Goal: Information Seeking & Learning: Learn about a topic

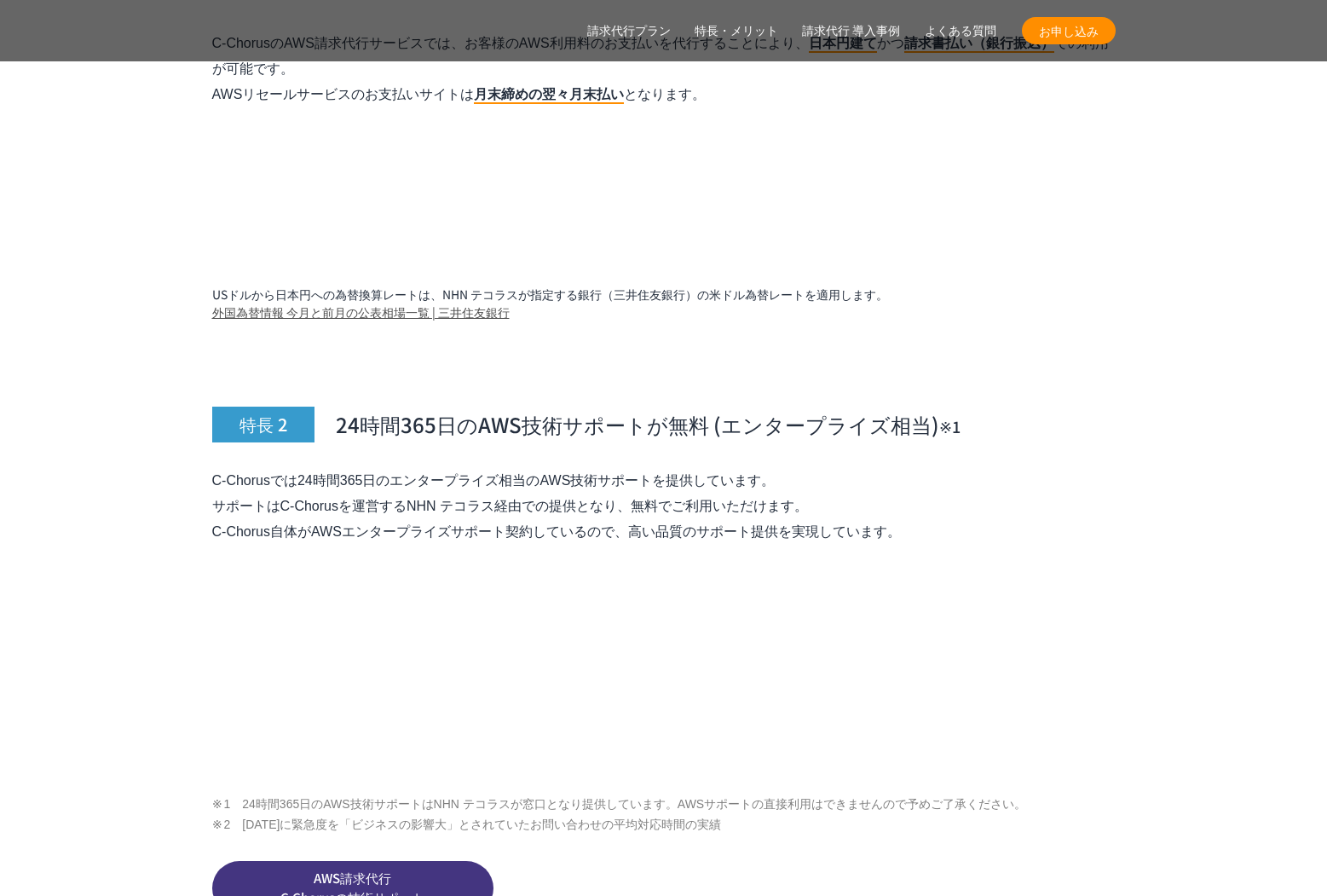
scroll to position [5795, 0]
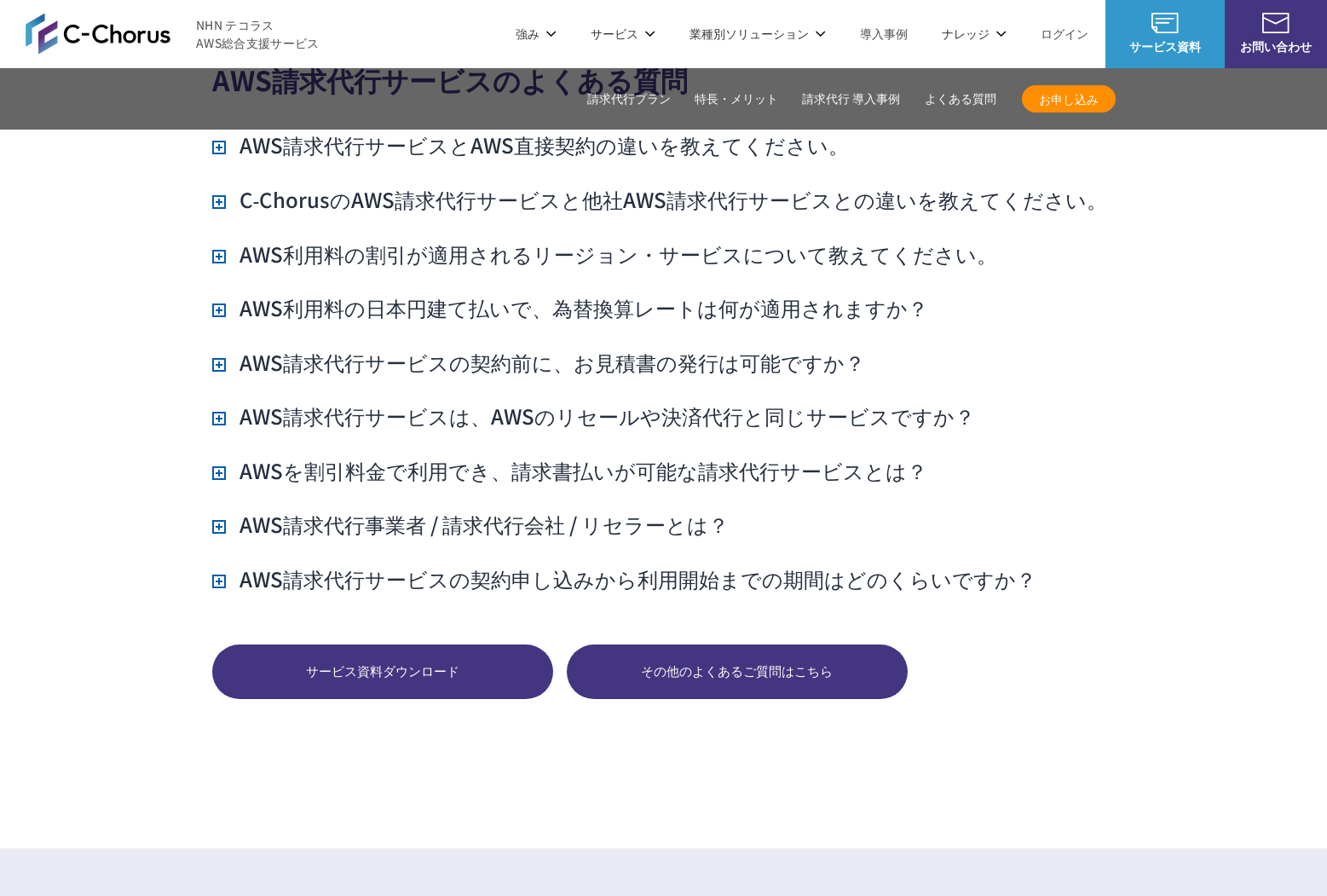
scroll to position [11947, 0]
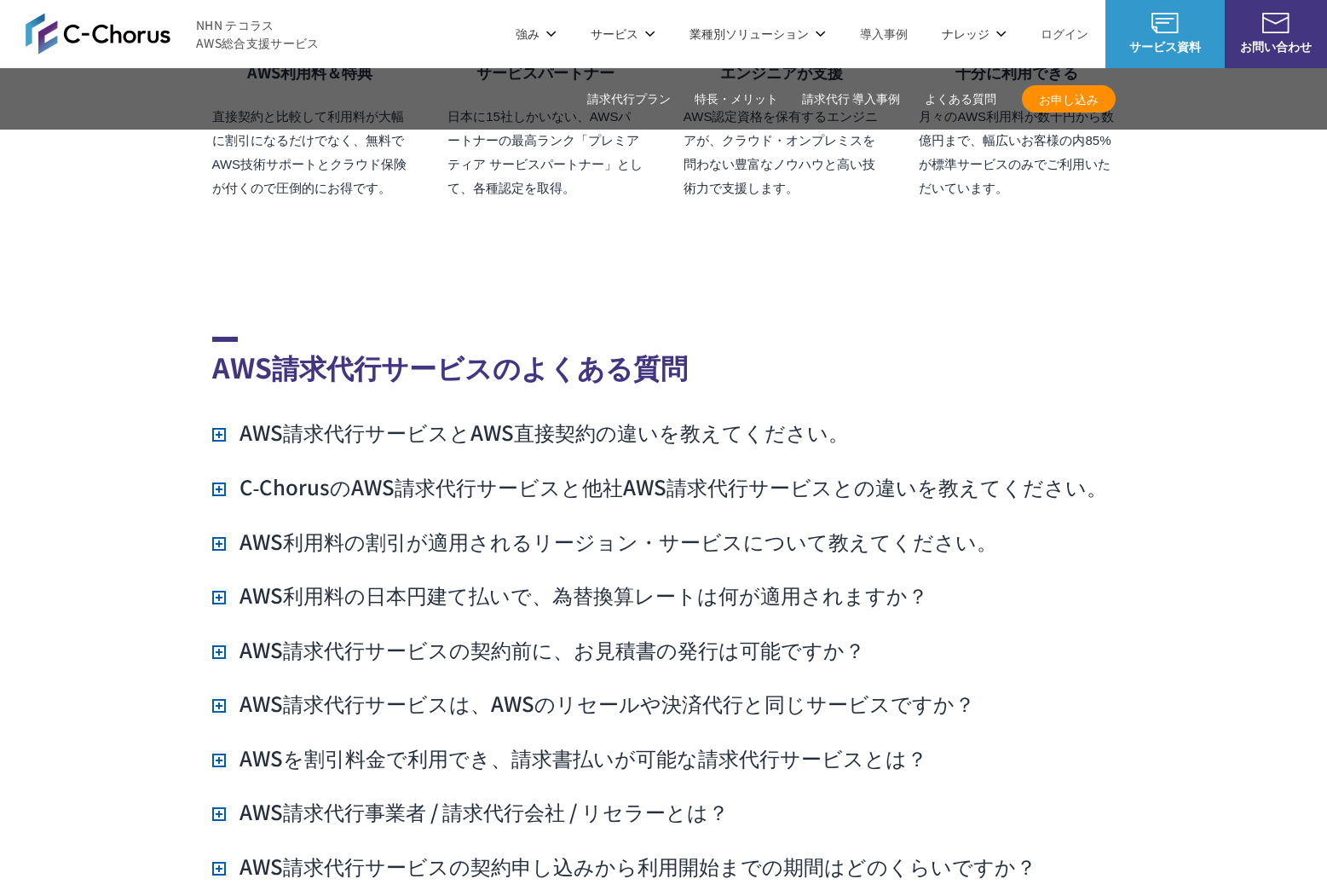
click at [698, 417] on h3 "AWS請求代行サービスとAWS直接契約の違いを教えてください。" at bounding box center [531, 432] width 637 height 29
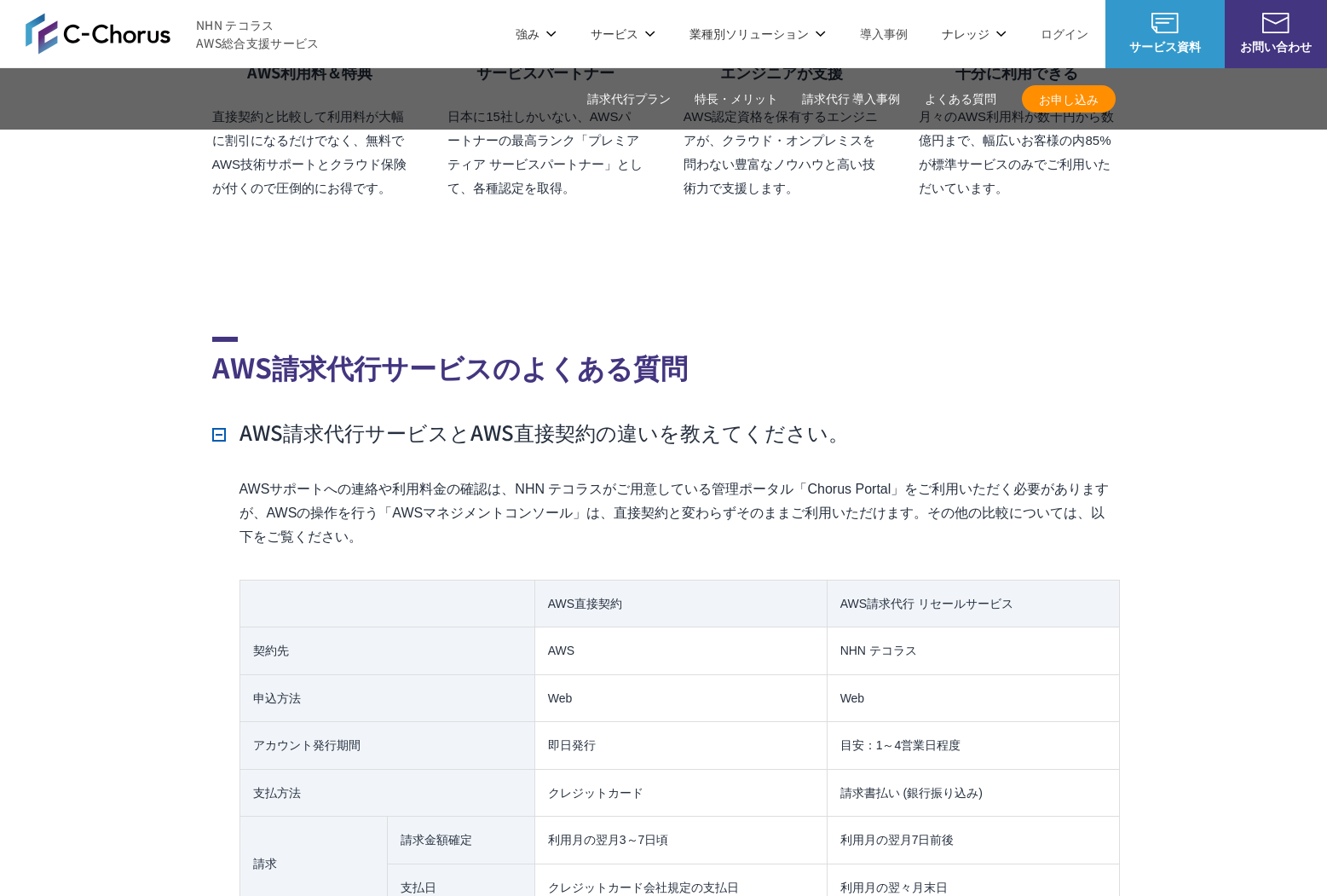
click at [698, 417] on h3 "AWS請求代行サービスとAWS直接契約の違いを教えてください。" at bounding box center [531, 432] width 637 height 29
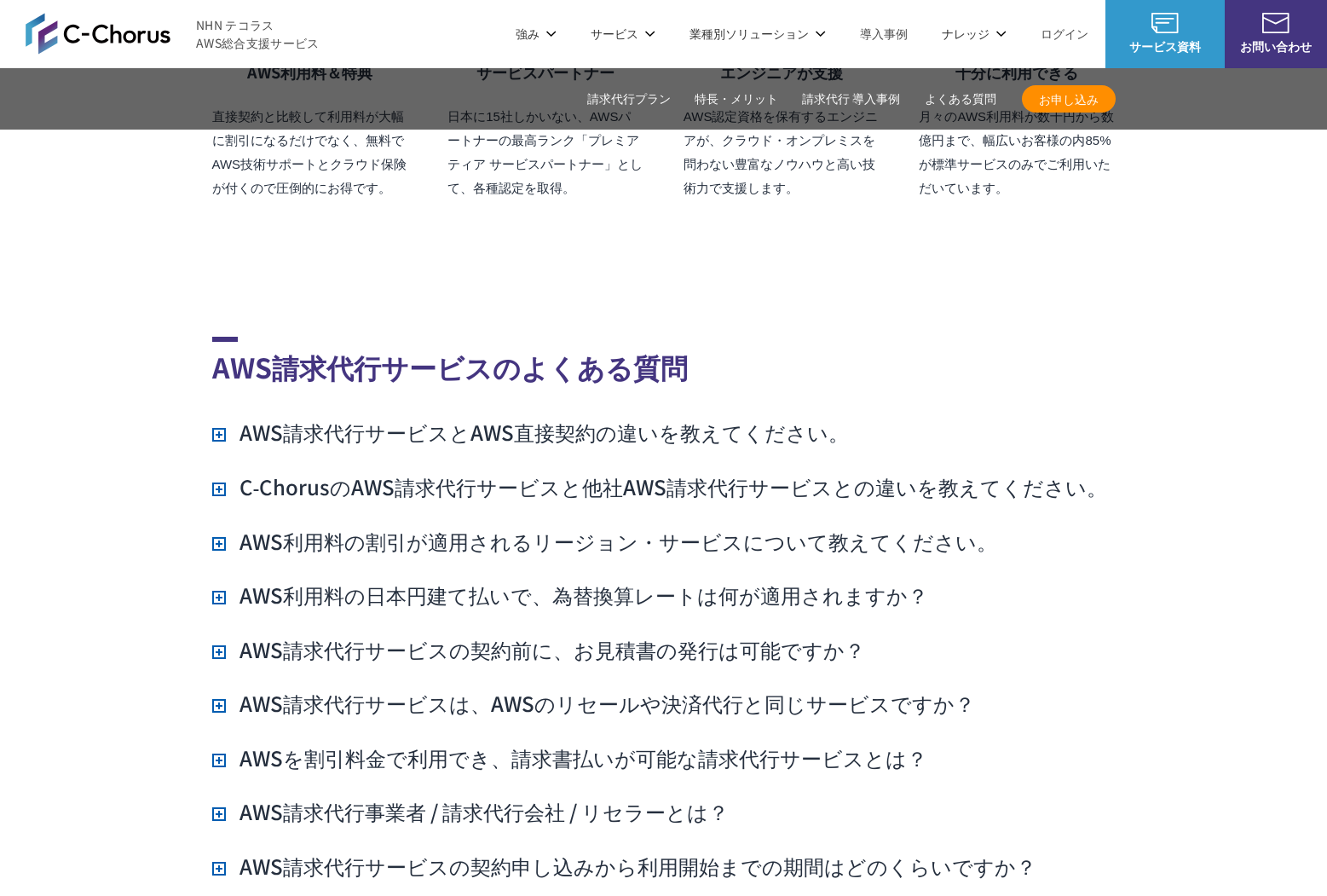
click at [673, 472] on h3 "C‑ChorusのAWS請求代行サービスと他社AWS請求代行サービスとの違いを教えてください。" at bounding box center [661, 486] width 896 height 29
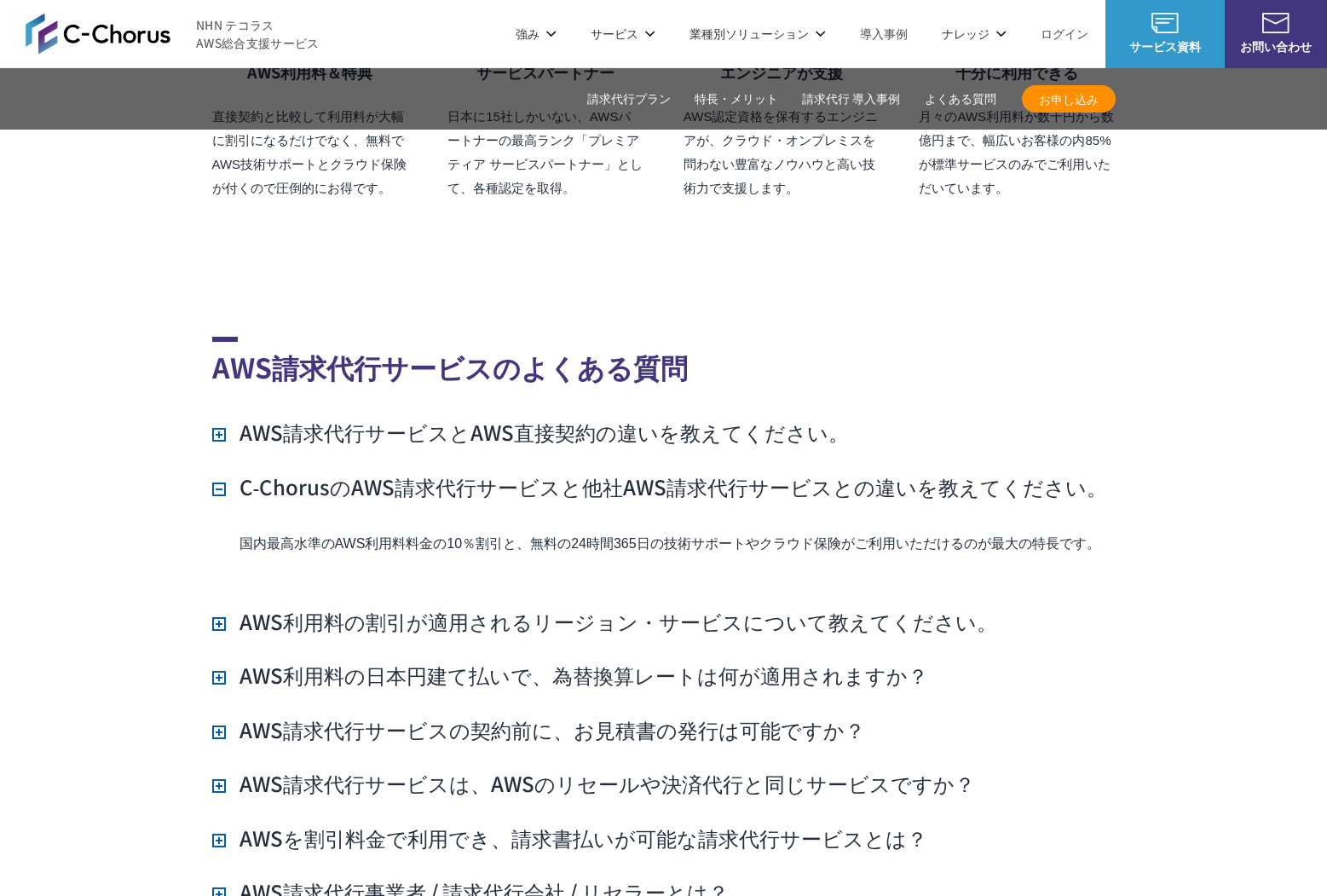
click at [673, 472] on h3 "C‑ChorusのAWS請求代行サービスと他社AWS請求代行サービスとの違いを教えてください。" at bounding box center [661, 486] width 896 height 29
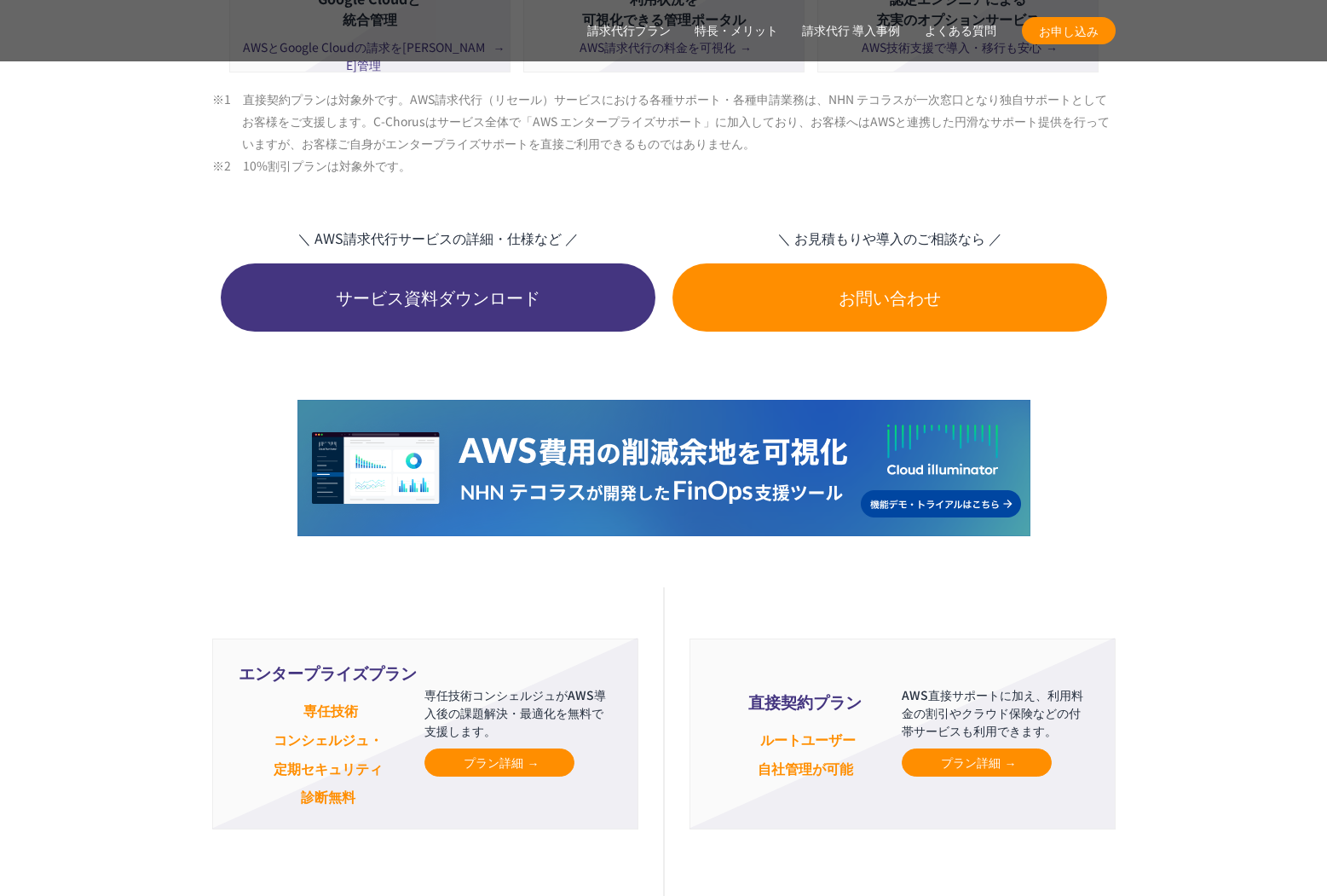
scroll to position [3643, 0]
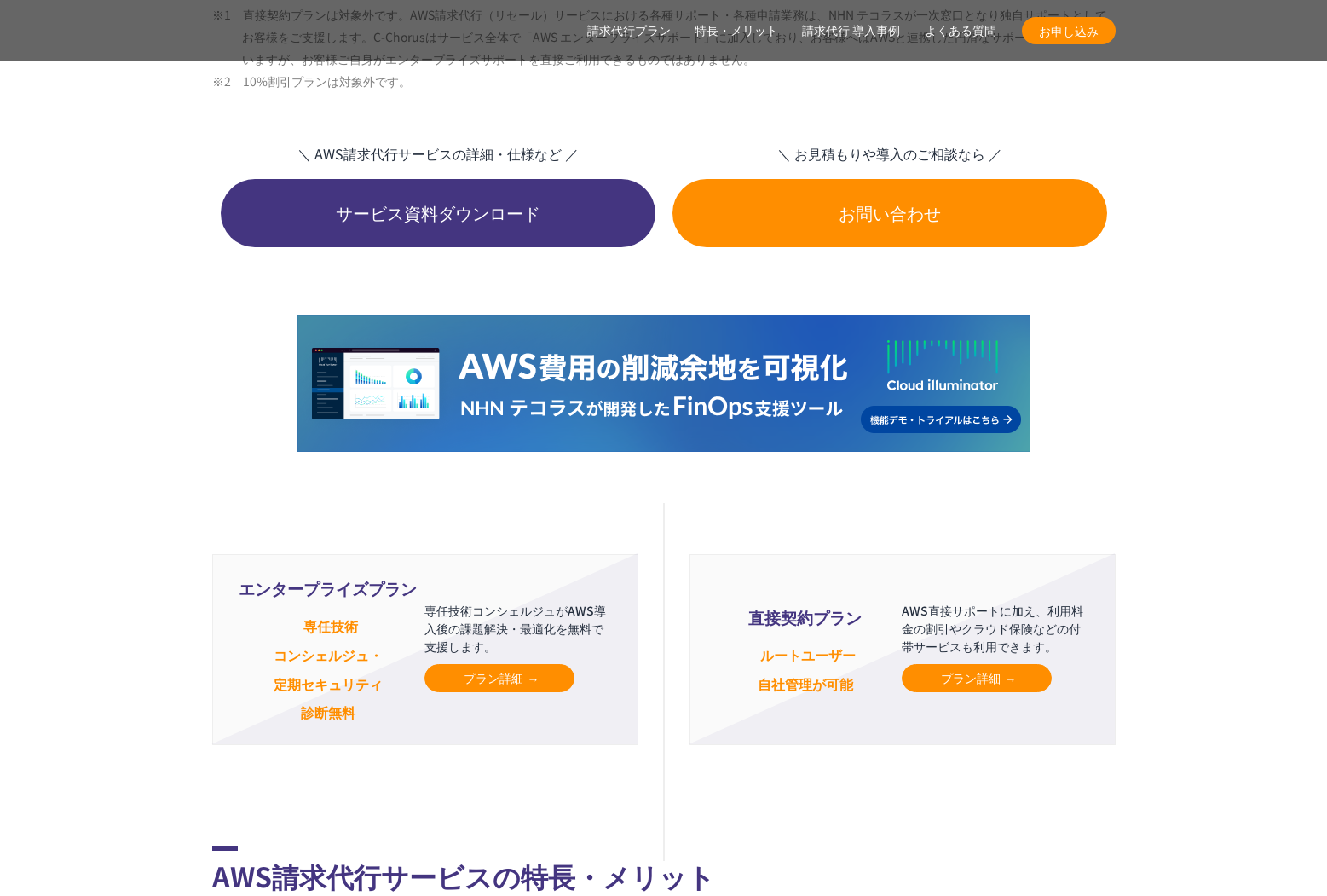
click at [689, 371] on img at bounding box center [664, 384] width 733 height 137
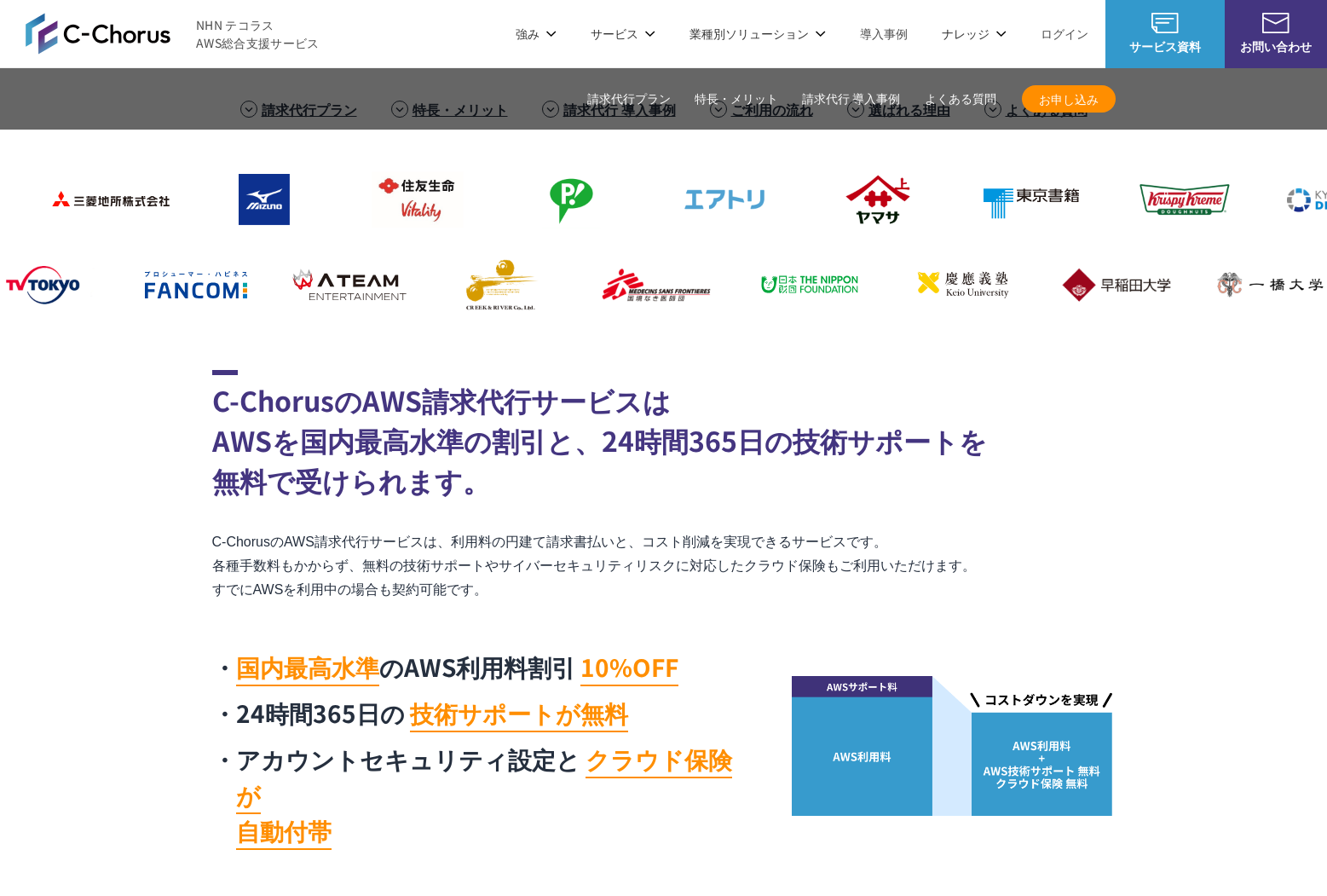
scroll to position [0, 0]
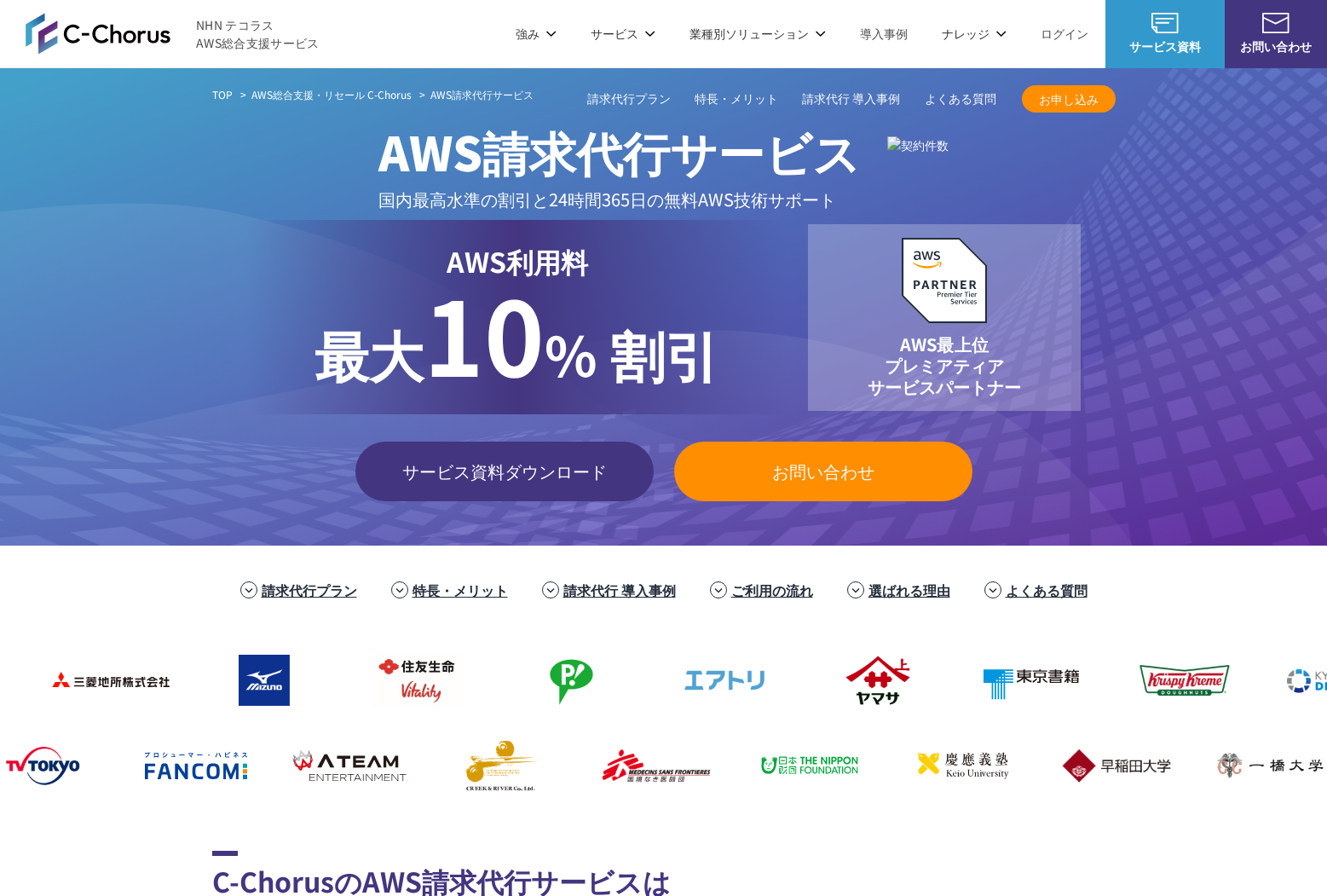
click at [254, 164] on div "AWS請求代行サービス 国内最高水準の割引と 24時間365日の無料AWS技術サポート" at bounding box center [664, 158] width 904 height 110
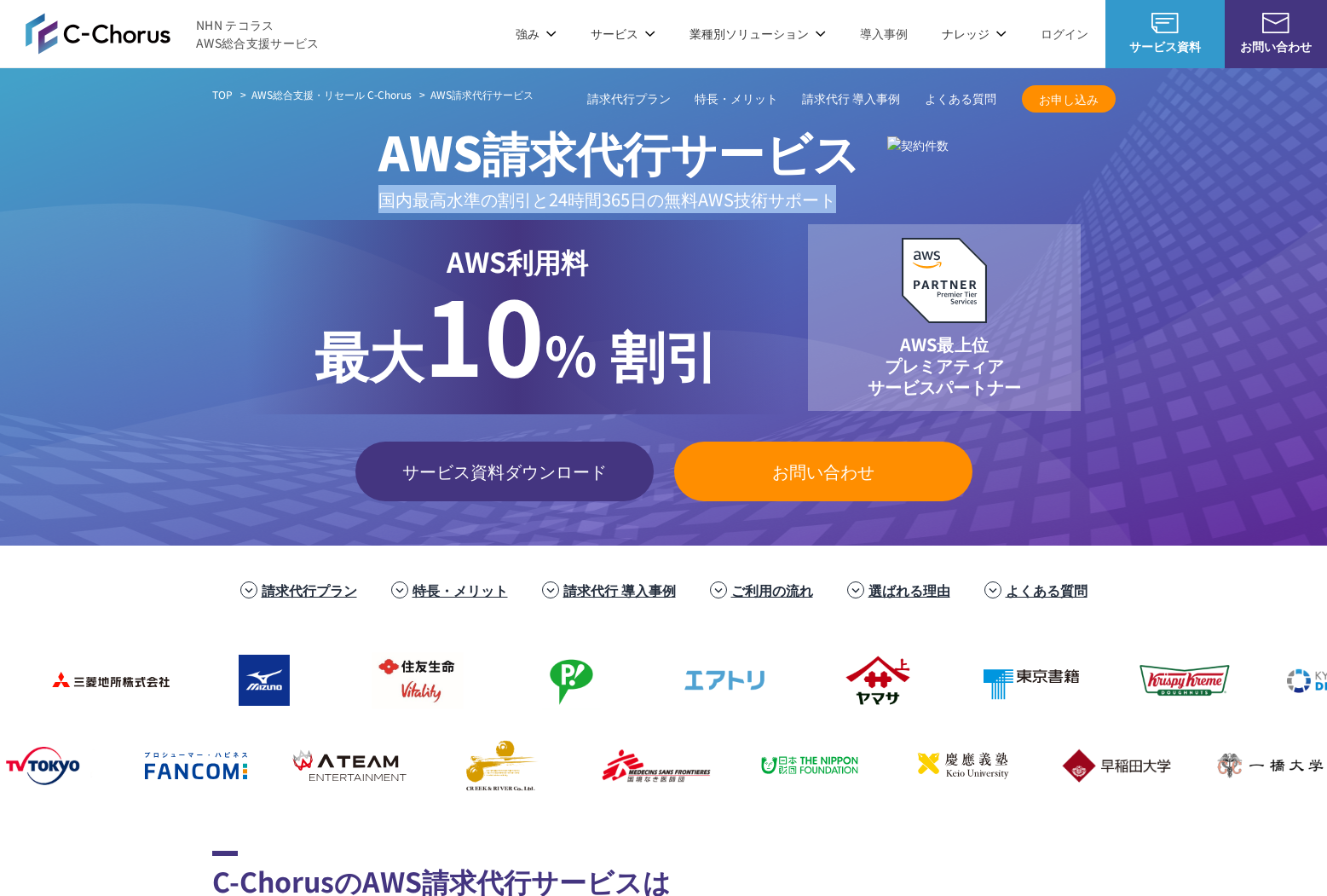
drag, startPoint x: 313, startPoint y: 203, endPoint x: 793, endPoint y: 201, distance: 480.0
click at [793, 201] on div "AWS請求代行サービス 国内最高水準の割引と 24時間365日の無料AWS技術サポート" at bounding box center [664, 158] width 904 height 110
drag, startPoint x: 793, startPoint y: 201, endPoint x: 729, endPoint y: 203, distance: 64.0
click at [791, 201] on p "国内最高水準の割引と 24時間365日の無料AWS技術サポート" at bounding box center [619, 198] width 482 height 28
drag, startPoint x: 729, startPoint y: 203, endPoint x: 289, endPoint y: 204, distance: 440.0
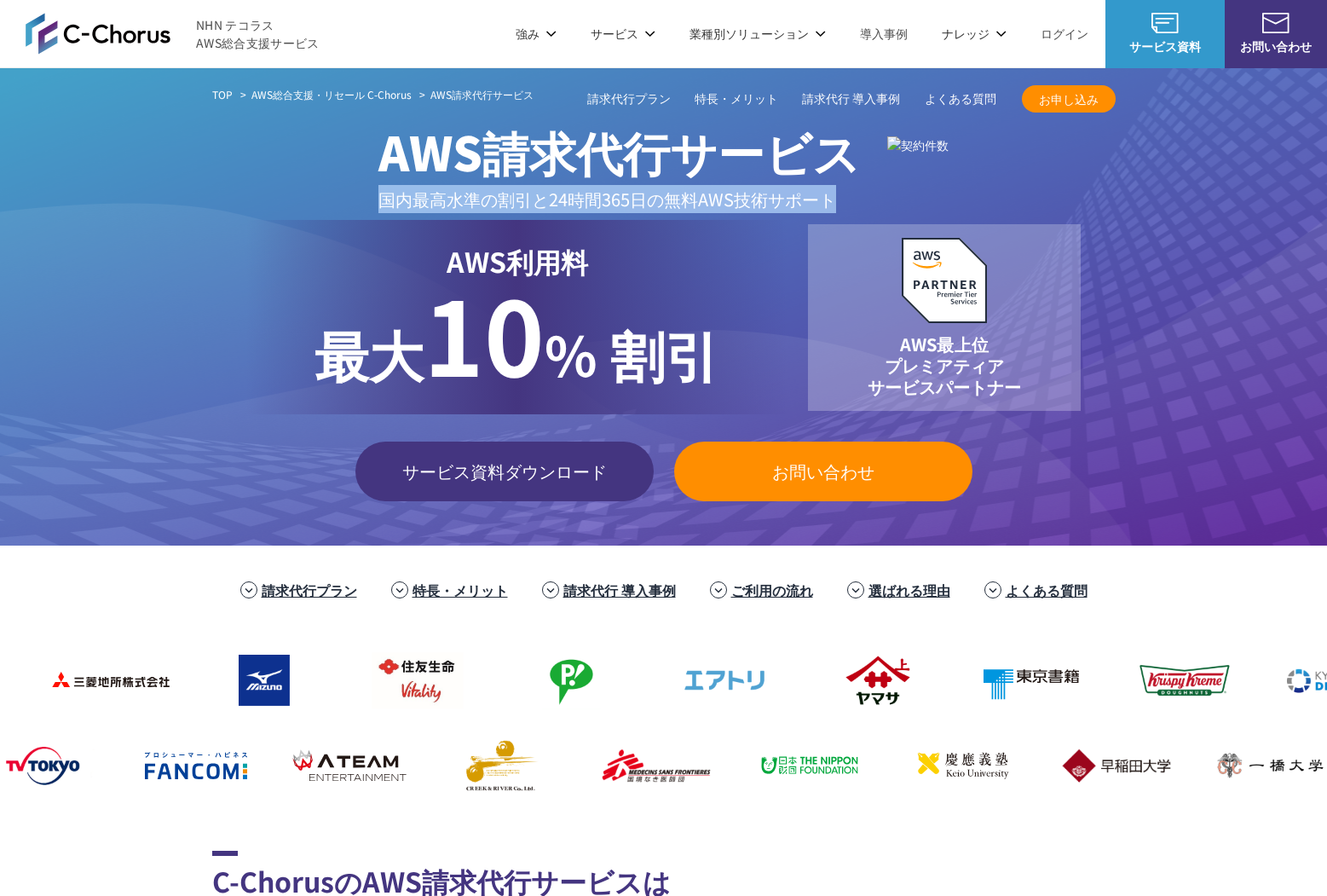
click at [289, 204] on div "AWS請求代行サービス 国内最高水準の割引と 24時間365日の無料AWS技術サポート" at bounding box center [664, 158] width 904 height 110
drag, startPoint x: 524, startPoint y: 205, endPoint x: 775, endPoint y: 206, distance: 251.0
click at [775, 206] on p "国内最高水準の割引と 24時間365日の無料AWS技術サポート" at bounding box center [619, 198] width 482 height 28
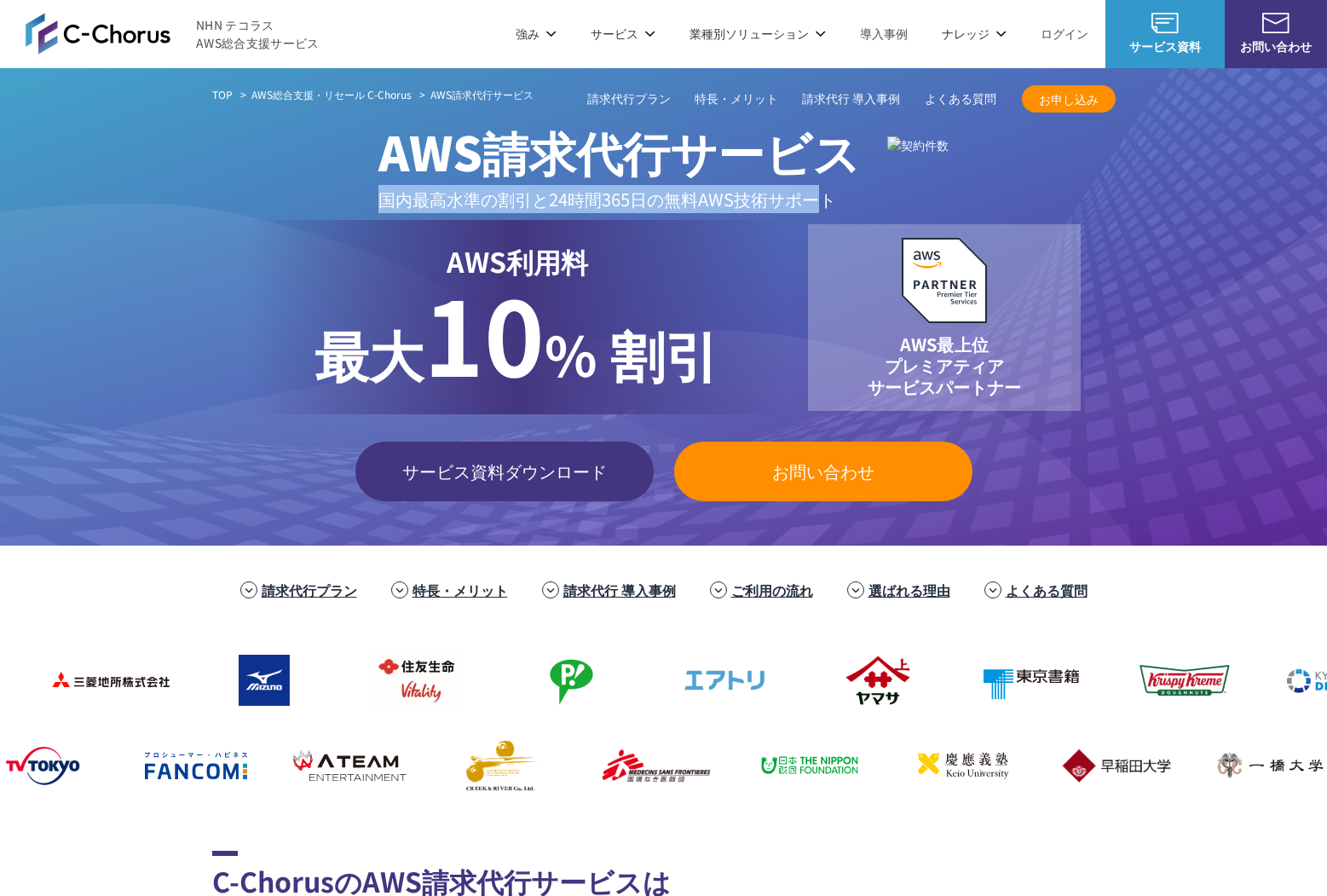
drag, startPoint x: 616, startPoint y: 206, endPoint x: 298, endPoint y: 204, distance: 318.0
click at [298, 204] on div "AWS請求代行サービス 国内最高水準の割引と 24時間365日の無料AWS技術サポート" at bounding box center [664, 158] width 904 height 110
drag, startPoint x: 298, startPoint y: 204, endPoint x: 736, endPoint y: 199, distance: 438.0
click at [736, 199] on div "AWS請求代行サービス 国内最高水準の割引と 24時間365日の無料AWS技術サポート" at bounding box center [664, 158] width 904 height 110
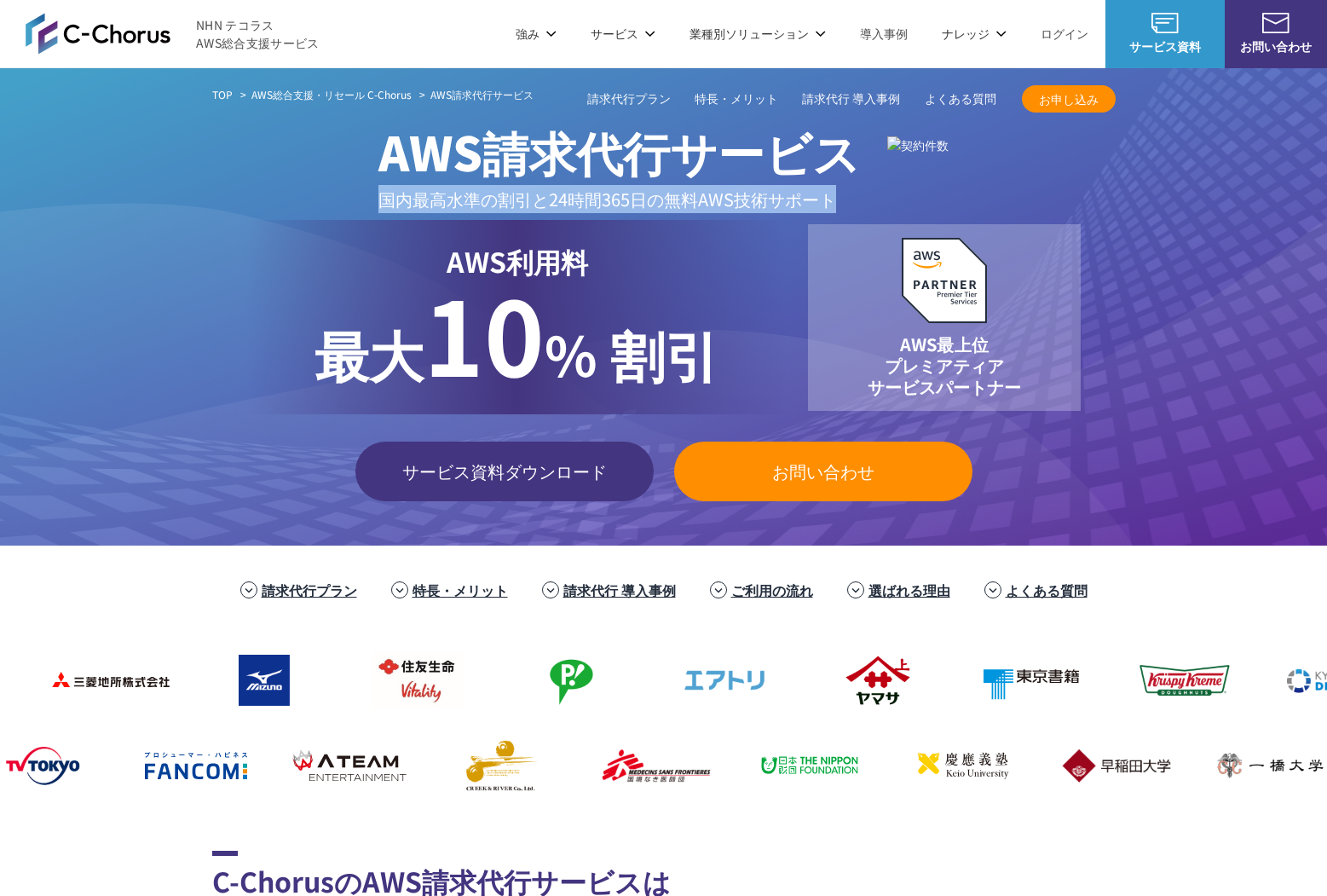
click at [736, 199] on p "国内最高水準の割引と 24時間365日の無料AWS技術サポート" at bounding box center [619, 198] width 482 height 28
drag, startPoint x: 736, startPoint y: 199, endPoint x: 277, endPoint y: 191, distance: 459.1
click at [277, 191] on div "AWS請求代行サービス 国内最高水準の割引と 24時間365日の無料AWS技術サポート" at bounding box center [664, 158] width 904 height 110
drag, startPoint x: 279, startPoint y: 191, endPoint x: 835, endPoint y: 201, distance: 556.1
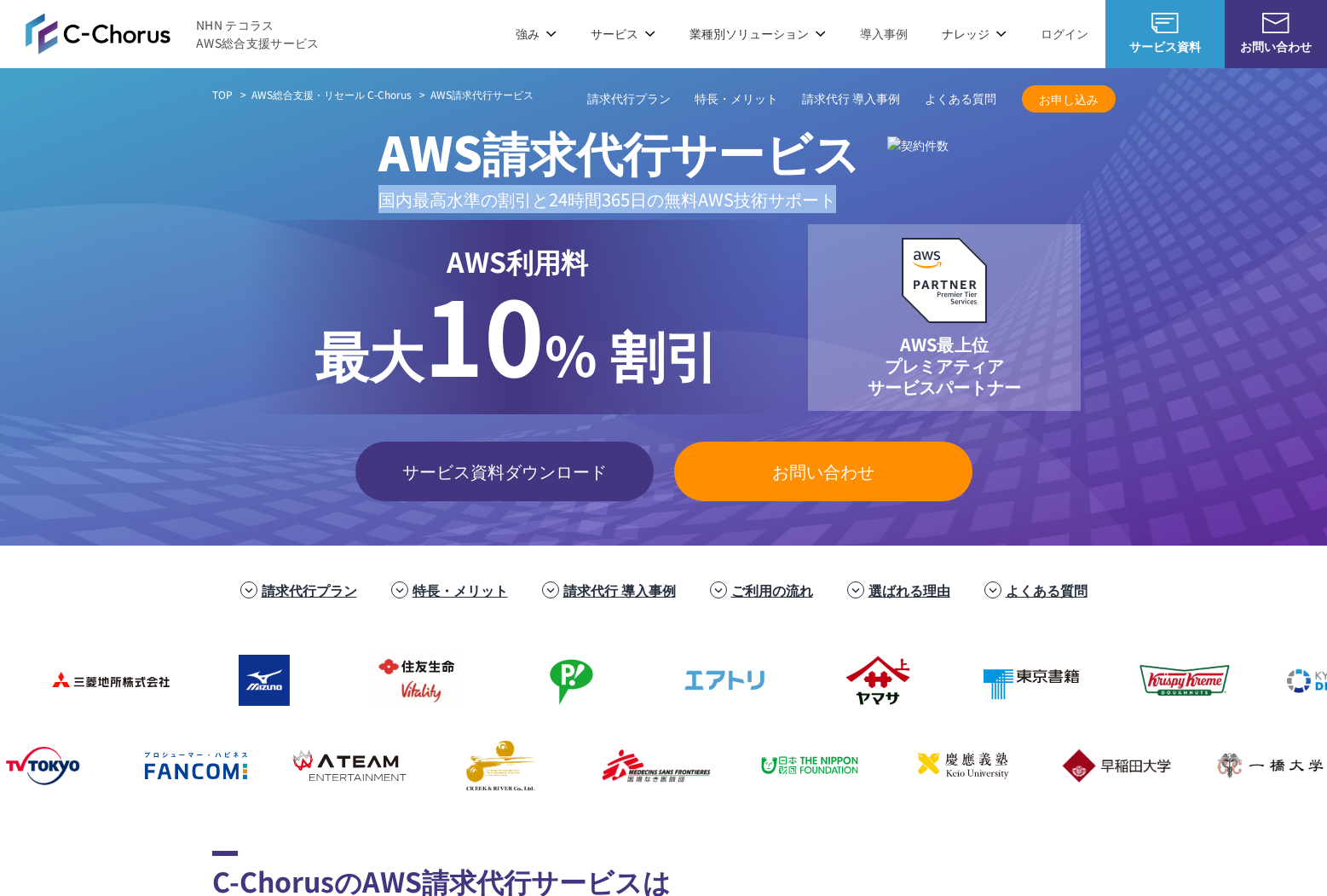
click at [835, 201] on div "AWS請求代行サービス 国内最高水準の割引と 24時間365日の無料AWS技術サポート" at bounding box center [664, 158] width 904 height 110
click at [888, 154] on img at bounding box center [918, 145] width 62 height 18
click at [280, 195] on div "AWS請求代行サービス 国内最高水準の割引と 24時間365日の無料AWS技術サポート" at bounding box center [664, 158] width 904 height 110
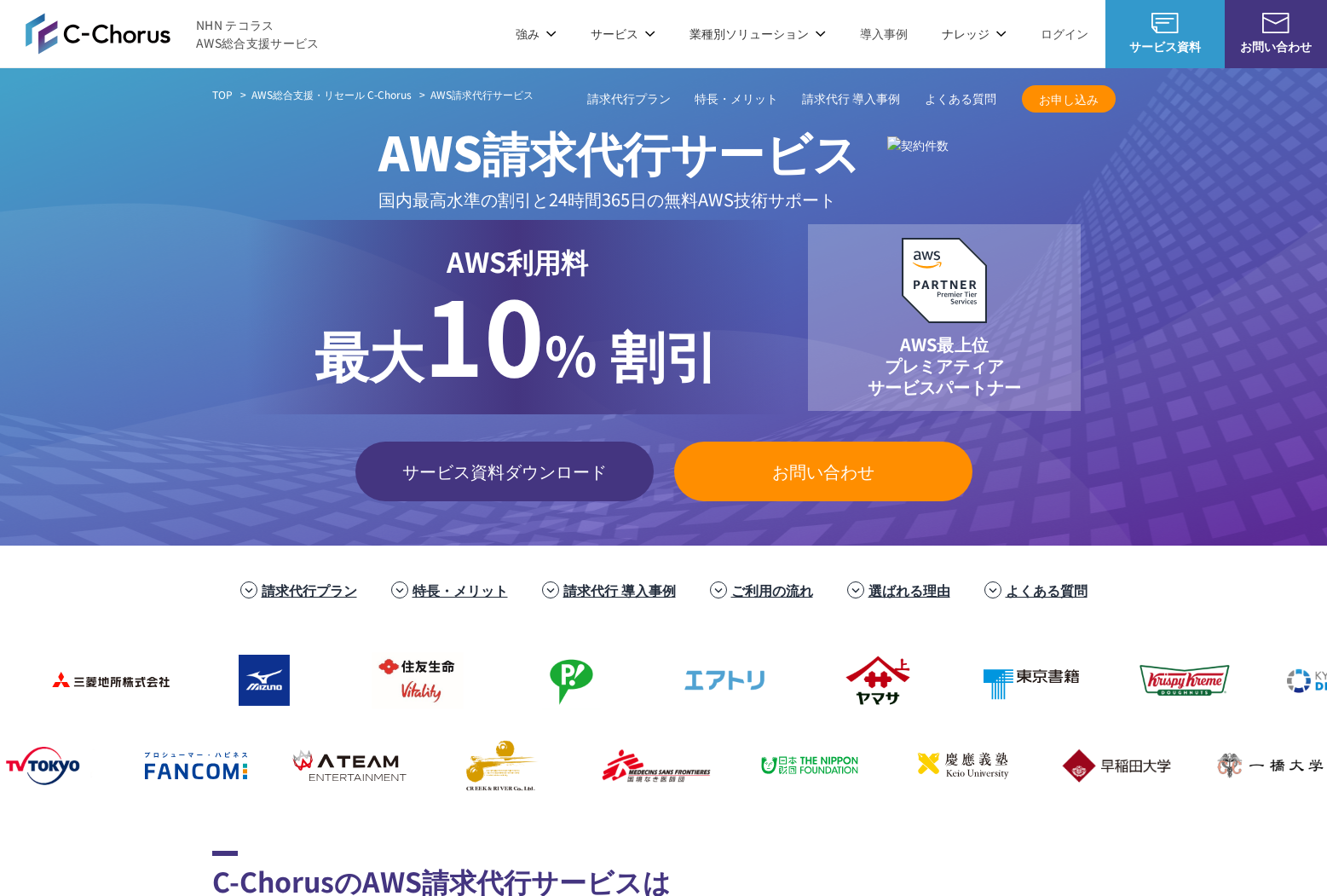
click at [379, 199] on p "国内最高水準の割引と 24時間365日の無料AWS技術サポート" at bounding box center [619, 198] width 482 height 28
drag, startPoint x: 312, startPoint y: 198, endPoint x: 463, endPoint y: 203, distance: 151.1
click at [463, 203] on div "AWS請求代行サービス 国内最高水準の割引と 24時間365日の無料AWS技術サポート" at bounding box center [664, 158] width 904 height 110
copy p "国内最高水準の割引"
drag, startPoint x: 485, startPoint y: 201, endPoint x: 768, endPoint y: 197, distance: 283.0
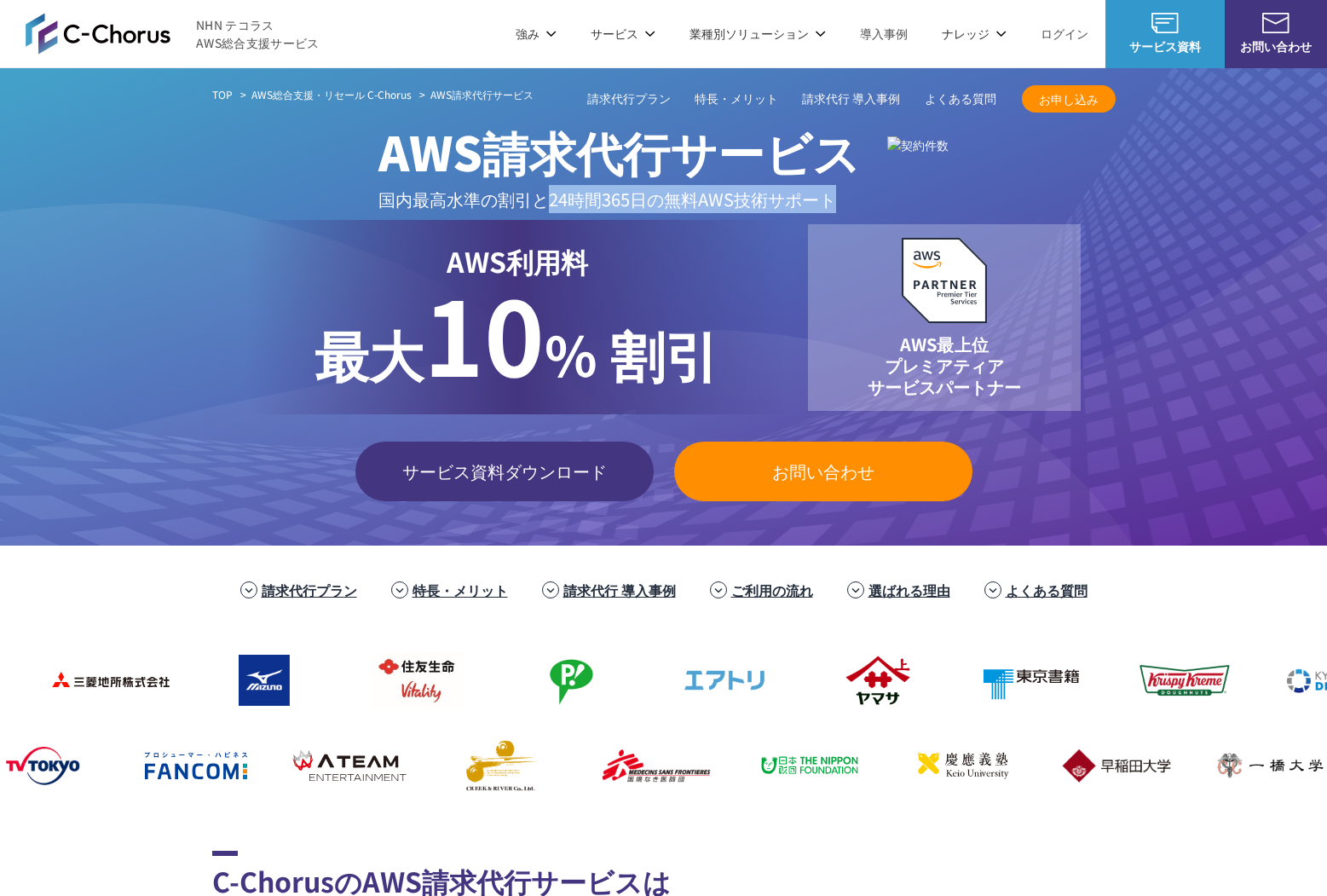
click at [768, 197] on p "国内最高水準の割引と 24時間365日の無料AWS技術サポート" at bounding box center [619, 198] width 482 height 28
copy p "24時間365日の無料AWS技術サポート"
click at [718, 207] on p "国内最高水準の割引と 24時間365日の無料AWS技術サポート" at bounding box center [619, 198] width 482 height 28
drag, startPoint x: 1063, startPoint y: 206, endPoint x: 931, endPoint y: 184, distance: 133.8
click at [890, 183] on div "AWS請求代行サービス 国内最高水準の割引と 24時間365日の無料AWS技術サポート" at bounding box center [664, 158] width 904 height 110
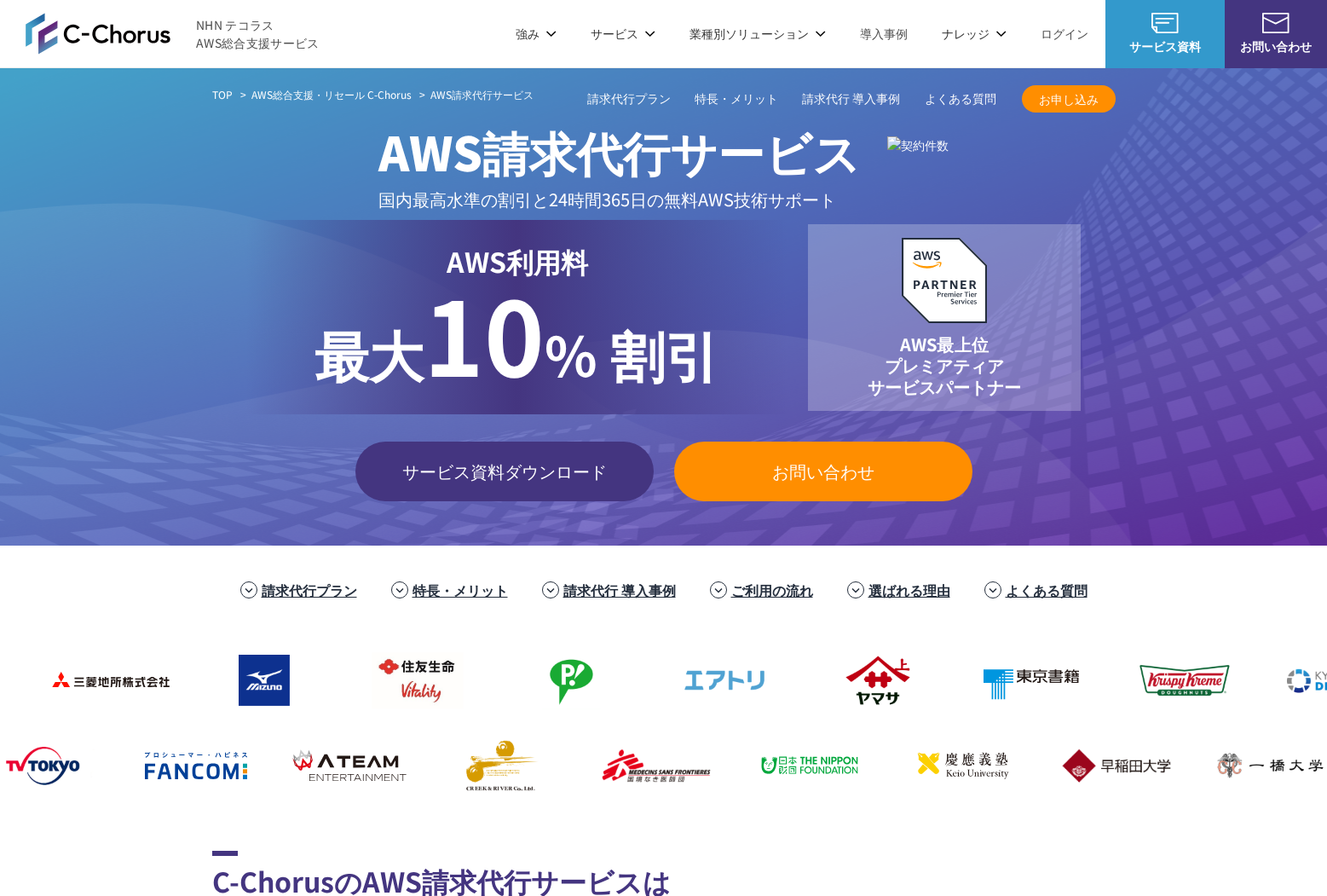
click at [1061, 192] on div "AWS請求代行サービス 国内最高水準の割引と 24時間365日の無料AWS技術サポート" at bounding box center [664, 158] width 904 height 110
drag, startPoint x: 1006, startPoint y: 199, endPoint x: 815, endPoint y: 189, distance: 191.3
click at [815, 189] on div "AWS請求代行サービス 国内最高水準の割引と 24時間365日の無料AWS技術サポート" at bounding box center [664, 158] width 904 height 110
click at [1061, 199] on div "AWS請求代行サービス 国内最高水準の割引と 24時間365日の無料AWS技術サポート" at bounding box center [664, 158] width 904 height 110
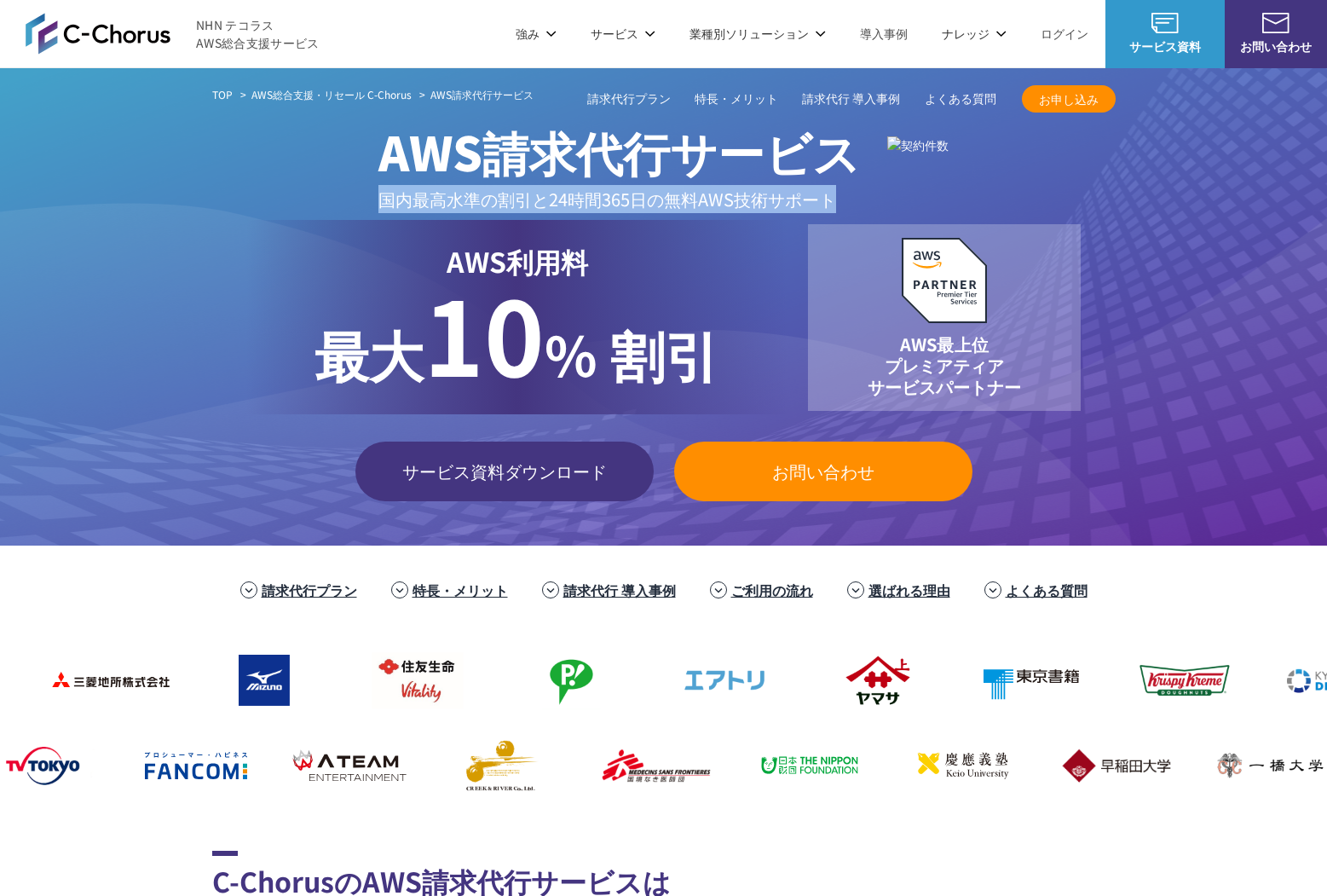
drag, startPoint x: 1004, startPoint y: 199, endPoint x: 802, endPoint y: 175, distance: 203.4
click at [802, 175] on div "AWS請求代行サービス 国内最高水準の割引と 24時間365日の無料AWS技術サポート" at bounding box center [664, 158] width 904 height 110
click at [1053, 190] on div "AWS請求代行サービス 国内最高水準の割引と 24時間365日の無料AWS技術サポート" at bounding box center [664, 158] width 904 height 110
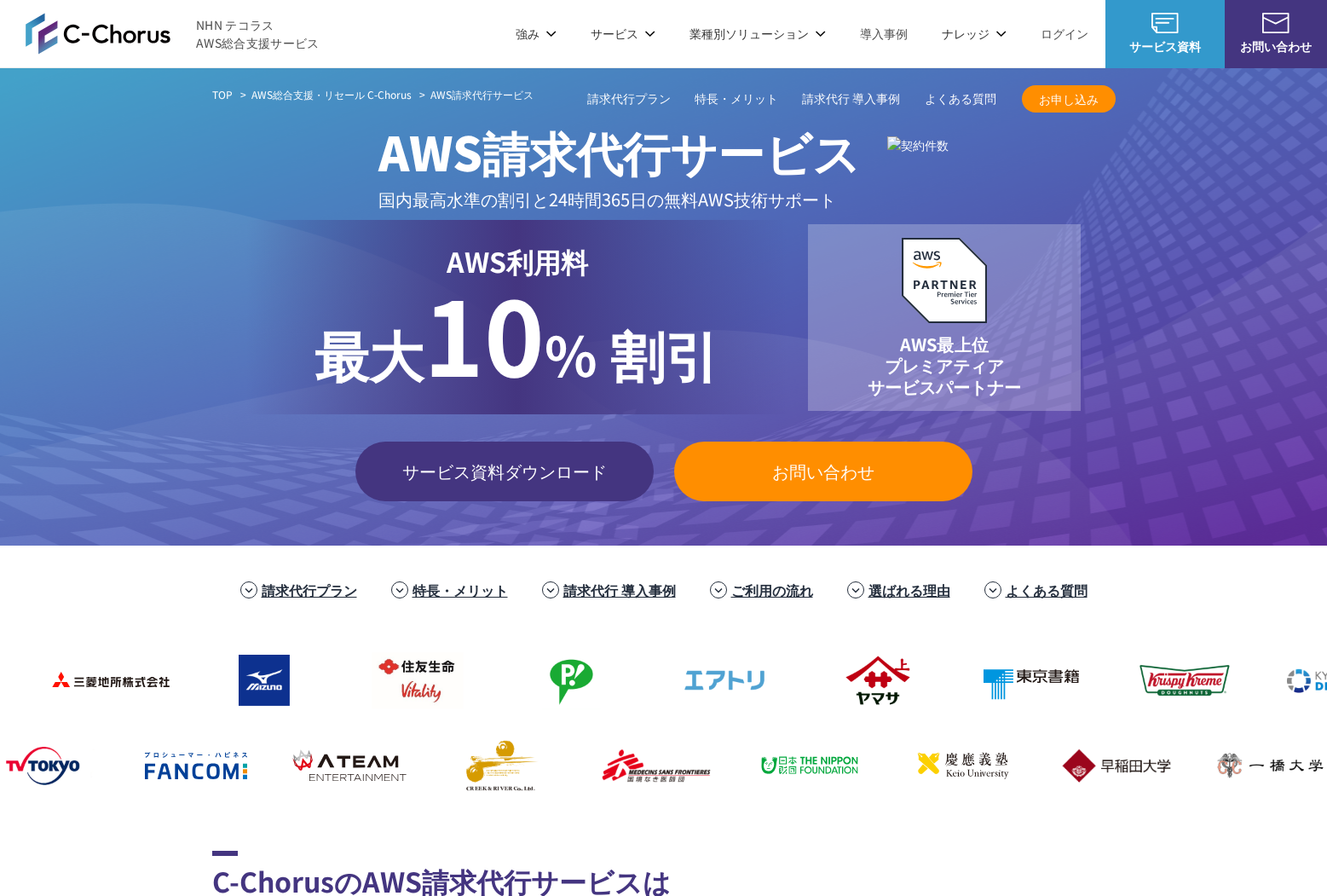
drag, startPoint x: 1039, startPoint y: 191, endPoint x: 838, endPoint y: 177, distance: 201.5
click at [838, 177] on div "AWS請求代行サービス 国内最高水準の割引と 24時間365日の無料AWS技術サポート" at bounding box center [664, 158] width 904 height 110
drag, startPoint x: 1058, startPoint y: 188, endPoint x: 999, endPoint y: 193, distance: 59.2
click at [1058, 188] on div "AWS請求代行サービス 国内最高水準の割引と 24時間365日の無料AWS技術サポート" at bounding box center [664, 158] width 904 height 110
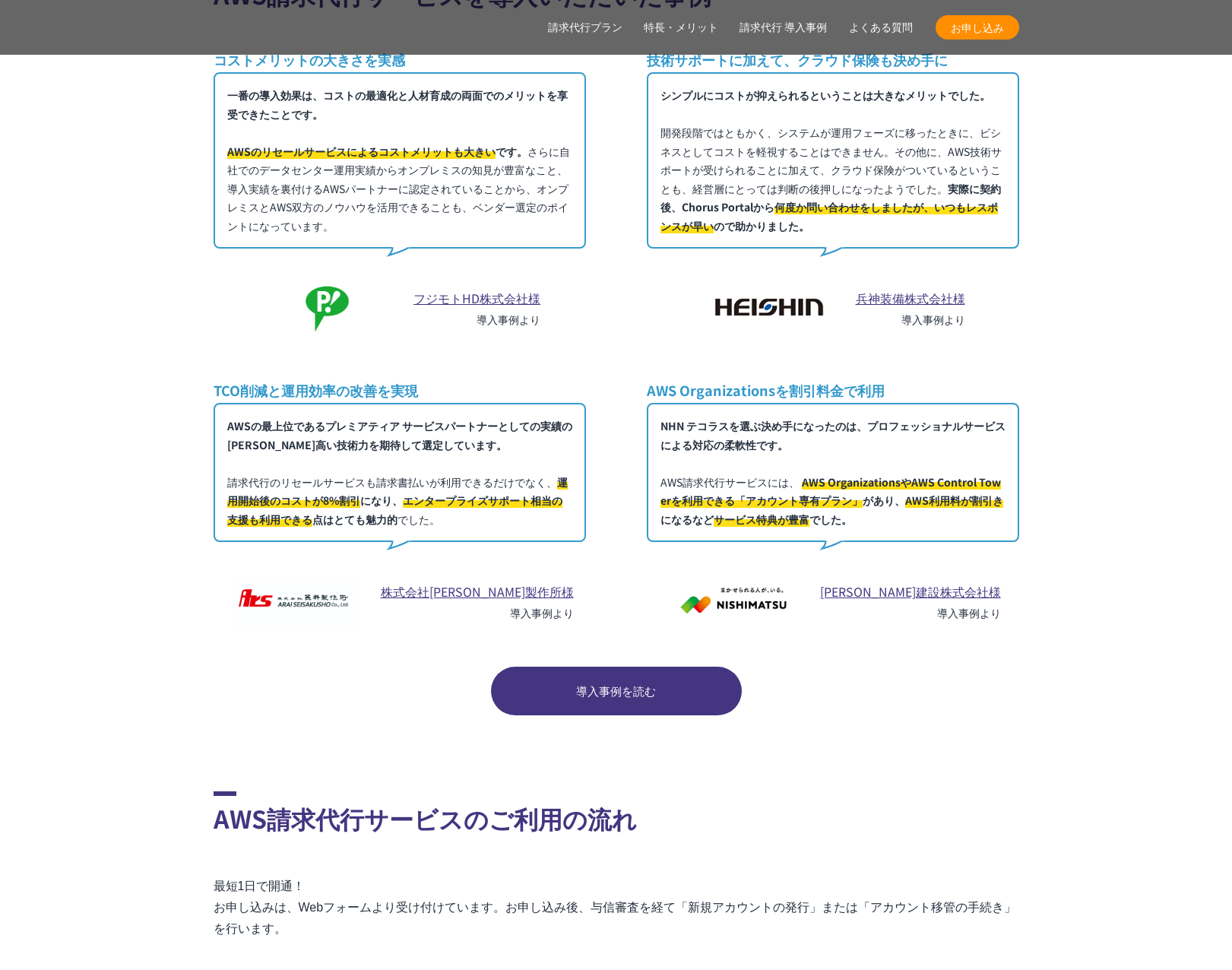
scroll to position [8609, 0]
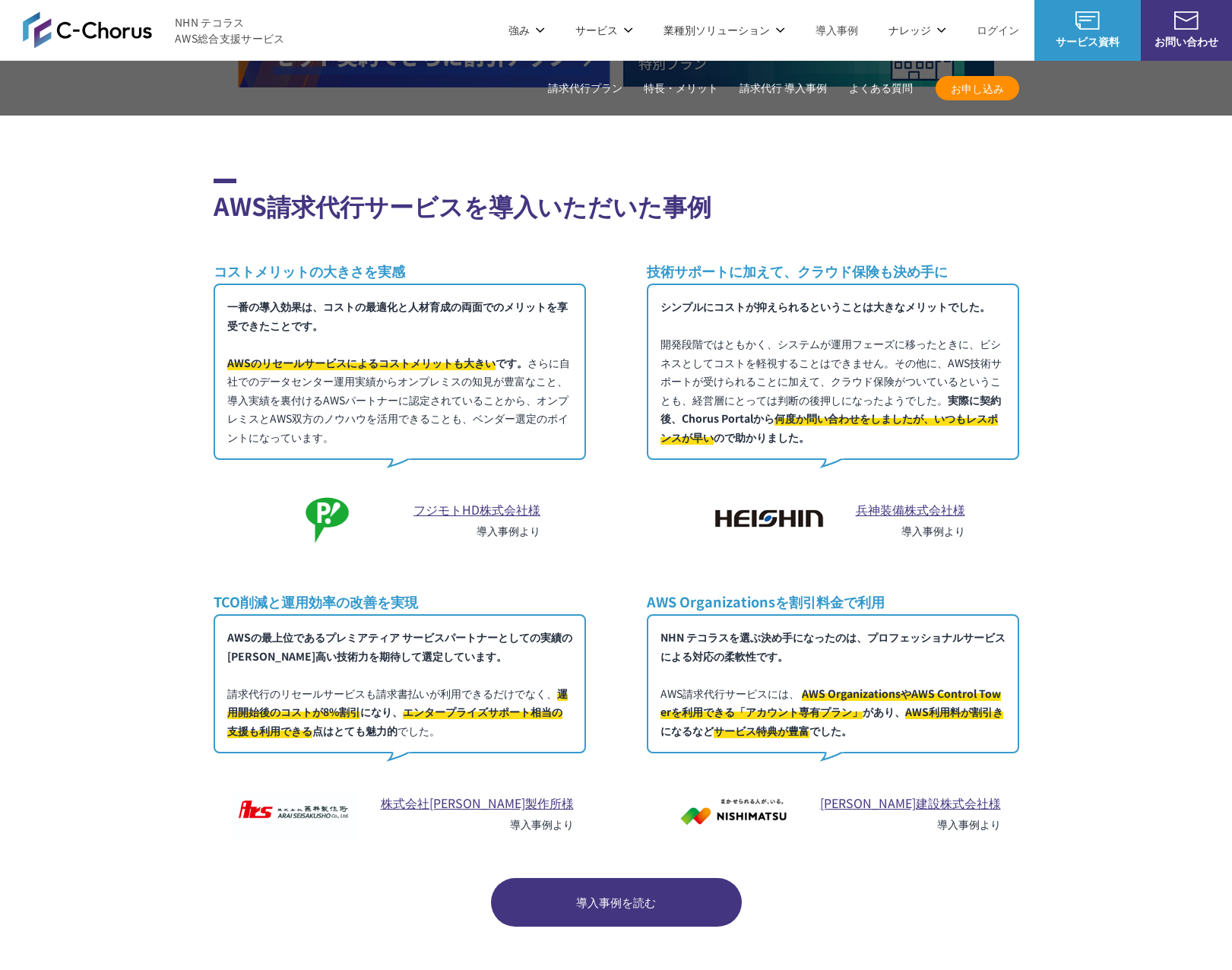
click at [586, 798] on span "導入事例を読む" at bounding box center [616, 903] width 251 height 17
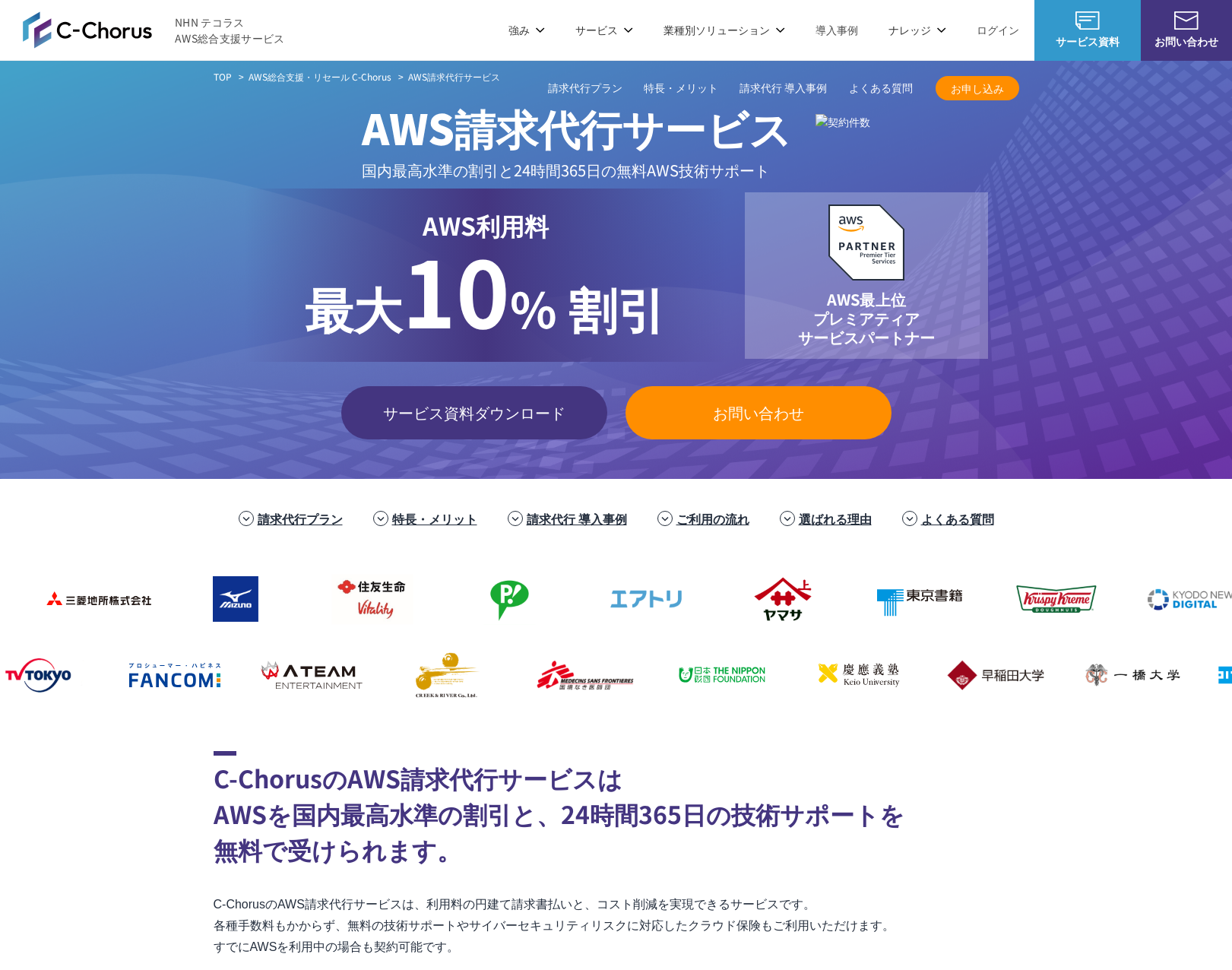
scroll to position [0, 0]
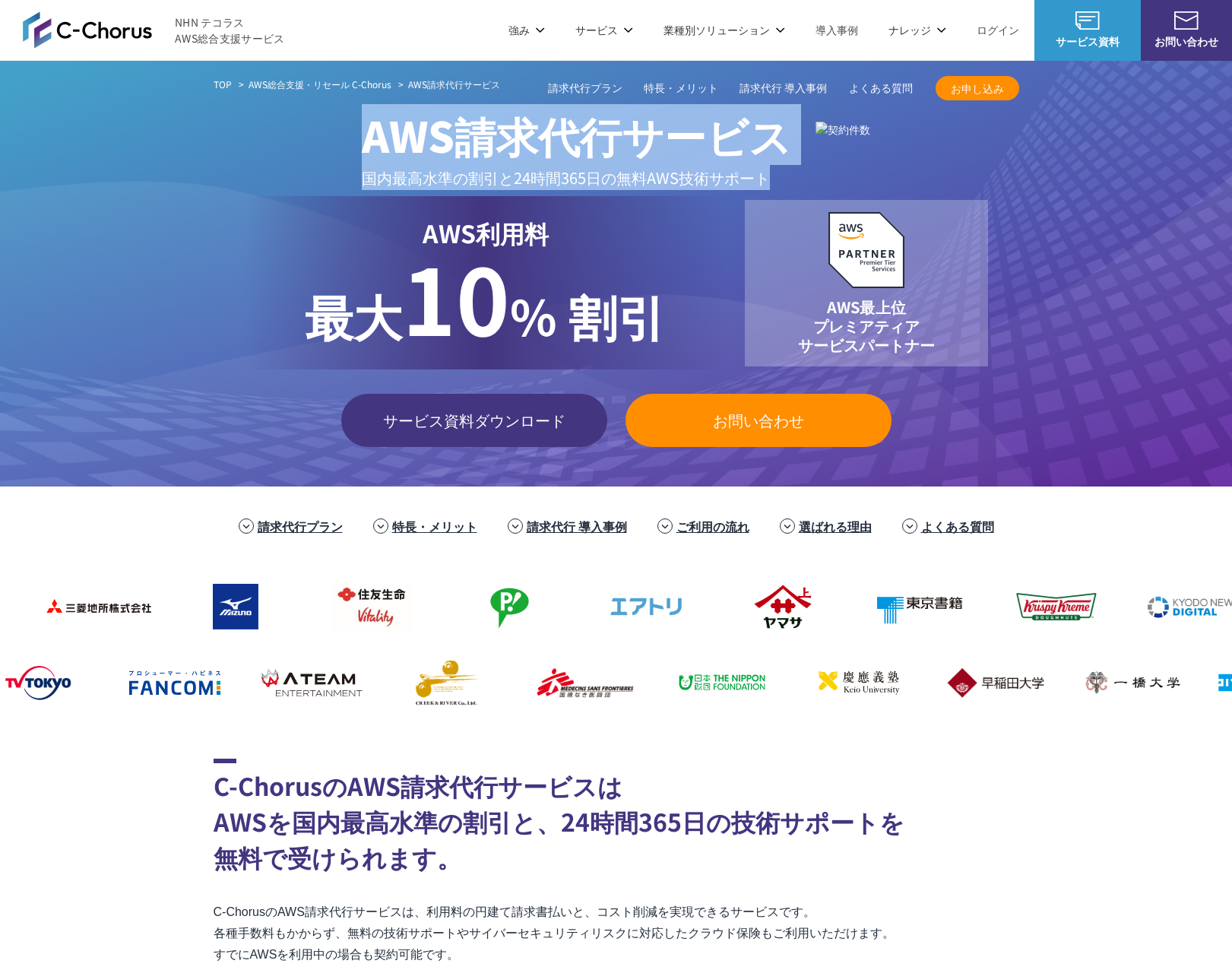
drag, startPoint x: 319, startPoint y: 136, endPoint x: 743, endPoint y: 191, distance: 427.6
click at [743, 190] on div "AWS請求代行サービス 国内最高水準の割引と 24時間365日の無料AWS技術サポート" at bounding box center [616, 141] width 806 height 98
drag, startPoint x: 513, startPoint y: 175, endPoint x: 185, endPoint y: 148, distance: 329.1
click at [185, 148] on div "TOP AWS総合支援・リセール C-Chorus AWS請求代行サービス AWS請求代行サービス 国内最高水準の割引と 24時間365日の無料AWS技術サポ…" at bounding box center [616, 274] width 1232 height 425
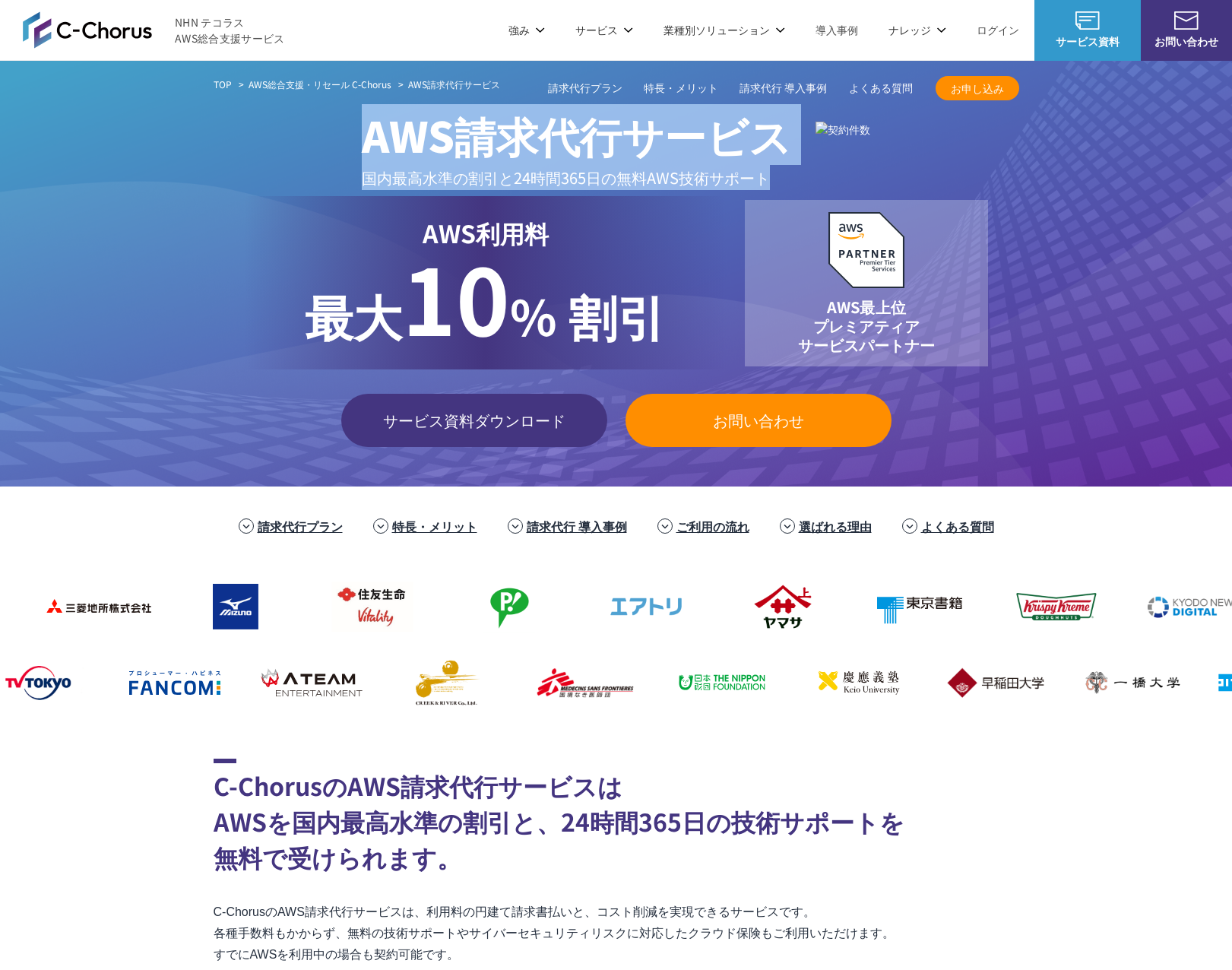
drag, startPoint x: 185, startPoint y: 148, endPoint x: 205, endPoint y: 153, distance: 20.6
click at [186, 148] on div "TOP AWS総合支援・リセール C-Chorus AWS請求代行サービス AWS請求代行サービス 国内最高水準の割引と 24時間365日の無料AWS技術サポ…" at bounding box center [616, 274] width 1232 height 425
drag, startPoint x: 205, startPoint y: 153, endPoint x: 708, endPoint y: 202, distance: 505.4
click at [708, 202] on div "TOP AWS総合支援・リセール C-Chorus AWS請求代行サービス AWS請求代行サービス 国内最高水準の割引と 24時間365日の無料AWS技術サポ…" at bounding box center [616, 274] width 1232 height 425
click at [708, 190] on span "AWS請求代行サービス 国内最高水準の割引と 24時間365日の無料AWS技術サポート" at bounding box center [576, 141] width 430 height 98
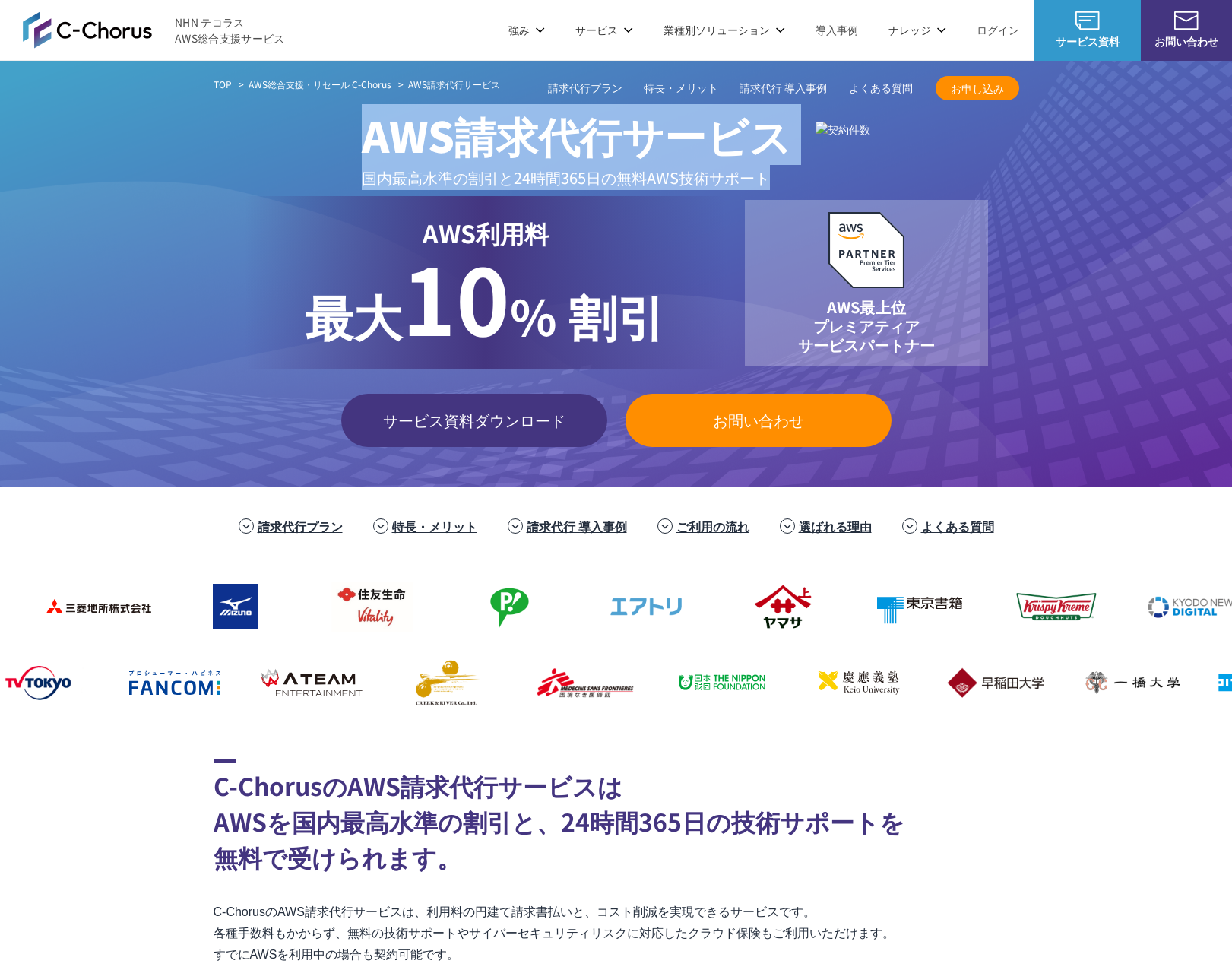
drag, startPoint x: 680, startPoint y: 198, endPoint x: 145, endPoint y: 140, distance: 538.1
click at [145, 140] on div "TOP AWS総合支援・リセール C-Chorus AWS請求代行サービス AWS請求代行サービス 国内最高水準の割引と 24時間365日の無料AWS技術サポ…" at bounding box center [616, 274] width 1232 height 425
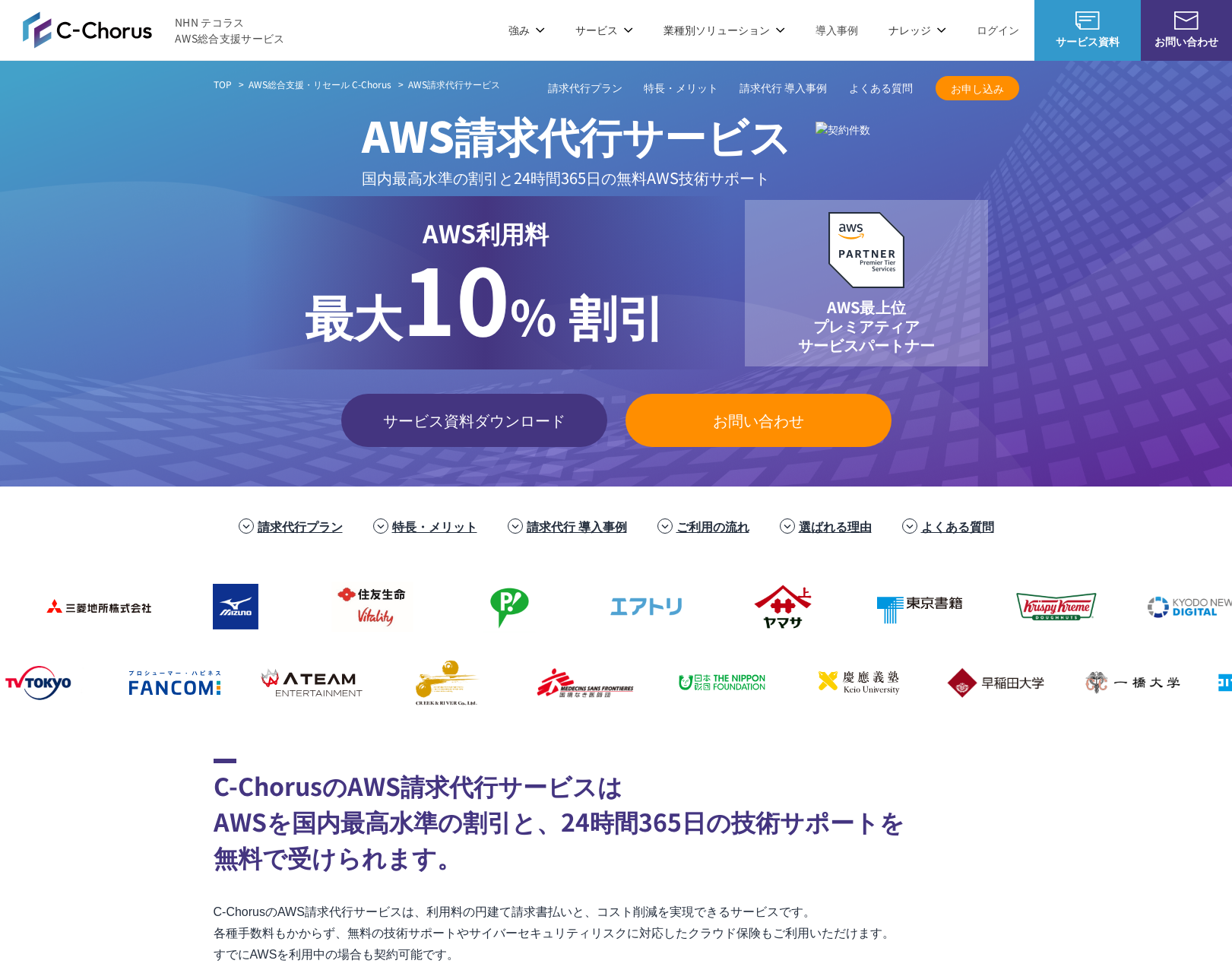
click at [145, 140] on div "TOP AWS総合支援・リセール C-Chorus AWS請求代行サービス AWS請求代行サービス 国内最高水準の割引と 24時間365日の無料AWS技術サポ…" at bounding box center [616, 274] width 1232 height 425
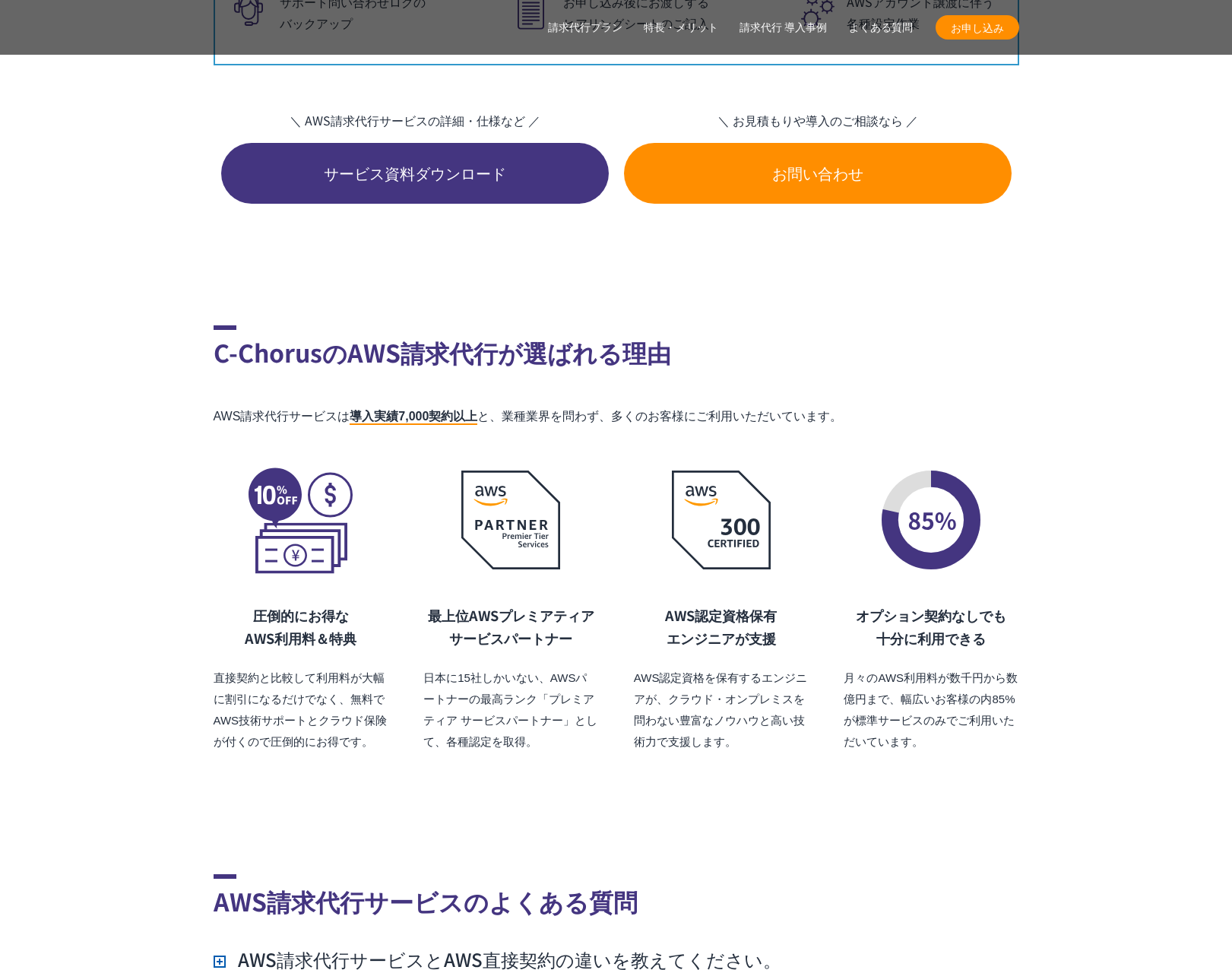
scroll to position [10098, 0]
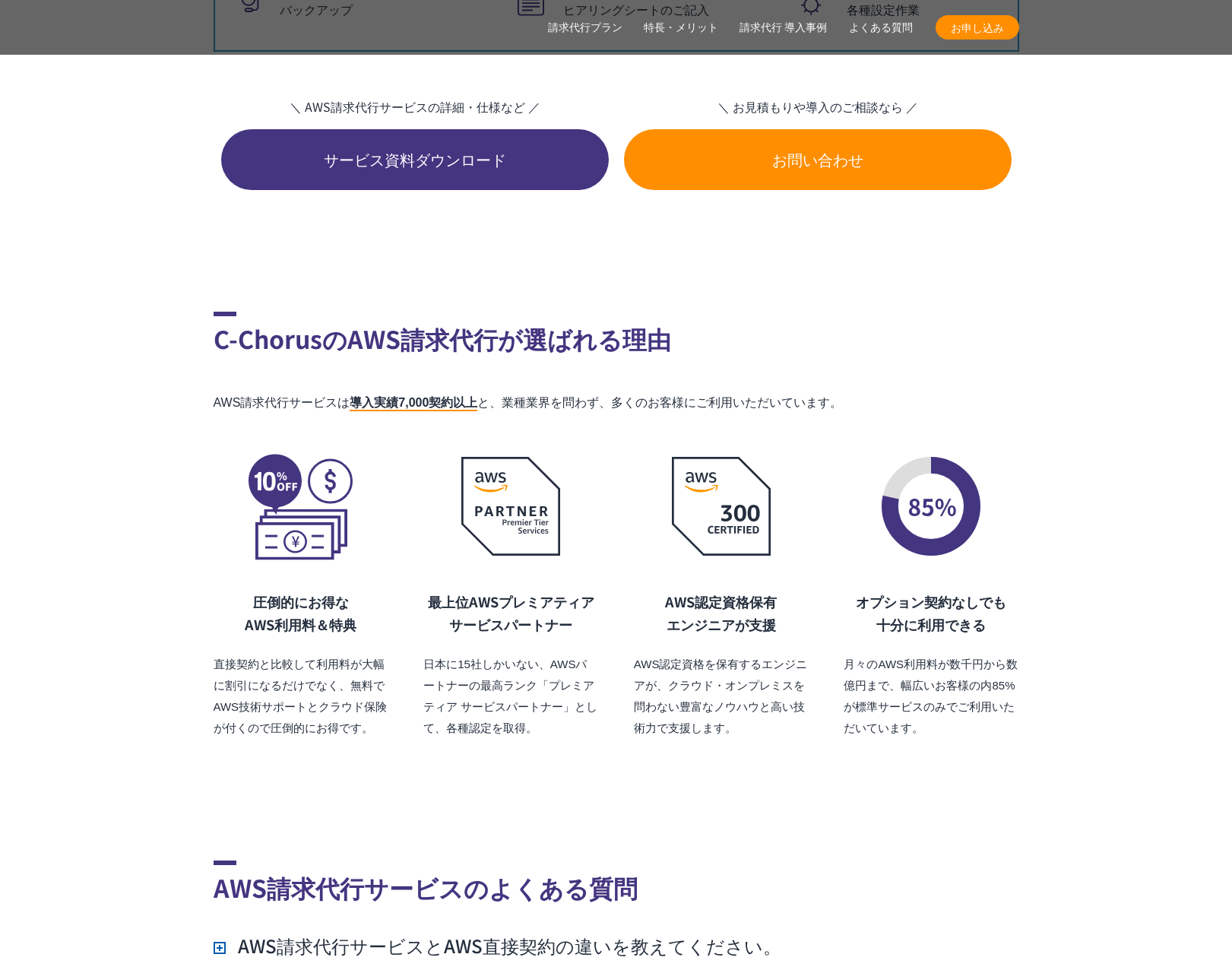
drag, startPoint x: 225, startPoint y: 367, endPoint x: 880, endPoint y: 365, distance: 655.0
click at [878, 392] on p "AWS請求代行サービスは 導入実績7,000契約以上 と、業種業界を問わず、多くのお客様にご利用いただいています。" at bounding box center [616, 402] width 806 height 21
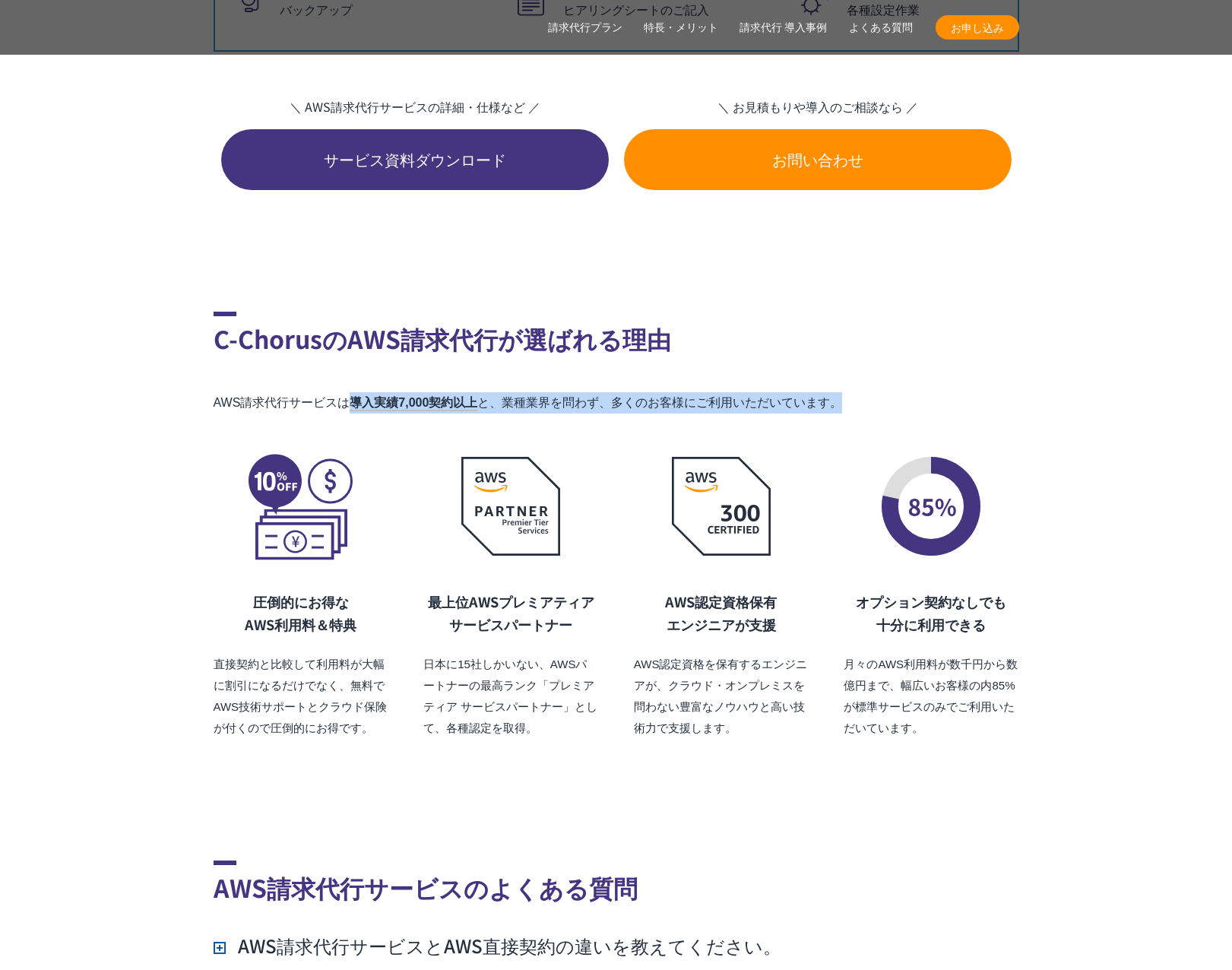
click at [880, 392] on p "AWS請求代行サービスは 導入実績7,000契約以上 と、業種業界を問わず、多くのお客様にご利用いただいています。" at bounding box center [616, 402] width 806 height 21
drag, startPoint x: 881, startPoint y: 366, endPoint x: 834, endPoint y: 334, distance: 56.9
click at [834, 334] on section "C-ChorusのAWS請求代行が選ばれる理由 AWS請求代行サービスは 導入実績7,000契約以上 と、業種業界を問わず、多くのお客様にご利用いただいていま…" at bounding box center [616, 525] width 806 height 519
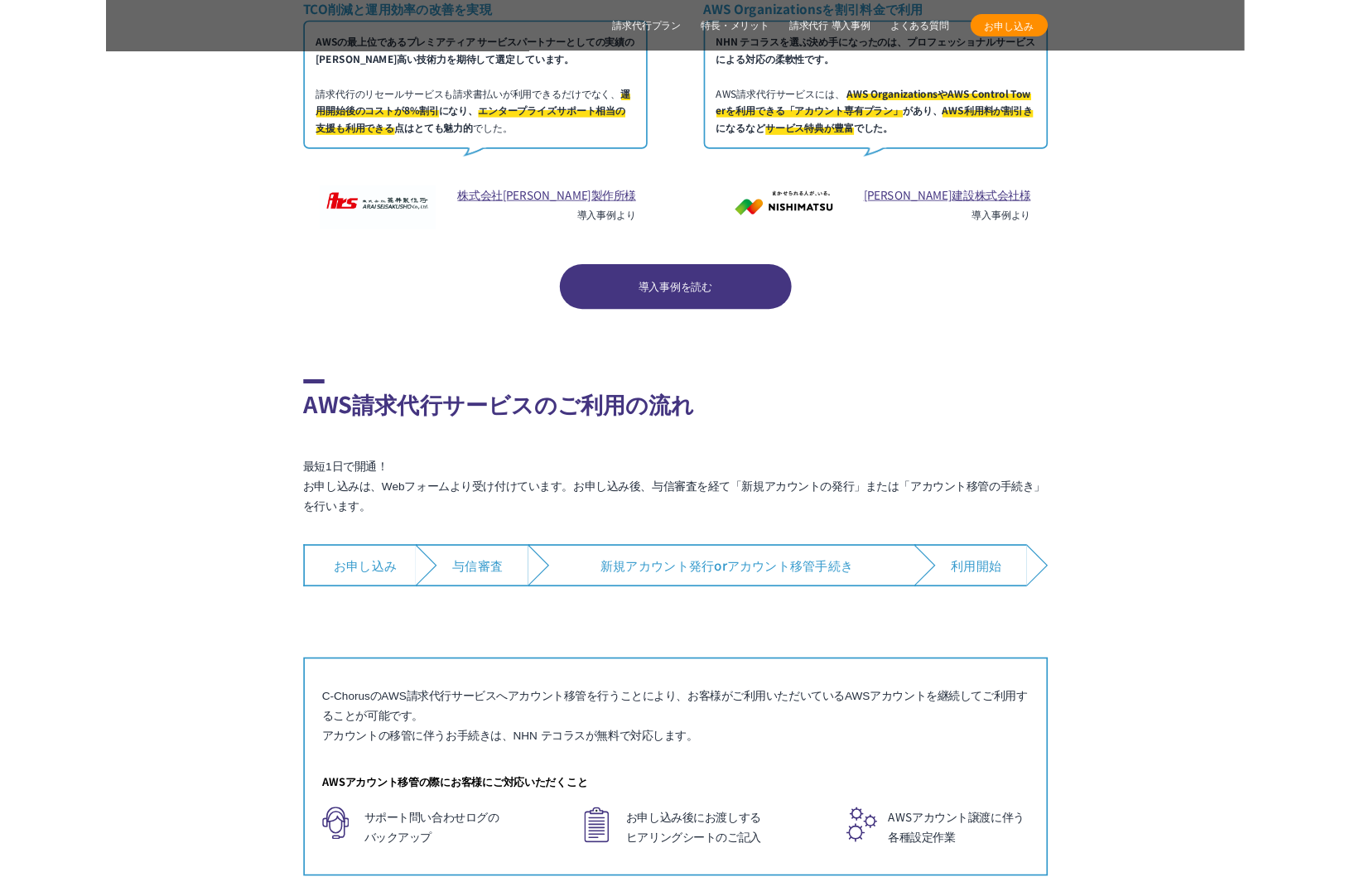
scroll to position [10079, 0]
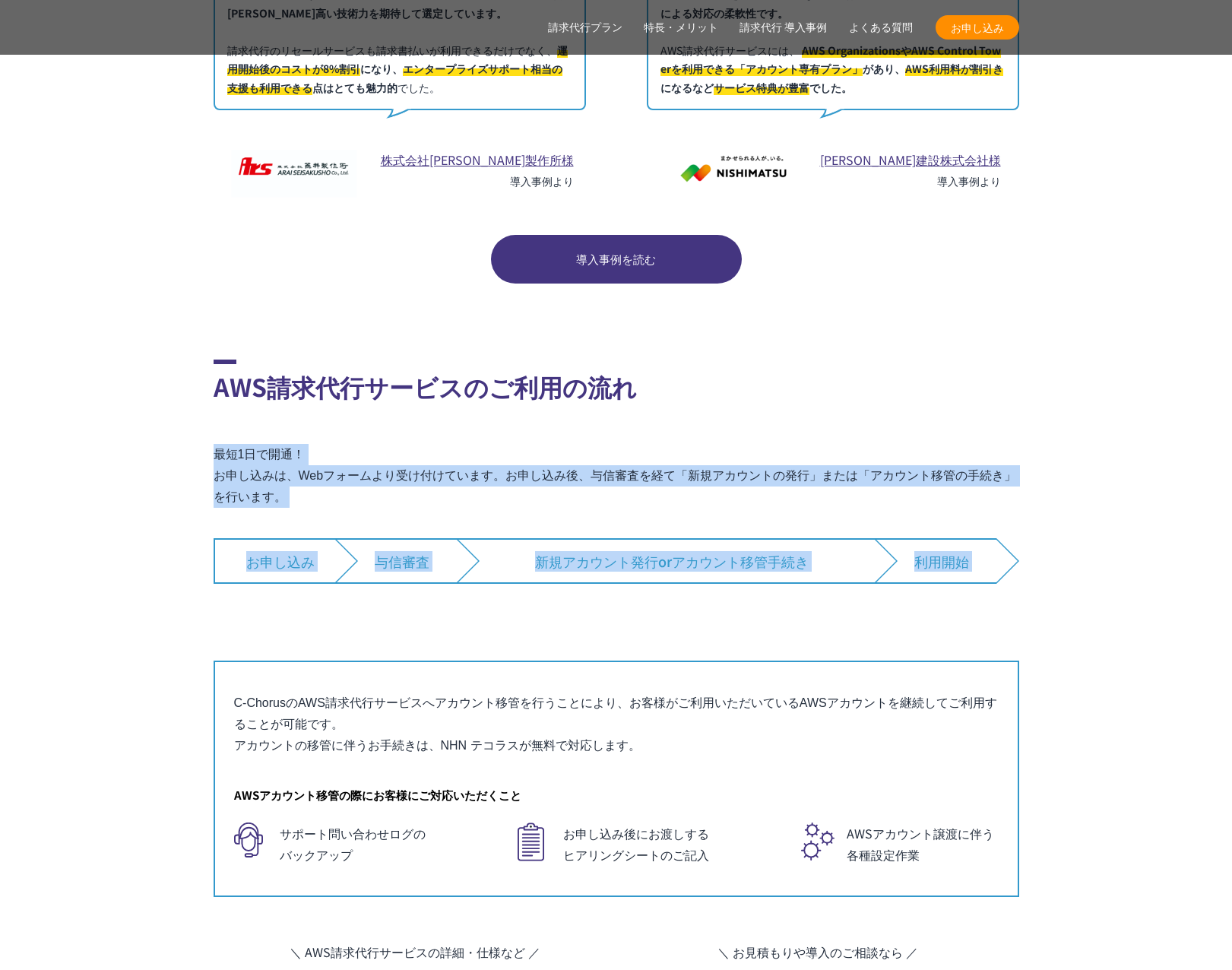
drag, startPoint x: 836, startPoint y: 403, endPoint x: 941, endPoint y: 589, distance: 213.6
click at [941, 589] on div "AWS請求代行サービスのご利用の流れ 最短1日で開通！ お申し込みは、Webフォームより受け付けています。お申し込み後、与信審査を経て「新規アカウントの発行」…" at bounding box center [616, 628] width 806 height 538
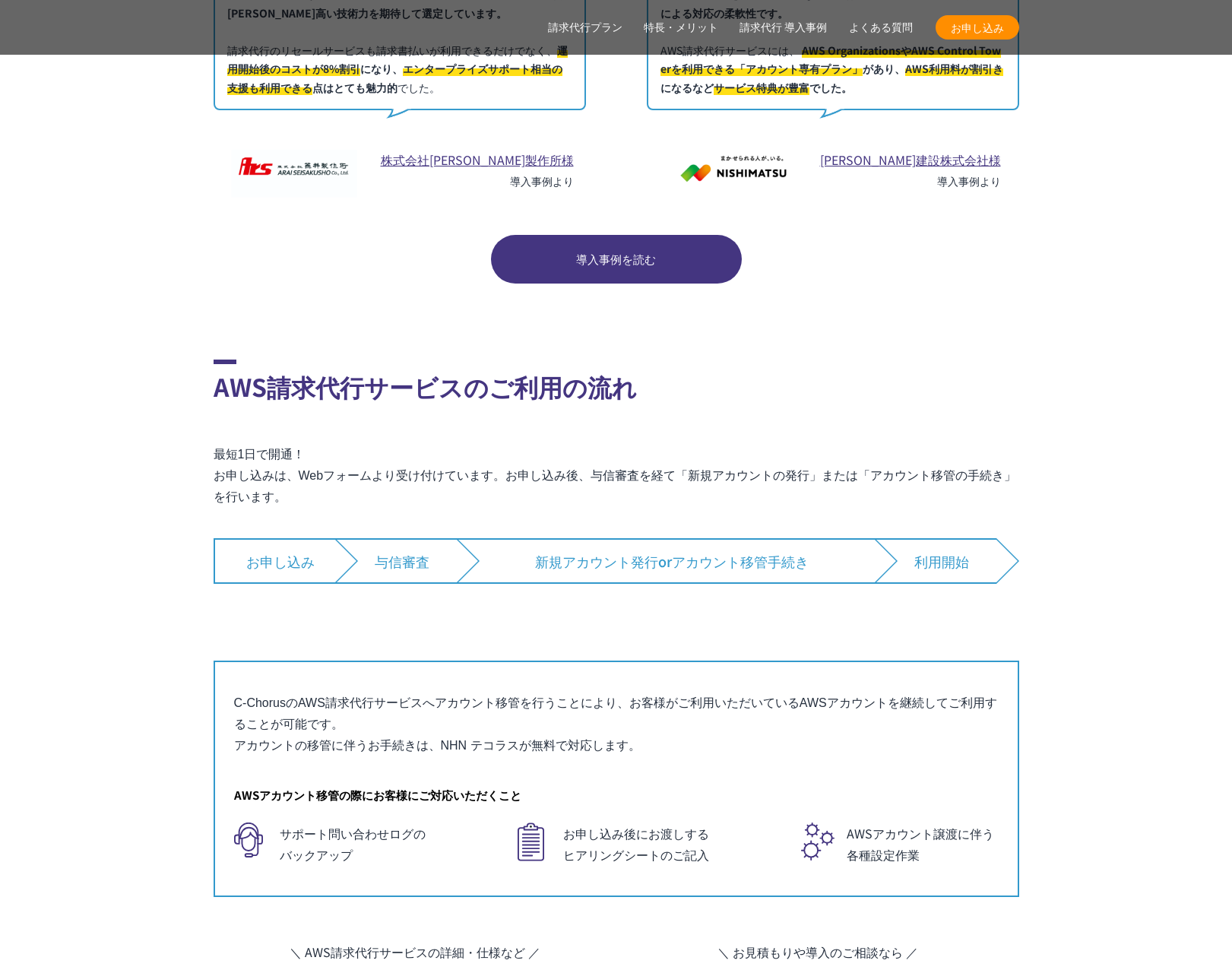
click at [941, 605] on div "すでにAWSをご利用している場合は、 「アカウントの移管」で AWSアカウントを継続利用できます C-ChorusのAWS請求代行サービスへアカウント移管を行…" at bounding box center [616, 751] width 806 height 292
drag, startPoint x: 935, startPoint y: 583, endPoint x: 916, endPoint y: 462, distance: 122.5
click at [916, 462] on div "AWS請求代行サービスのご利用の流れ 最短1日で開通！ お申し込みは、Webフォームより受け付けています。お申し込み後、与信審査を経て「新規アカウントの発行」…" at bounding box center [616, 628] width 806 height 538
click at [916, 462] on p "最短1日で開通！ お申し込みは、Webフォームより受け付けています。お申し込み後、与信審査を経て「新規アカウントの発行」または「アカウント移管の手続き」を行い…" at bounding box center [616, 476] width 806 height 63
drag, startPoint x: 924, startPoint y: 563, endPoint x: 929, endPoint y: 577, distance: 14.9
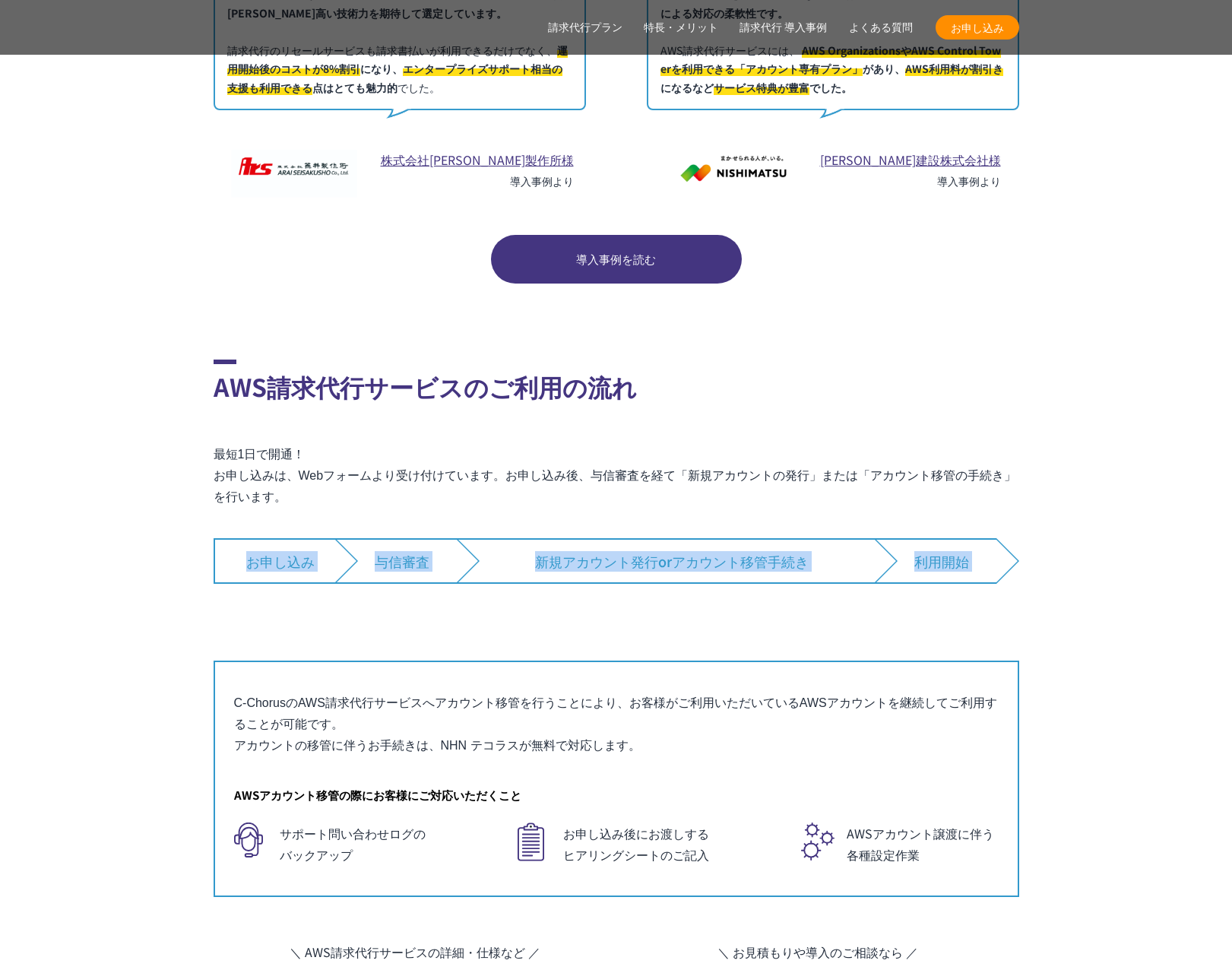
click at [929, 577] on div "AWS請求代行サービスのご利用の流れ 最短1日で開通！ お申し込みは、Webフォームより受け付けています。お申し込み後、与信審査を経て「新規アカウントの発行」…" at bounding box center [616, 628] width 806 height 538
click at [929, 605] on div "すでにAWSをご利用している場合は、 「アカウントの移管」で AWSアカウントを継続利用できます C-ChorusのAWS請求代行サービスへアカウント移管を行…" at bounding box center [616, 751] width 806 height 292
drag, startPoint x: 929, startPoint y: 577, endPoint x: 910, endPoint y: 475, distance: 103.8
click at [910, 475] on div "AWS請求代行サービスのご利用の流れ 最短1日で開通！ お申し込みは、Webフォームより受け付けています。お申し込み後、与信審査を経て「新規アカウントの発行」…" at bounding box center [616, 628] width 806 height 538
click at [910, 475] on p "最短1日で開通！ お申し込みは、Webフォームより受け付けています。お申し込み後、与信審査を経て「新規アカウントの発行」または「アカウント移管の手続き」を行い…" at bounding box center [616, 476] width 806 height 63
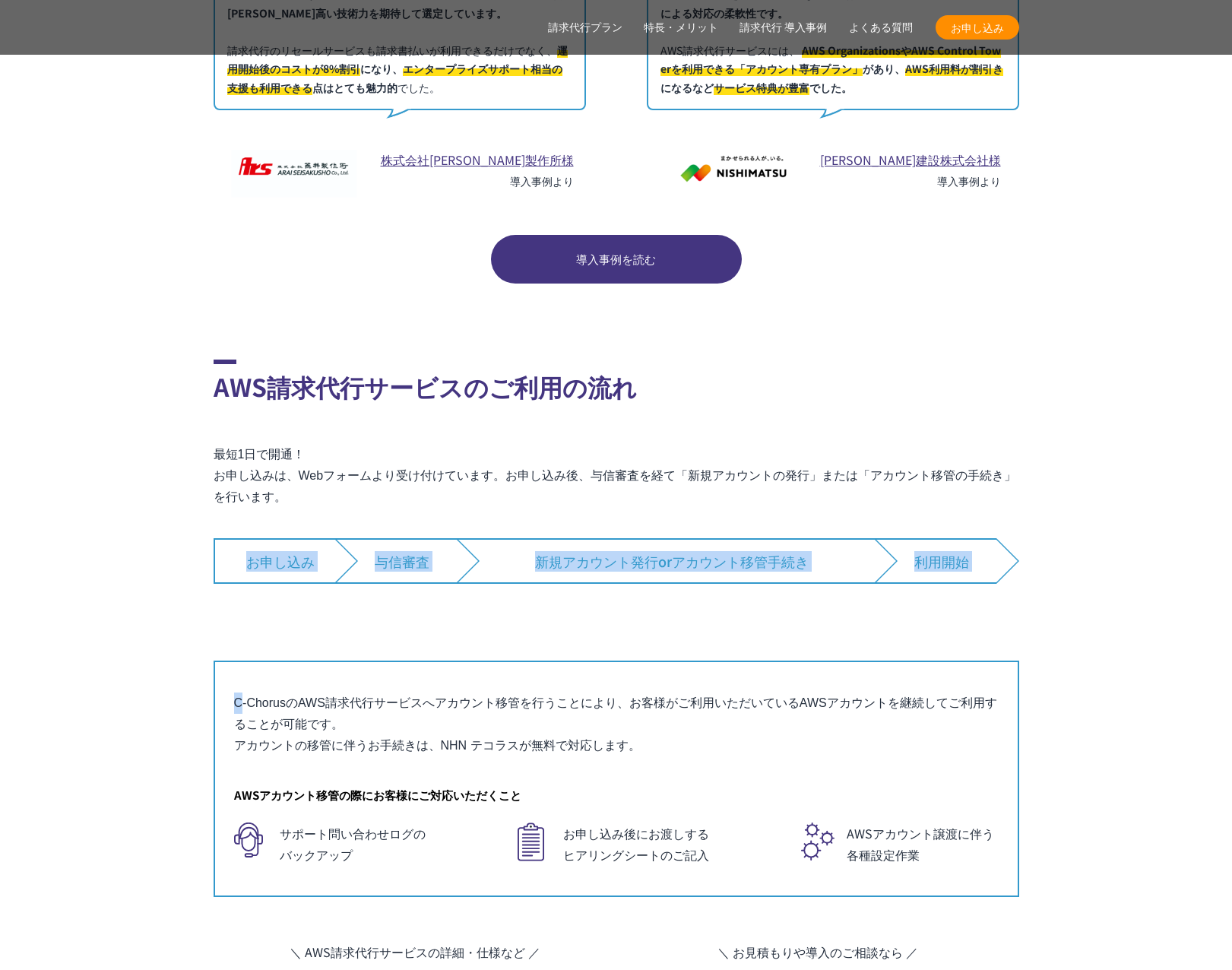
drag, startPoint x: 910, startPoint y: 475, endPoint x: 919, endPoint y: 564, distance: 89.5
click at [918, 564] on div "AWS請求代行サービスのご利用の流れ 最短1日で開通！ お申し込みは、Webフォームより受け付けています。お申し込み後、与信審査を経て「新規アカウントの発行」…" at bounding box center [616, 628] width 806 height 538
click at [919, 564] on div "AWS請求代行サービスのご利用の流れ 最短1日で開通！ お申し込みは、Webフォームより受け付けています。お申し込み後、与信審査を経て「新規アカウントの発行」…" at bounding box center [616, 628] width 806 height 538
drag, startPoint x: 915, startPoint y: 553, endPoint x: 899, endPoint y: 466, distance: 88.5
click at [899, 466] on div "AWS請求代行サービスのご利用の流れ 最短1日で開通！ お申し込みは、Webフォームより受け付けています。お申し込み後、与信審査を経て「新規アカウントの発行」…" at bounding box center [616, 628] width 806 height 538
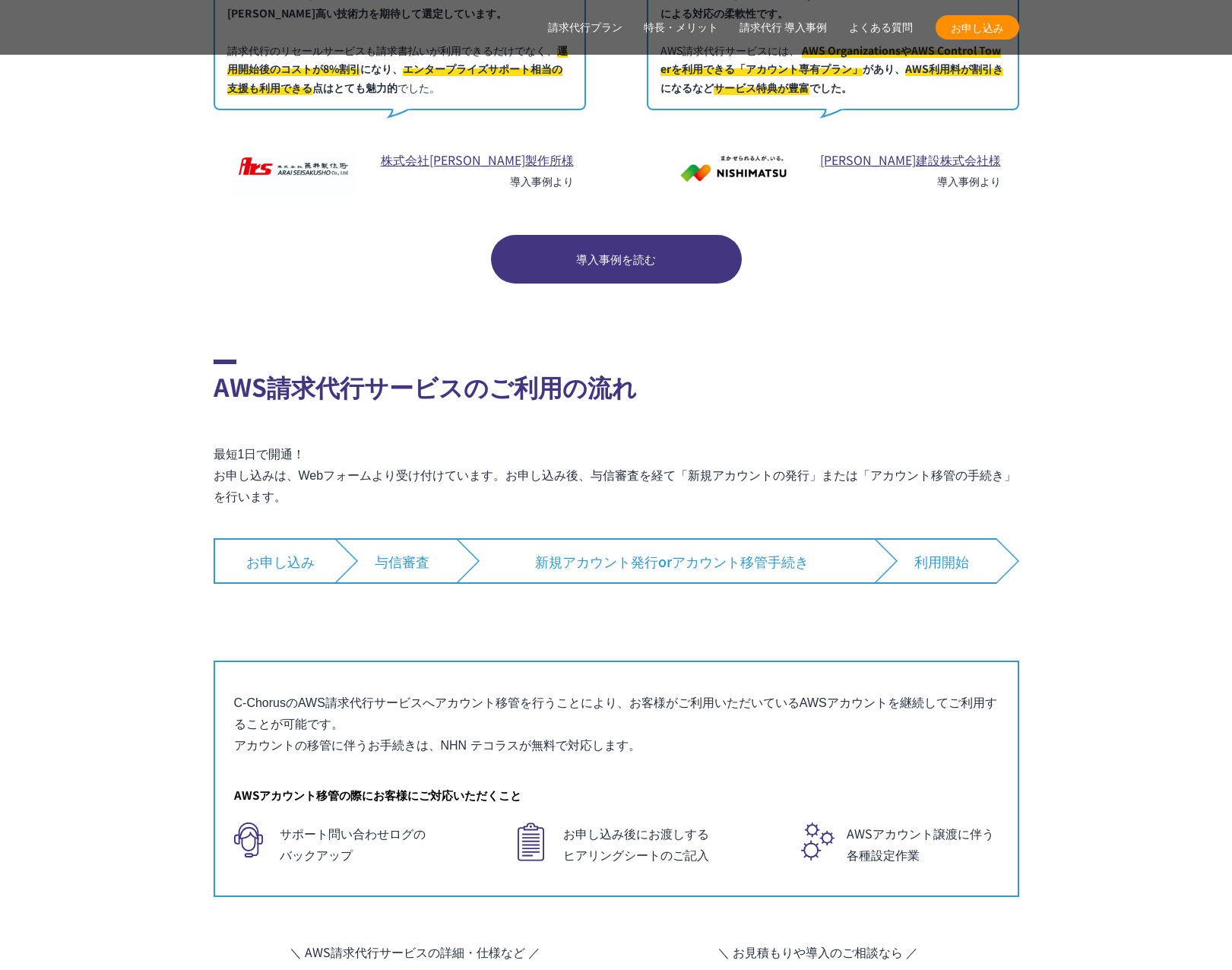
click at [899, 466] on p "最短1日で開通！ お申し込みは、Webフォームより受け付けています。お申し込み後、与信審査を経て「新規アカウントの発行」または「アカウント移管の手続き」を行い…" at bounding box center [616, 476] width 806 height 63
drag, startPoint x: 901, startPoint y: 482, endPoint x: 925, endPoint y: 561, distance: 82.6
click at [925, 561] on div "AWS請求代行サービスのご利用の流れ 最短1日で開通！ お申し込みは、Webフォームより受け付けています。お申し込み後、与信審査を経て「新規アカウントの発行」…" at bounding box center [616, 628] width 806 height 538
drag, startPoint x: 925, startPoint y: 561, endPoint x: 915, endPoint y: 559, distance: 10.2
click at [925, 561] on div "AWS請求代行サービスのご利用の流れ 最短1日で開通！ お申し込みは、Webフォームより受け付けています。お申し込み後、与信審査を経て「新規アカウントの発行」…" at bounding box center [616, 628] width 806 height 538
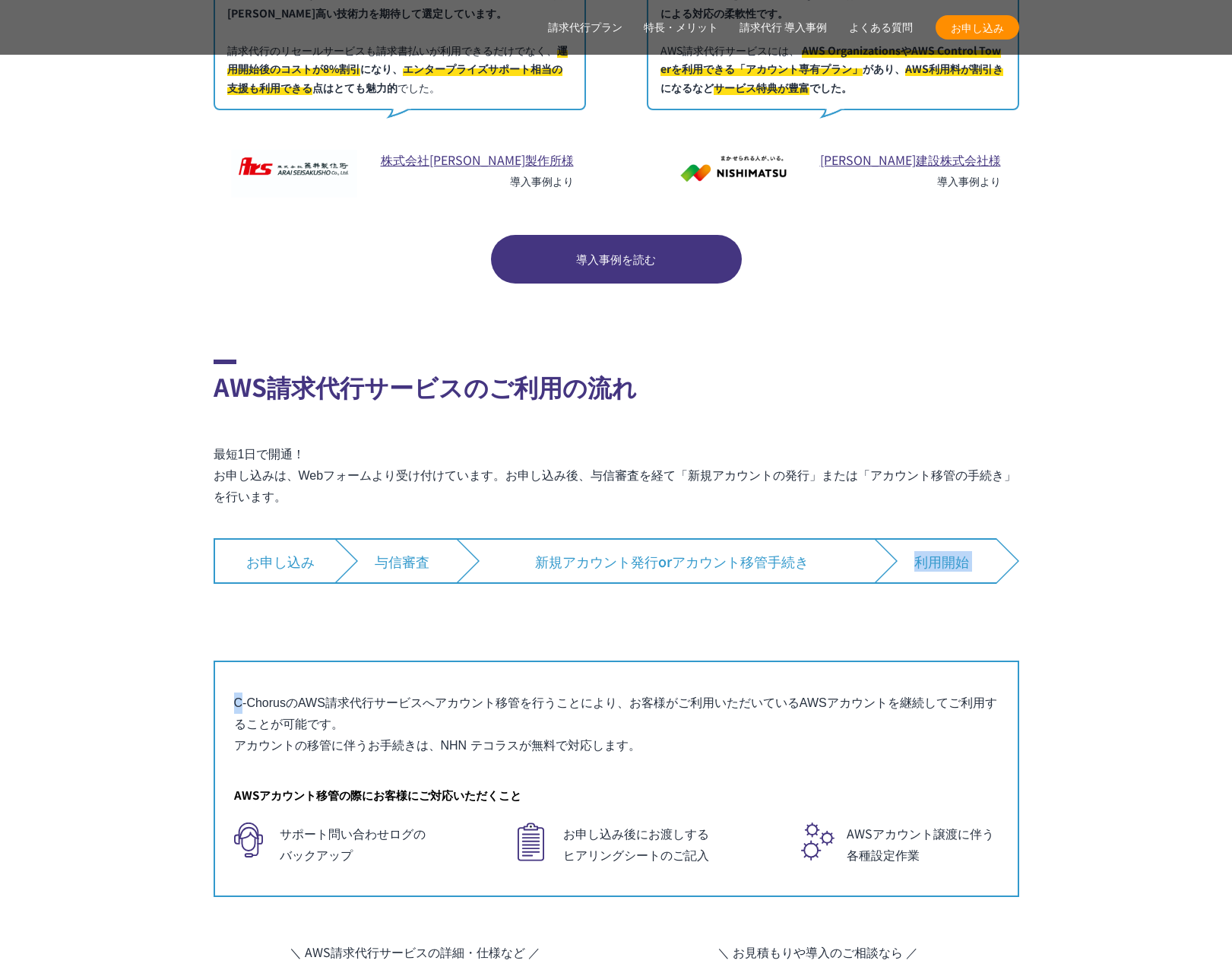
drag, startPoint x: 914, startPoint y: 557, endPoint x: 904, endPoint y: 482, distance: 75.7
click at [904, 482] on div "AWS請求代行サービスのご利用の流れ 最短1日で開通！ お申し込みは、Webフォームより受け付けています。お申し込み後、与信審査を経て「新規アカウントの発行」…" at bounding box center [616, 628] width 806 height 538
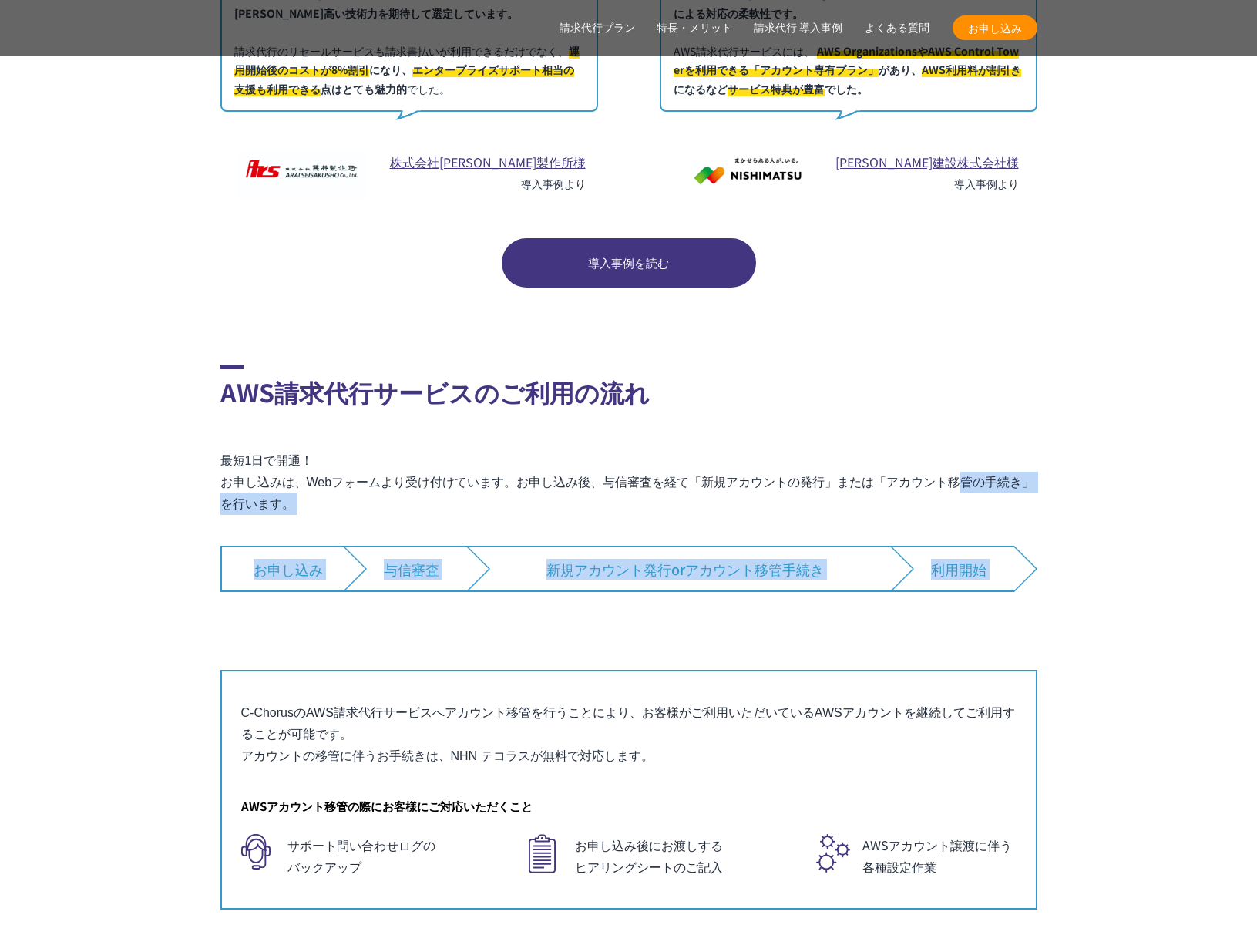
drag, startPoint x: 982, startPoint y: 587, endPoint x: 961, endPoint y: 461, distance: 127.7
click at [961, 461] on div "AWS請求代行サービスのご利用の流れ 最短1日で開通！ お申し込みは、Webフォームより受け付けています。お申し込み後、与信審査を経て「新規アカウントの発行」…" at bounding box center [629, 636] width 817 height 545
drag, startPoint x: 961, startPoint y: 461, endPoint x: 934, endPoint y: 486, distance: 36.8
click at [961, 461] on p "最短1日で開通！ お申し込みは、Webフォームより受け付けています。お申し込み後、与信審査を経て「新規アカウントの発行」または「アカウント移管の手続き」を行い…" at bounding box center [629, 483] width 817 height 64
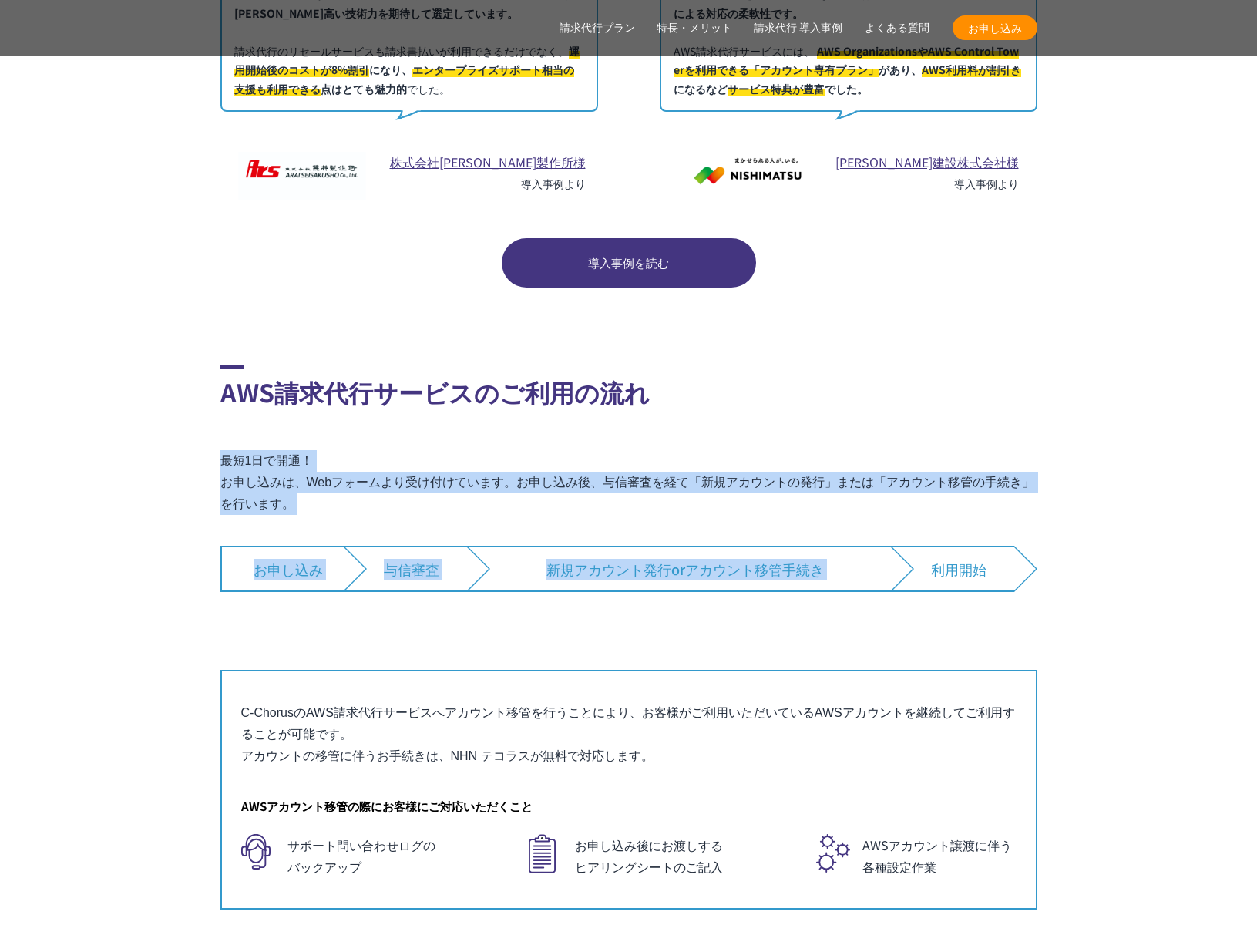
drag, startPoint x: 931, startPoint y: 487, endPoint x: 893, endPoint y: 376, distance: 117.3
click at [893, 376] on div "AWS請求代行サービスのご利用の流れ 最短1日で開通！ お申し込みは、Webフォームより受け付けています。お申し込み後、与信審査を経て「新規アカウントの発行」…" at bounding box center [629, 636] width 817 height 545
click at [893, 376] on h2 "AWS請求代行サービスのご利用の流れ" at bounding box center [629, 387] width 817 height 45
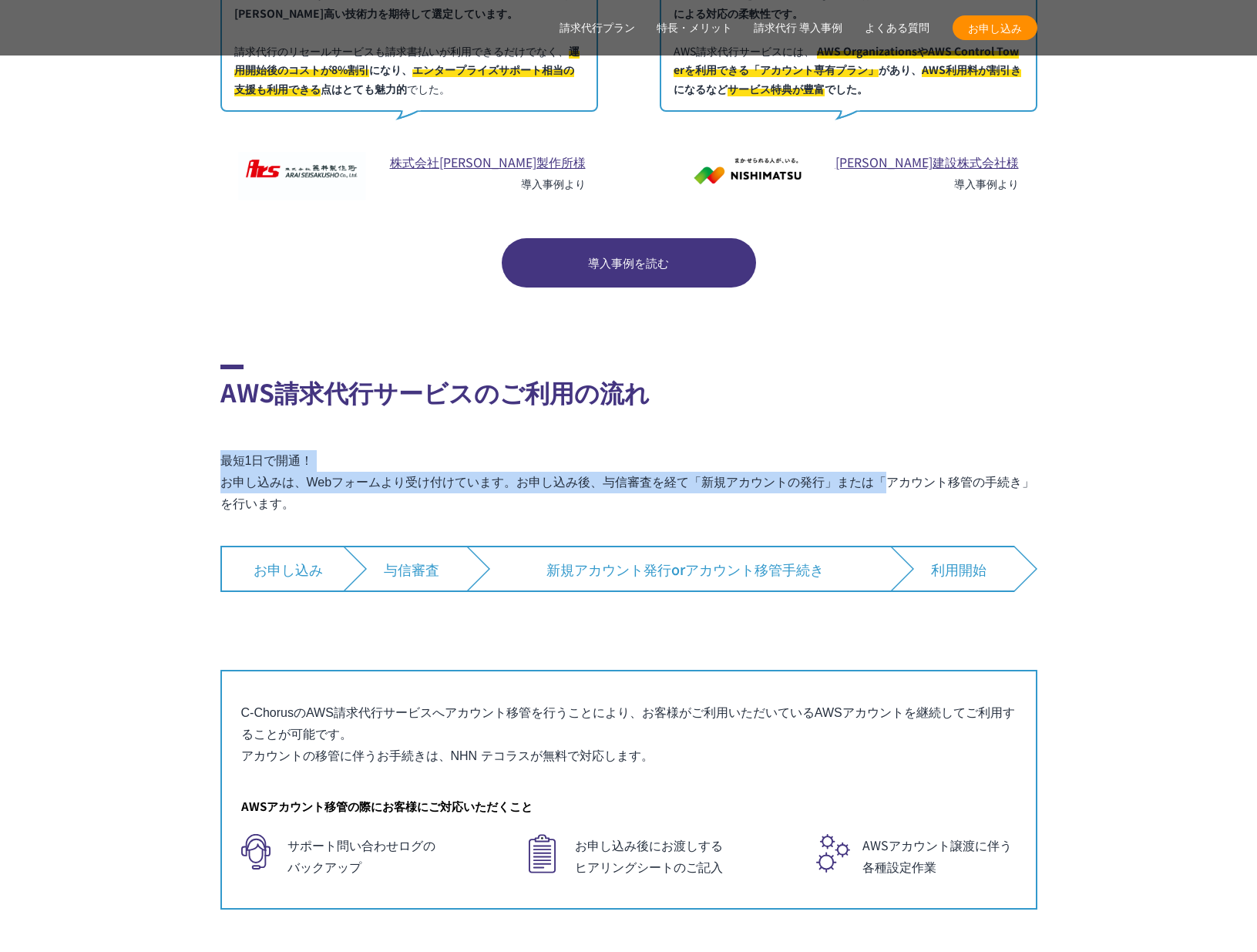
drag, startPoint x: 893, startPoint y: 376, endPoint x: 890, endPoint y: 459, distance: 83.1
click at [889, 455] on div "AWS請求代行サービスのご利用の流れ 最短1日で開通！ お申し込みは、Webフォームより受け付けています。お申し込み後、与信審査を経て「新規アカウントの発行」…" at bounding box center [629, 636] width 817 height 545
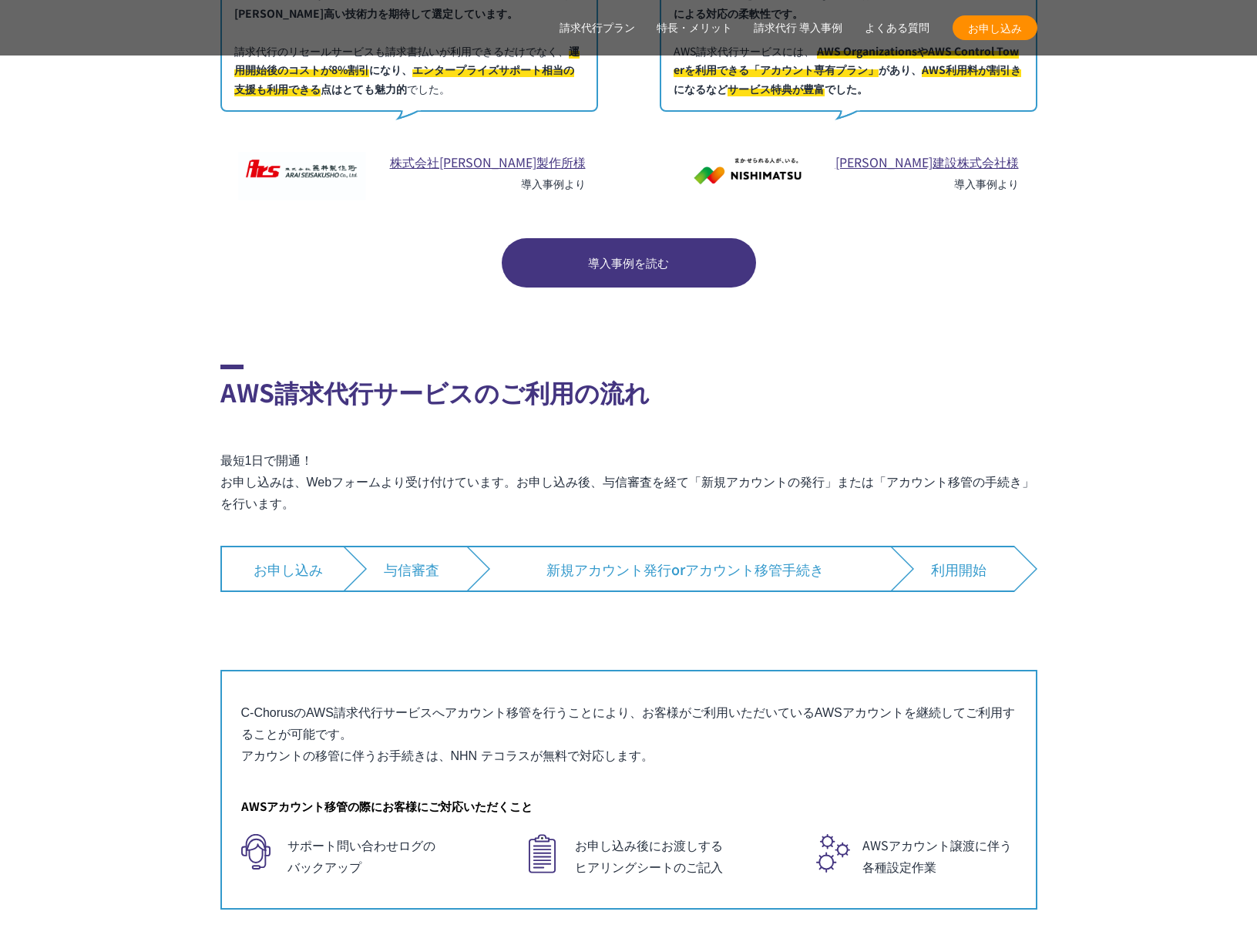
click at [890, 459] on p "最短1日で開通！ お申し込みは、Webフォームより受け付けています。お申し込み後、与信審査を経て「新規アカウントの発行」または「アカウント移管の手続き」を行い…" at bounding box center [629, 483] width 817 height 64
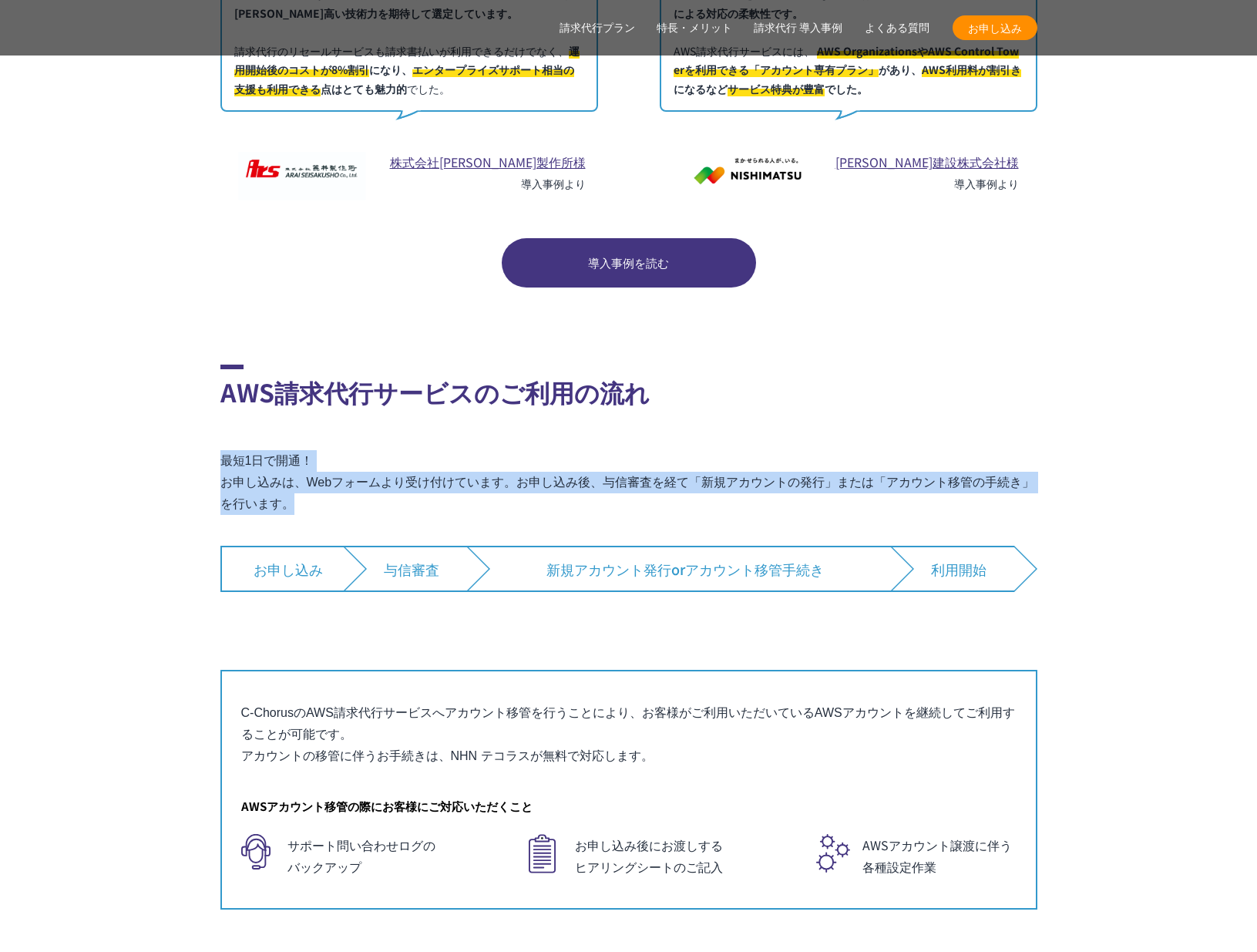
drag, startPoint x: 889, startPoint y: 464, endPoint x: 889, endPoint y: 382, distance: 82.0
click at [889, 382] on div "AWS請求代行サービスのご利用の流れ 最短1日で開通！ お申し込みは、Webフォームより受け付けています。お申し込み後、与信審査を経て「新規アカウントの発行」…" at bounding box center [629, 636] width 817 height 545
drag, startPoint x: 889, startPoint y: 382, endPoint x: 906, endPoint y: 463, distance: 82.8
click at [906, 463] on div "AWS請求代行サービスのご利用の流れ 最短1日で開通！ お申し込みは、Webフォームより受け付けています。お申し込み後、与信審査を経て「新規アカウントの発行」…" at bounding box center [629, 636] width 817 height 545
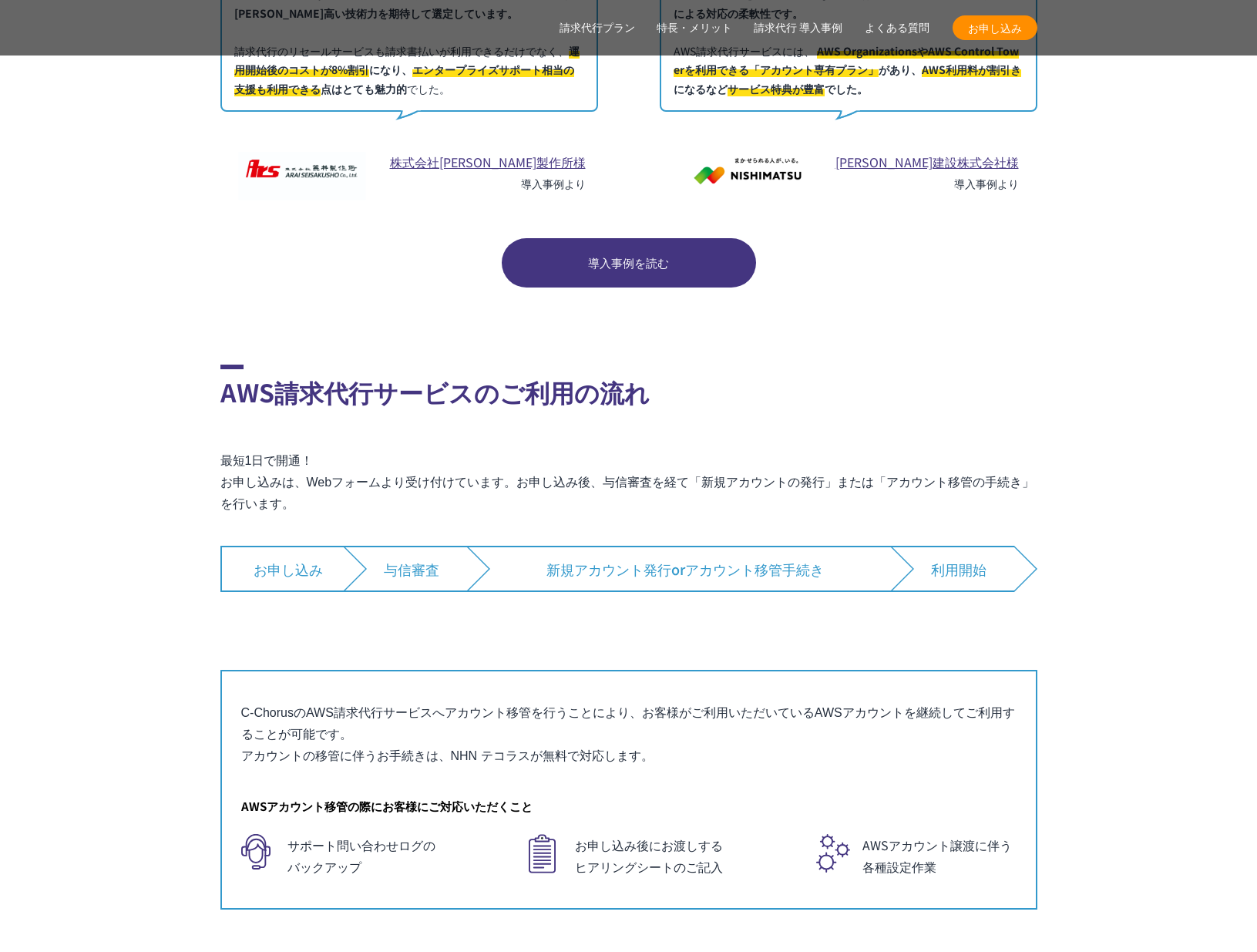
drag, startPoint x: 906, startPoint y: 463, endPoint x: 989, endPoint y: 551, distance: 121.0
click at [906, 463] on p "最短1日で開通！ お申し込みは、Webフォームより受け付けています。お申し込み後、与信審査を経て「新規アカウントの発行」または「アカウント移管の手続き」を行い…" at bounding box center [629, 483] width 817 height 64
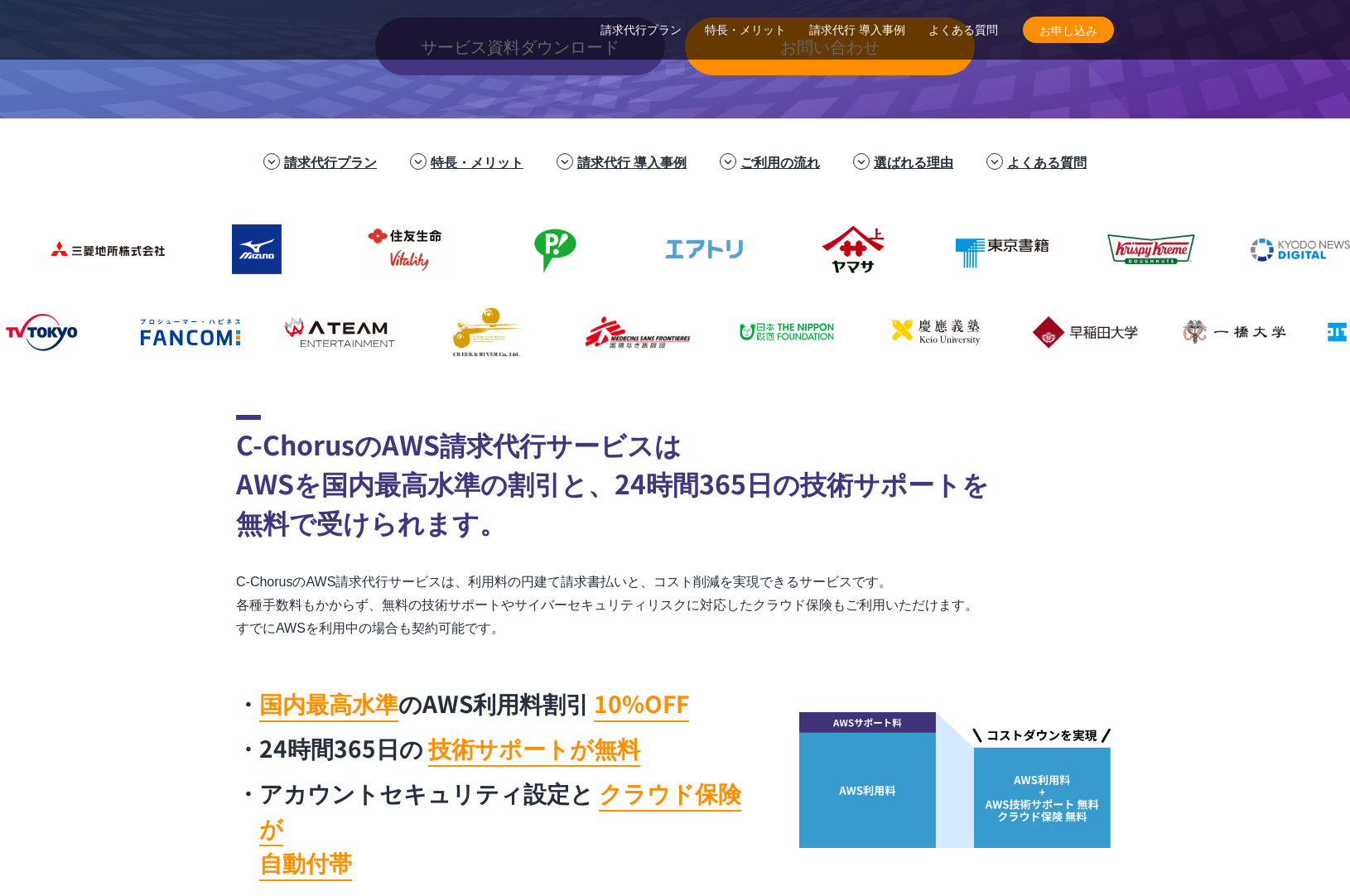
scroll to position [668, 0]
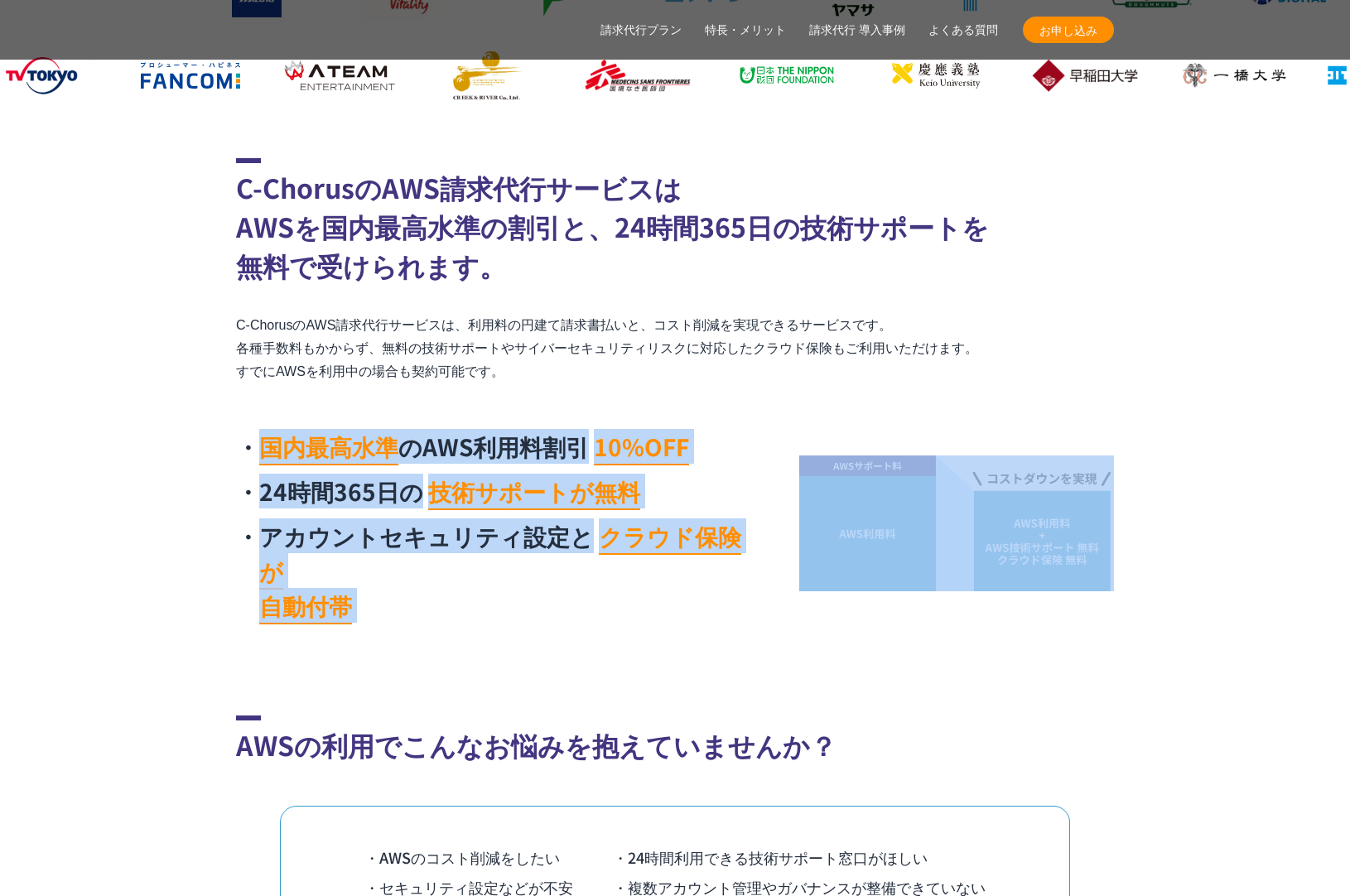
drag, startPoint x: 554, startPoint y: 404, endPoint x: 652, endPoint y: 611, distance: 229.0
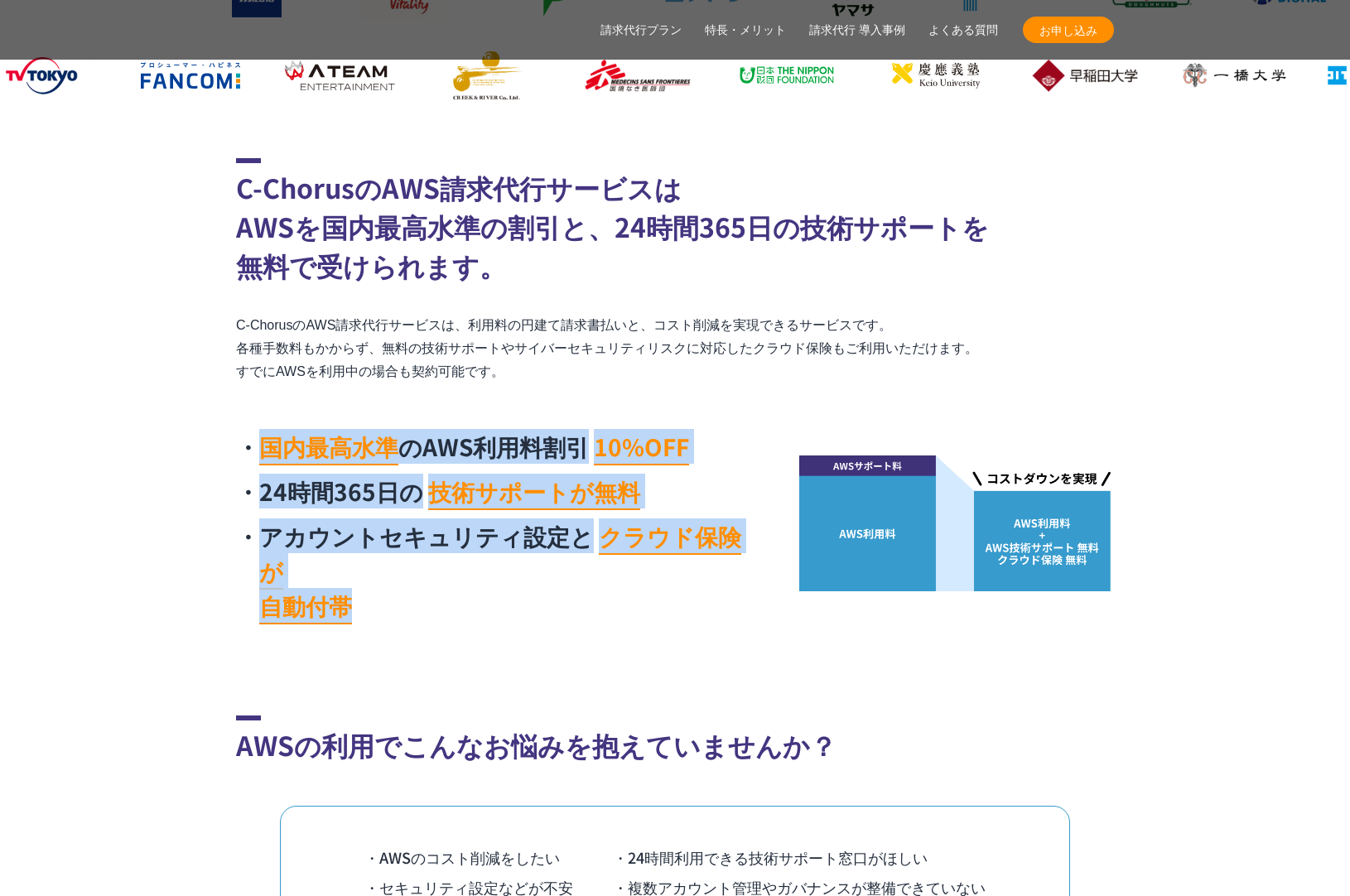
drag, startPoint x: 612, startPoint y: 586, endPoint x: 593, endPoint y: 401, distance: 186.0
click at [593, 401] on div "C-ChorusのAWS請求代行サービスは AWSを国内最高水準の割引と、24時間365日の技術サポートを 無料で受けられます。 C-ChorusのAWS請求…" at bounding box center [675, 395] width 878 height 475
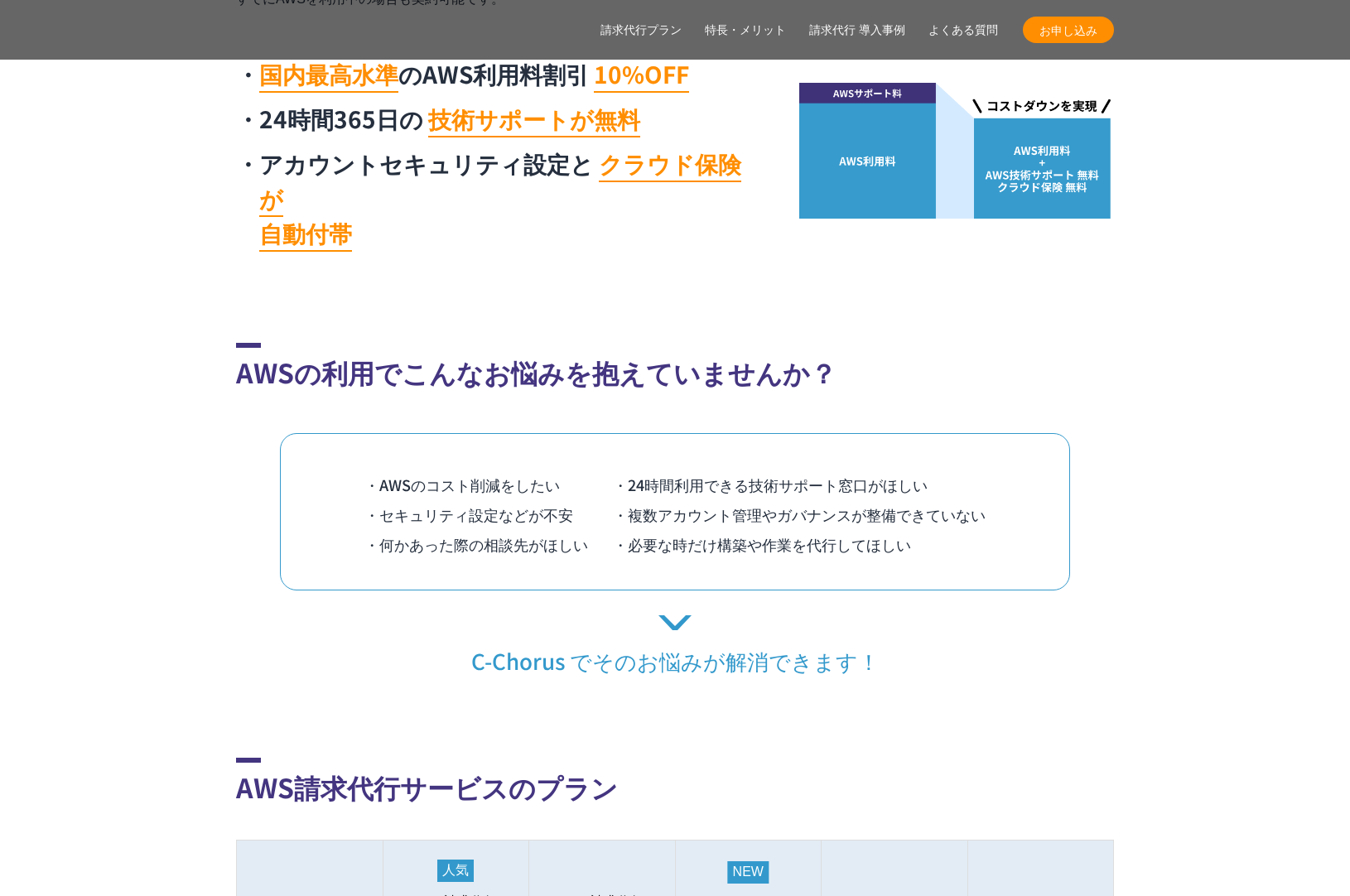
scroll to position [1063, 0]
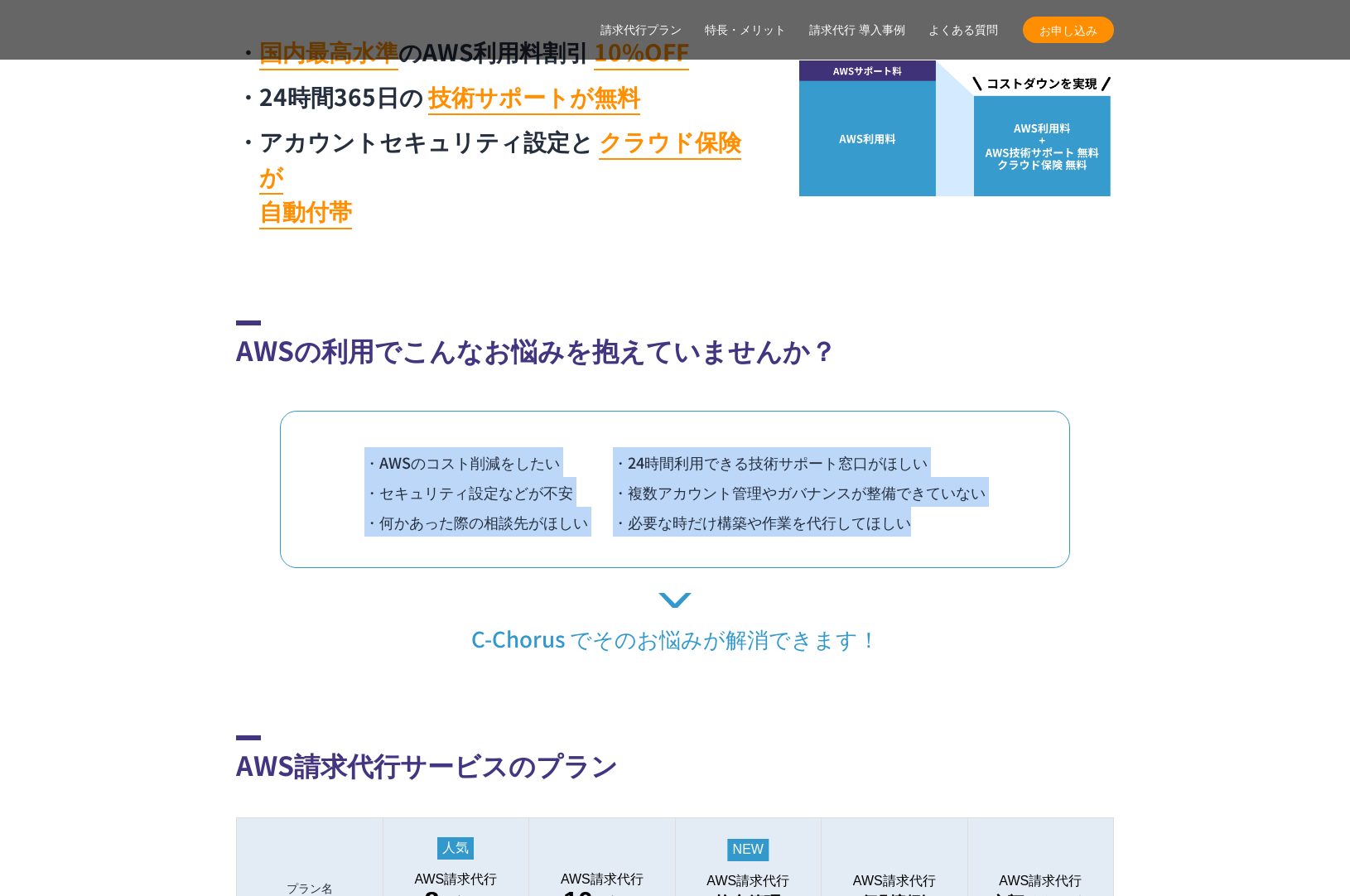
drag, startPoint x: 454, startPoint y: 407, endPoint x: 999, endPoint y: 514, distance: 555.4
click at [999, 514] on div "・AWSのコスト削減をしたい ・24時間利用できる技術サポート窓口がほしい ・セキュリティ設定などが不安 ・複数アカウント管理やガバナンスが整備できていない …" at bounding box center [675, 490] width 790 height 157
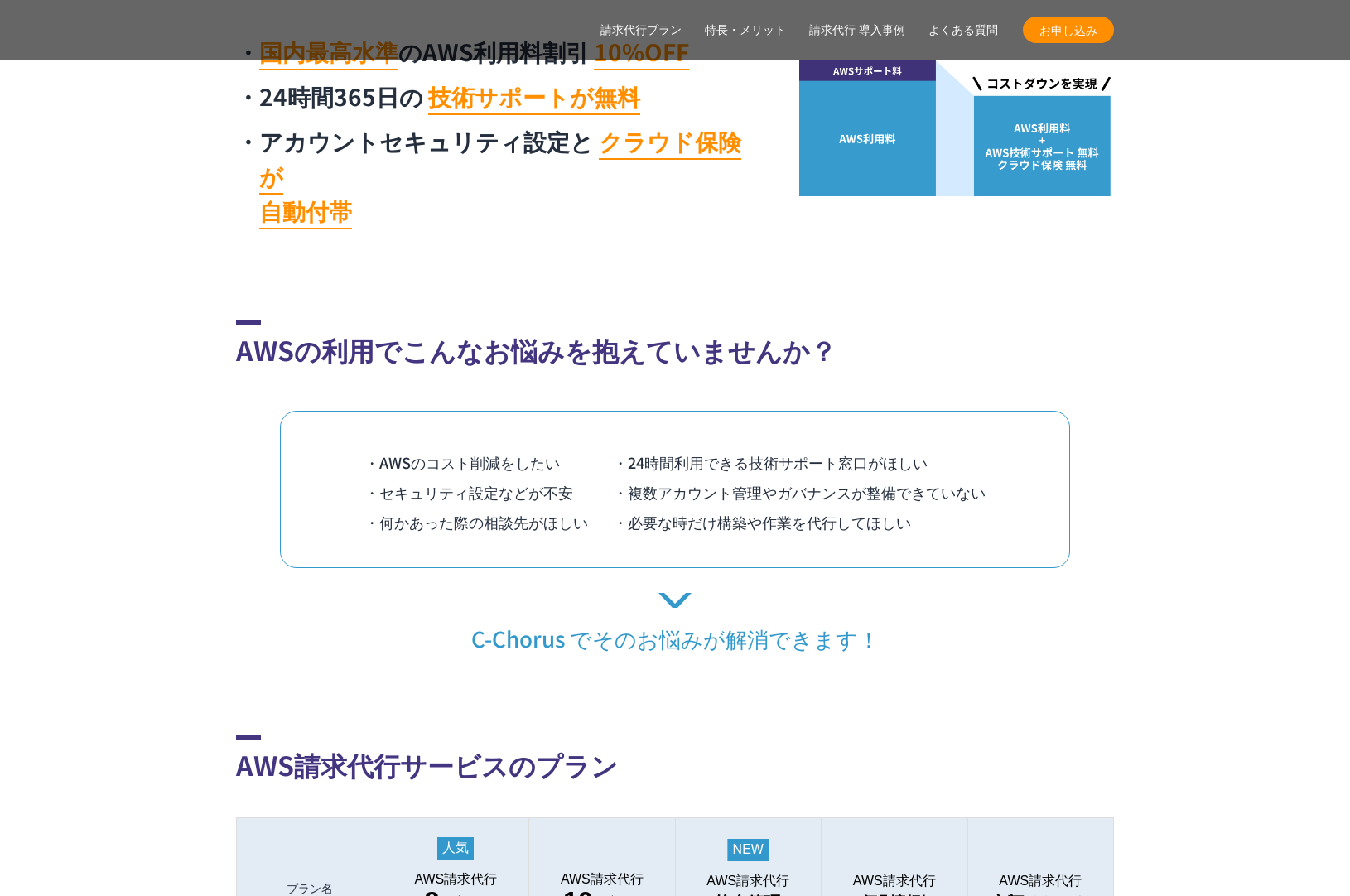
click at [547, 411] on div "・AWSのコスト削減をしたい ・24時間利用できる技術サポート窓口がほしい ・セキュリティ設定などが不安 ・複数アカウント管理やガバナンスが整備できていない …" at bounding box center [675, 490] width 790 height 157
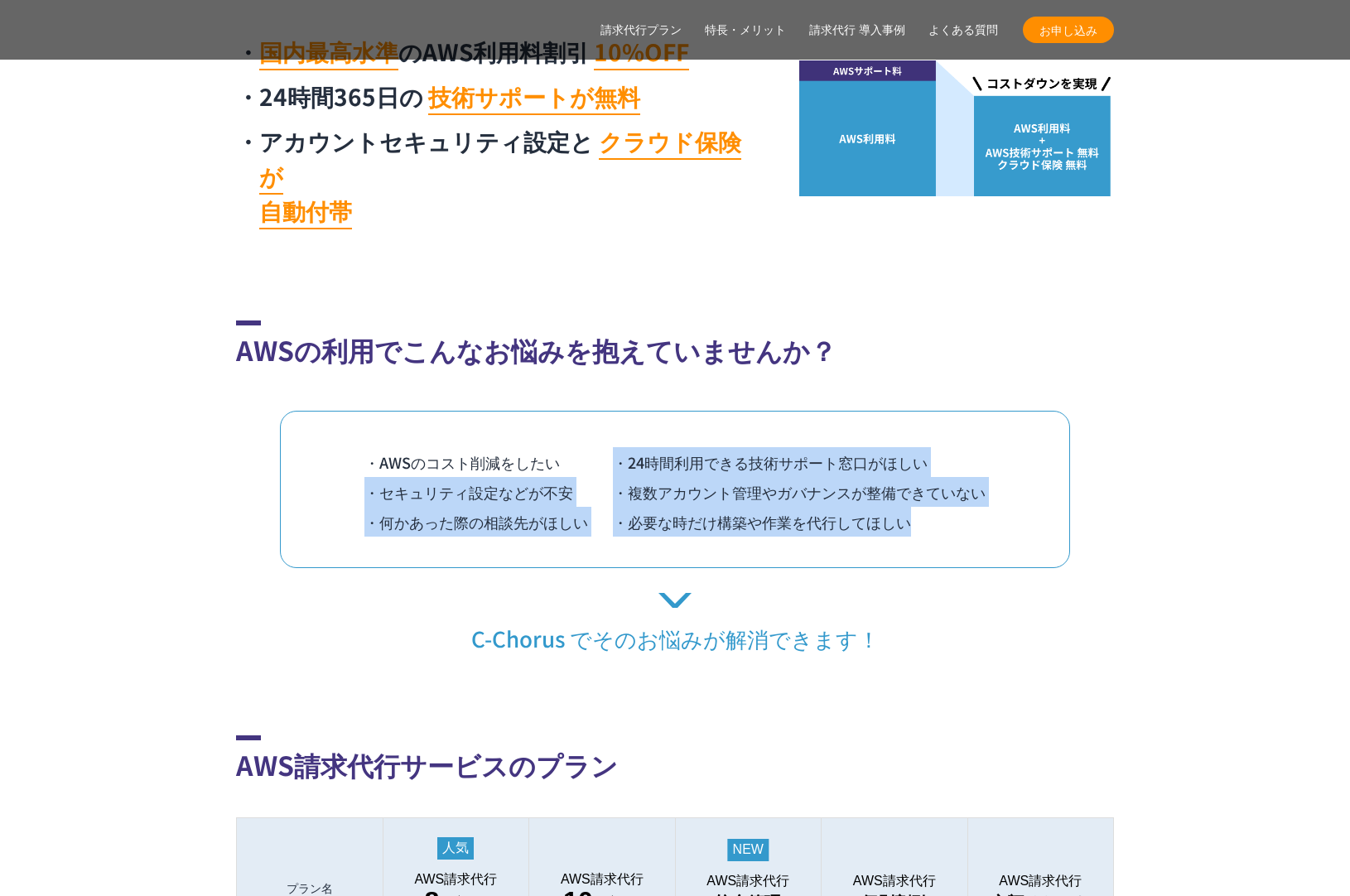
drag, startPoint x: 922, startPoint y: 359, endPoint x: 969, endPoint y: 485, distance: 134.5
click at [969, 484] on div "AWSの利用でこんなお悩みを抱えていませんか？ ・AWSのコスト削減をしたい ・24時間利用できる技術サポート窓口がほしい ・セキュリティ設定などが不安 ・複…" at bounding box center [675, 486] width 878 height 332
click at [969, 507] on li "・必要な時だけ構築や作業を代行してほしい" at bounding box center [799, 522] width 373 height 30
drag, startPoint x: 969, startPoint y: 485, endPoint x: 934, endPoint y: 341, distance: 148.2
click at [934, 341] on div "AWSの利用でこんなお悩みを抱えていませんか？ ・AWSのコスト削減をしたい ・24時間利用できる技術サポート窓口がほしい ・セキュリティ設定などが不安 ・複…" at bounding box center [675, 486] width 878 height 332
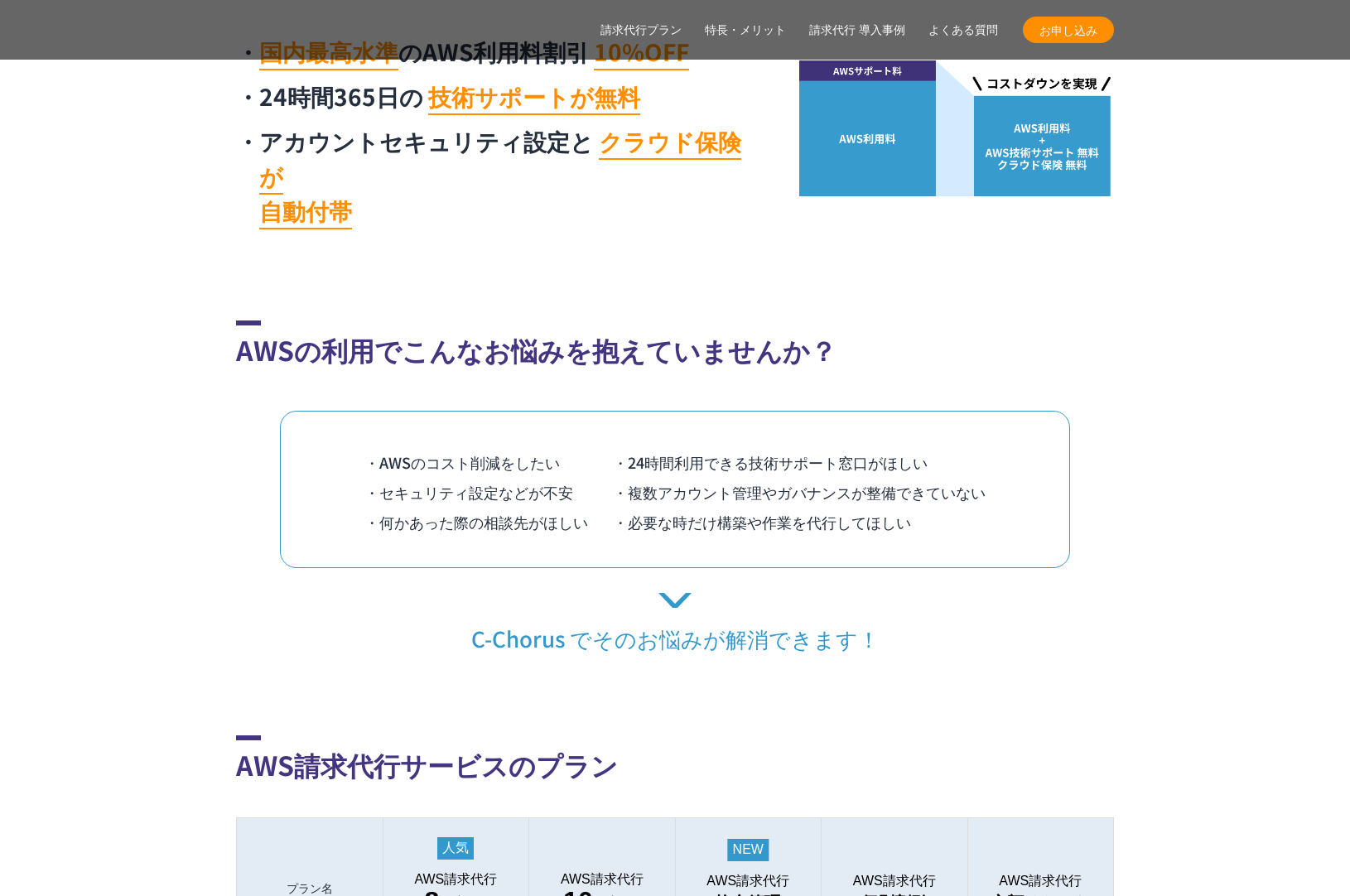
click at [934, 341] on div "AWSの利用でこんなお悩みを抱えていませんか？ ・AWSのコスト削減をしたい ・24時間利用できる技術サポート窓口がほしい ・セキュリティ設定などが不安 ・複…" at bounding box center [675, 486] width 878 height 332
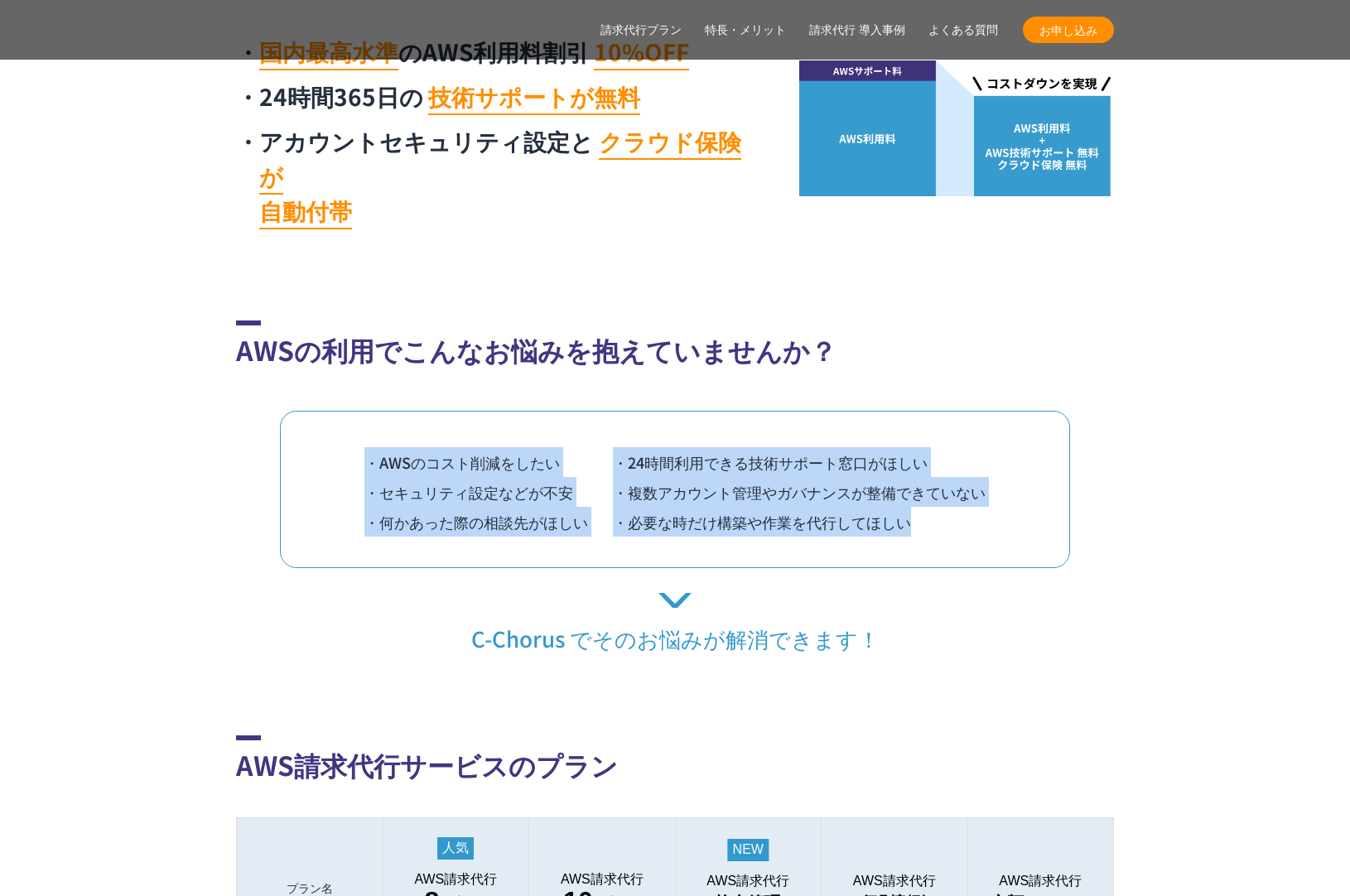
drag, startPoint x: 949, startPoint y: 316, endPoint x: 971, endPoint y: 507, distance: 192.3
click at [971, 507] on div "AWSの利用でこんなお悩みを抱えていませんか？ ・AWSのコスト削減をしたい ・24時間利用できる技術サポート窓口がほしい ・セキュリティ設定などが不安 ・複…" at bounding box center [675, 486] width 878 height 332
click at [971, 507] on div "・AWSのコスト削減をしたい ・24時間利用できる技術サポート窓口がほしい ・セキュリティ設定などが不安 ・複数アカウント管理やガバナンスが整備できていない …" at bounding box center [675, 490] width 790 height 157
drag, startPoint x: 970, startPoint y: 507, endPoint x: 955, endPoint y: 325, distance: 182.6
click at [955, 325] on div "AWSの利用でこんなお悩みを抱えていませんか？ ・AWSのコスト削減をしたい ・24時間利用できる技術サポート窓口がほしい ・セキュリティ設定などが不安 ・複…" at bounding box center [675, 486] width 878 height 332
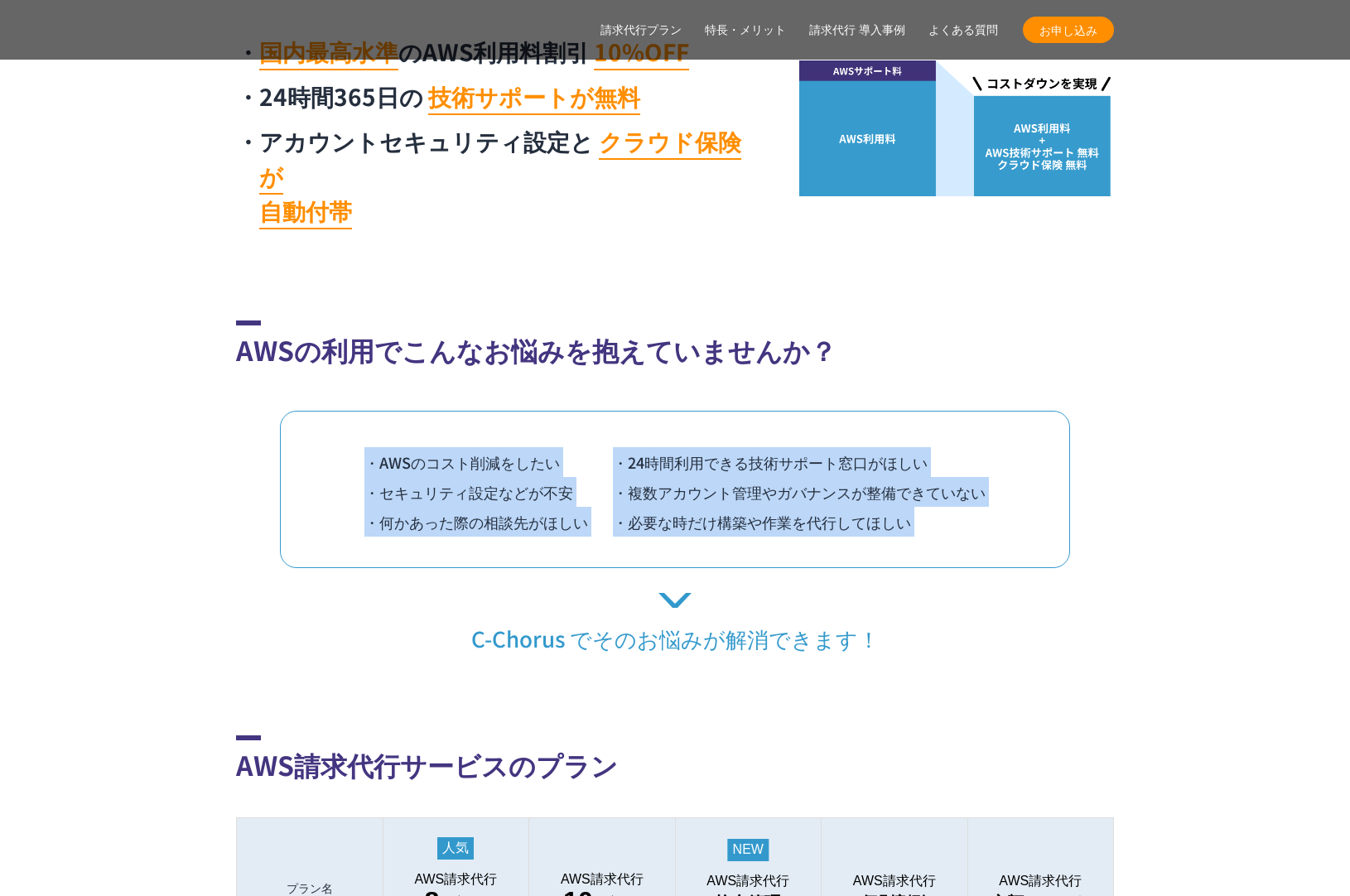
click at [955, 325] on h2 "AWSの利用でこんなお悩みを抱えていませんか？" at bounding box center [675, 345] width 878 height 49
drag, startPoint x: 955, startPoint y: 325, endPoint x: 972, endPoint y: 485, distance: 160.9
click at [972, 484] on div "AWSの利用でこんなお悩みを抱えていませんか？ ・AWSのコスト削減をしたい ・24時間利用できる技術サポート窓口がほしい ・セキュリティ設定などが不安 ・複…" at bounding box center [675, 486] width 878 height 332
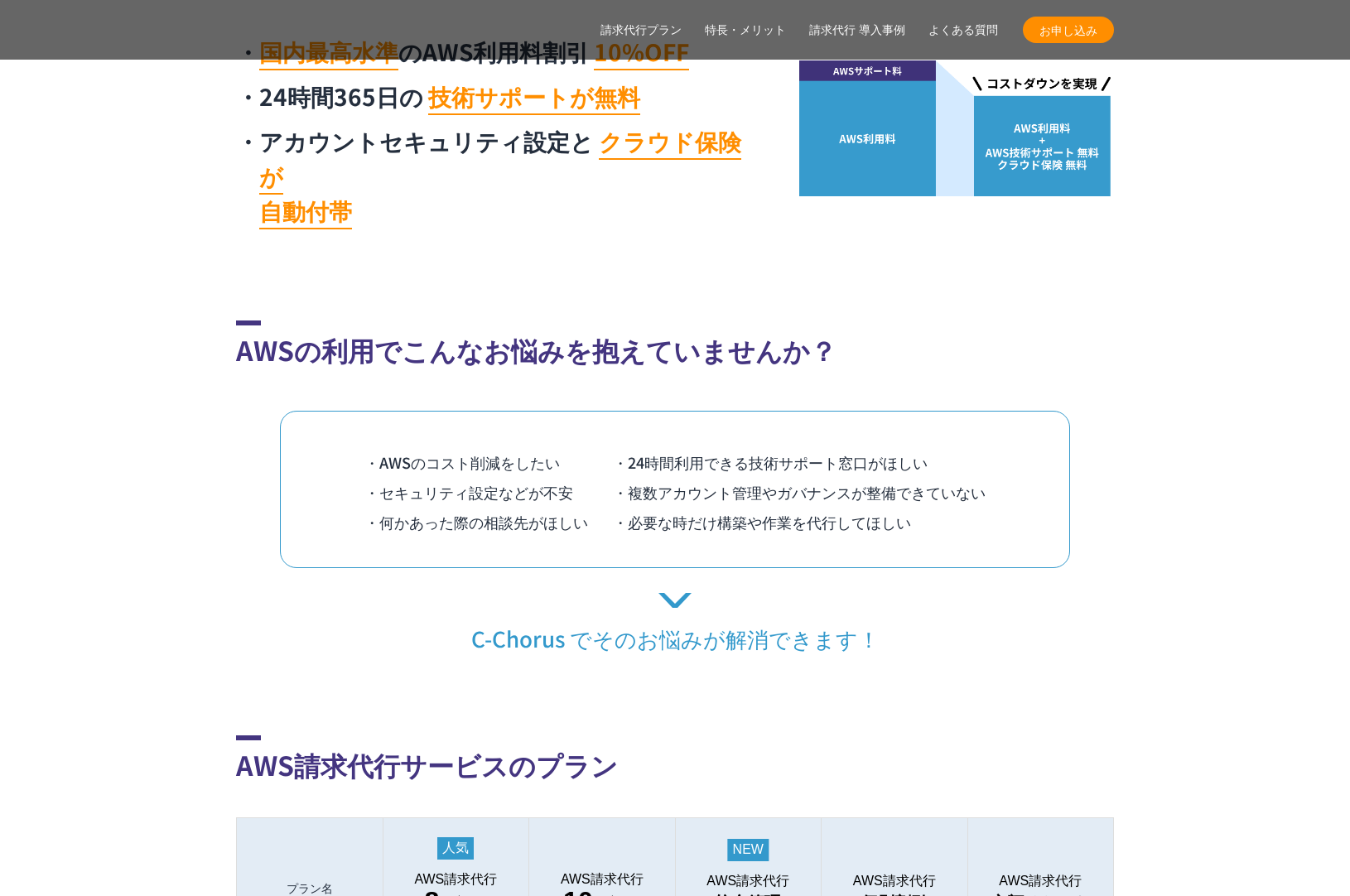
click at [971, 507] on li "・必要な時だけ構築や作業を代行してほしい" at bounding box center [799, 522] width 373 height 30
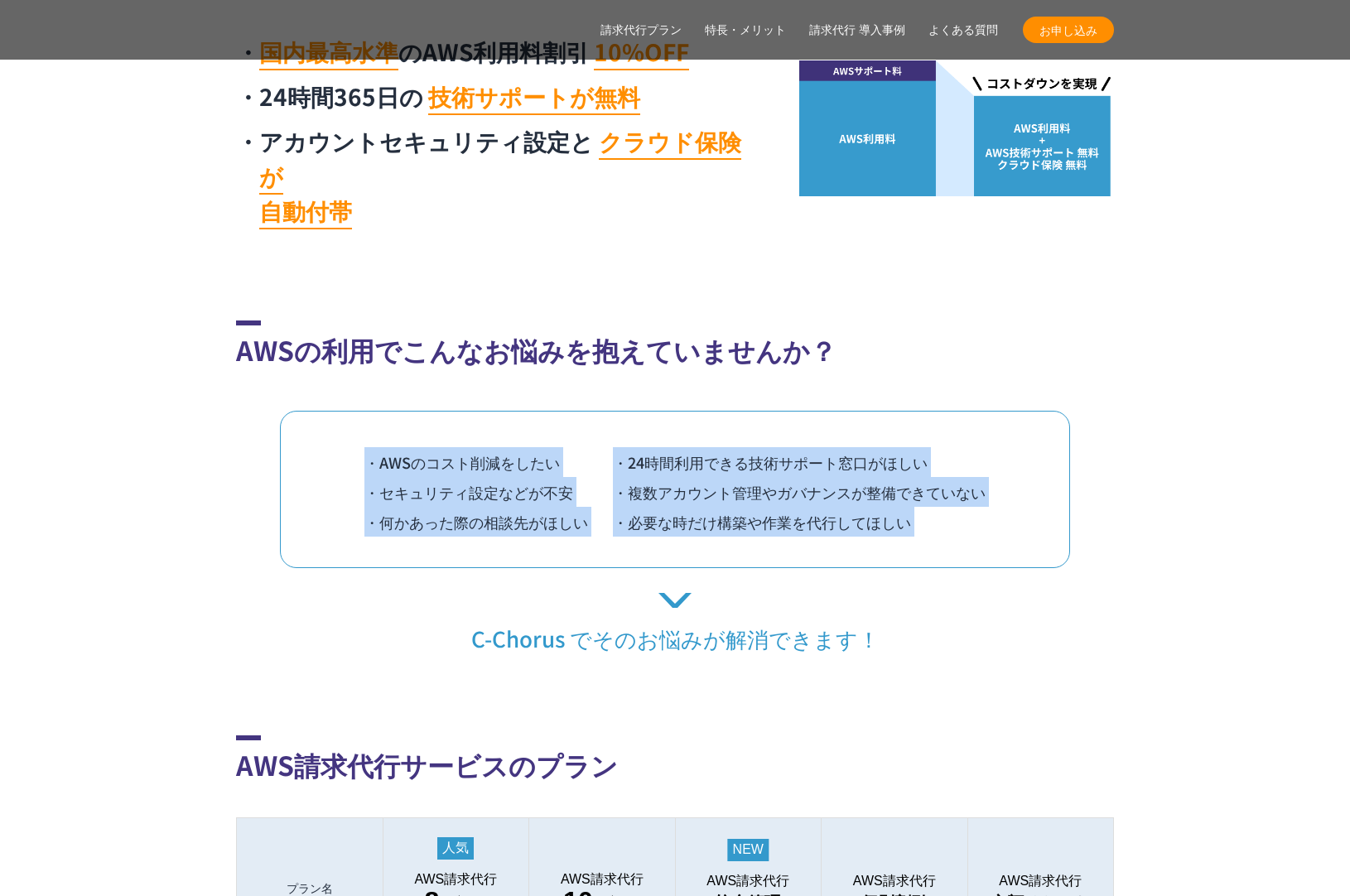
drag, startPoint x: 959, startPoint y: 441, endPoint x: 941, endPoint y: 301, distance: 141.2
click at [941, 320] on div "AWSの利用でこんなお悩みを抱えていませんか？ ・AWSのコスト削減をしたい ・24時間利用できる技術サポート窓口がほしい ・セキュリティ設定などが不安 ・複…" at bounding box center [675, 486] width 878 height 332
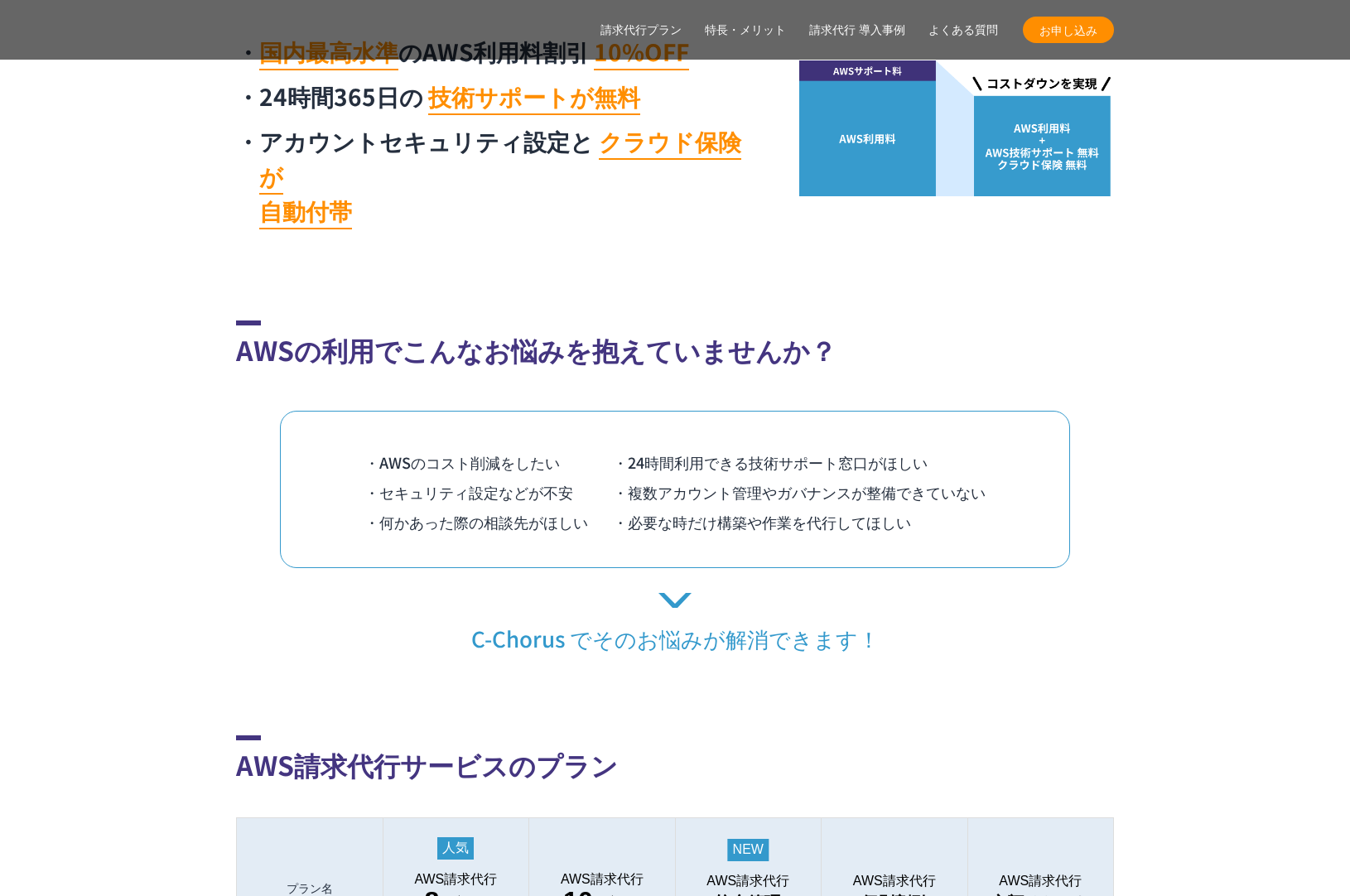
click at [941, 320] on h2 "AWSの利用でこんなお悩みを抱えていませんか？" at bounding box center [675, 345] width 878 height 49
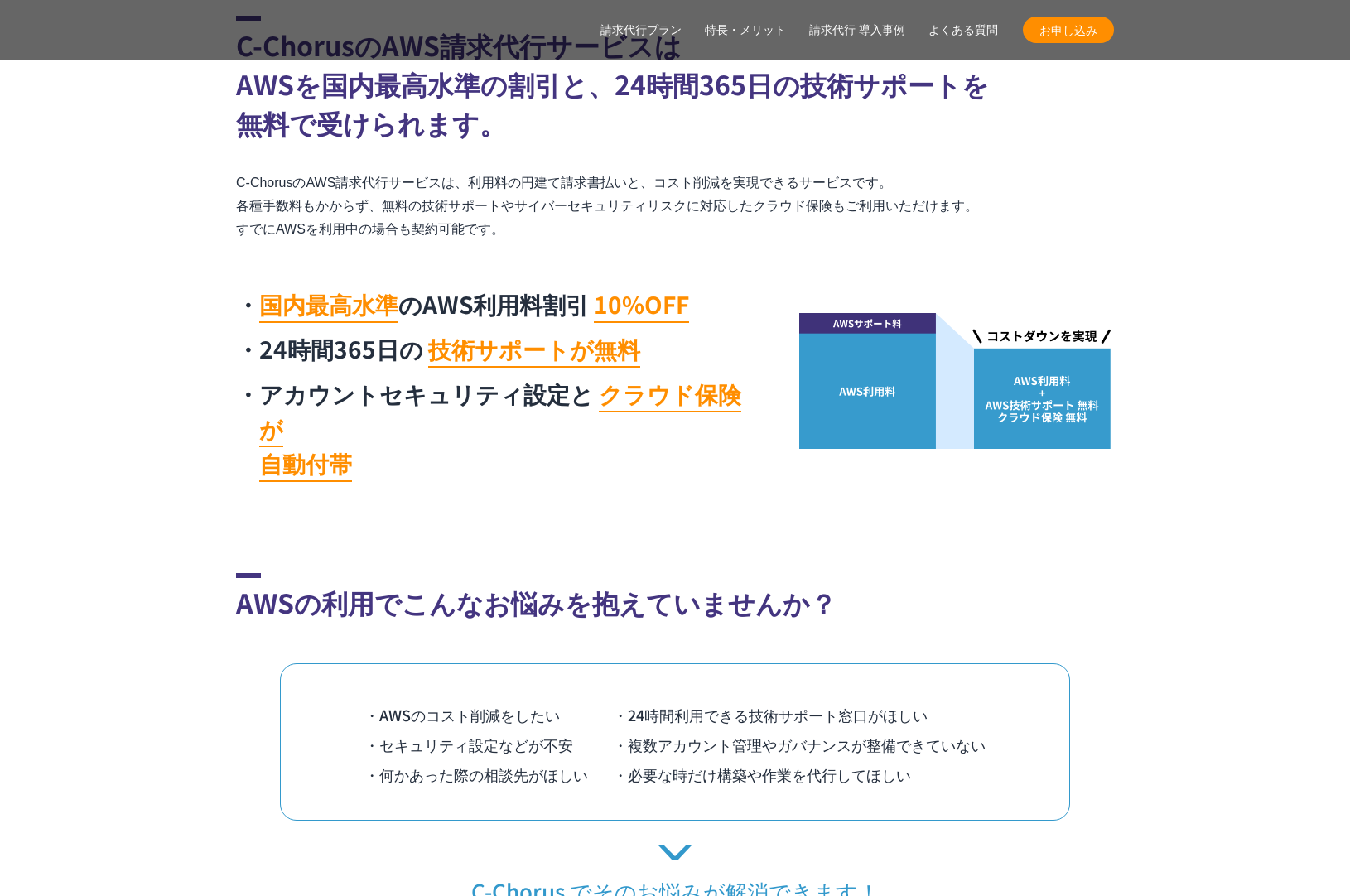
scroll to position [814, 0]
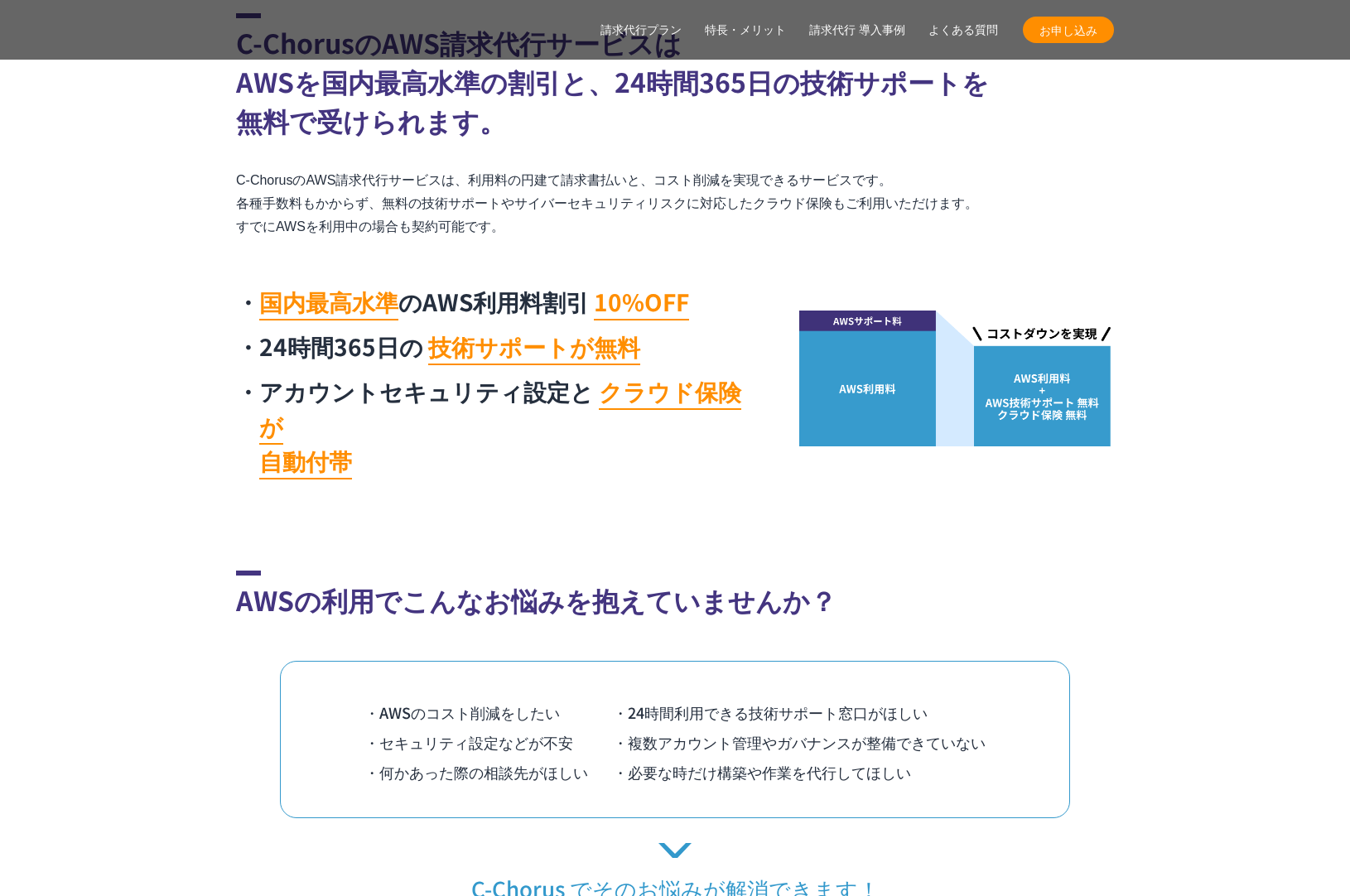
drag, startPoint x: 947, startPoint y: 478, endPoint x: 991, endPoint y: 475, distance: 44.1
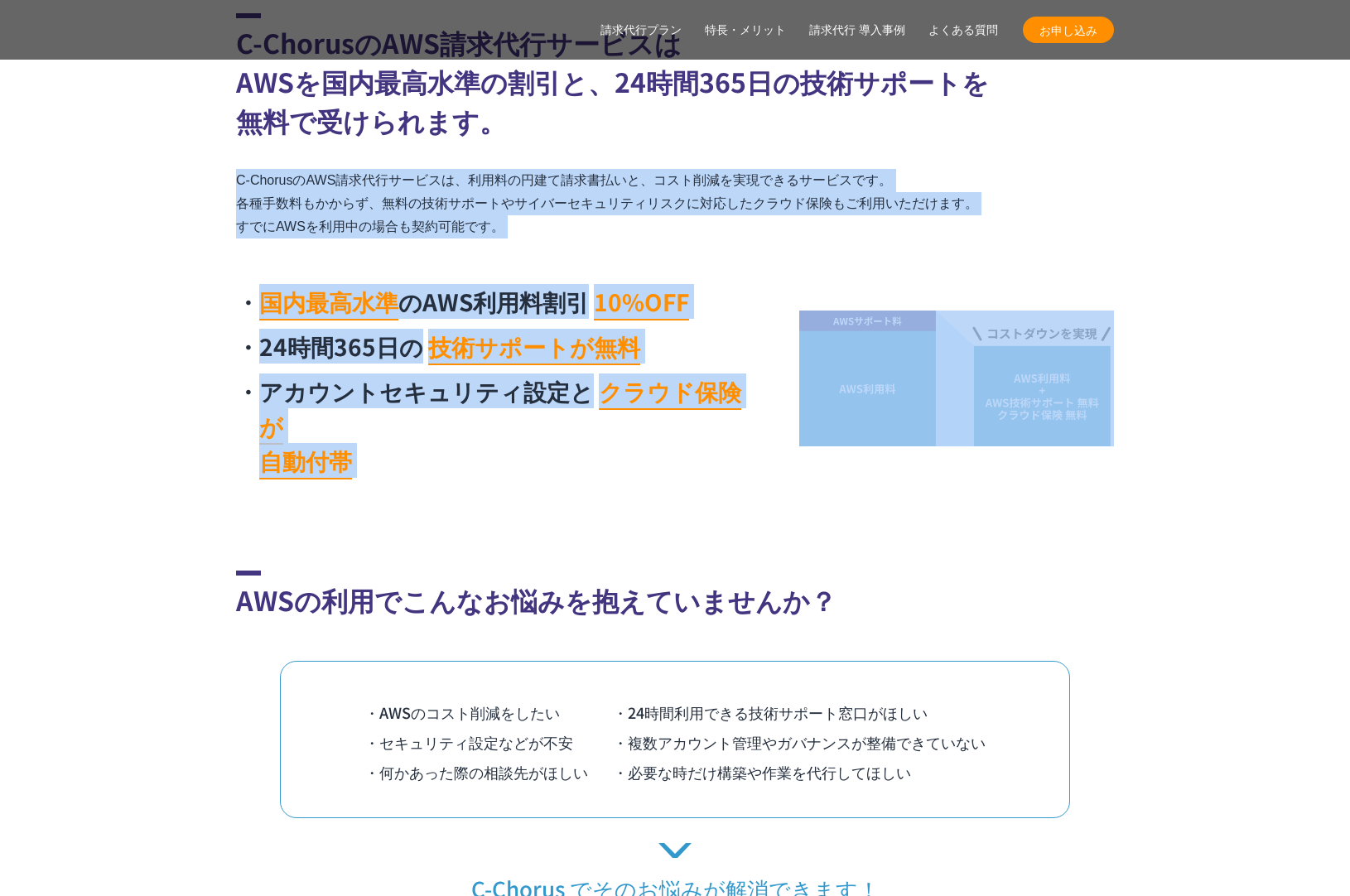
drag, startPoint x: 1013, startPoint y: 472, endPoint x: 959, endPoint y: 180, distance: 297.0
click at [988, 241] on div "C-ChorusのAWS請求代行サービスは AWSを国内最高水準の割引と、24時間365日の技術サポートを 無料で受けられます。 C-ChorusのAWS請求…" at bounding box center [675, 250] width 878 height 475
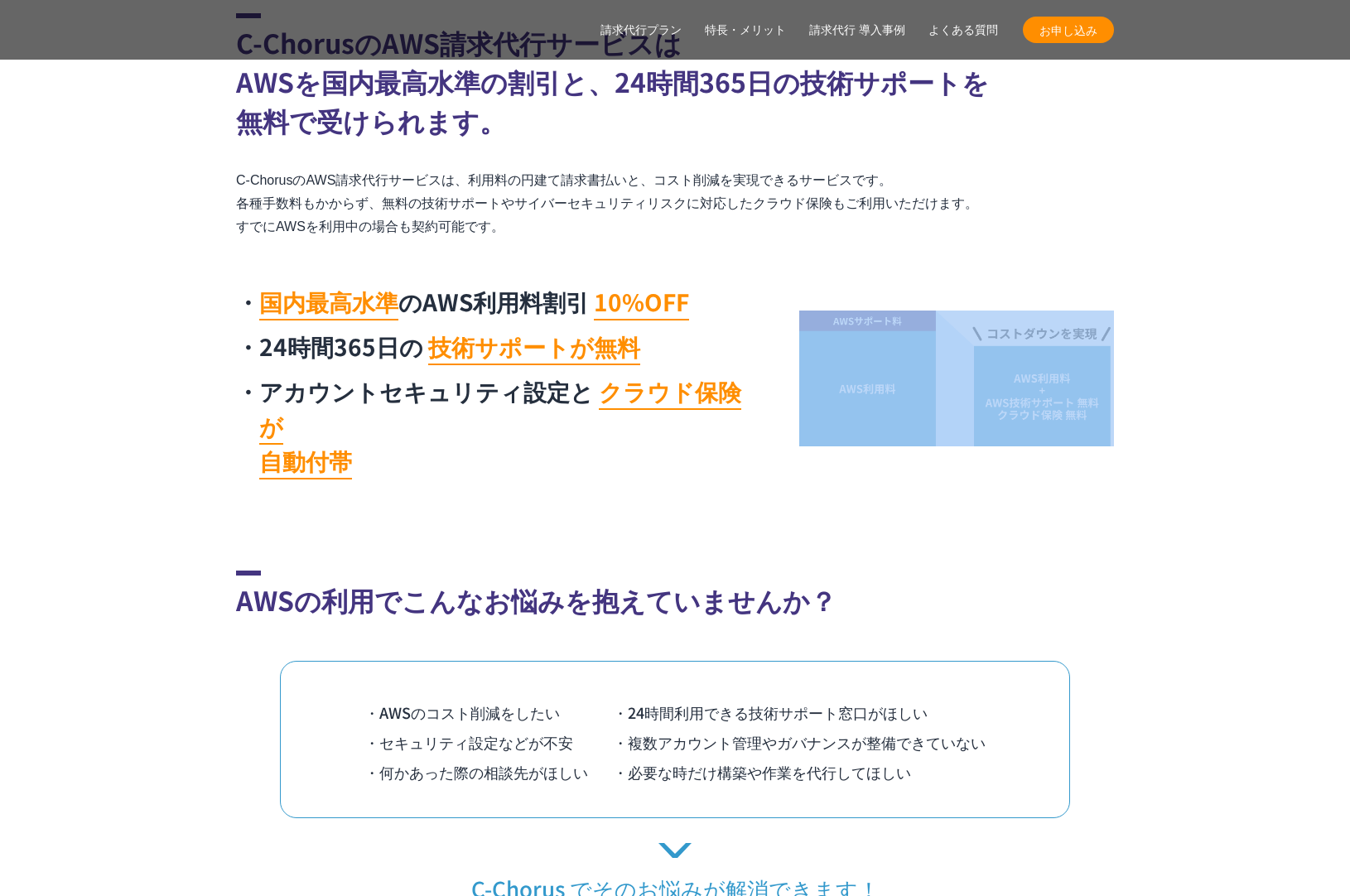
drag, startPoint x: 997, startPoint y: 320, endPoint x: 1013, endPoint y: 431, distance: 112.1
click at [1013, 430] on div "C-ChorusのAWS請求代行サービスは AWSを国内最高水準の割引と、24時間365日の技術サポートを 無料で受けられます。 C-ChorusのAWS請求…" at bounding box center [675, 250] width 878 height 475
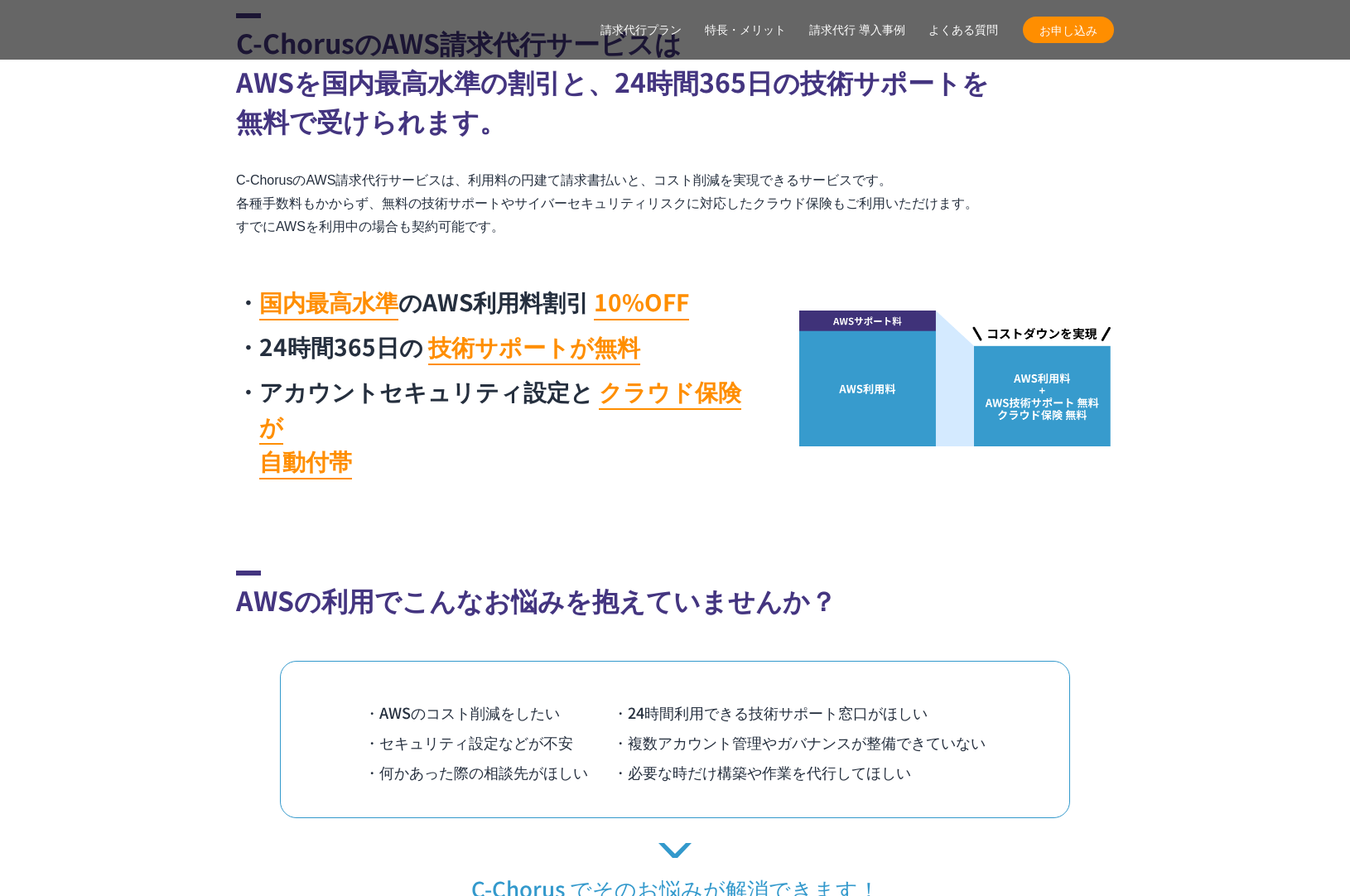
click at [1015, 433] on div "国内最高水準 のAWS利用料割引 10%OFF 24時間365日の 技術サポートが無料 アカウントセキュリティ設定と クラウド保険が 自動付帯" at bounding box center [675, 378] width 878 height 219
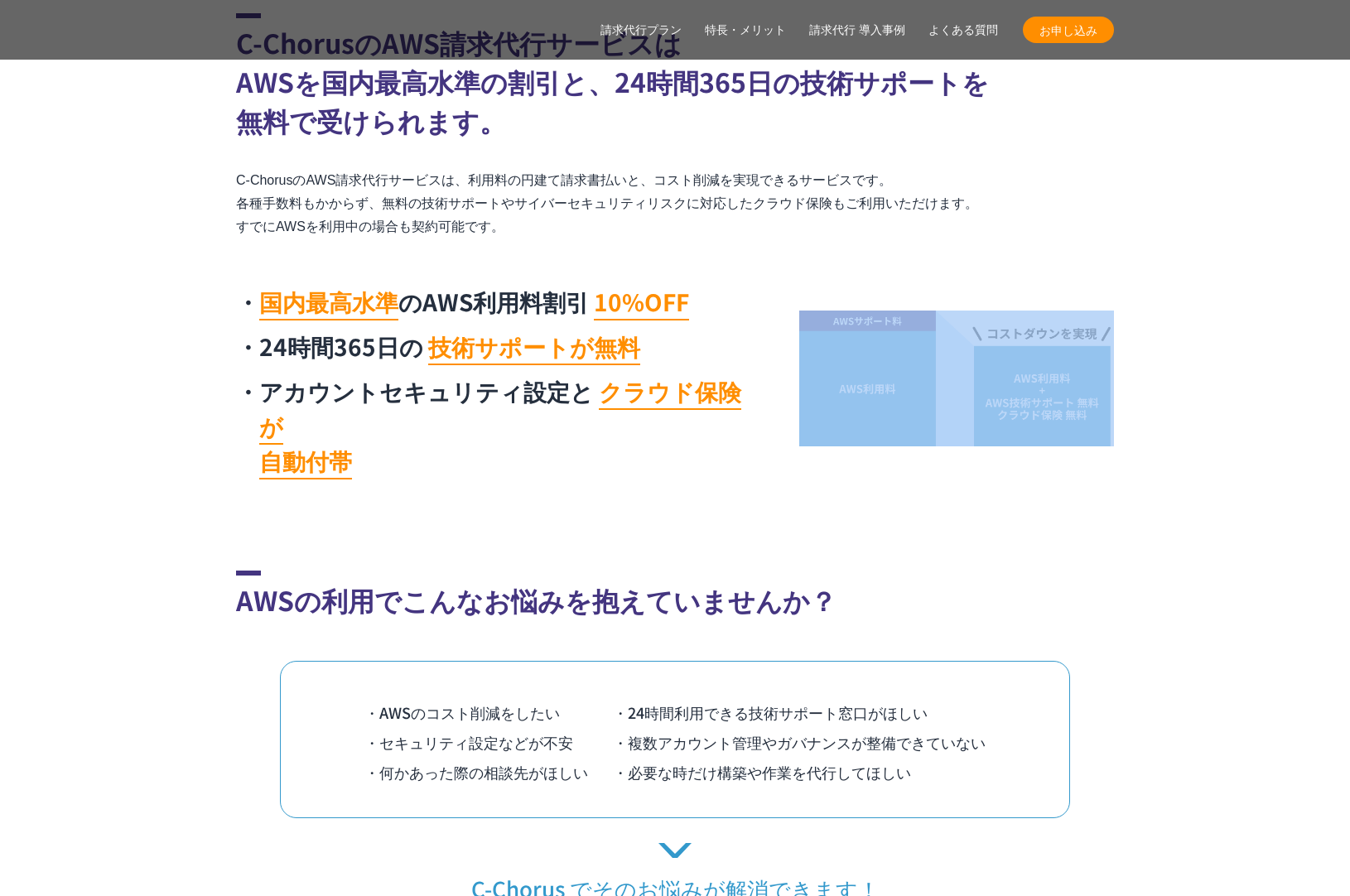
drag, startPoint x: 1022, startPoint y: 436, endPoint x: 1004, endPoint y: 241, distance: 195.8
click at [1004, 241] on div "C-ChorusのAWS請求代行サービスは AWSを国内最高水準の割引と、24時間365日の技術サポートを 無料で受けられます。 C-ChorusのAWS請求…" at bounding box center [675, 250] width 878 height 475
drag, startPoint x: 1005, startPoint y: 259, endPoint x: 998, endPoint y: 522, distance: 263.1
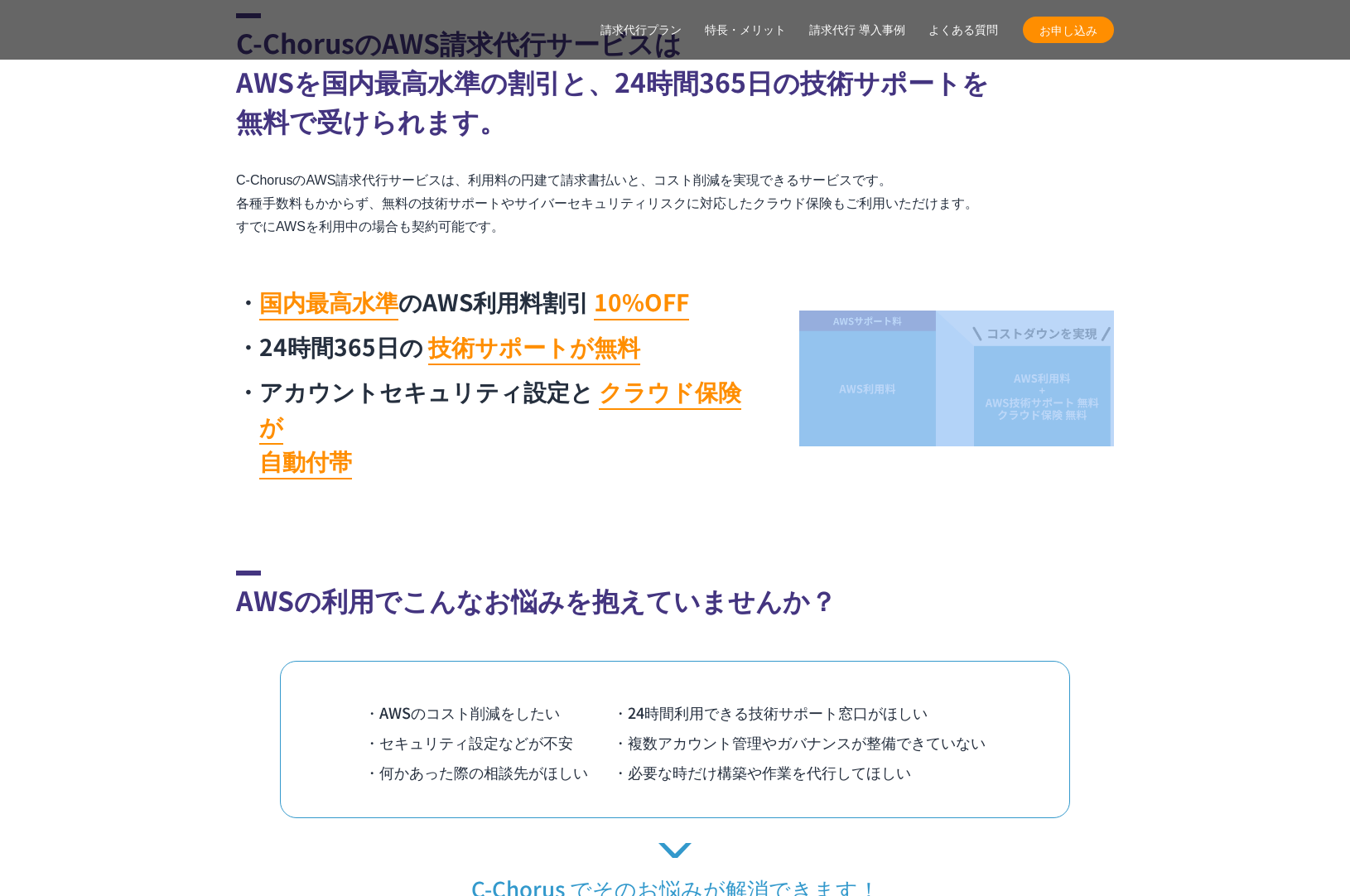
drag, startPoint x: 977, startPoint y: 431, endPoint x: 996, endPoint y: 243, distance: 189.0
click at [996, 243] on div "C-ChorusのAWS請求代行サービスは AWSを国内最高水準の割引と、24時間365日の技術サポートを 無料で受けられます。 C-ChorusのAWS請求…" at bounding box center [675, 250] width 878 height 475
drag, startPoint x: 998, startPoint y: 265, endPoint x: 984, endPoint y: 534, distance: 269.4
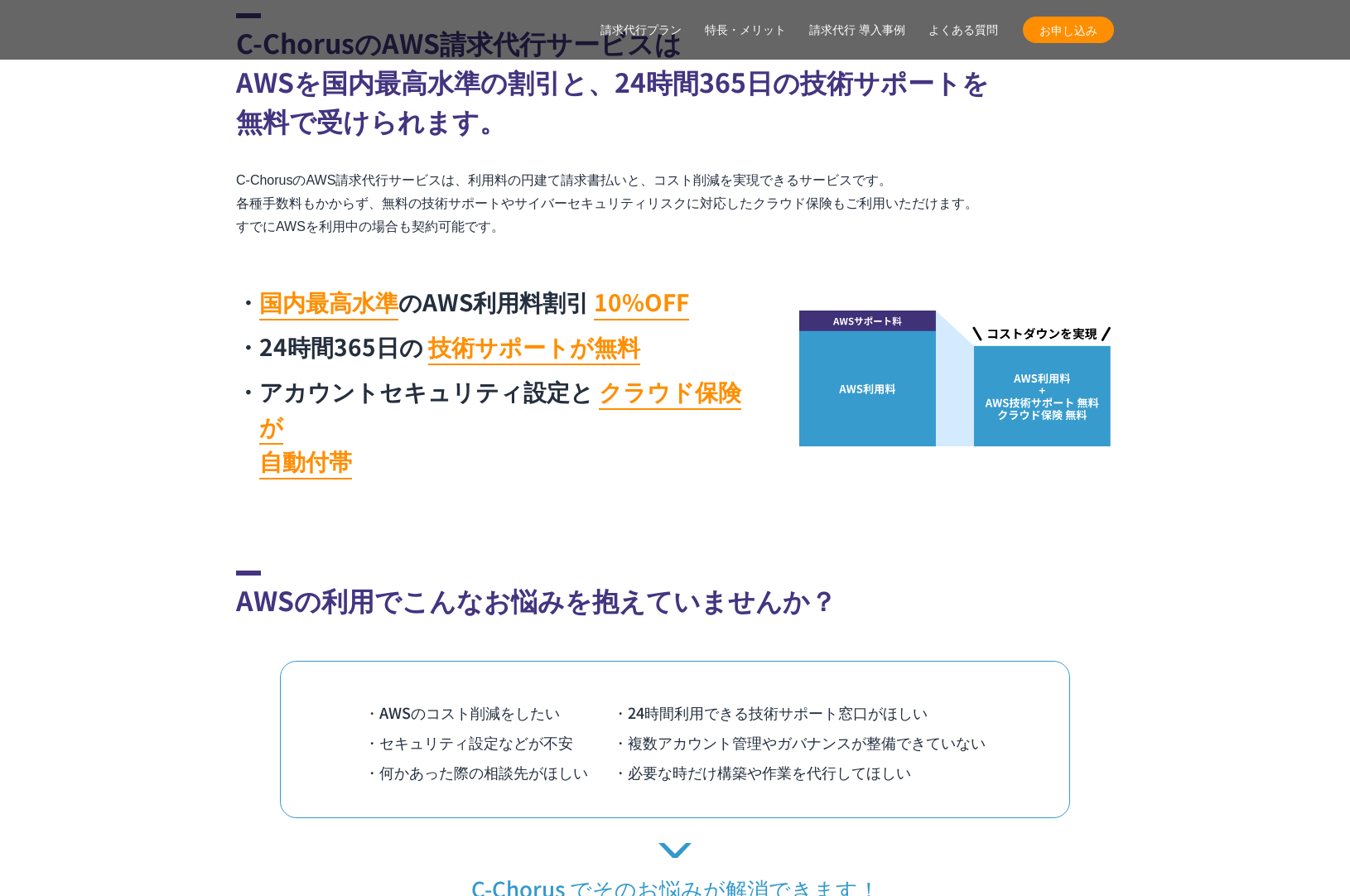
drag, startPoint x: 220, startPoint y: 195, endPoint x: 292, endPoint y: 187, distance: 72.4
click at [220, 195] on section "C-ChorusのAWS請求代行サービスは AWSを国内最高水準の割引と、24時間365日の技術サポートを 無料で受けられます。 C-ChorusのAWS請求…" at bounding box center [675, 250] width 1350 height 475
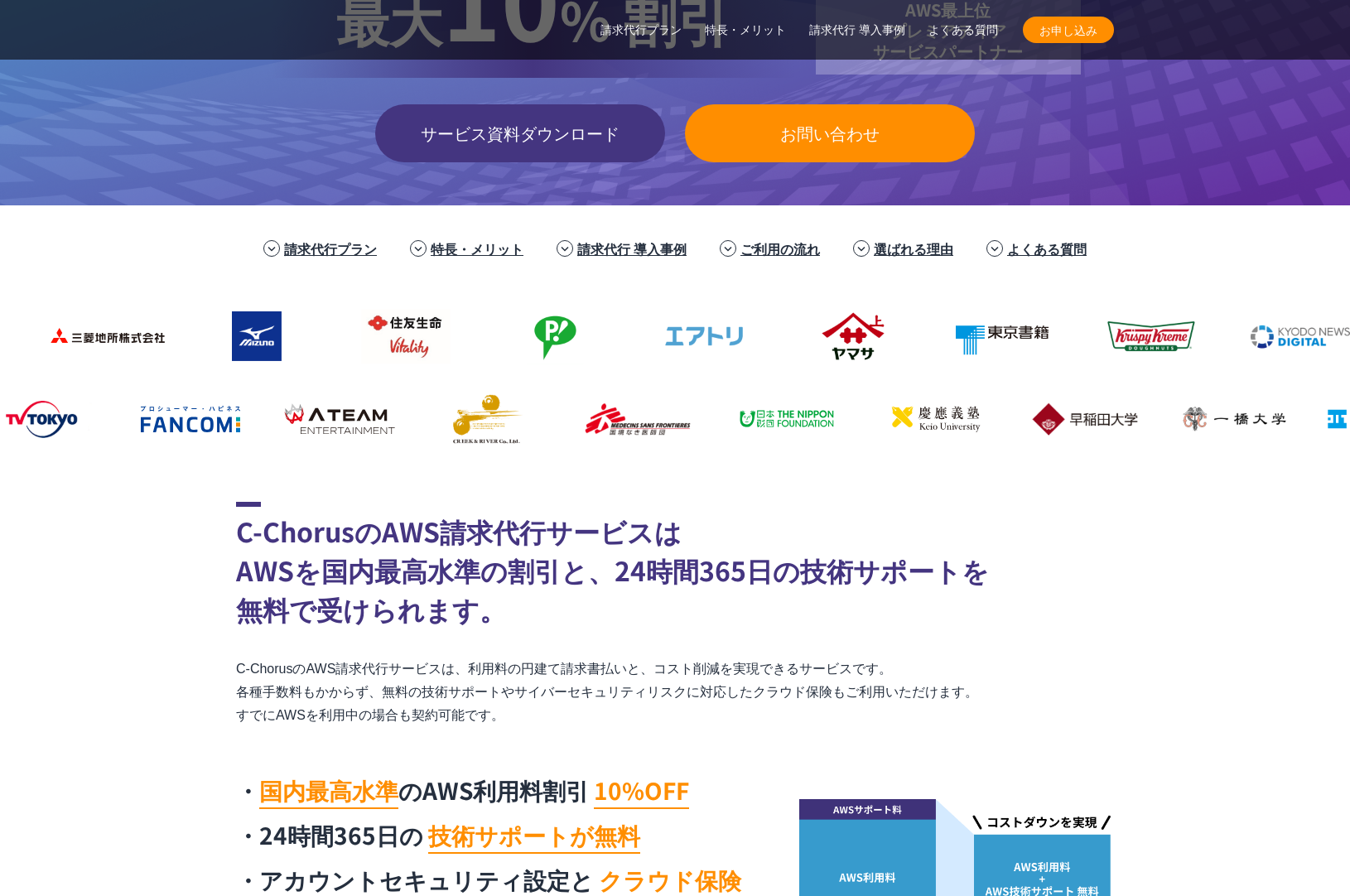
scroll to position [872, 0]
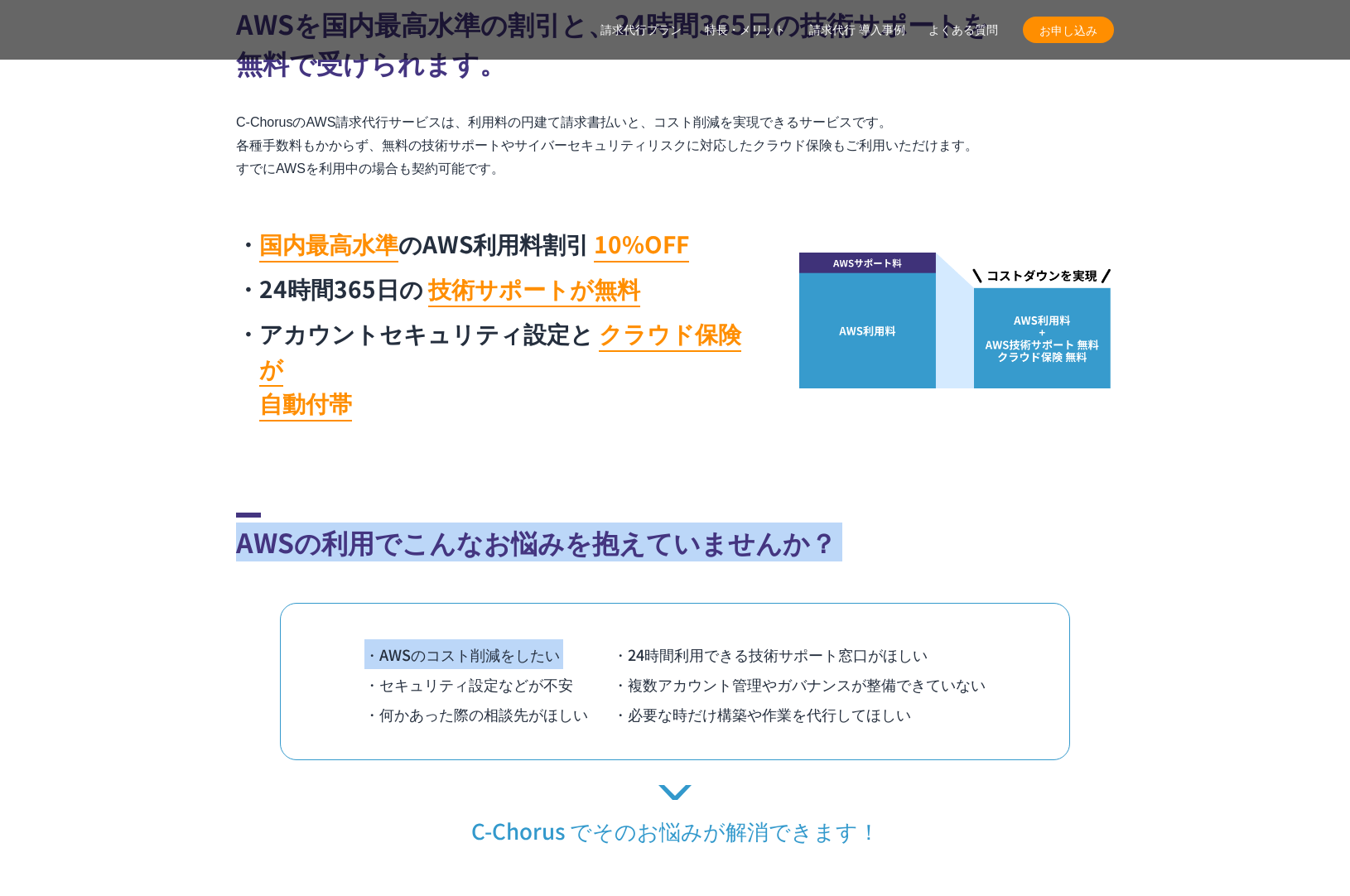
drag, startPoint x: 675, startPoint y: 434, endPoint x: 888, endPoint y: 533, distance: 234.9
click at [888, 533] on div "AWSの利用でこんなお悩みを抱えていませんか？ ・AWSのコスト削減をしたい ・24時間利用できる技術サポート窓口がほしい ・セキュリティ設定などが不安 ・複…" at bounding box center [675, 678] width 878 height 332
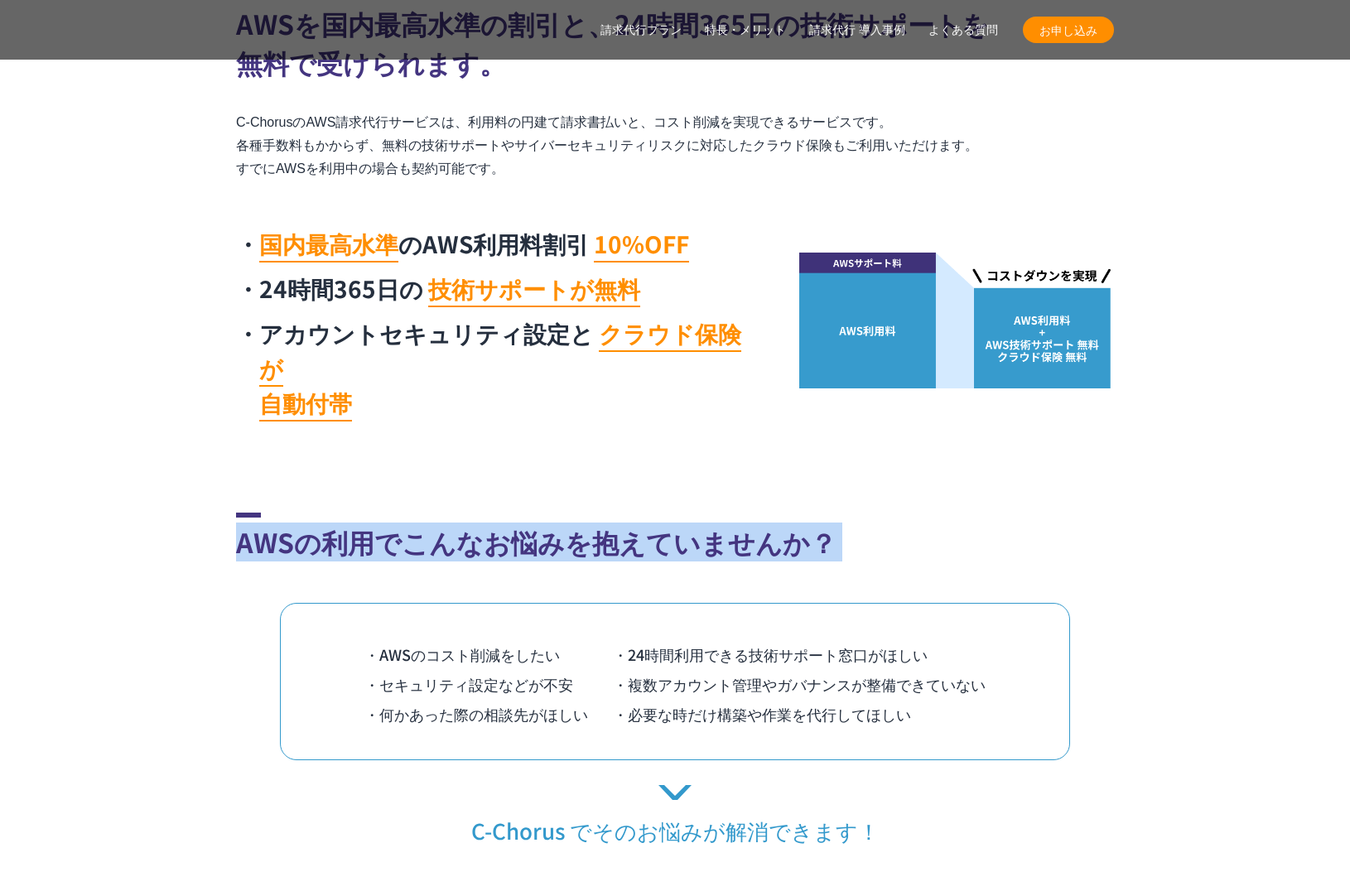
click at [874, 513] on h2 "AWSの利用でこんなお悩みを抱えていませんか？" at bounding box center [675, 537] width 878 height 49
drag, startPoint x: 874, startPoint y: 494, endPoint x: 869, endPoint y: 468, distance: 26.5
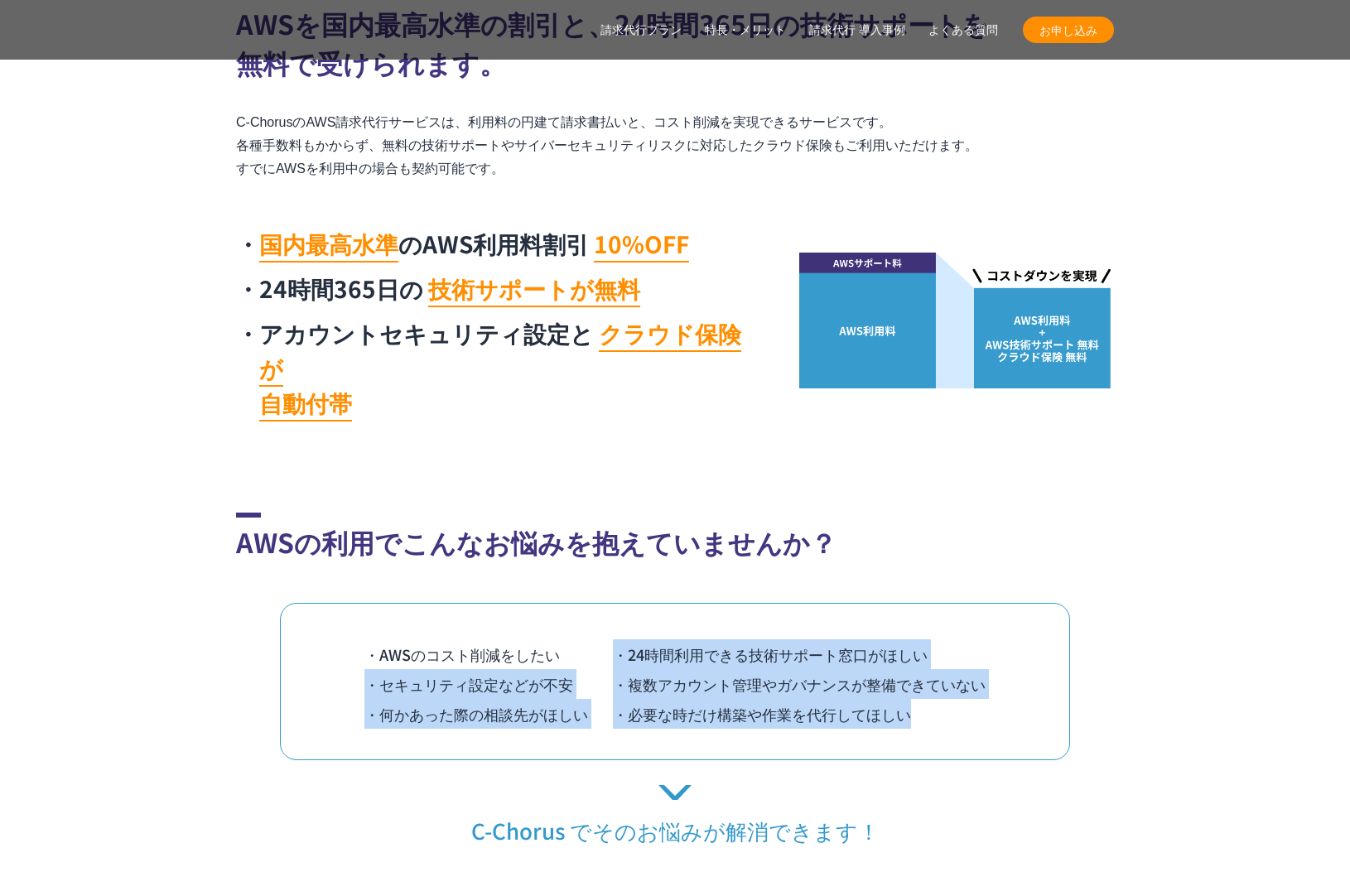
drag, startPoint x: 925, startPoint y: 604, endPoint x: 1006, endPoint y: 695, distance: 121.8
click at [1006, 695] on div "AWSの利用でこんなお悩みを抱えていませんか？ ・AWSのコスト削減をしたい ・24時間利用できる技術サポート窓口がほしい ・セキュリティ設定などが不安 ・複…" at bounding box center [675, 678] width 878 height 332
drag, startPoint x: 1006, startPoint y: 695, endPoint x: 989, endPoint y: 672, distance: 28.6
click at [1006, 694] on div "・AWSのコスト削減をしたい ・24時間利用できる技術サポート窓口がほしい ・セキュリティ設定などが不安 ・複数アカウント管理やガバナンスが整備できていない …" at bounding box center [675, 681] width 790 height 157
drag, startPoint x: 989, startPoint y: 672, endPoint x: 939, endPoint y: 553, distance: 129.1
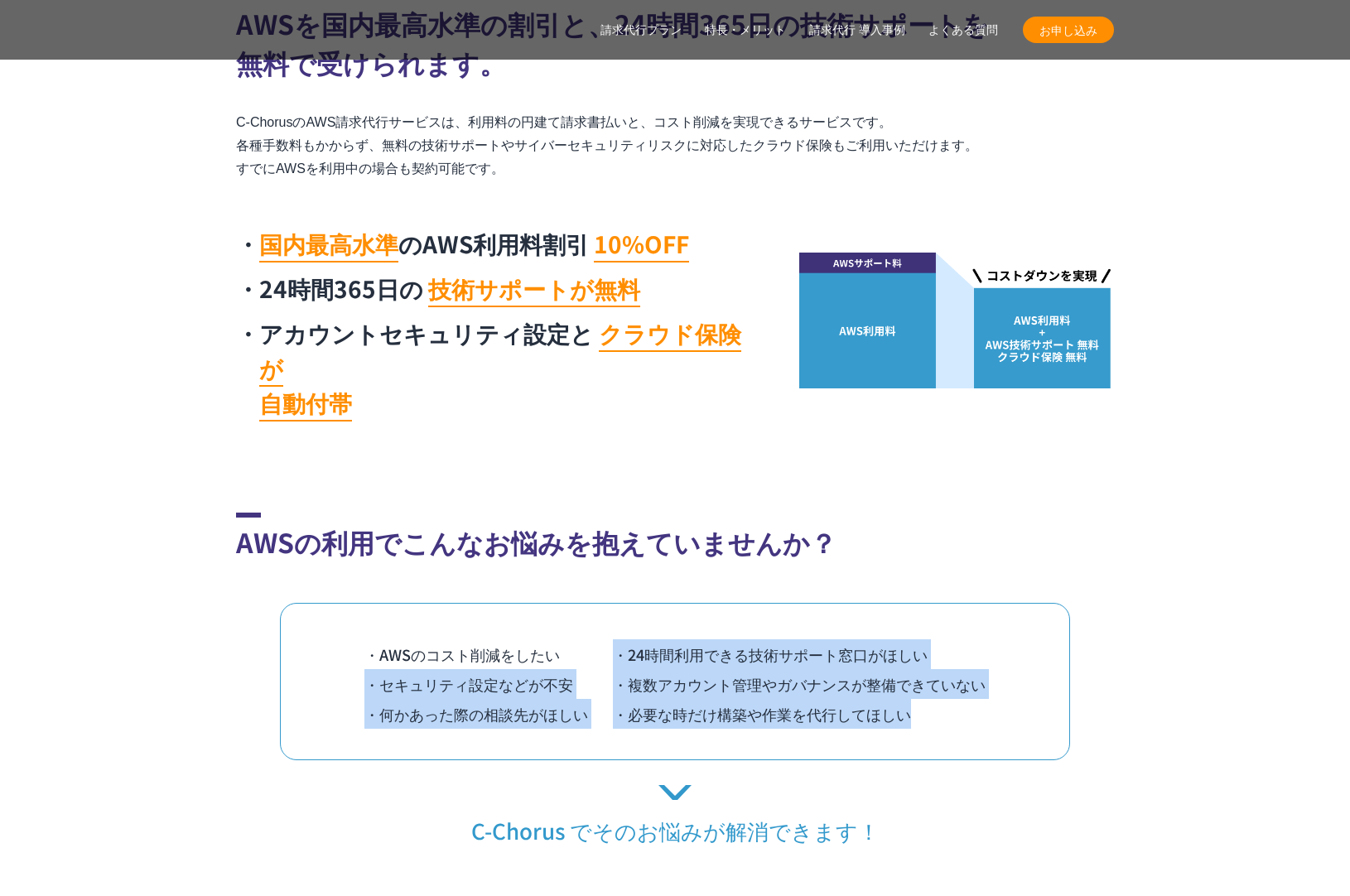
click at [939, 553] on div "AWSの利用でこんなお悩みを抱えていませんか？ ・AWSのコスト削減をしたい ・24時間利用できる技術サポート窓口がほしい ・セキュリティ設定などが不安 ・複…" at bounding box center [675, 678] width 878 height 332
drag, startPoint x: 939, startPoint y: 553, endPoint x: 978, endPoint y: 713, distance: 164.7
click at [978, 713] on div "AWSの利用でこんなお悩みを抱えていませんか？ ・AWSのコスト削減をしたい ・24時間利用できる技術サポート窓口がほしい ・セキュリティ設定などが不安 ・複…" at bounding box center [675, 678] width 878 height 332
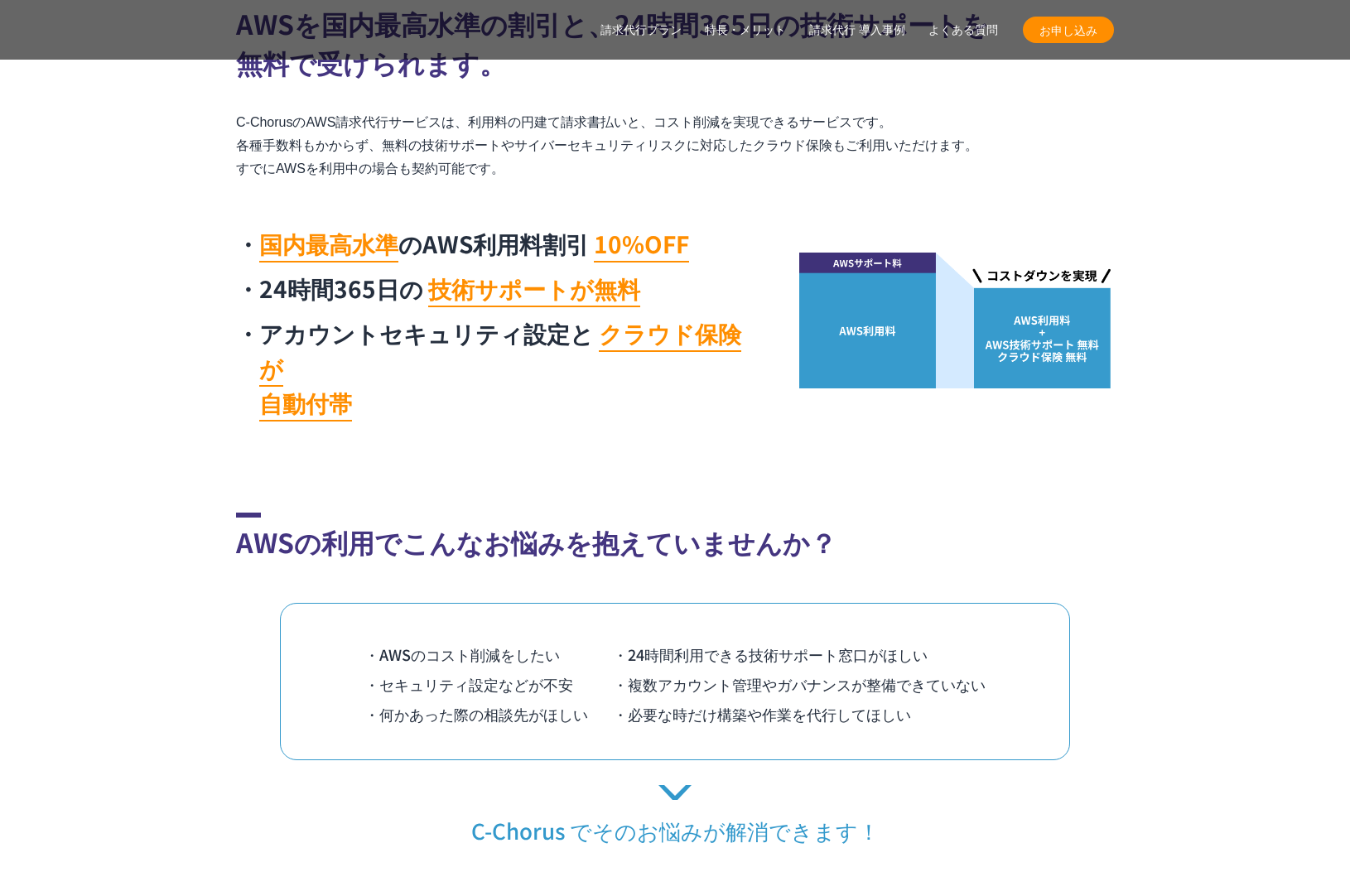
drag, startPoint x: 978, startPoint y: 713, endPoint x: 967, endPoint y: 697, distance: 19.4
click at [977, 712] on div "・AWSのコスト削減をしたい ・24時間利用できる技術サポート窓口がほしい ・セキュリティ設定などが不安 ・複数アカウント管理やガバナンスが整備できていない …" at bounding box center [675, 681] width 790 height 157
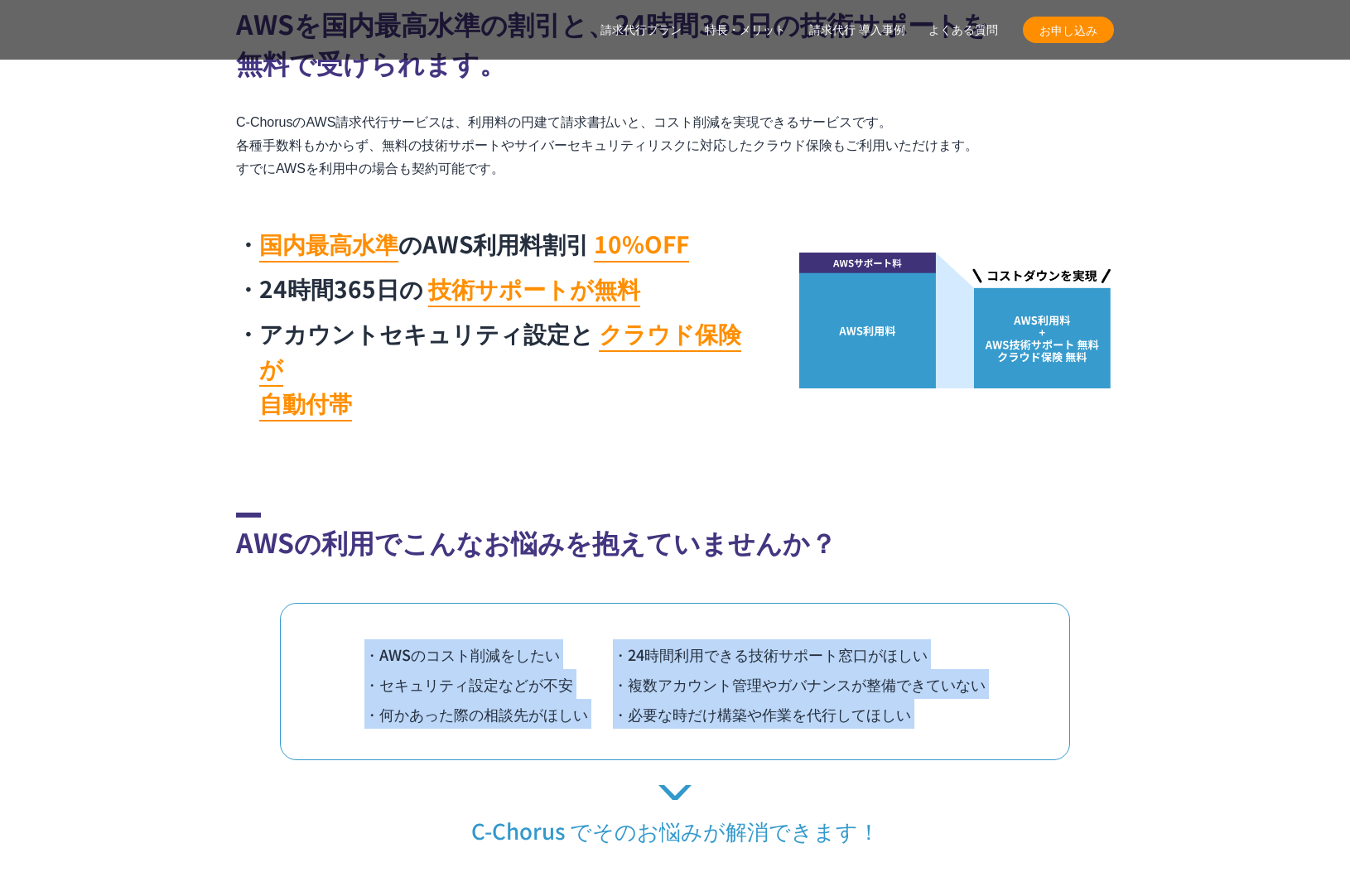
drag, startPoint x: 967, startPoint y: 697, endPoint x: 933, endPoint y: 515, distance: 185.1
click at [933, 515] on div "AWSの利用でこんなお悩みを抱えていませんか？ ・AWSのコスト削減をしたい ・24時間利用できる技術サポート窓口がほしい ・セキュリティ設定などが不安 ・複…" at bounding box center [675, 678] width 878 height 332
click at [933, 515] on h2 "AWSの利用でこんなお悩みを抱えていませんか？" at bounding box center [675, 537] width 878 height 49
drag, startPoint x: 938, startPoint y: 536, endPoint x: 961, endPoint y: 705, distance: 170.6
click at [961, 705] on div "AWSの利用でこんなお悩みを抱えていませんか？ ・AWSのコスト削減をしたい ・24時間利用できる技術サポート窓口がほしい ・セキュリティ設定などが不安 ・複…" at bounding box center [675, 678] width 878 height 332
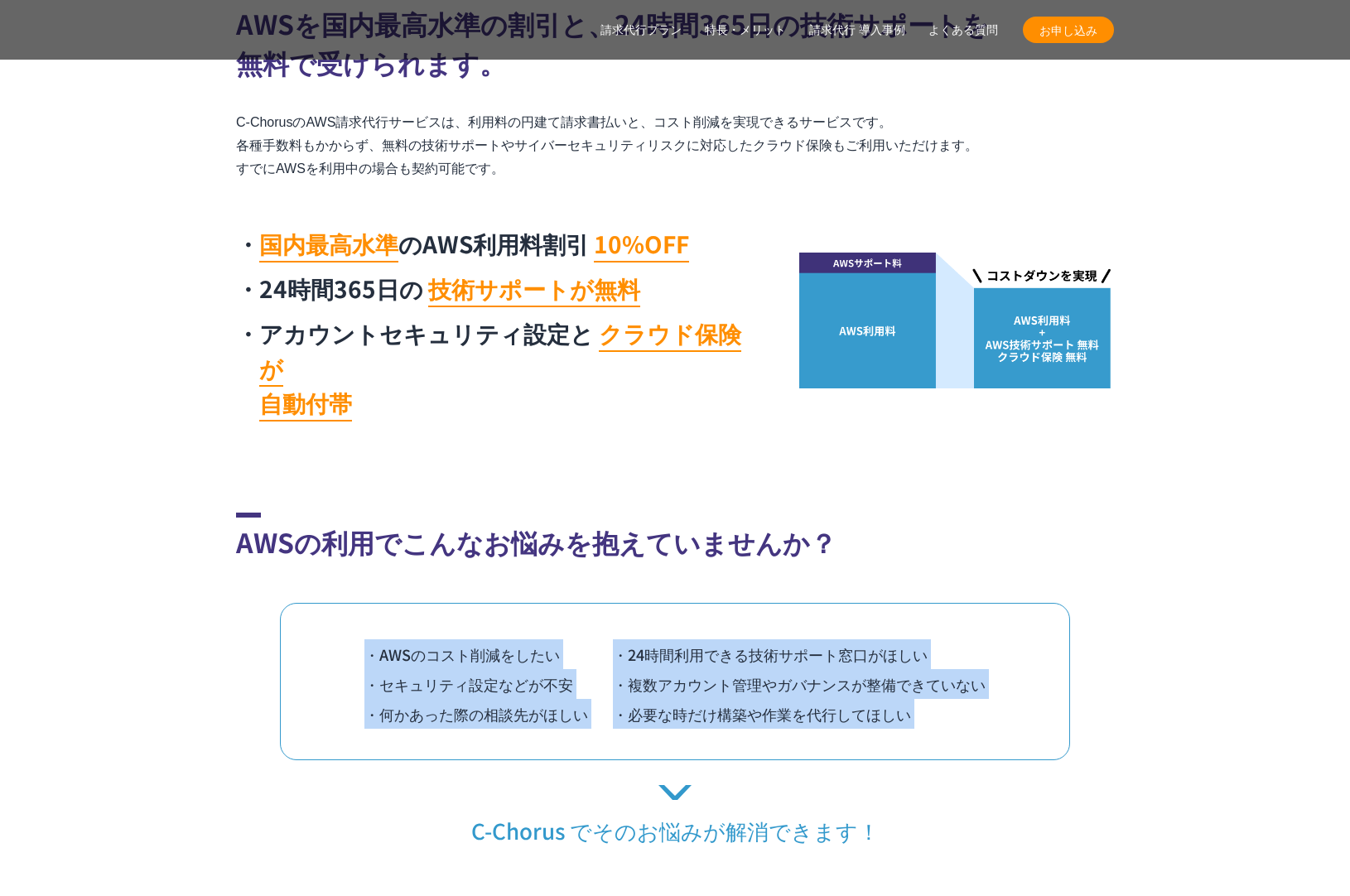
click at [961, 705] on div "・AWSのコスト削減をしたい ・24時間利用できる技術サポート窓口がほしい ・セキュリティ設定などが不安 ・複数アカウント管理やガバナンスが整備できていない …" at bounding box center [675, 681] width 790 height 157
drag, startPoint x: 939, startPoint y: 597, endPoint x: 935, endPoint y: 513, distance: 84.1
click at [935, 513] on div "AWSの利用でこんなお悩みを抱えていませんか？ ・AWSのコスト削減をしたい ・24時間利用できる技術サポート窓口がほしい ・セキュリティ設定などが不安 ・複…" at bounding box center [675, 678] width 878 height 332
drag, startPoint x: 935, startPoint y: 513, endPoint x: 940, endPoint y: 530, distance: 17.7
click at [935, 513] on h2 "AWSの利用でこんなお悩みを抱えていませんか？" at bounding box center [675, 537] width 878 height 49
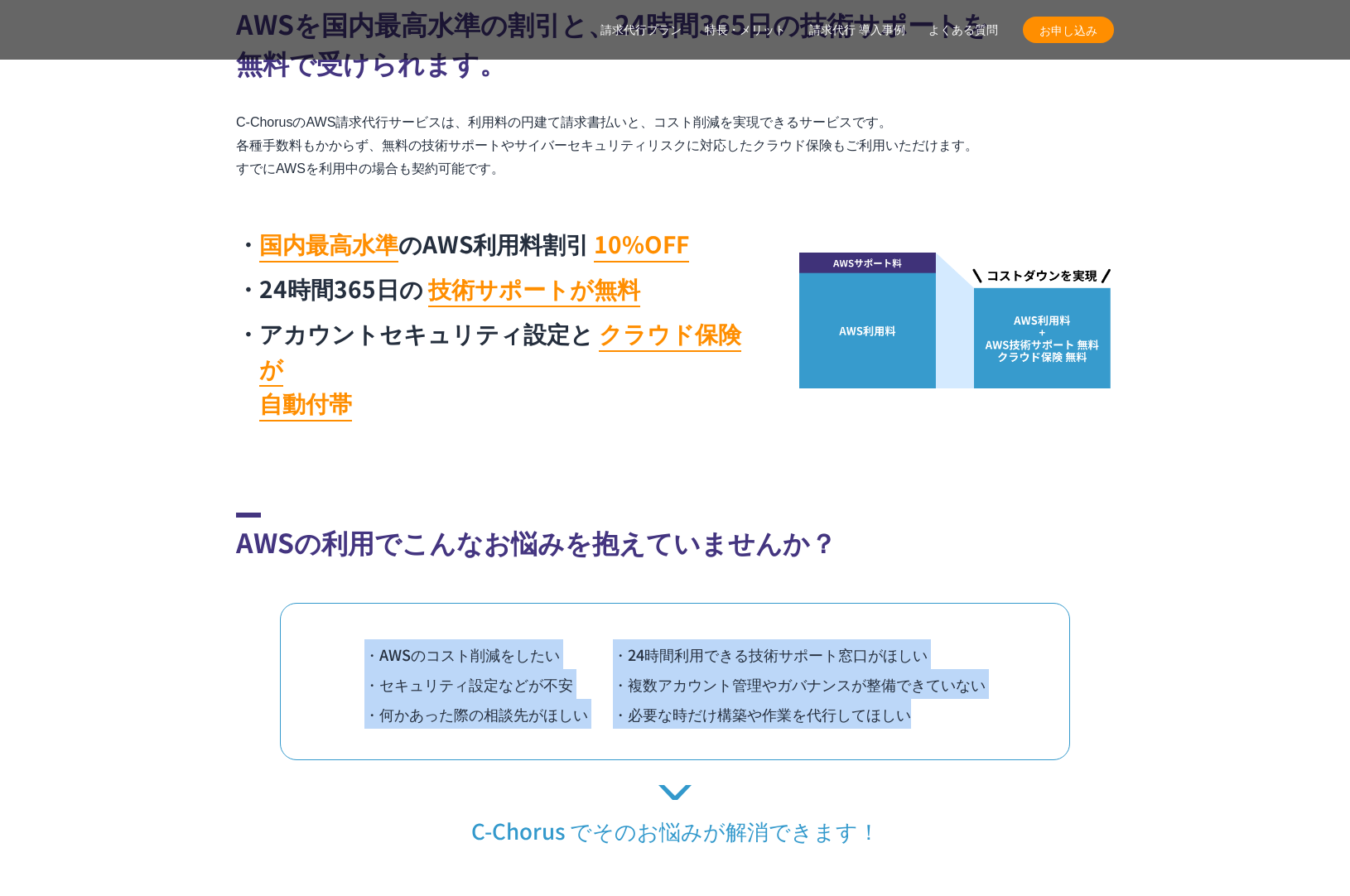
drag, startPoint x: 940, startPoint y: 530, endPoint x: 966, endPoint y: 722, distance: 193.8
click at [966, 722] on div "AWSの利用でこんなお悩みを抱えていませんか？ ・AWSのコスト削減をしたい ・24時間利用できる技術サポート窓口がほしい ・セキュリティ設定などが不安 ・複…" at bounding box center [675, 678] width 878 height 332
click at [966, 722] on div "・AWSのコスト削減をしたい ・24時間利用できる技術サポート窓口がほしい ・セキュリティ設定などが不安 ・複数アカウント管理やガバナンスが整備できていない …" at bounding box center [675, 681] width 790 height 157
drag, startPoint x: 939, startPoint y: 611, endPoint x: 931, endPoint y: 544, distance: 67.5
click at [931, 544] on div "AWSの利用でこんなお悩みを抱えていませんか？ ・AWSのコスト削減をしたい ・24時間利用できる技術サポート窓口がほしい ・セキュリティ設定などが不安 ・複…" at bounding box center [675, 678] width 878 height 332
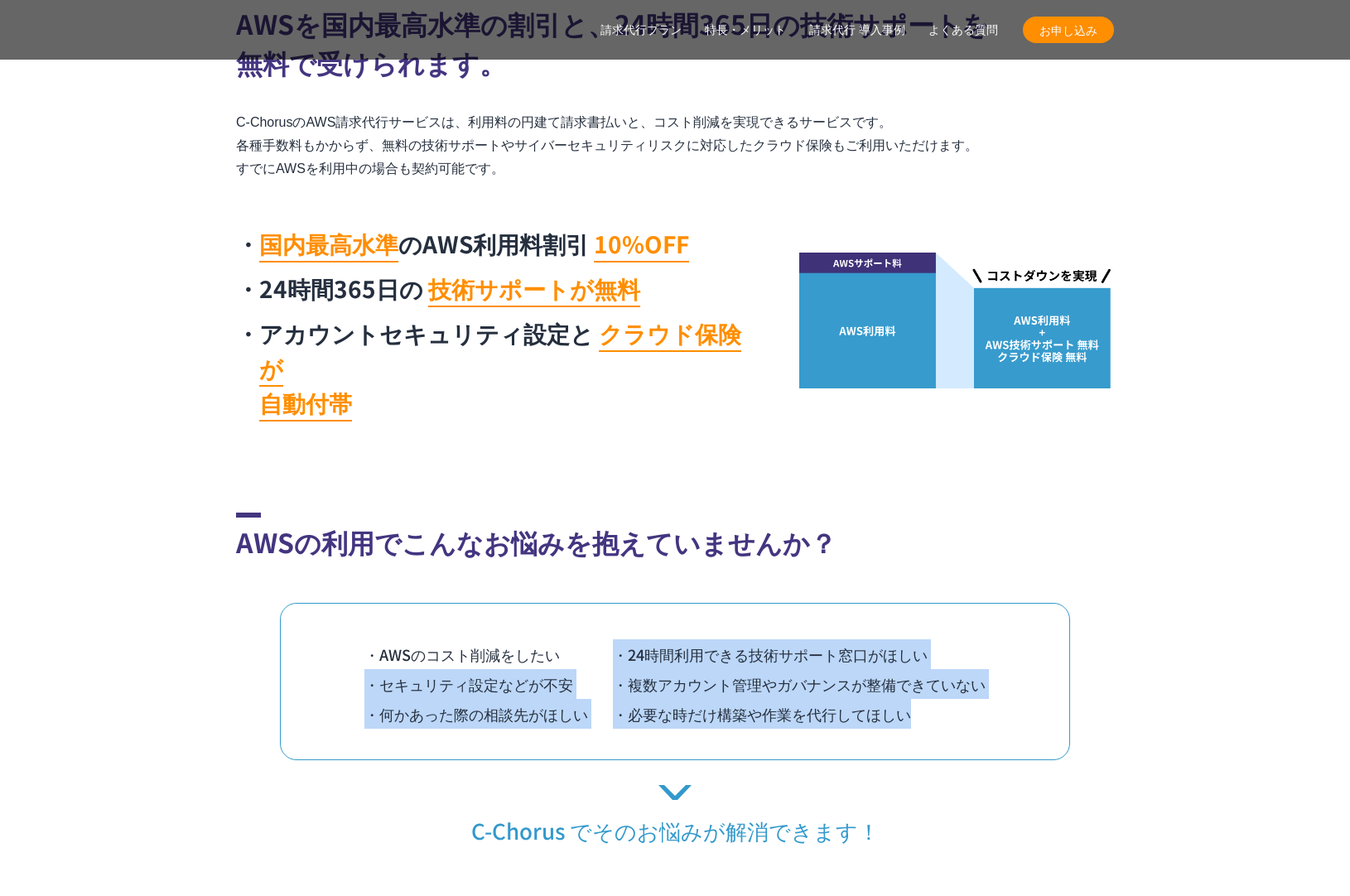
click at [931, 544] on div "AWSの利用でこんなお悩みを抱えていませんか？ ・AWSのコスト削減をしたい ・24時間利用できる技術サポート窓口がほしい ・セキュリティ設定などが不安 ・複…" at bounding box center [675, 678] width 878 height 332
drag, startPoint x: 935, startPoint y: 521, endPoint x: 953, endPoint y: 698, distance: 177.9
click at [953, 698] on div "AWSの利用でこんなお悩みを抱えていませんか？ ・AWSのコスト削減をしたい ・24時間利用できる技術サポート窓口がほしい ・セキュリティ設定などが不安 ・複…" at bounding box center [675, 678] width 878 height 332
click at [953, 698] on div "・AWSのコスト削減をしたい ・24時間利用できる技術サポート窓口がほしい ・セキュリティ設定などが不安 ・複数アカウント管理やガバナンスが整備できていない …" at bounding box center [675, 681] width 790 height 157
drag, startPoint x: 950, startPoint y: 690, endPoint x: 932, endPoint y: 534, distance: 157.0
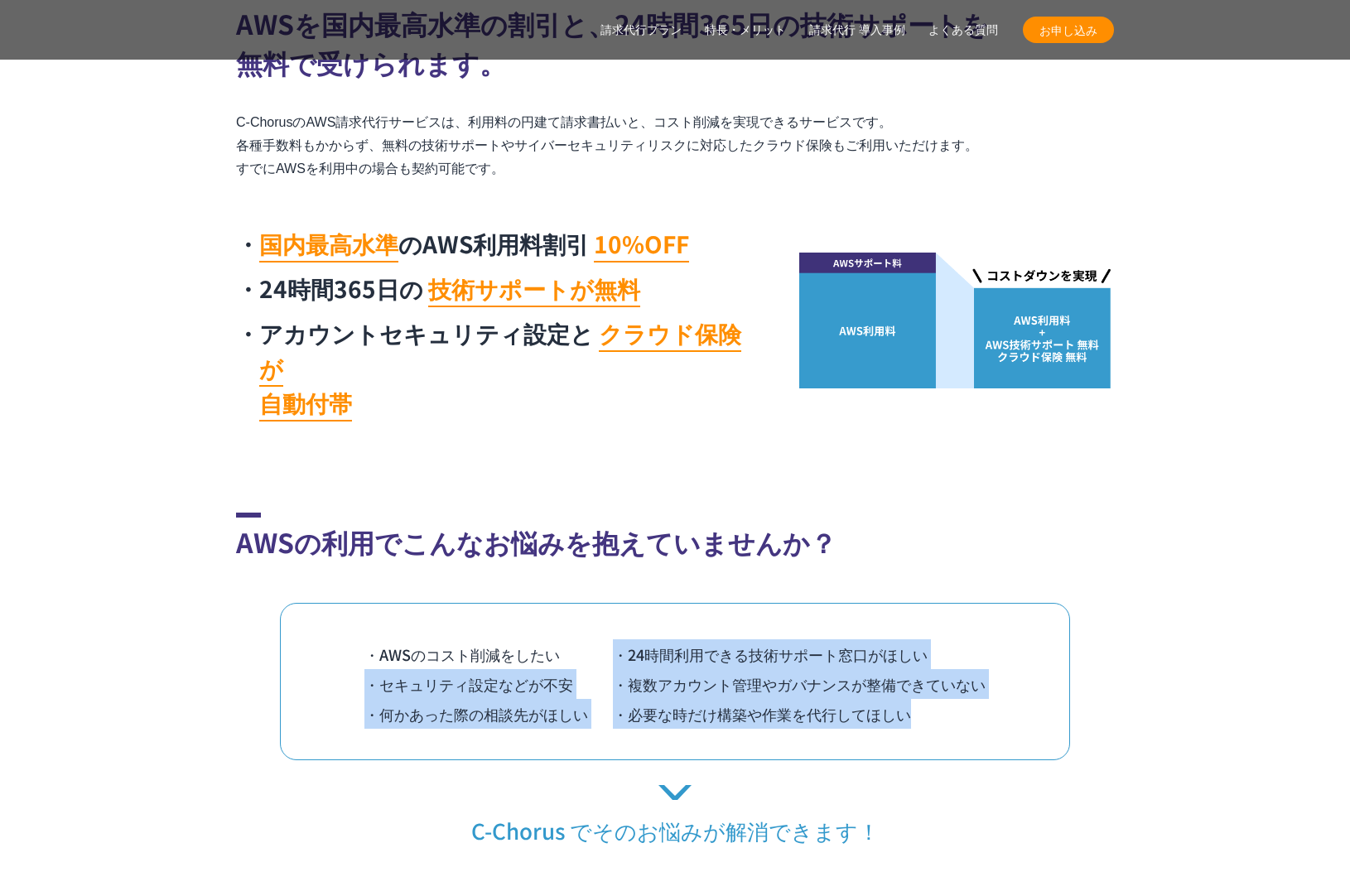
click at [932, 534] on div "AWSの利用でこんなお悩みを抱えていませんか？ ・AWSのコスト削減をしたい ・24時間利用できる技術サポート窓口がほしい ・セキュリティ設定などが不安 ・複…" at bounding box center [675, 678] width 878 height 332
drag, startPoint x: 934, startPoint y: 506, endPoint x: 962, endPoint y: 747, distance: 242.6
click at [962, 747] on div "AWSの利用でこんなお悩みを抱えていませんか？ ・AWSのコスト削減をしたい ・24時間利用できる技術サポート窓口がほしい ・セキュリティ設定などが不安 ・複…" at bounding box center [675, 678] width 878 height 332
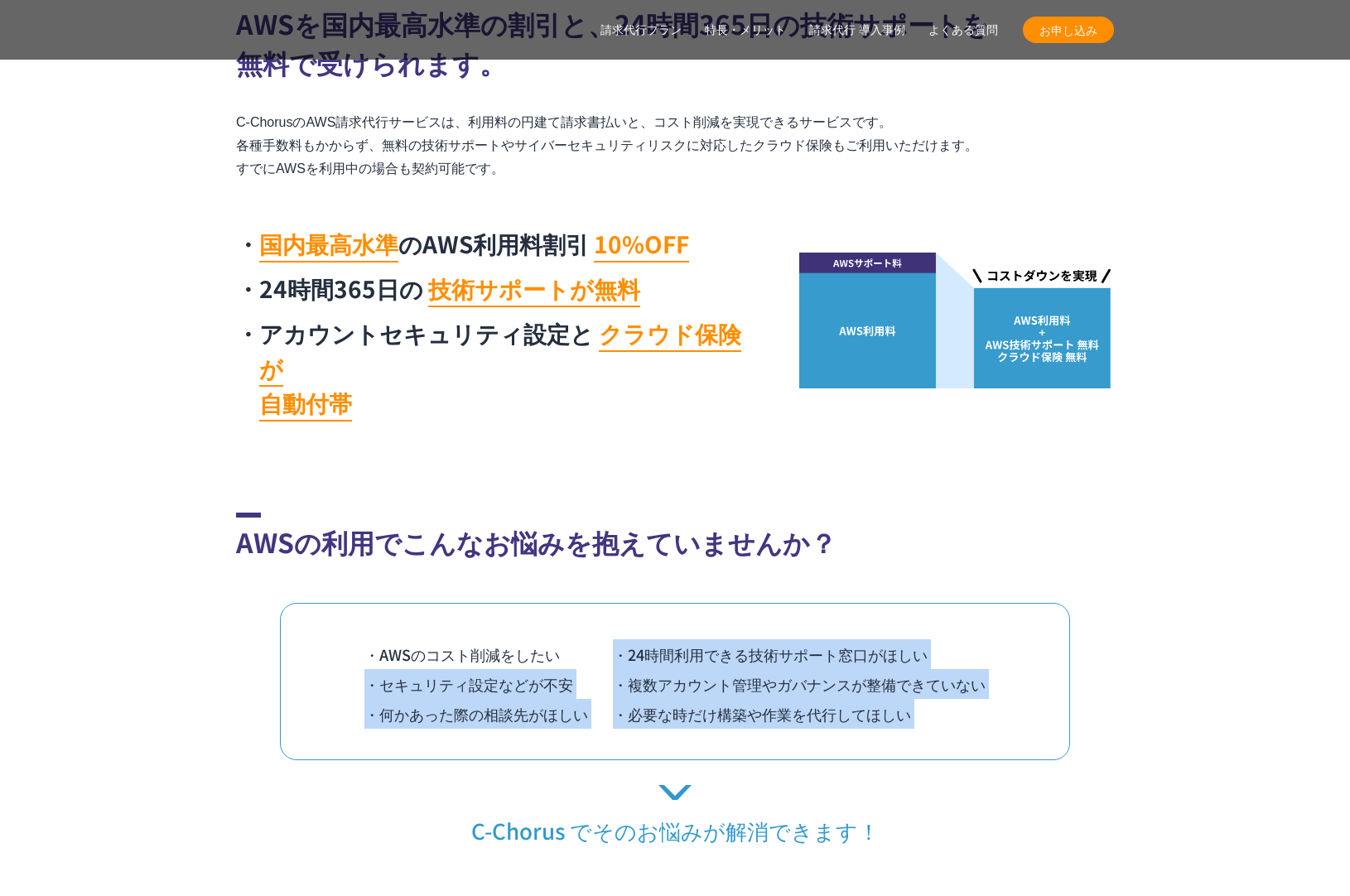
drag, startPoint x: 946, startPoint y: 573, endPoint x: 940, endPoint y: 533, distance: 40.4
click at [940, 534] on div "AWSの利用でこんなお悩みを抱えていませんか？ ・AWSのコスト削減をしたい ・24時間利用できる技術サポート窓口がほしい ・セキュリティ設定などが不安 ・複…" at bounding box center [675, 678] width 878 height 332
click at [940, 533] on div "AWSの利用でこんなお悩みを抱えていませんか？ ・AWSのコスト削減をしたい ・24時間利用できる技術サポート窓口がほしい ・セキュリティ設定などが不安 ・複…" at bounding box center [675, 678] width 878 height 332
drag, startPoint x: 947, startPoint y: 563, endPoint x: 969, endPoint y: 712, distance: 150.6
click at [969, 711] on div "AWSの利用でこんなお悩みを抱えていませんか？ ・AWSのコスト削減をしたい ・24時間利用できる技術サポート窓口がほしい ・セキュリティ設定などが不安 ・複…" at bounding box center [675, 678] width 878 height 332
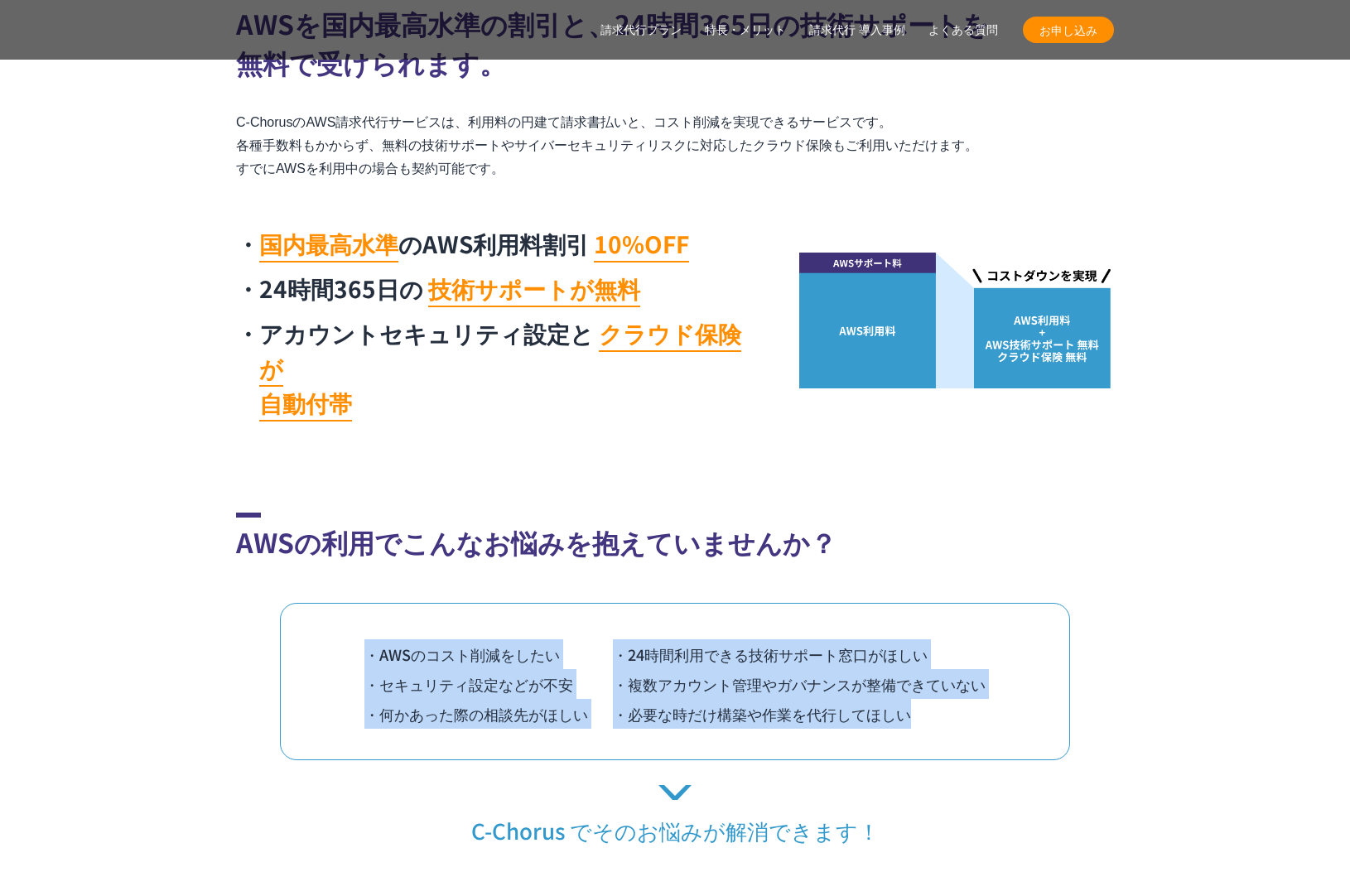
click at [969, 712] on div "・AWSのコスト削減をしたい ・24時間利用できる技術サポート窓口がほしい ・セキュリティ設定などが不安 ・複数アカウント管理やガバナンスが整備できていない …" at bounding box center [675, 681] width 790 height 157
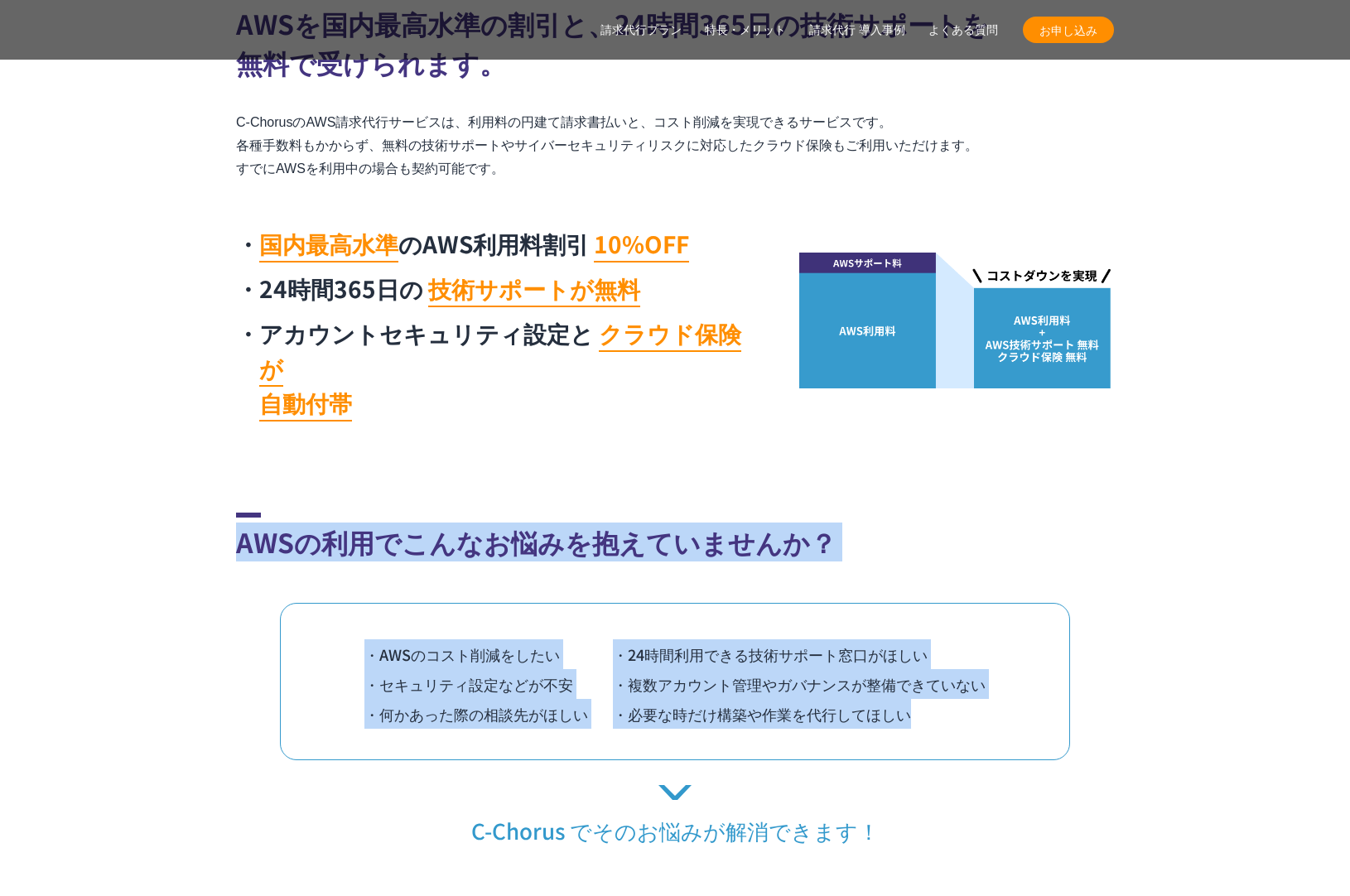
drag, startPoint x: 964, startPoint y: 695, endPoint x: 945, endPoint y: 478, distance: 217.8
click at [945, 513] on div "AWSの利用でこんなお悩みを抱えていませんか？ ・AWSのコスト削減をしたい ・24時間利用できる技術サポート窓口がほしい ・セキュリティ設定などが不安 ・複…" at bounding box center [675, 678] width 878 height 332
click at [938, 538] on div "AWSの利用でこんなお悩みを抱えていませんか？ ・AWSのコスト削減をしたい ・24時間利用できる技術サポート窓口がほしい ・セキュリティ設定などが不安 ・複…" at bounding box center [675, 678] width 878 height 332
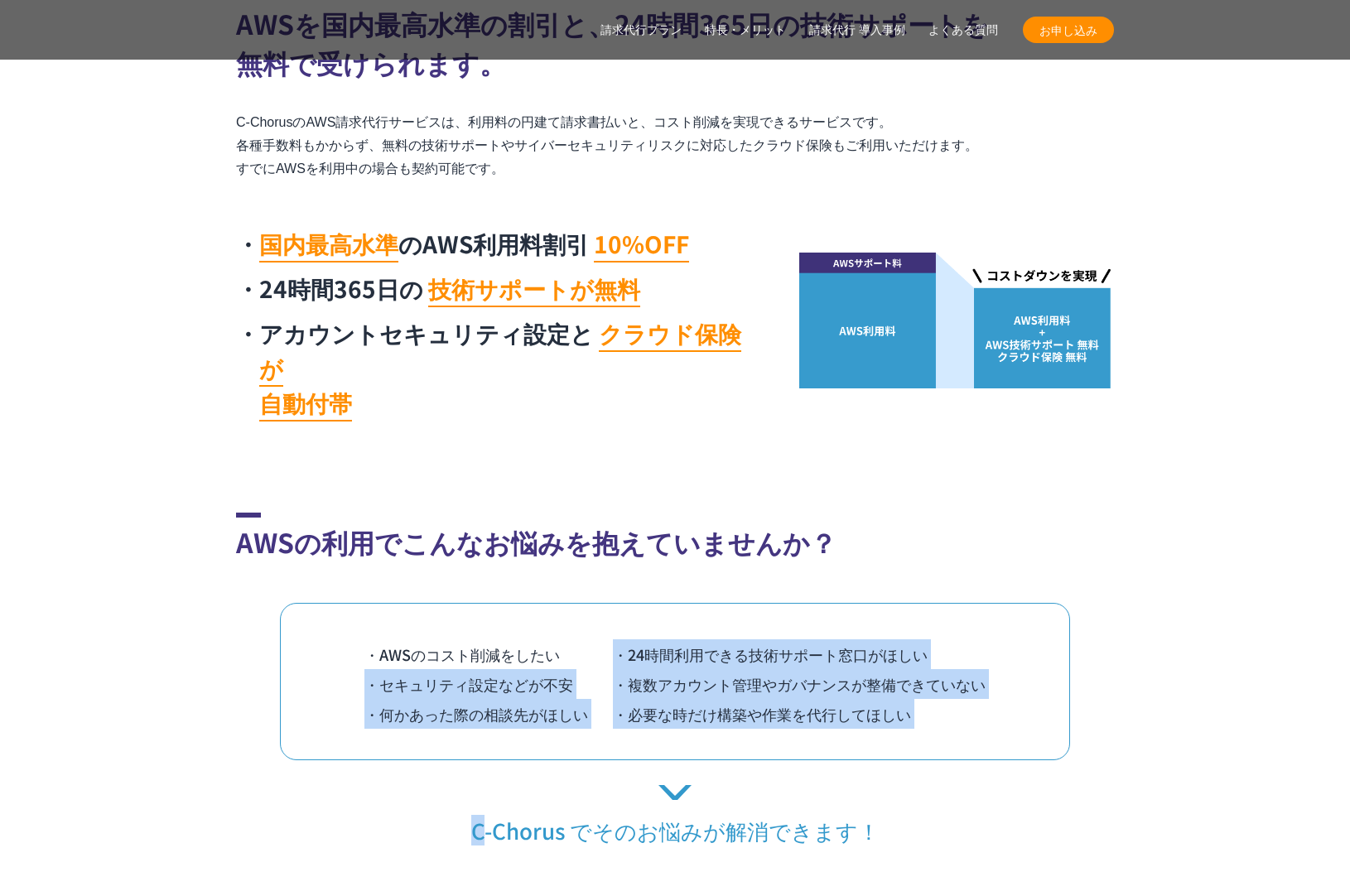
drag, startPoint x: 938, startPoint y: 538, endPoint x: 940, endPoint y: 747, distance: 209.0
click at [940, 747] on div "AWSの利用でこんなお悩みを抱えていませんか？ ・AWSのコスト削減をしたい ・24時間利用できる技術サポート窓口がほしい ・セキュリティ設定などが不安 ・複…" at bounding box center [675, 678] width 878 height 332
click at [946, 533] on div "AWSの利用でこんなお悩みを抱えていませんか？ ・AWSのコスト削減をしたい ・24時間利用できる技術サポート窓口がほしい ・セキュリティ設定などが不安 ・複…" at bounding box center [675, 678] width 878 height 332
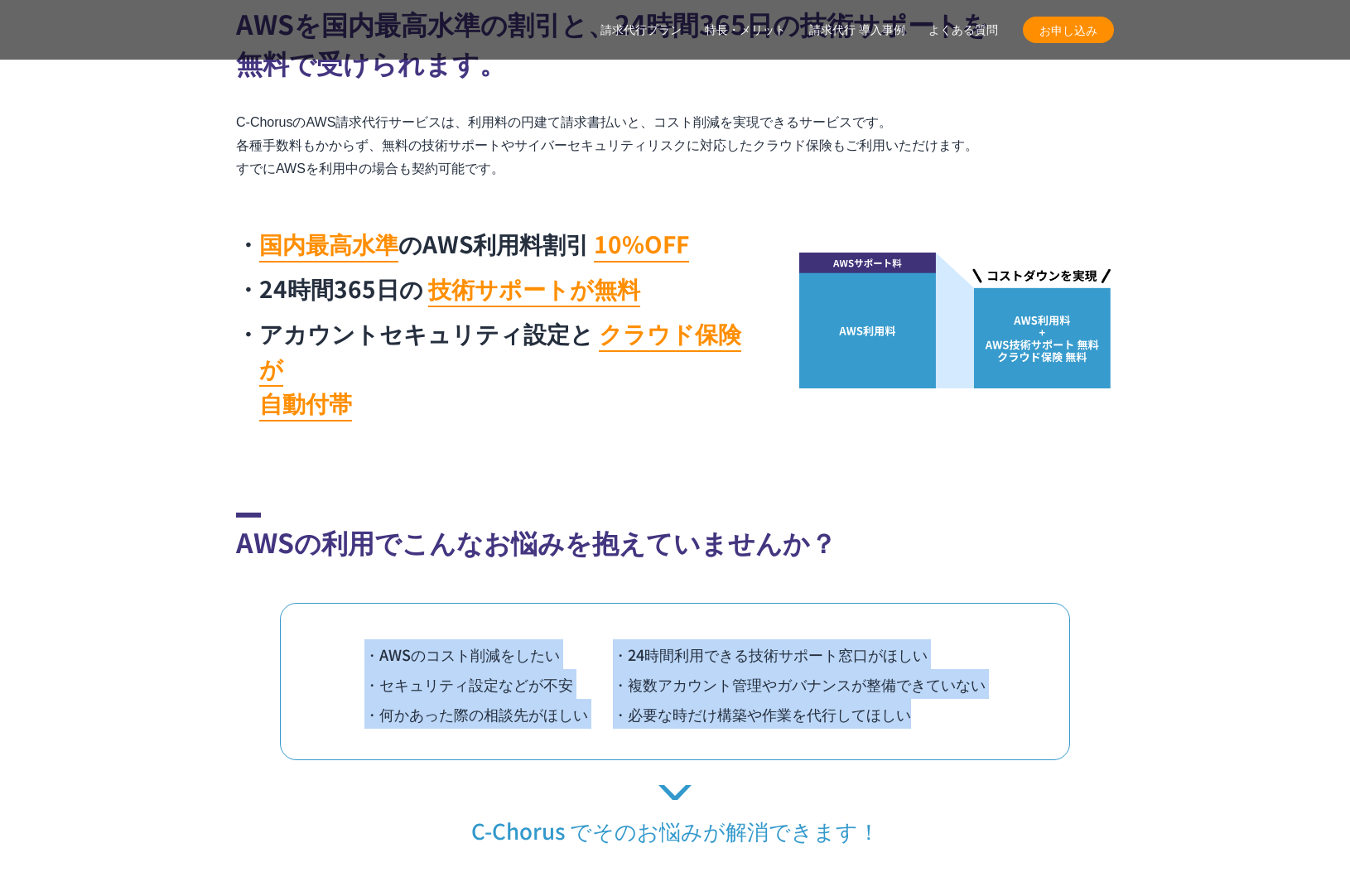
drag, startPoint x: 948, startPoint y: 505, endPoint x: 958, endPoint y: 731, distance: 226.2
click at [958, 731] on div "AWSの利用でこんなお悩みを抱えていませんか？ ・AWSのコスト削減をしたい ・24時間利用できる技術サポート窓口がほしい ・セキュリティ設定などが不安 ・複…" at bounding box center [675, 678] width 878 height 332
drag, startPoint x: 958, startPoint y: 731, endPoint x: 300, endPoint y: 577, distance: 675.8
click at [300, 577] on div "AWSの利用でこんなお悩みを抱えていませんか？ ・AWSのコスト削減をしたい ・24時間利用できる技術サポート窓口がほしい ・セキュリティ設定などが不安 ・複…" at bounding box center [675, 678] width 878 height 332
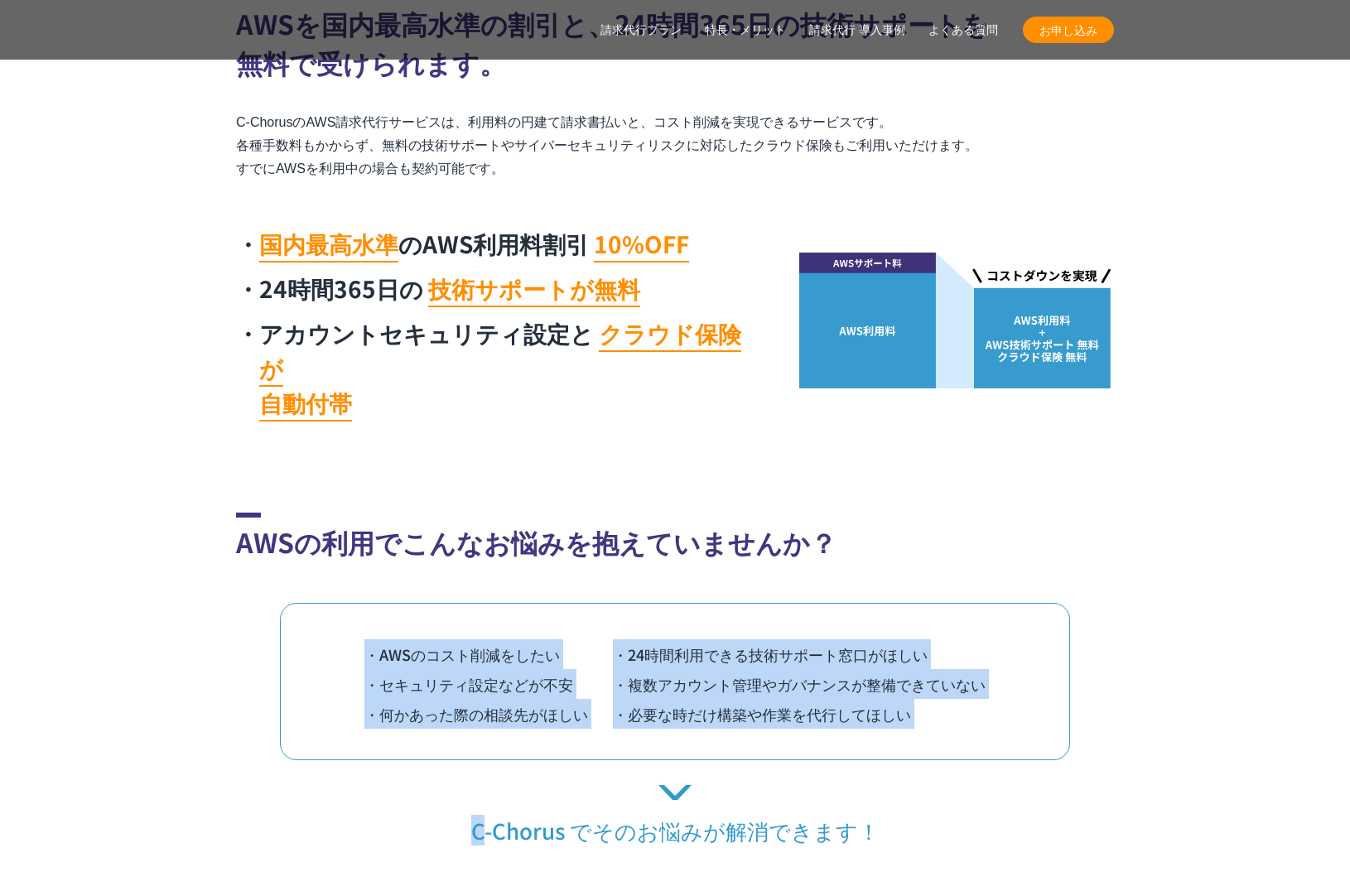
click at [300, 603] on div "・AWSのコスト削減をしたい ・24時間利用できる技術サポート窓口がほしい ・セキュリティ設定などが不安 ・複数アカウント管理やガバナンスが整備できていない …" at bounding box center [675, 681] width 790 height 157
drag, startPoint x: 337, startPoint y: 603, endPoint x: 966, endPoint y: 706, distance: 637.4
click at [966, 706] on div "・AWSのコスト削減をしたい ・24時間利用できる技術サポート窓口がほしい ・セキュリティ設定などが不安 ・複数アカウント管理やガバナンスが整備できていない …" at bounding box center [675, 681] width 790 height 157
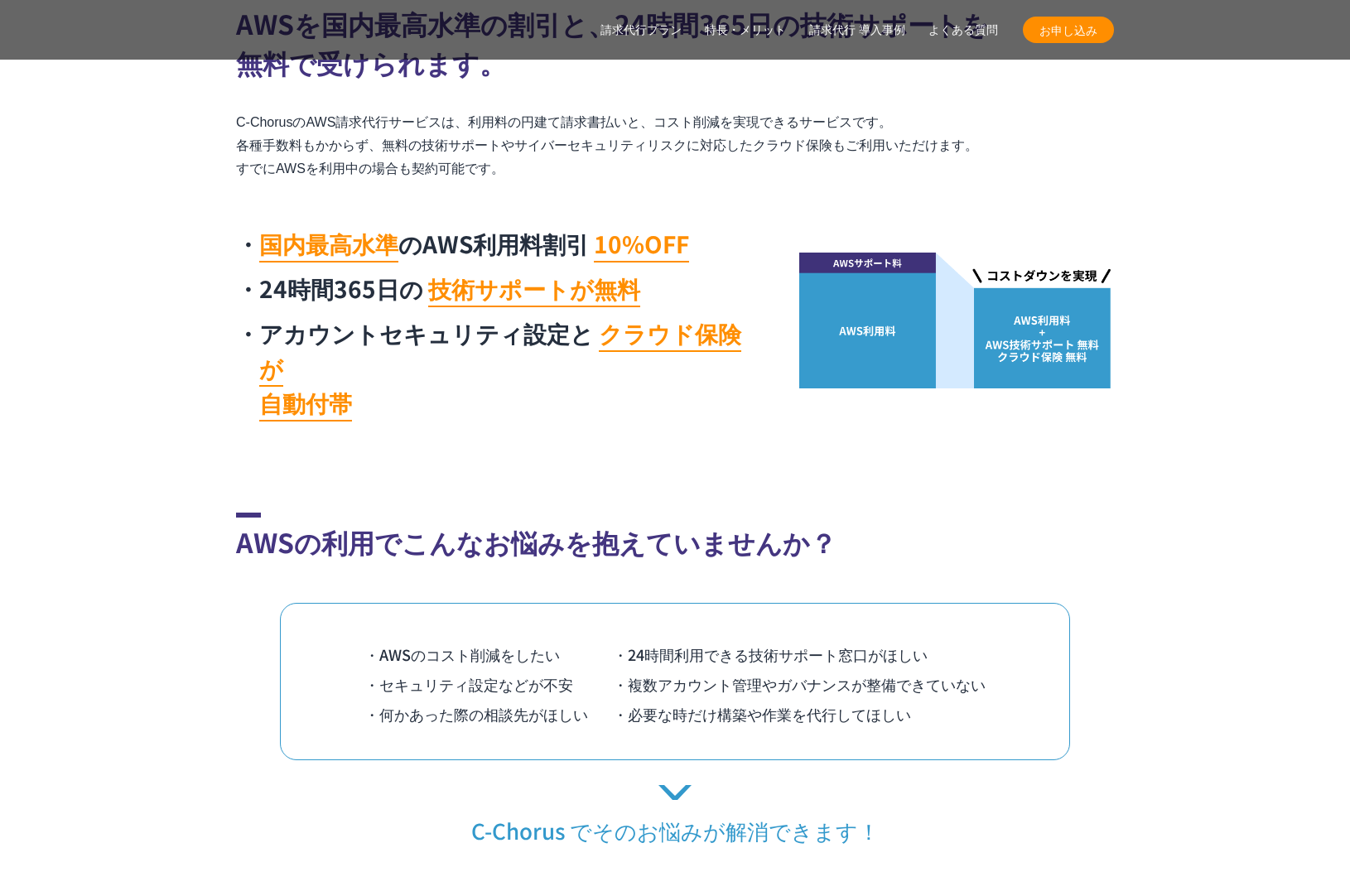
drag, startPoint x: 966, startPoint y: 706, endPoint x: 894, endPoint y: 692, distance: 73.3
click at [965, 706] on div "・AWSのコスト削減をしたい ・24時間利用できる技術サポート窓口がほしい ・セキュリティ設定などが不安 ・複数アカウント管理やガバナンスが整備できていない …" at bounding box center [675, 681] width 790 height 157
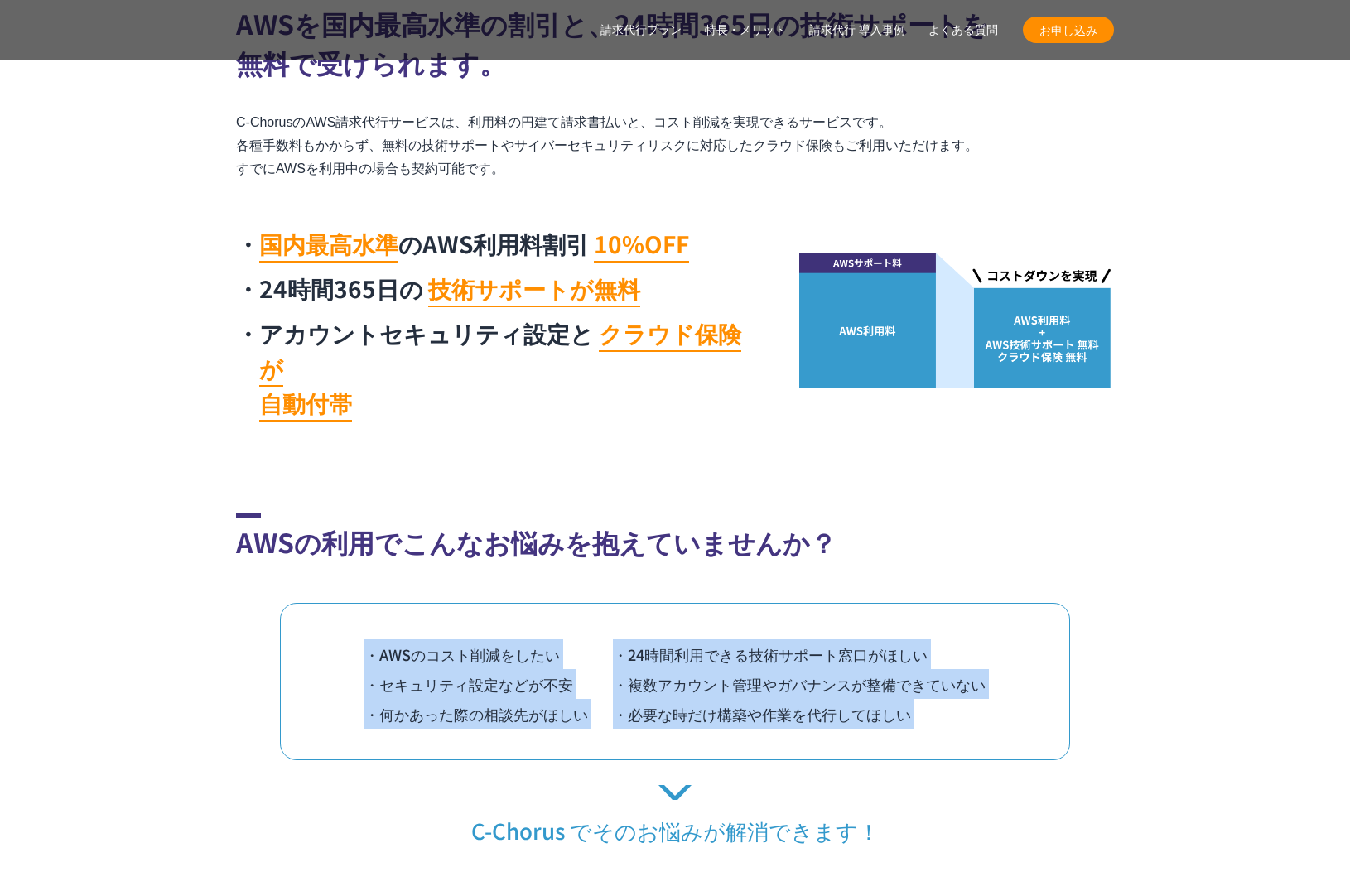
drag, startPoint x: 894, startPoint y: 692, endPoint x: 291, endPoint y: 575, distance: 614.2
click at [275, 567] on div "AWSの利用でこんなお悩みを抱えていませんか？ ・AWSのコスト削減をしたい ・24時間利用できる技術サポート窓口がほしい ・セキュリティ設定などが不安 ・複…" at bounding box center [675, 678] width 878 height 332
drag, startPoint x: 295, startPoint y: 576, endPoint x: 319, endPoint y: 578, distance: 24.1
click at [295, 603] on div "・AWSのコスト削減をしたい ・24時間利用できる技術サポート窓口がほしい ・セキュリティ設定などが不安 ・複数アカウント管理やガバナンスが整備できていない …" at bounding box center [675, 681] width 790 height 157
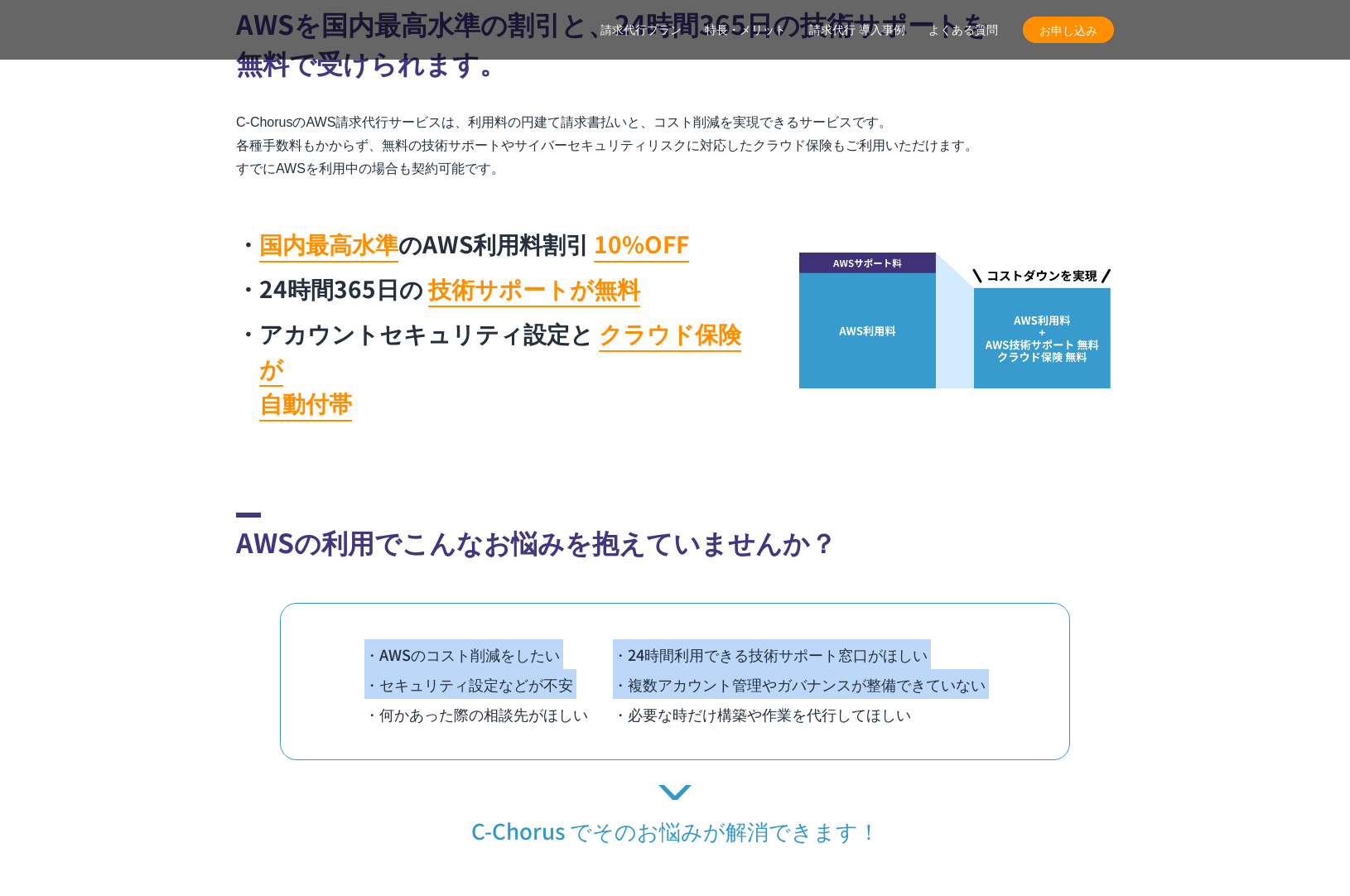
drag, startPoint x: 319, startPoint y: 578, endPoint x: 1035, endPoint y: 683, distance: 723.7
click at [1031, 676] on div "・AWSのコスト削減をしたい ・24時間利用できる技術サポート窓口がほしい ・セキュリティ設定などが不安 ・複数アカウント管理やガバナンスが整備できていない …" at bounding box center [675, 681] width 790 height 157
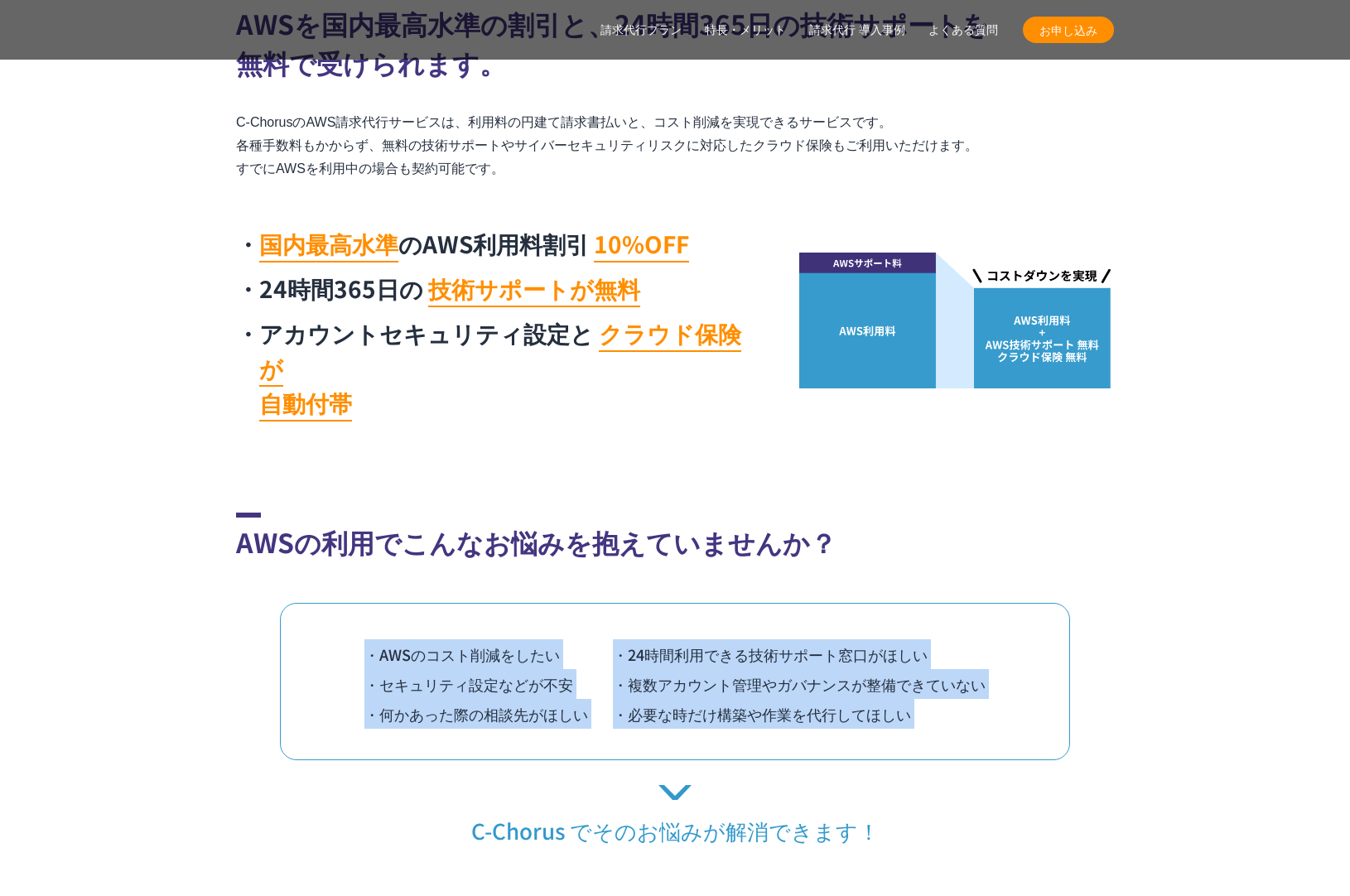
click at [1039, 688] on div "・AWSのコスト削減をしたい ・24時間利用できる技術サポート窓口がほしい ・セキュリティ設定などが不安 ・複数アカウント管理やガバナンスが整備できていない …" at bounding box center [675, 681] width 790 height 157
drag, startPoint x: 974, startPoint y: 684, endPoint x: 251, endPoint y: 559, distance: 733.7
click at [251, 559] on div "AWSの利用でこんなお悩みを抱えていませんか？ ・AWSのコスト削減をしたい ・24時間利用できる技術サポート窓口がほしい ・セキュリティ設定などが不安 ・複…" at bounding box center [675, 678] width 878 height 332
drag, startPoint x: 289, startPoint y: 565, endPoint x: 1003, endPoint y: 668, distance: 721.4
click at [1003, 668] on div "AWSの利用でこんなお悩みを抱えていませんか？ ・AWSのコスト削減をしたい ・24時間利用できる技術サポート窓口がほしい ・セキュリティ設定などが不安 ・複…" at bounding box center [675, 678] width 878 height 332
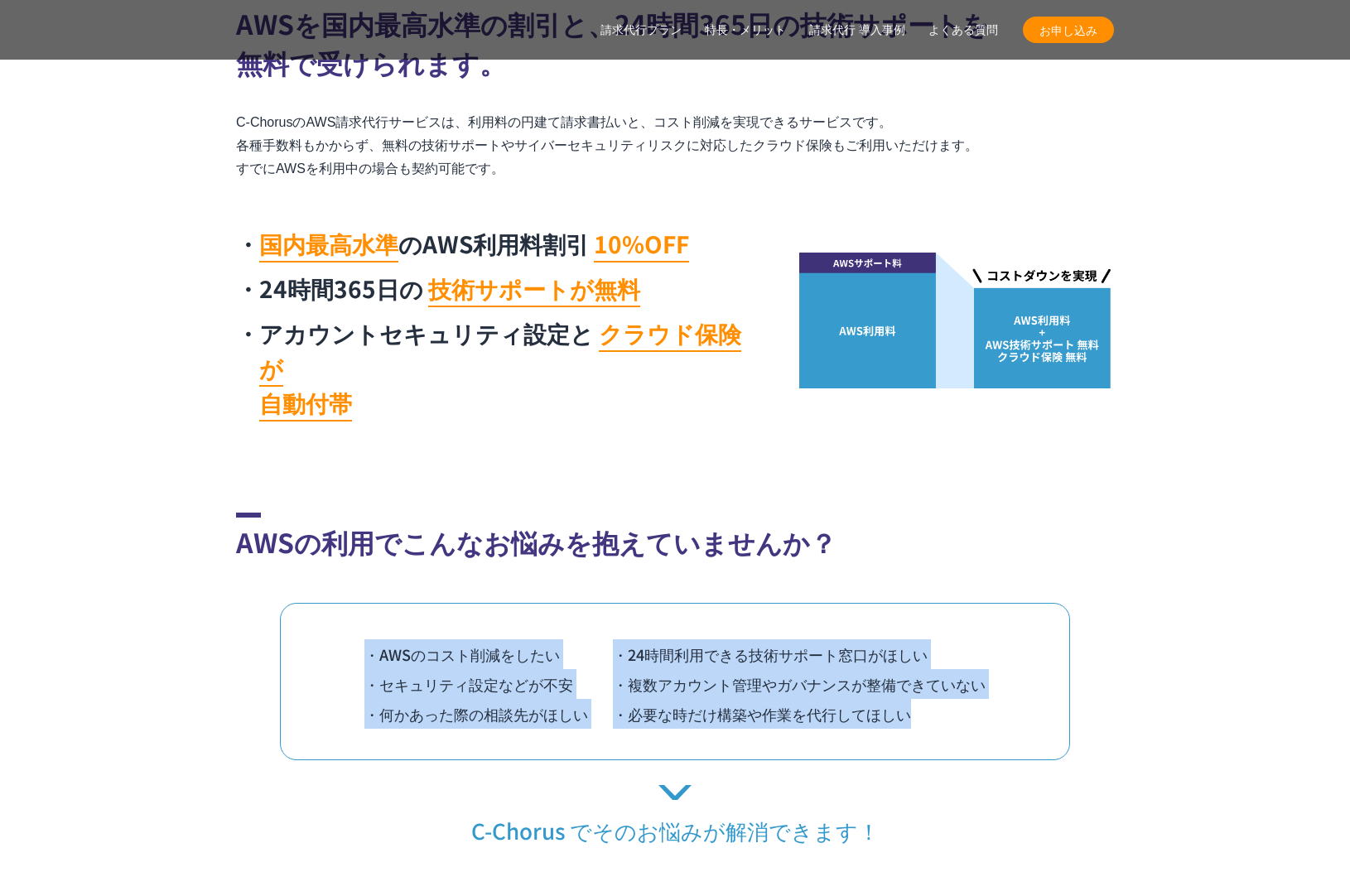
click at [1003, 668] on div "・AWSのコスト削減をしたい ・24時間利用できる技術サポート窓口がほしい ・セキュリティ設定などが不安 ・複数アカウント管理やガバナンスが整備できていない …" at bounding box center [675, 681] width 790 height 157
drag, startPoint x: 993, startPoint y: 672, endPoint x: 388, endPoint y: 562, distance: 614.9
click at [388, 562] on div "AWSの利用でこんなお悩みを抱えていませんか？ ・AWSのコスト削減をしたい ・24時間利用できる技術サポート窓口がほしい ・セキュリティ設定などが不安 ・複…" at bounding box center [675, 678] width 878 height 332
drag
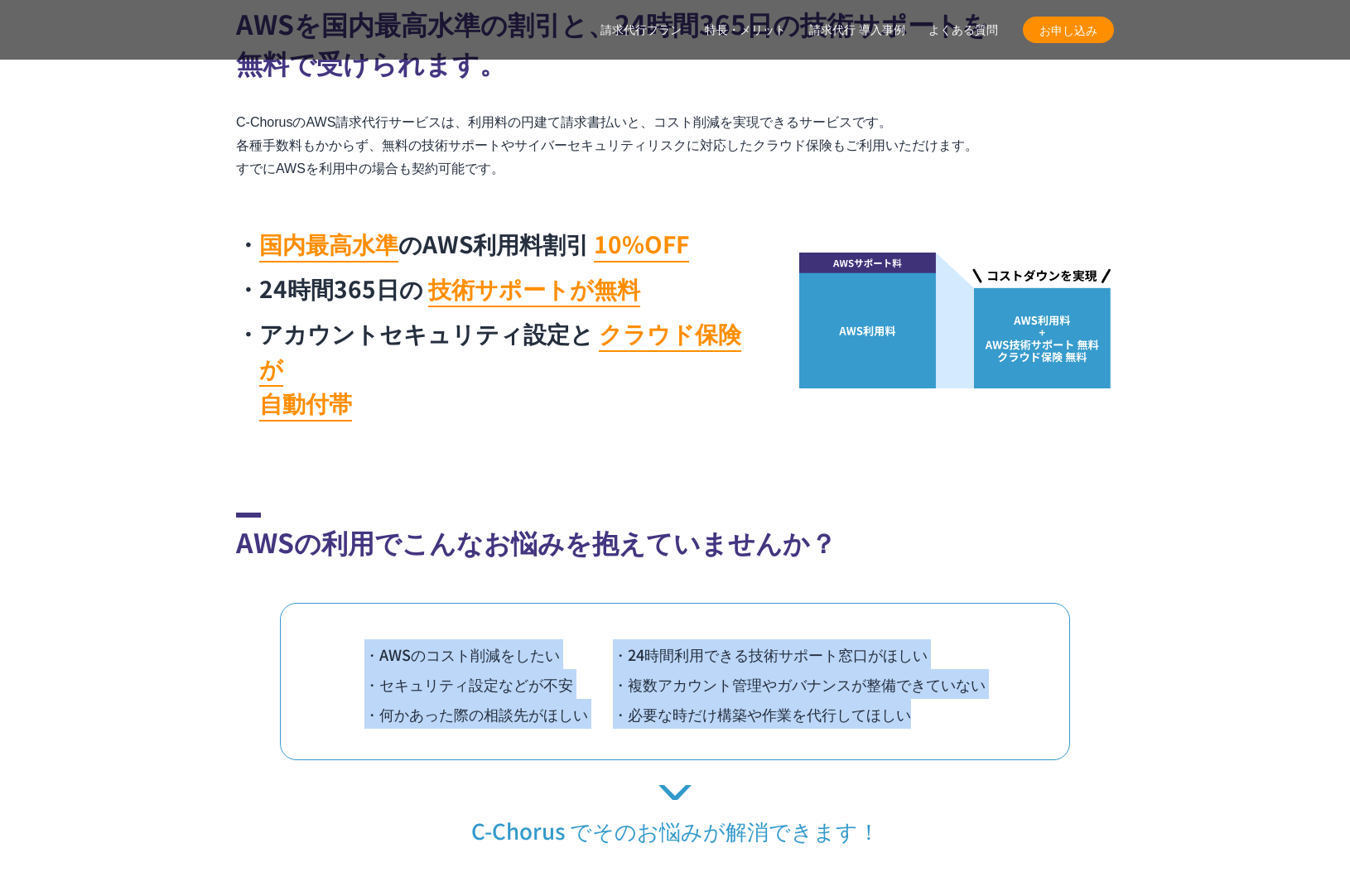
click at [1143, 683] on section "AWSの利用でこんなお悩みを抱えていませんか？ ・AWSのコスト削減をしたい ・24時間利用できる技術サポート窓口がほしい ・セキュリティ設定などが不安 ・複…" at bounding box center [675, 678] width 1350 height 332
click at [260, 565] on div "AWSの利用でこんなお悩みを抱えていませんか？ ・AWSのコスト削減をしたい ・24時間利用できる技術サポート窓口がほしい ・セキュリティ設定などが不安 ・複…" at bounding box center [675, 678] width 878 height 332
click at [1128, 678] on section "AWSの利用でこんなお悩みを抱えていませんか？ ・AWSのコスト削減をしたい ・24時間利用できる技術サポート窓口がほしい ・セキュリティ設定などが不安 ・複…" at bounding box center [675, 678] width 1350 height 332
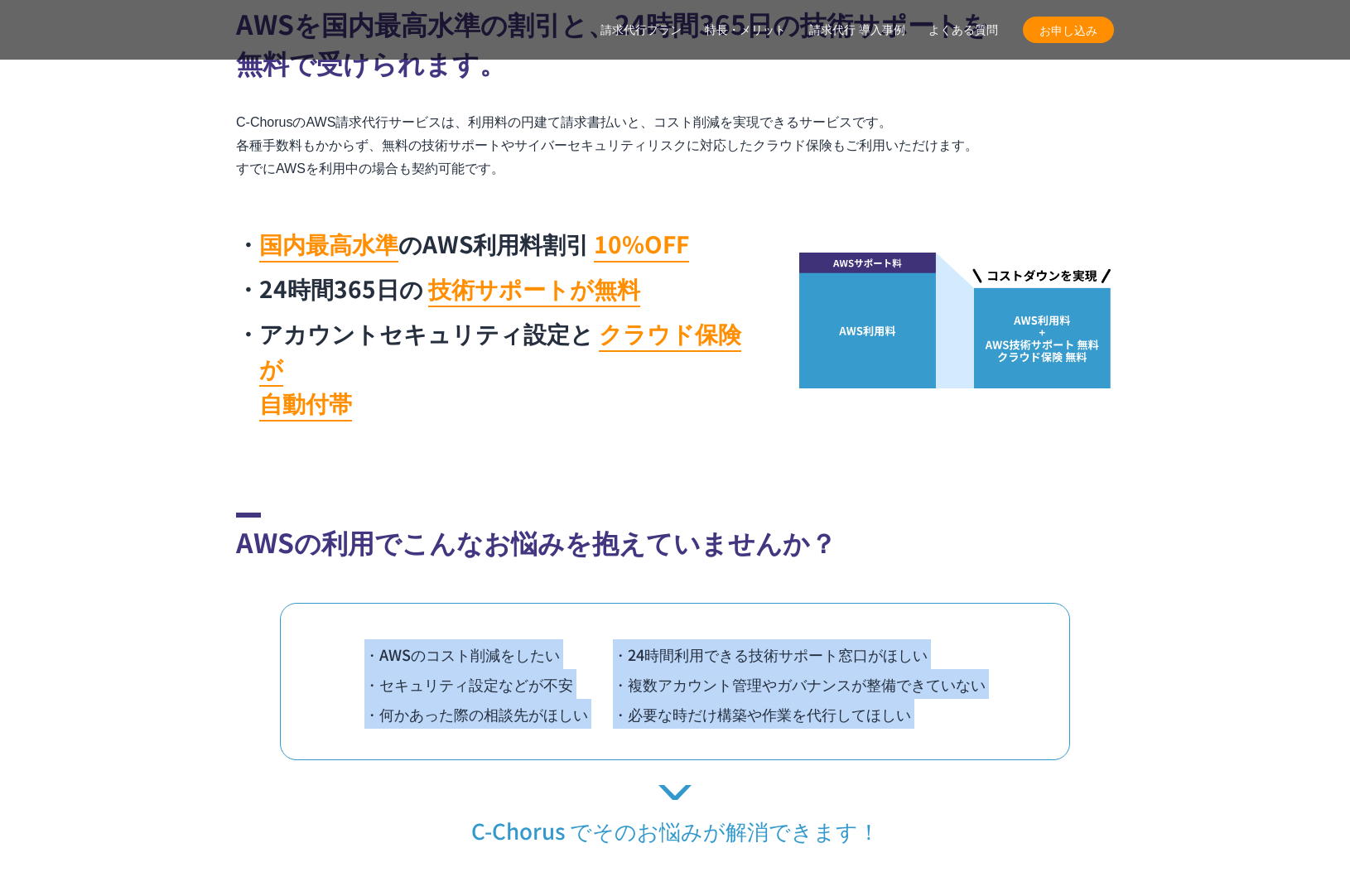
click at [1128, 678] on section "AWSの利用でこんなお悩みを抱えていませんか？ ・AWSのコスト削減をしたい ・24時間利用できる技術サポート窓口がほしい ・セキュリティ設定などが不安 ・複…" at bounding box center [675, 678] width 1350 height 332
click at [325, 567] on div "AWSの利用でこんなお悩みを抱えていませんか？ ・AWSのコスト削減をしたい ・24時間利用できる技術サポート窓口がほしい ・セキュリティ設定などが不安 ・複…" at bounding box center [675, 678] width 878 height 332
click at [325, 603] on div "・AWSのコスト削減をしたい ・24時間利用できる技術サポート窓口がほしい ・セキュリティ設定などが不安 ・複数アカウント管理やガバナンスが整備できていない …" at bounding box center [675, 681] width 790 height 157
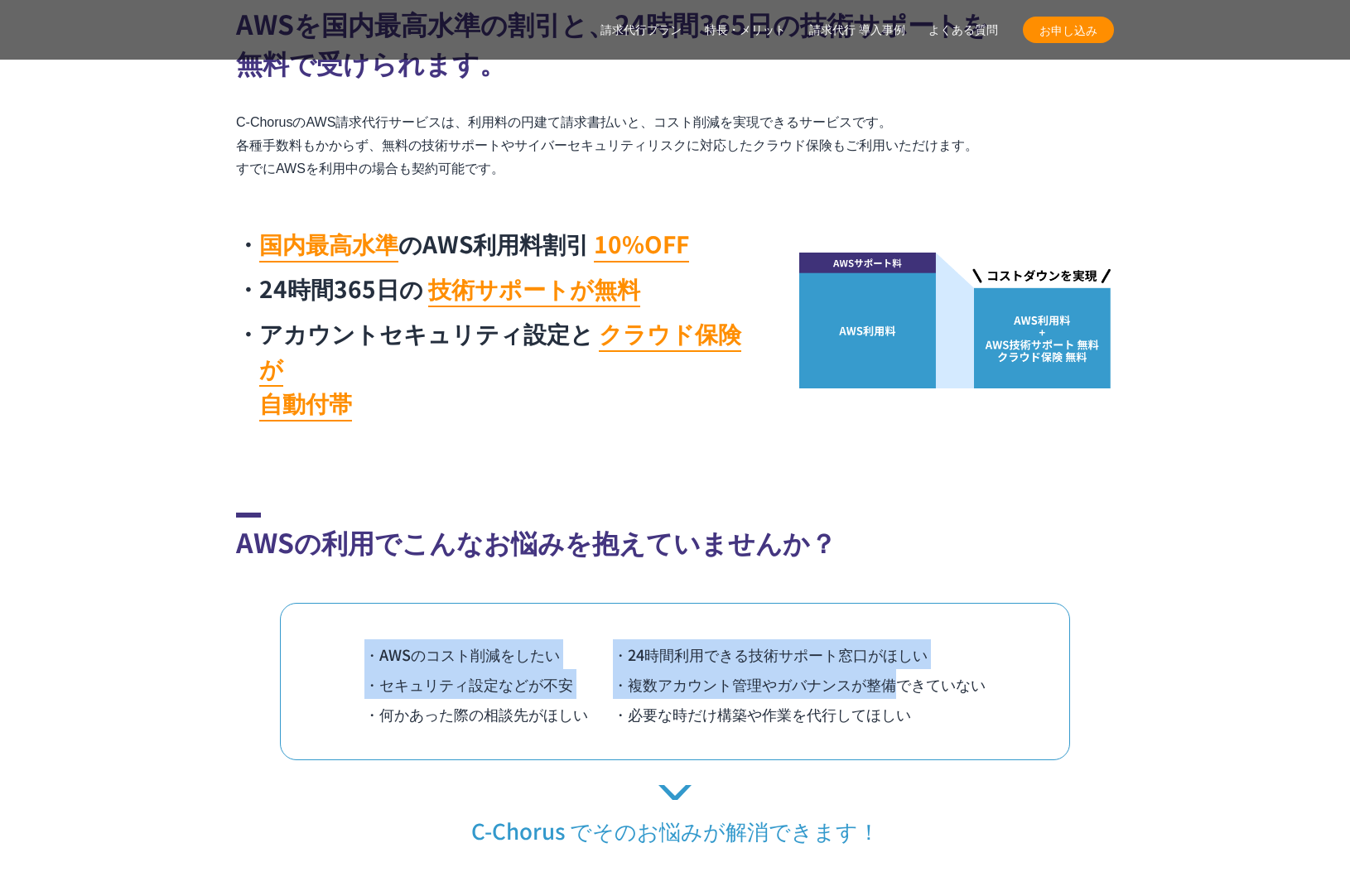
click at [1052, 683] on div "・AWSのコスト削減をしたい ・24時間利用できる技術サポート窓口がほしい ・セキュリティ設定などが不安 ・複数アカウント管理やガバナンスが整備できていない …" at bounding box center [675, 681] width 790 height 157
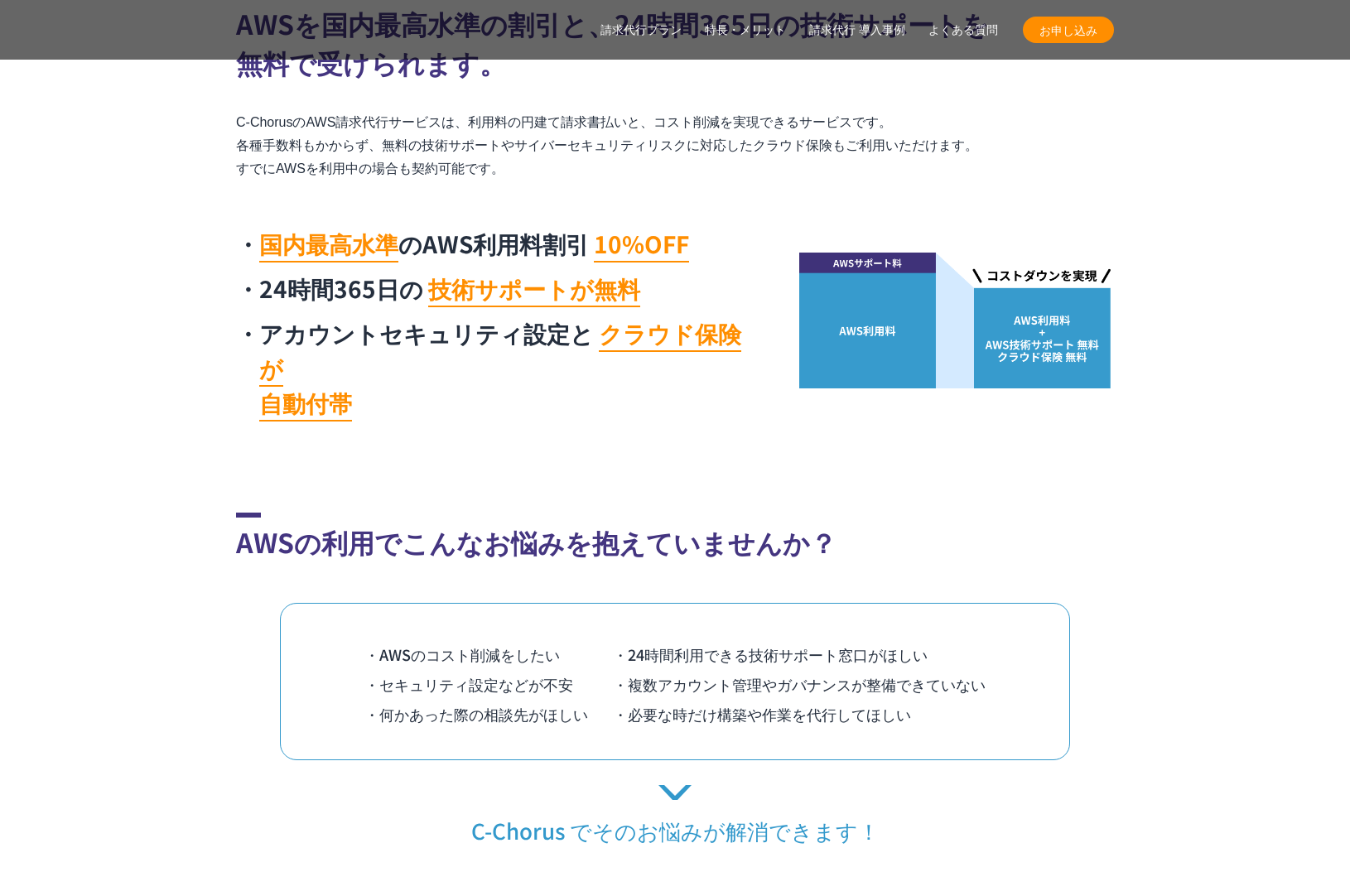
click at [1057, 683] on div "・AWSのコスト削減をしたい ・24時間利用できる技術サポート窓口がほしい ・セキュリティ設定などが不安 ・複数アカウント管理やガバナンスが整備できていない …" at bounding box center [675, 681] width 790 height 157
click at [493, 202] on div "C-ChorusのAWS請求代行サービスは AWSを国内最高水準の割引と、24時間365日の技術サポートを 無料で受けられます。 C-ChorusのAWS請求…" at bounding box center [675, 192] width 878 height 475
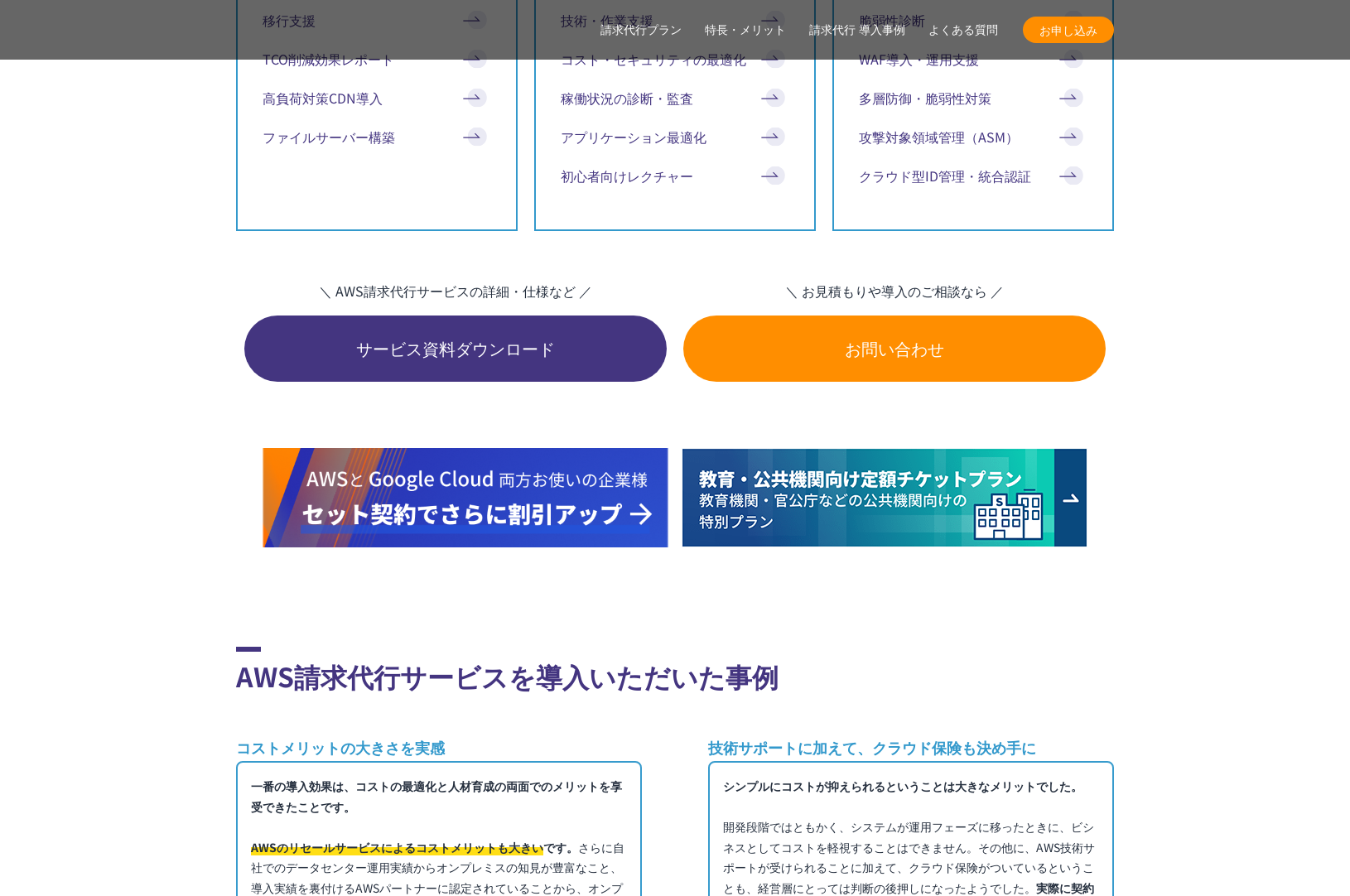
scroll to position [9108, 0]
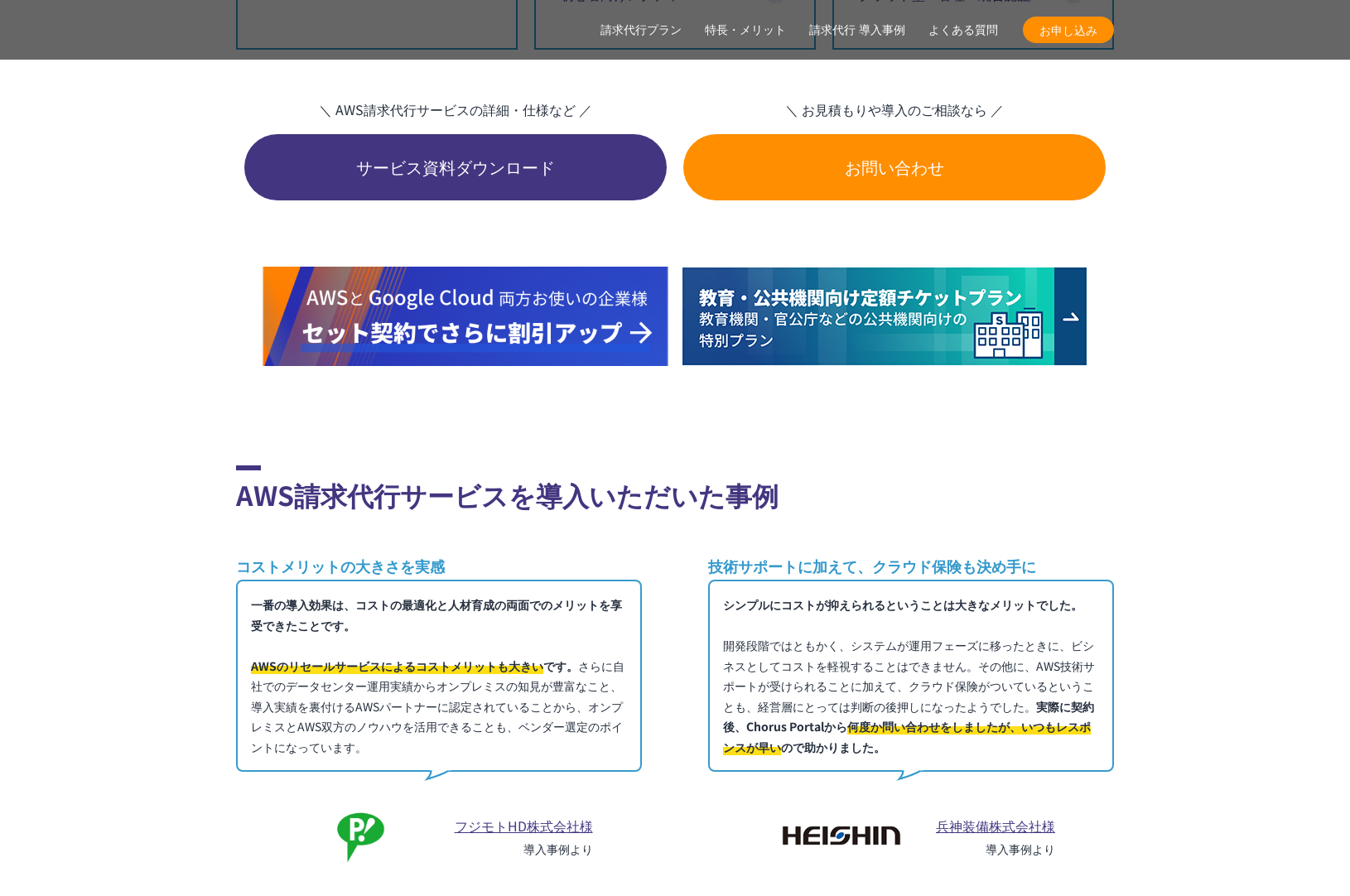
click at [859, 31] on link "請求代行 導入事例" at bounding box center [857, 30] width 96 height 18
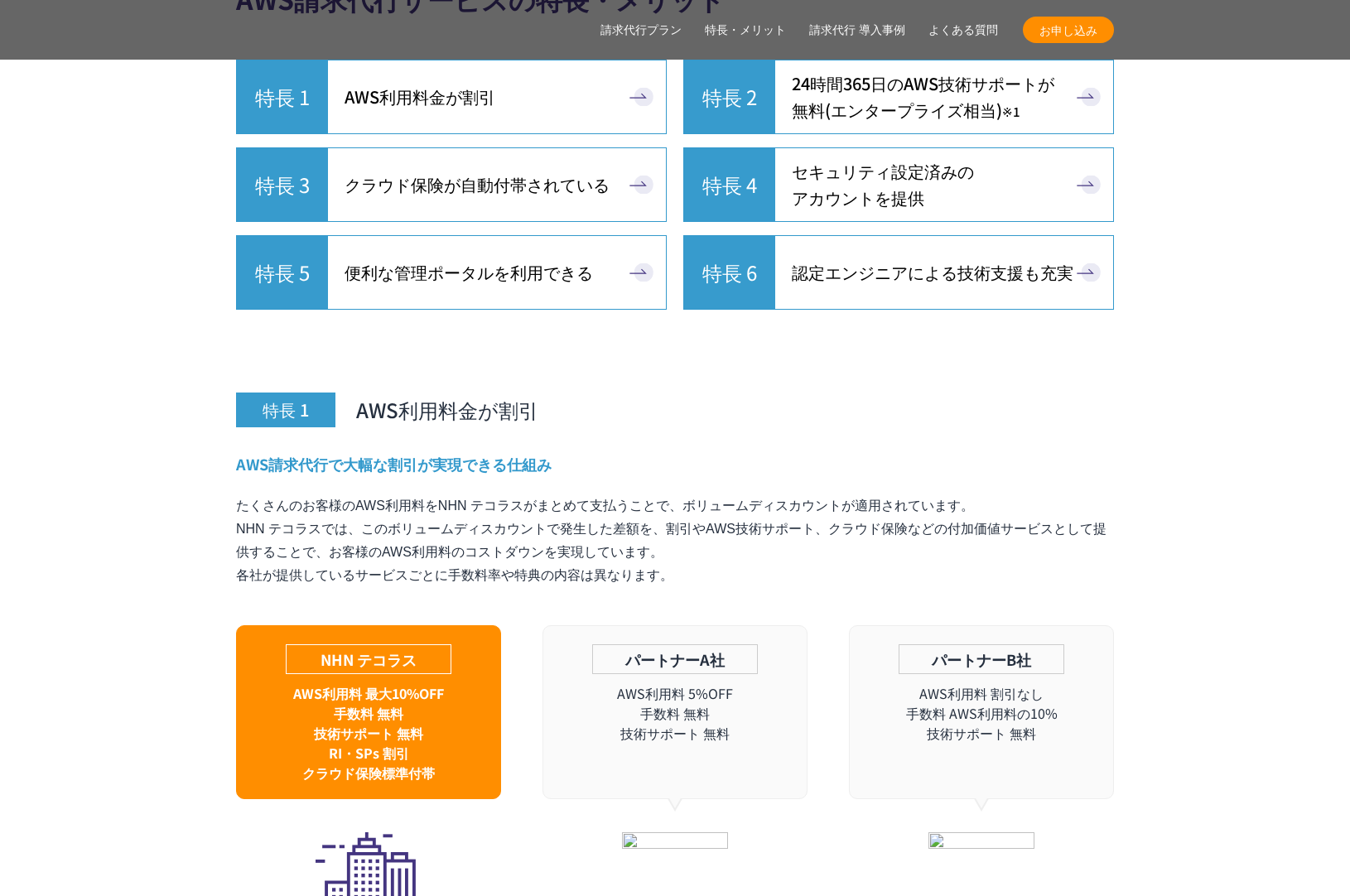
scroll to position [4543, 0]
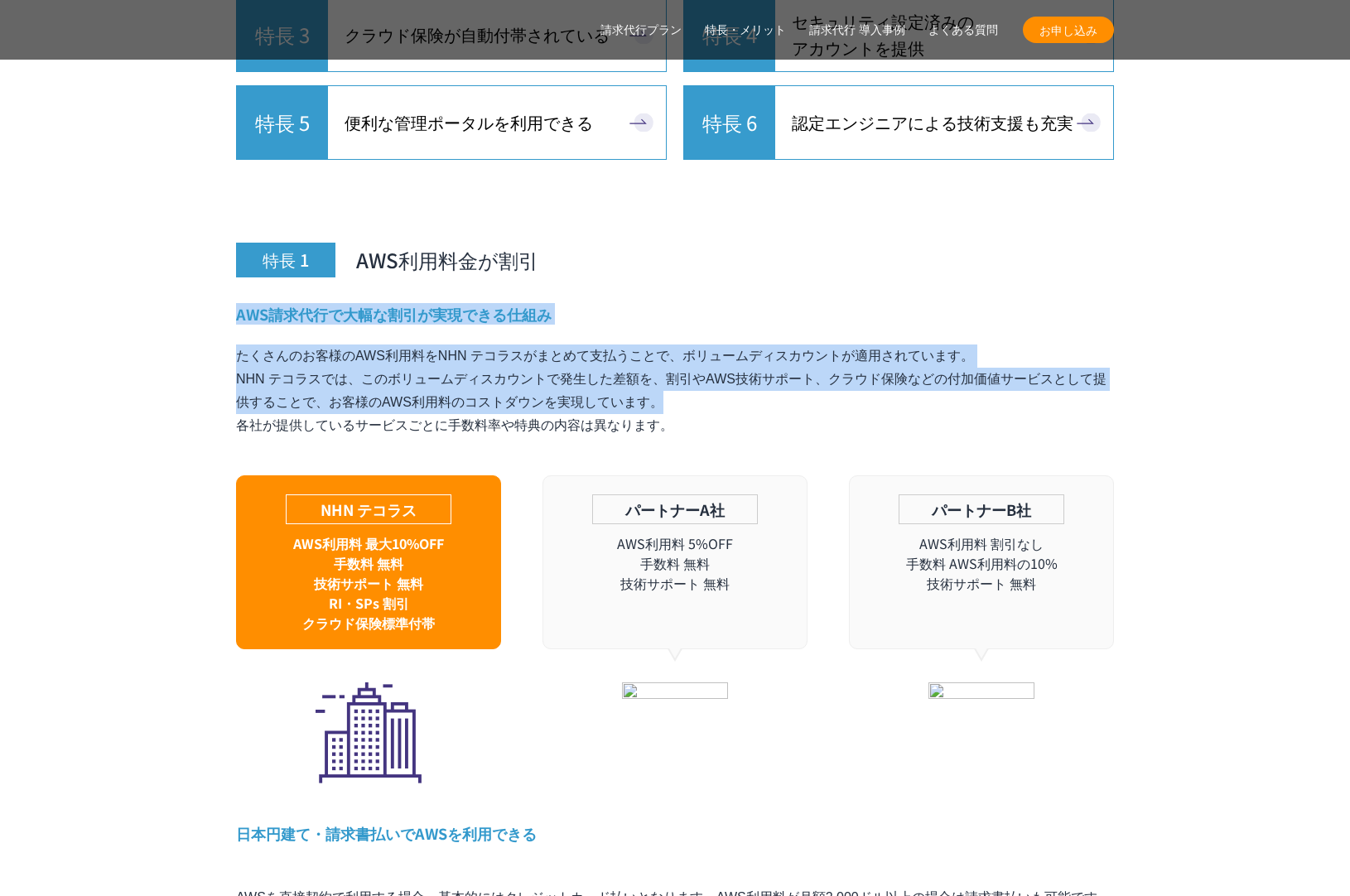
drag, startPoint x: 784, startPoint y: 377, endPoint x: 768, endPoint y: 266, distance: 112.1
click at [768, 266] on div "特長 1 AWS利用料金が割引 AWS請求代行で大幅な割引が実現できる仕組み たくさんのお客様のAWS利用料をNHN テコラスがまとめて支払うことで、ボリュー…" at bounding box center [675, 714] width 878 height 1091
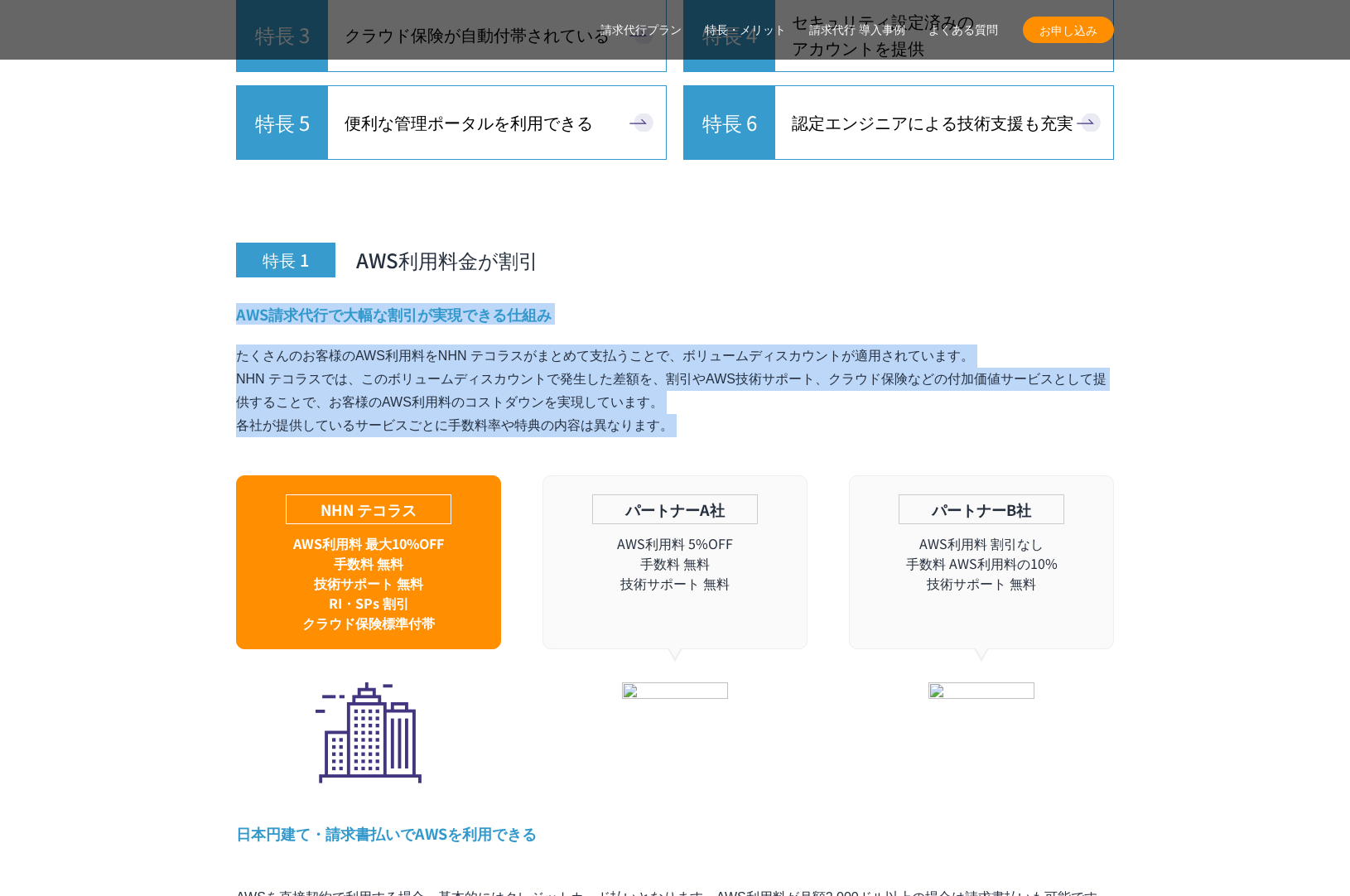
drag, startPoint x: 768, startPoint y: 266, endPoint x: 764, endPoint y: 384, distance: 118.1
click at [764, 384] on div "特長 1 AWS利用料金が割引 AWS請求代行で大幅な割引が実現できる仕組み たくさんのお客様のAWS利用料をNHN テコラスがまとめて支払うことで、ボリュー…" at bounding box center [675, 714] width 878 height 1091
click at [764, 384] on p "たくさんのお客様のAWS利用料をNHN テコラスがまとめて支払うことで、ボリュームディスカウントが適用されています。 NHN テコラスでは、このボリュームディ…" at bounding box center [675, 391] width 878 height 92
drag, startPoint x: 762, startPoint y: 381, endPoint x: 743, endPoint y: 262, distance: 120.5
click at [743, 262] on div "特長 1 AWS利用料金が割引 AWS請求代行で大幅な割引が実現できる仕組み たくさんのお客様のAWS利用料をNHN テコラスがまとめて支払うことで、ボリュー…" at bounding box center [675, 714] width 878 height 1091
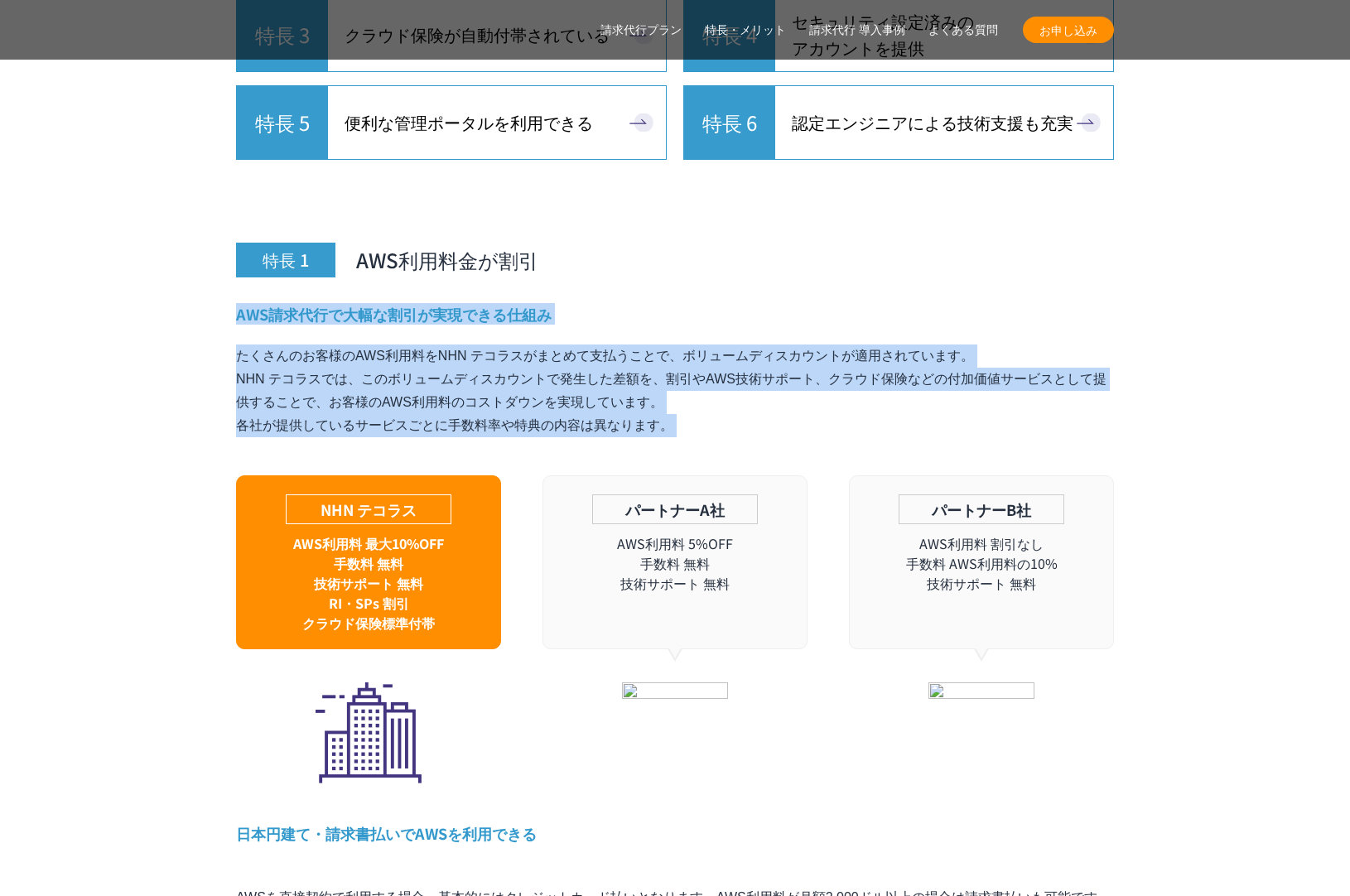
click at [743, 262] on div "特長 1 AWS利用料金が割引 AWS請求代行で大幅な割引が実現できる仕組み たくさんのお客様のAWS利用料をNHN テコラスがまとめて支払うことで、ボリュー…" at bounding box center [675, 714] width 878 height 1091
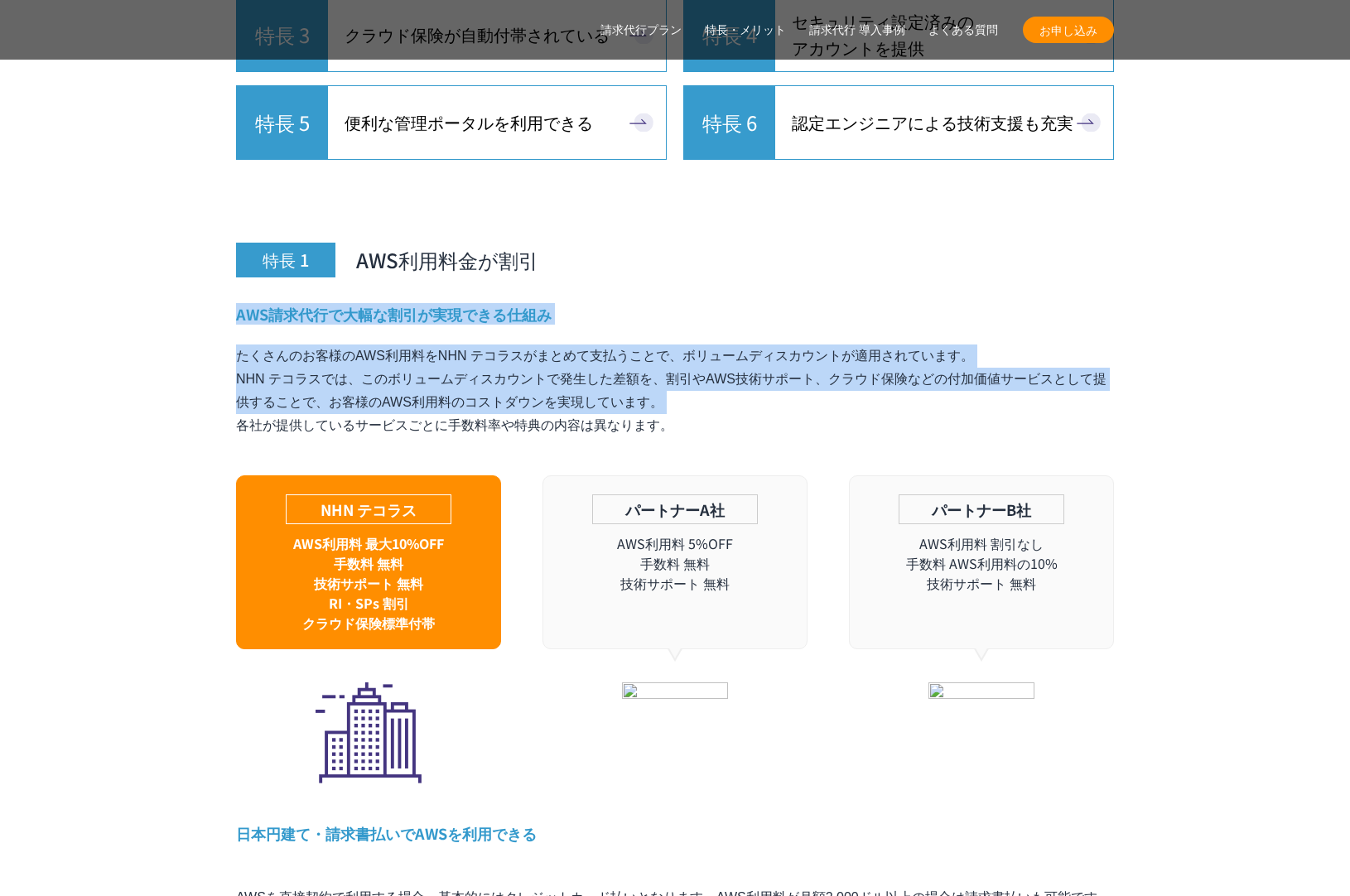
drag, startPoint x: 743, startPoint y: 262, endPoint x: 757, endPoint y: 377, distance: 115.8
click at [757, 377] on div "特長 1 AWS利用料金が割引 AWS請求代行で大幅な割引が実現できる仕組み たくさんのお客様のAWS利用料をNHN テコラスがまとめて支払うことで、ボリュー…" at bounding box center [675, 714] width 878 height 1091
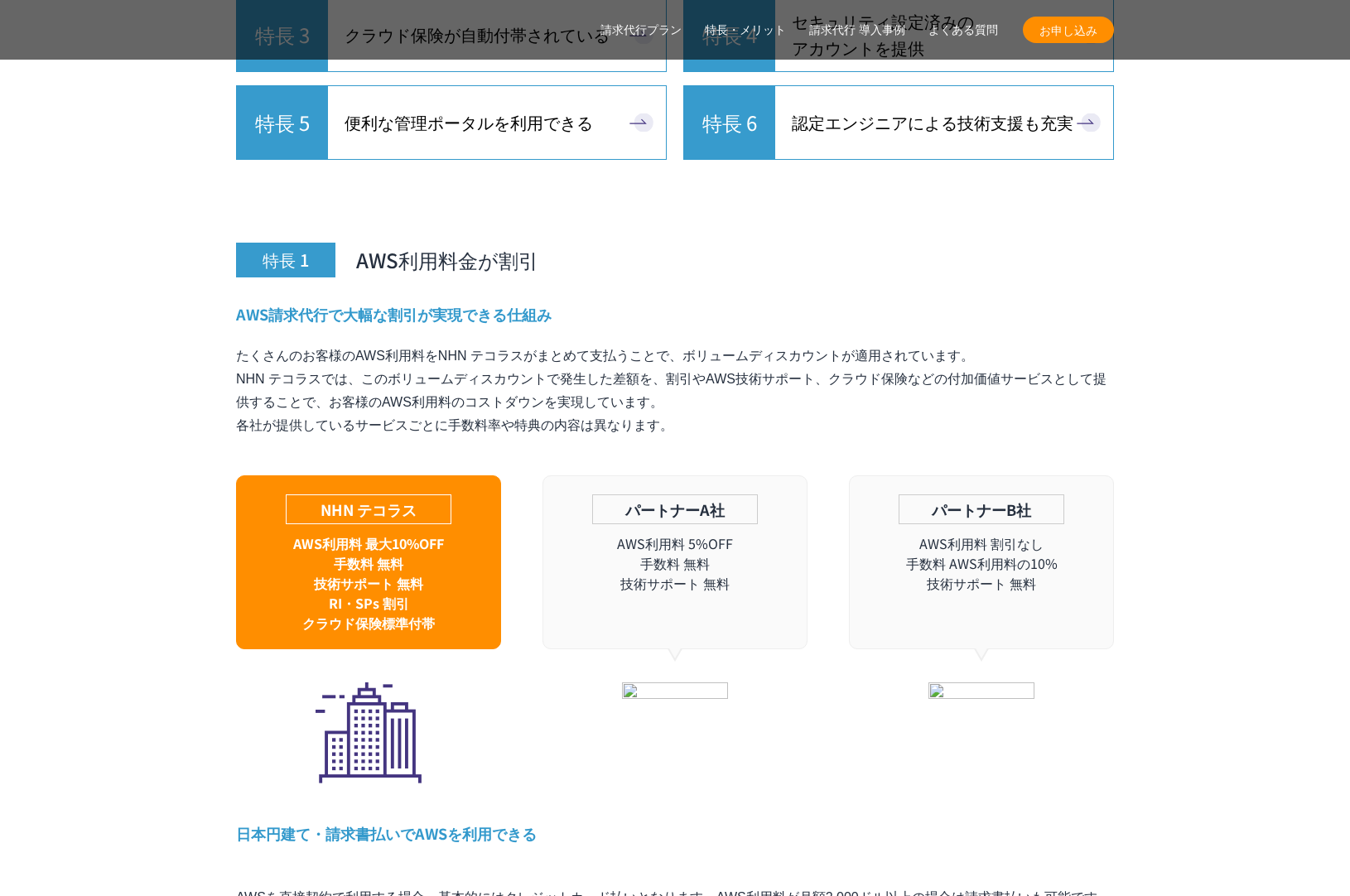
click at [757, 377] on p "たくさんのお客様のAWS利用料をNHN テコラスがまとめて支払うことで、ボリュームディスカウントが適用されています。 NHN テコラスでは、このボリュームディ…" at bounding box center [675, 391] width 878 height 92
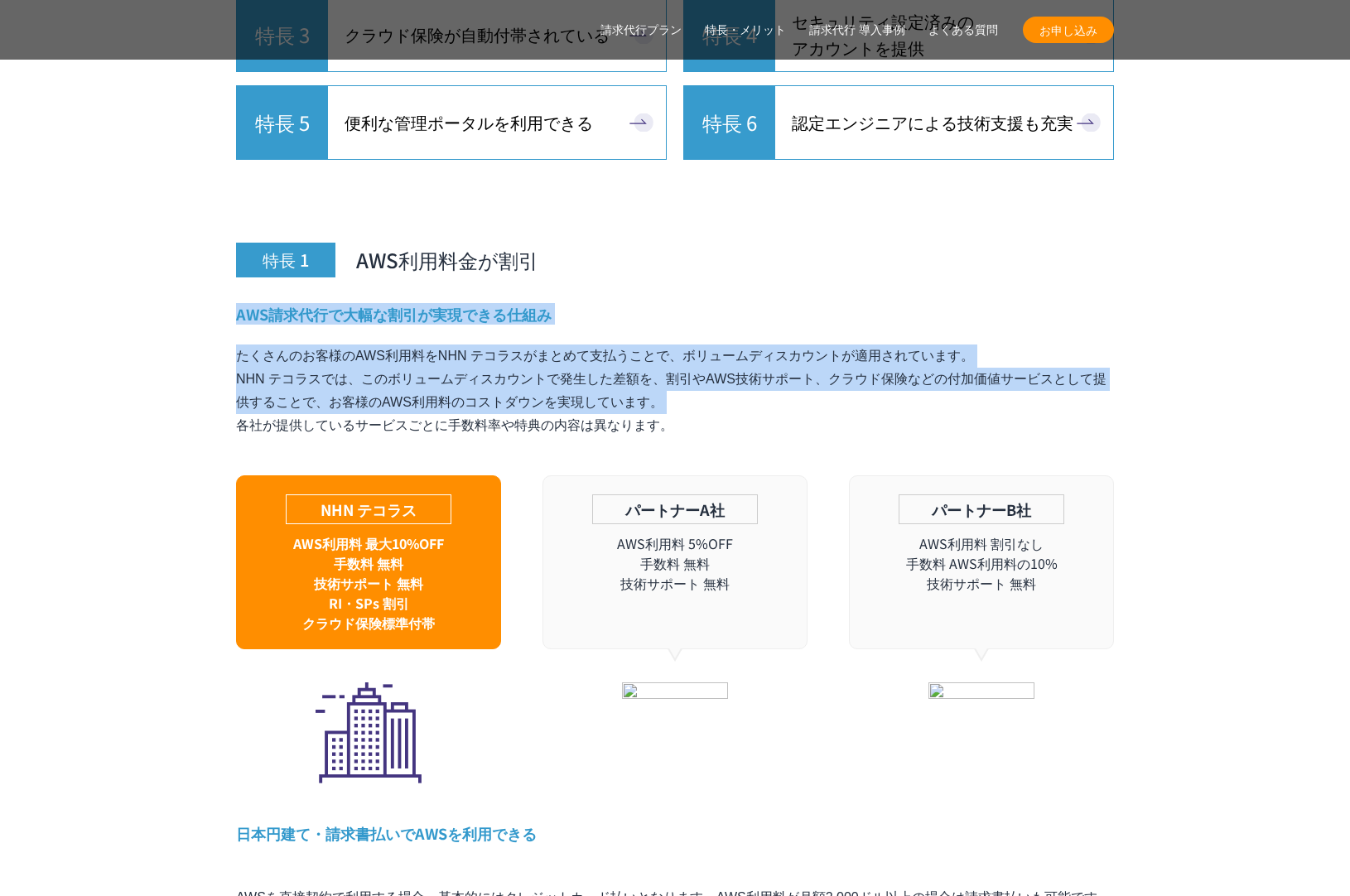
drag, startPoint x: 749, startPoint y: 322, endPoint x: 750, endPoint y: 253, distance: 69.0
click at [750, 253] on div "特長 1 AWS利用料金が割引 AWS請求代行で大幅な割引が実現できる仕組み たくさんのお客様のAWS利用料をNHN テコラスがまとめて支払うことで、ボリュー…" at bounding box center [675, 714] width 878 height 1091
drag, startPoint x: 750, startPoint y: 339, endPoint x: 756, endPoint y: 370, distance: 31.6
click at [756, 369] on div "特長 1 AWS利用料金が割引 AWS請求代行で大幅な割引が実現できる仕組み たくさんのお客様のAWS利用料をNHN テコラスがまとめて支払うことで、ボリュー…" at bounding box center [675, 714] width 878 height 1091
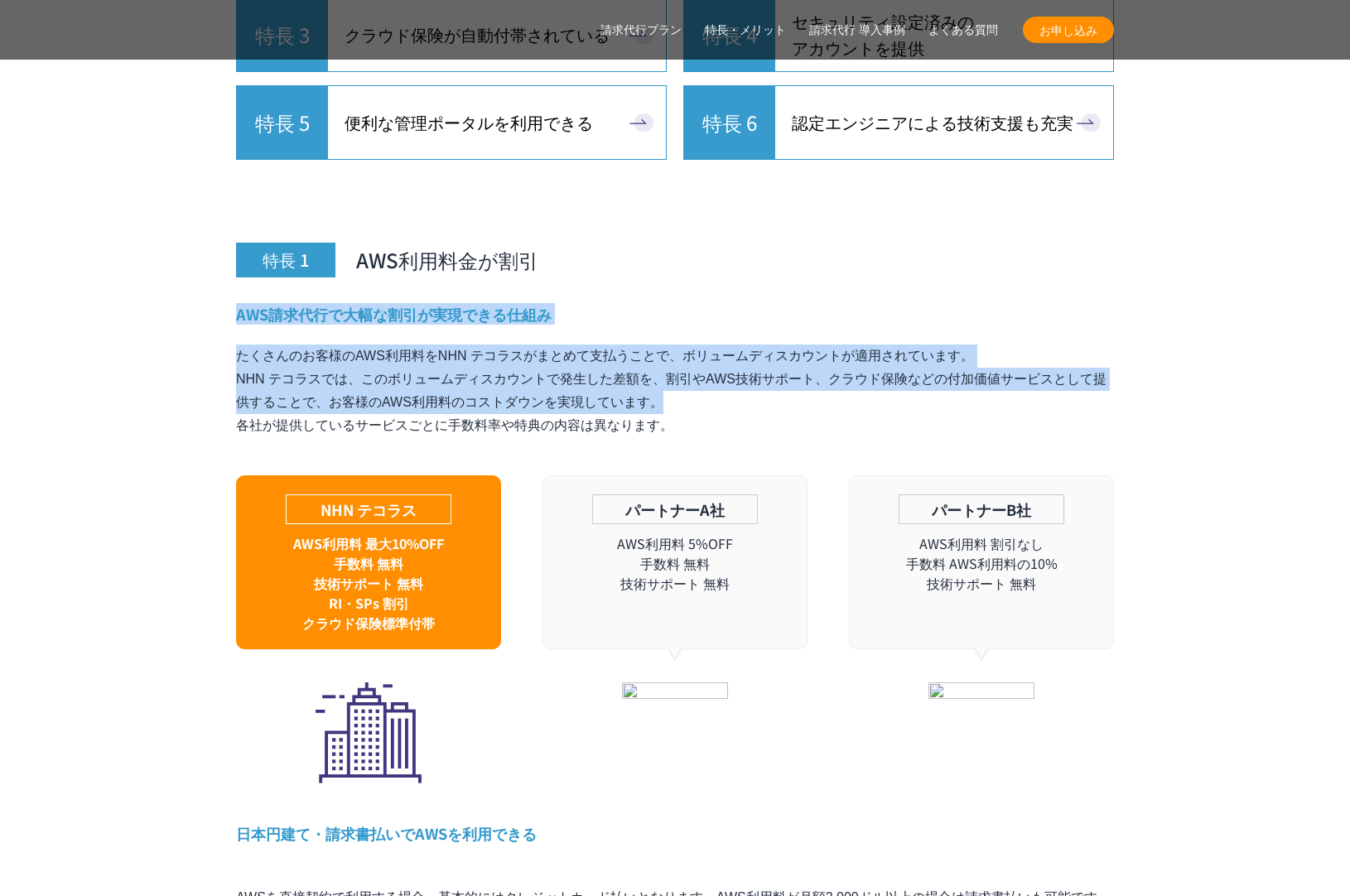
click at [756, 371] on p "たくさんのお客様のAWS利用料をNHN テコラスがまとめて支払うことで、ボリュームディスカウントが適用されています。 NHN テコラスでは、このボリュームディ…" at bounding box center [675, 391] width 878 height 92
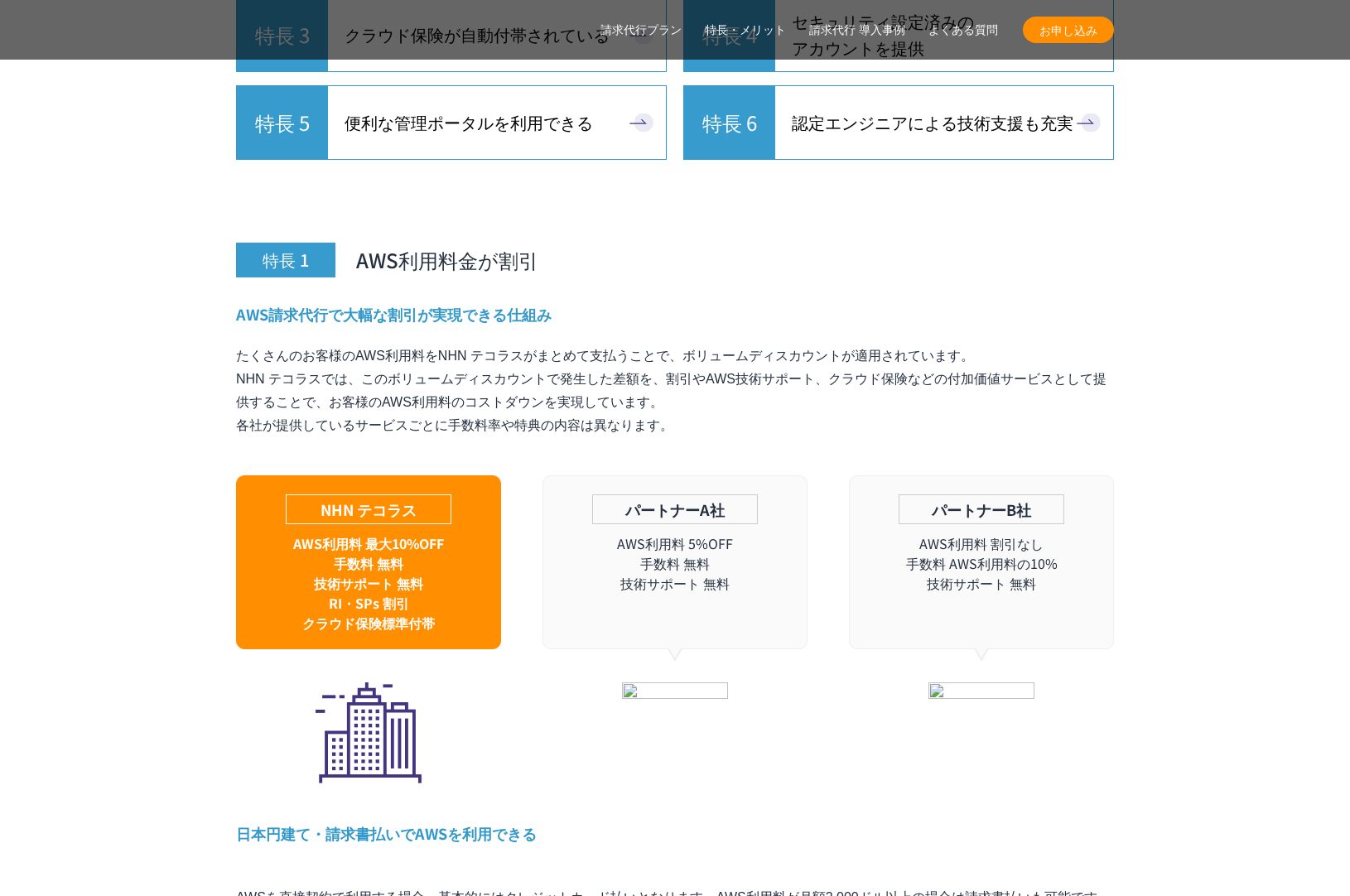
drag, startPoint x: 750, startPoint y: 394, endPoint x: 747, endPoint y: 275, distance: 119.0
click at [747, 304] on div "AWS請求代行で大幅な割引が実現できる仕組み たくさんのお客様のAWS利用料をNHN テコラスがまとめて支払うことで、ボリュームディスカウントが適用されていま…" at bounding box center [675, 543] width 878 height 479
click at [747, 304] on h4 "AWS請求代行で大幅な割引が実現できる仕組み" at bounding box center [675, 314] width 878 height 21
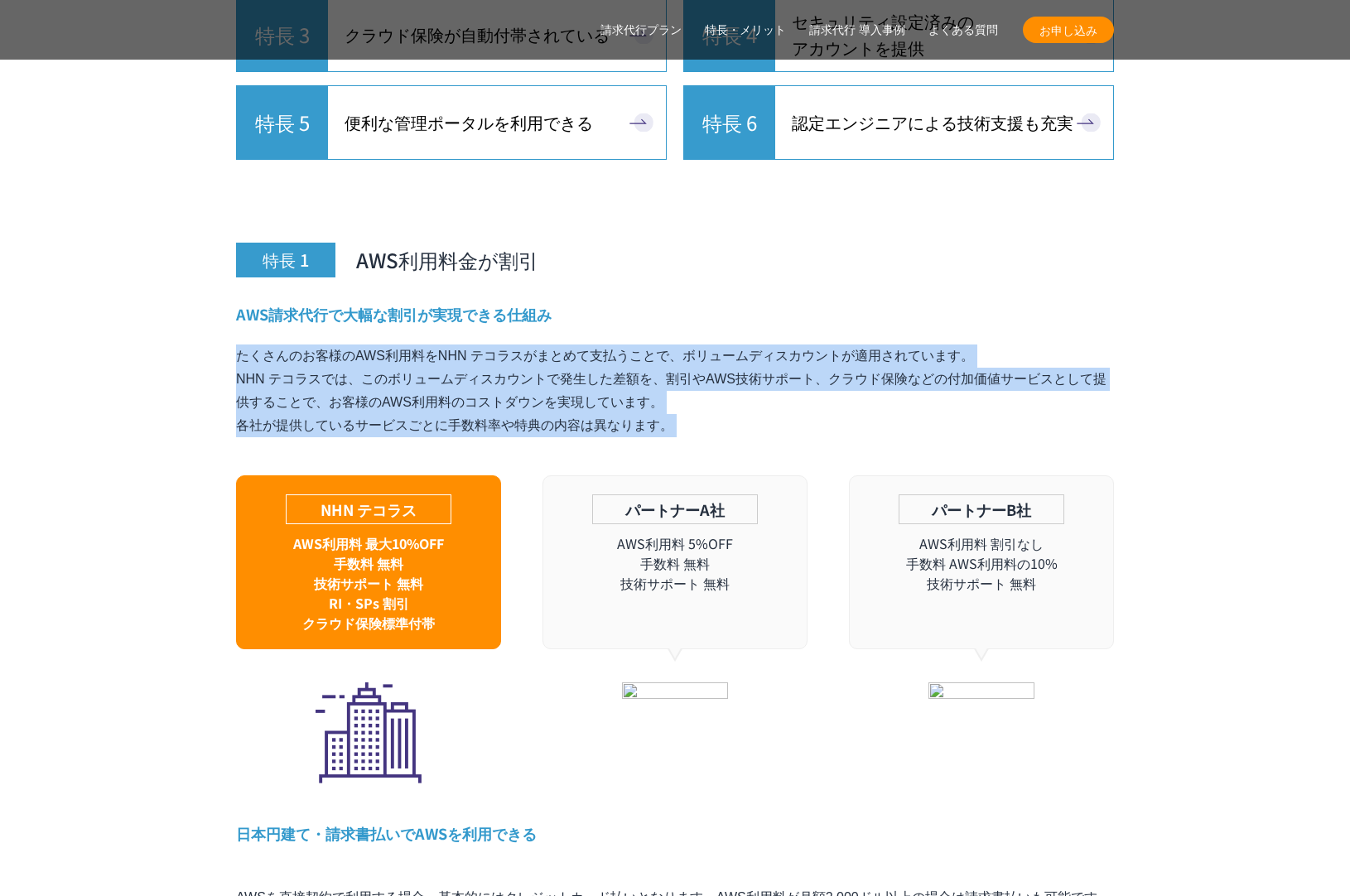
drag, startPoint x: 747, startPoint y: 275, endPoint x: 751, endPoint y: 398, distance: 123.1
click at [751, 398] on div "AWS請求代行で大幅な割引が実現できる仕組み たくさんのお客様のAWS利用料をNHN テコラスがまとめて支払うことで、ボリュームディスカウントが適用されていま…" at bounding box center [675, 543] width 878 height 479
click at [751, 398] on p "たくさんのお客様のAWS利用料をNHN テコラスがまとめて支払うことで、ボリュームディスカウントが適用されています。 NHN テコラスでは、このボリュームディ…" at bounding box center [675, 391] width 878 height 92
drag, startPoint x: 742, startPoint y: 338, endPoint x: 741, endPoint y: 266, distance: 72.0
click at [741, 266] on div "特長 1 AWS利用料金が割引 AWS請求代行で大幅な割引が実現できる仕組み たくさんのお客様のAWS利用料をNHN テコラスがまとめて支払うことで、ボリュー…" at bounding box center [675, 714] width 878 height 1091
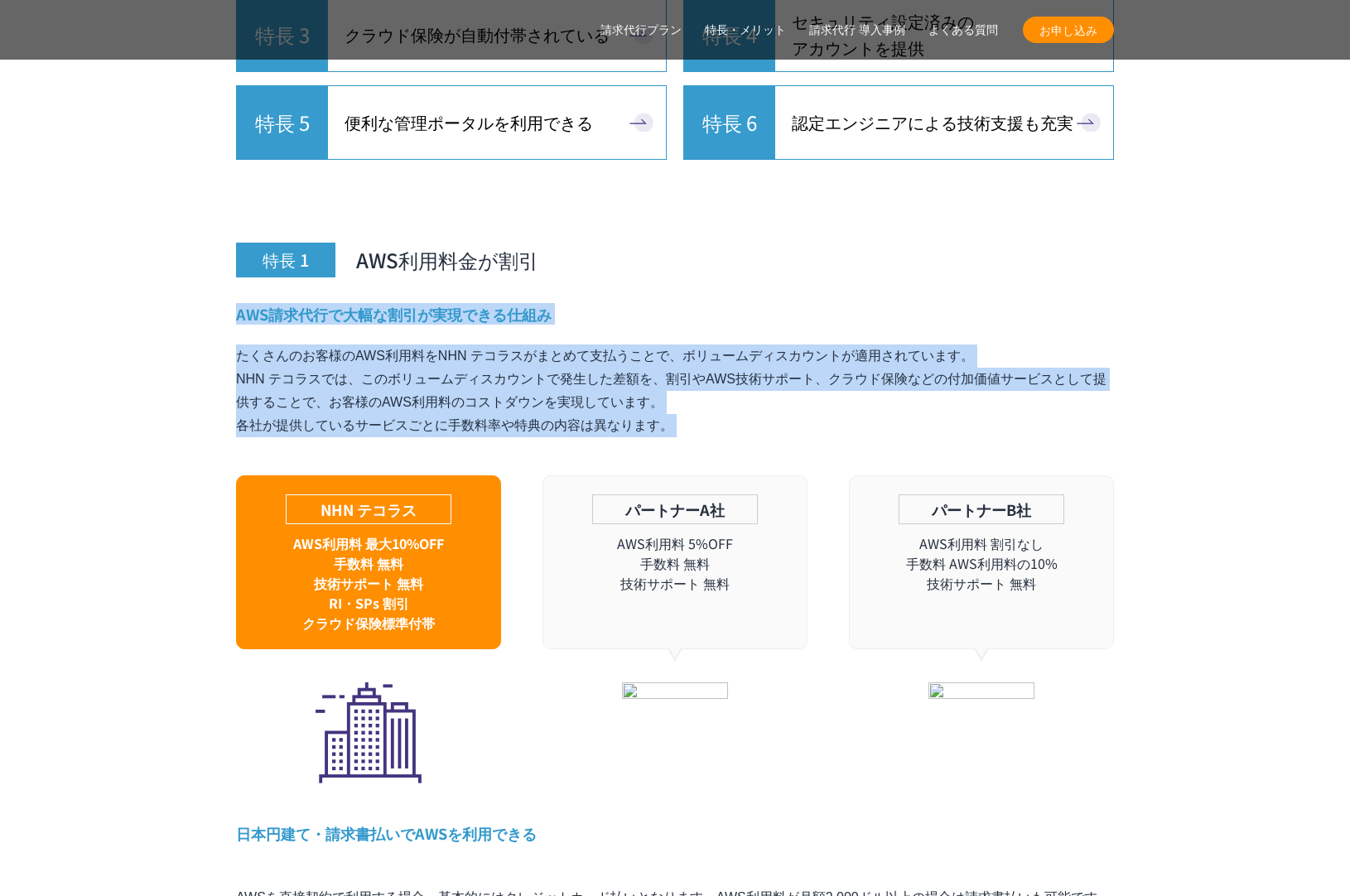
click at [741, 266] on div "特長 1 AWS利用料金が割引 AWS請求代行で大幅な割引が実現できる仕組み たくさんのお客様のAWS利用料をNHN テコラスがまとめて支払うことで、ボリュー…" at bounding box center [675, 714] width 878 height 1091
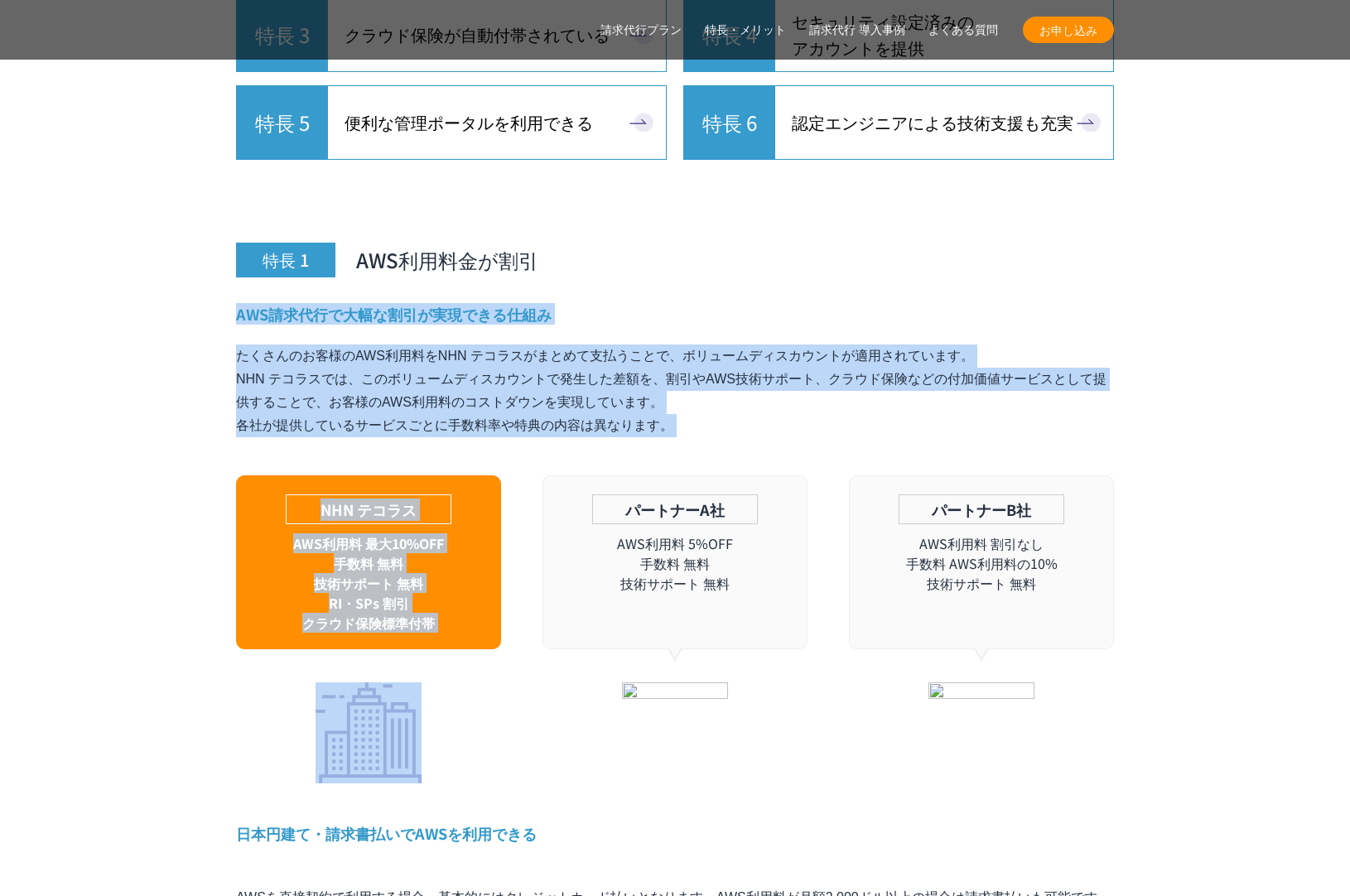
drag, startPoint x: 741, startPoint y: 374, endPoint x: 748, endPoint y: 420, distance: 46.5
click at [748, 420] on div "特長 1 AWS利用料金が割引 AWS請求代行で大幅な割引が実現できる仕組み たくさんのお客様のAWS利用料をNHN テコラスがまとめて支払うことで、ボリュー…" at bounding box center [675, 714] width 878 height 1091
click at [748, 420] on div "AWS請求代行で大幅な割引が実現できる仕組み たくさんのお客様のAWS利用料をNHN テコラスがまとめて支払うことで、ボリュームディスカウントが適用されていま…" at bounding box center [675, 543] width 878 height 479
drag, startPoint x: 747, startPoint y: 407, endPoint x: 736, endPoint y: 257, distance: 150.4
click at [736, 257] on div "特長 1 AWS利用料金が割引 AWS請求代行で大幅な割引が実現できる仕組み たくさんのお客様のAWS利用料をNHN テコラスがまとめて支払うことで、ボリュー…" at bounding box center [675, 714] width 878 height 1091
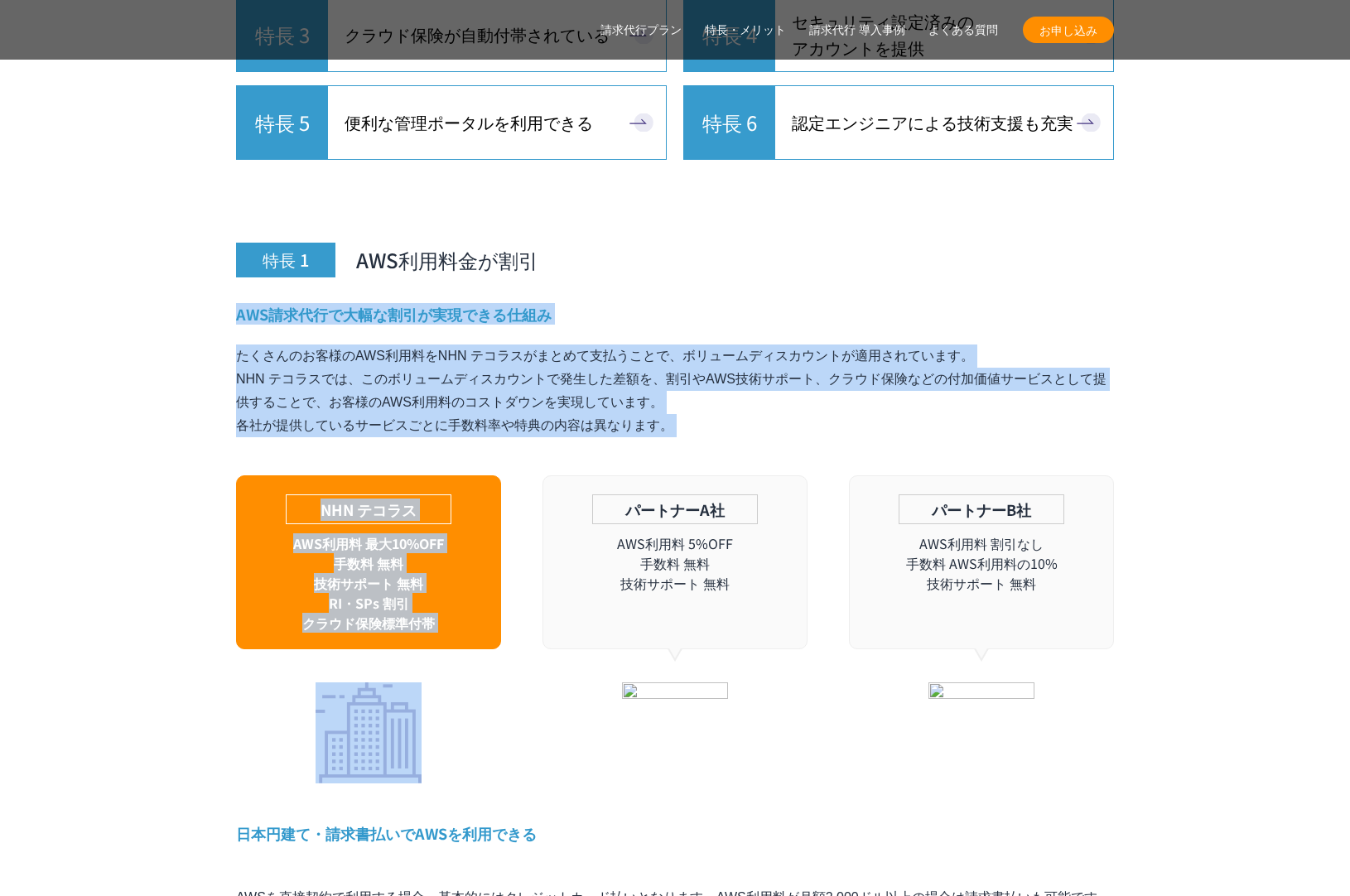
click at [736, 257] on div "特長 1 AWS利用料金が割引 AWS請求代行で大幅な割引が実現できる仕組み たくさんのお客様のAWS利用料をNHN テコラスがまとめて支払うことで、ボリュー…" at bounding box center [675, 714] width 878 height 1091
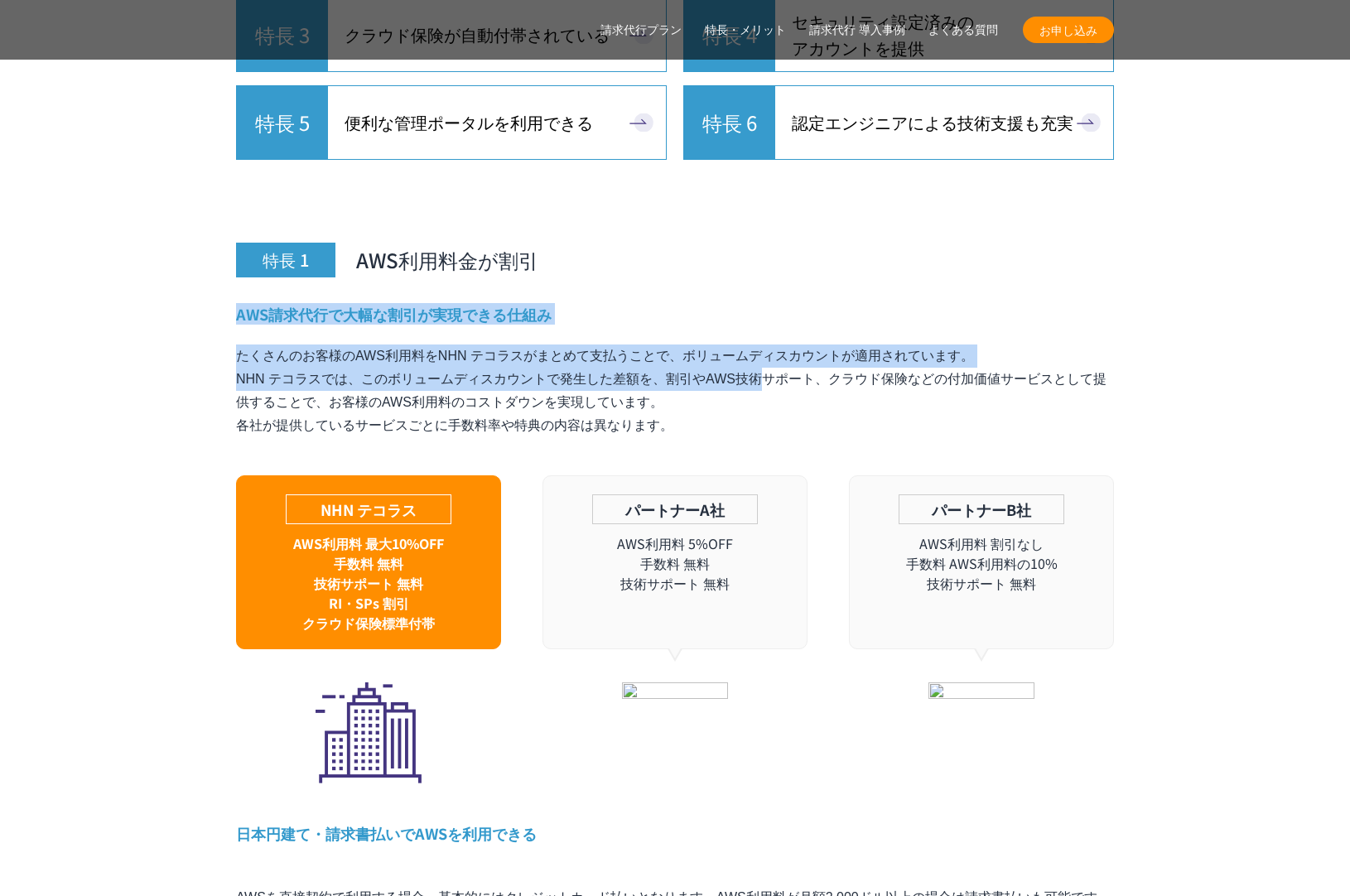
drag, startPoint x: 736, startPoint y: 257, endPoint x: 736, endPoint y: 375, distance: 118.0
click at [736, 375] on div "特長 1 AWS利用料金が割引 AWS請求代行で大幅な割引が実現できる仕組み たくさんのお客様のAWS利用料をNHN テコラスがまとめて支払うことで、ボリュー…" at bounding box center [675, 714] width 878 height 1091
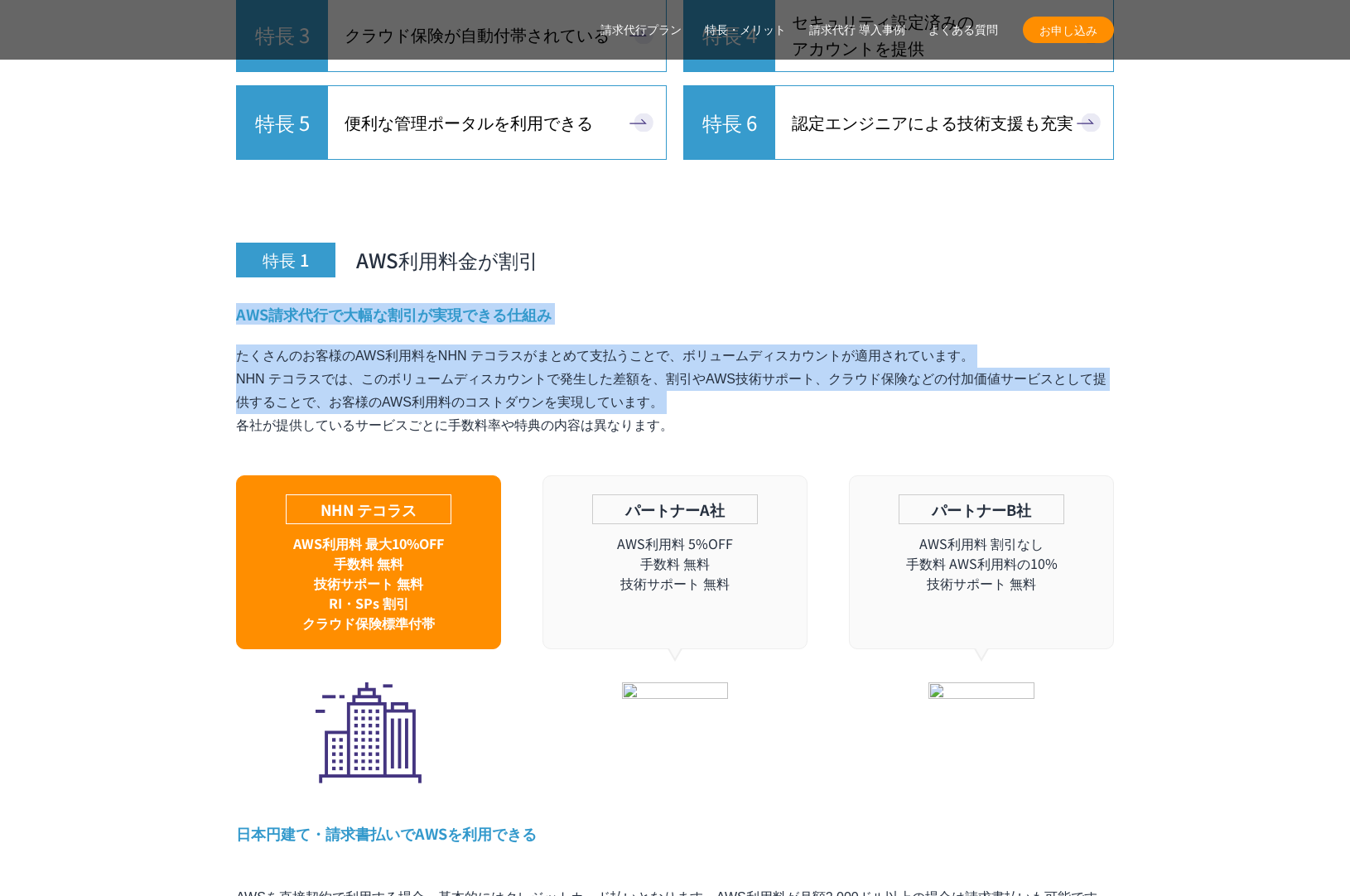
click at [736, 375] on p "たくさんのお客様のAWS利用料をNHN テコラスがまとめて支払うことで、ボリュームディスカウントが適用されています。 NHN テコラスでは、このボリュームディ…" at bounding box center [675, 391] width 878 height 92
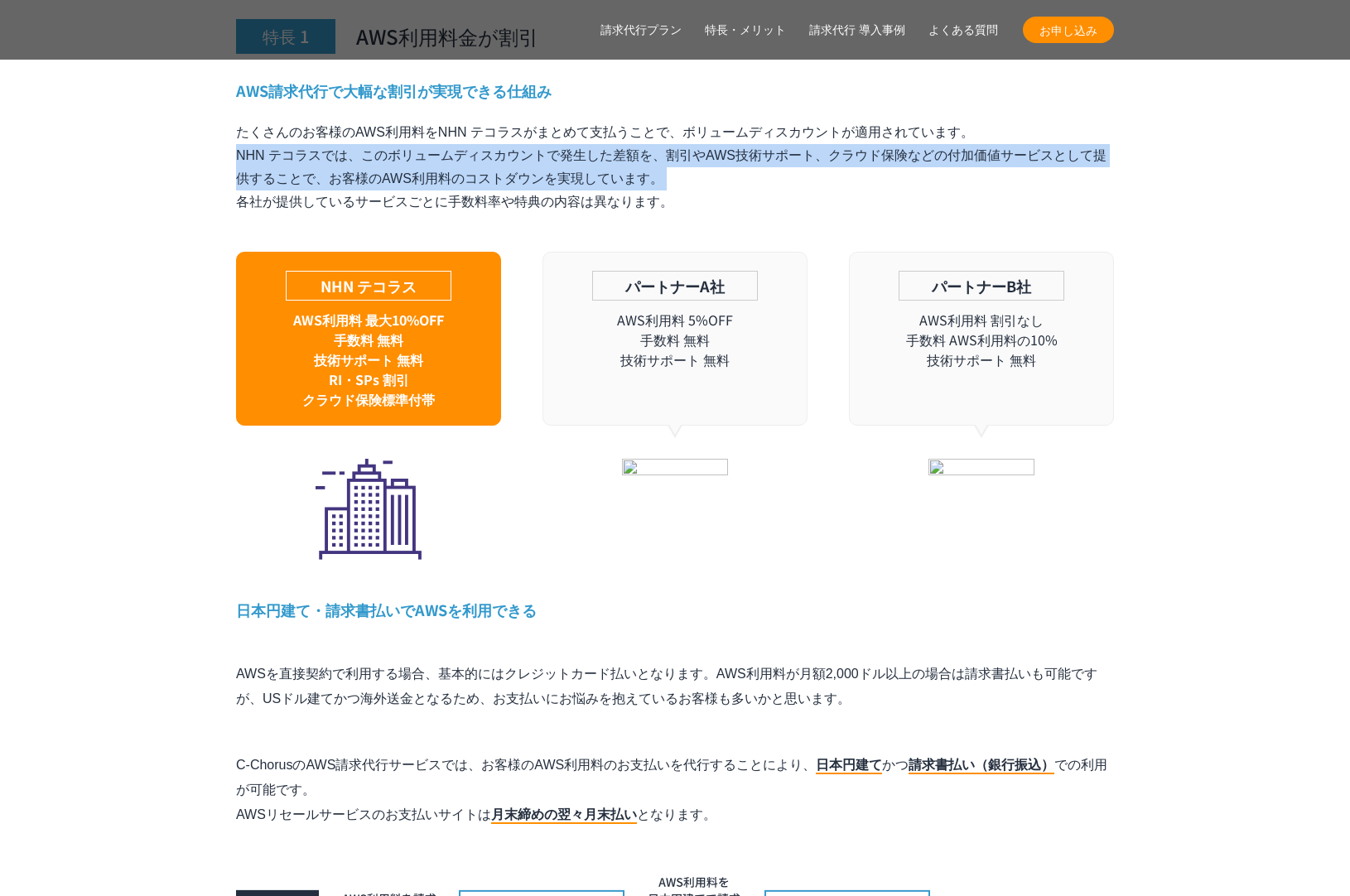
scroll to position [5151, 0]
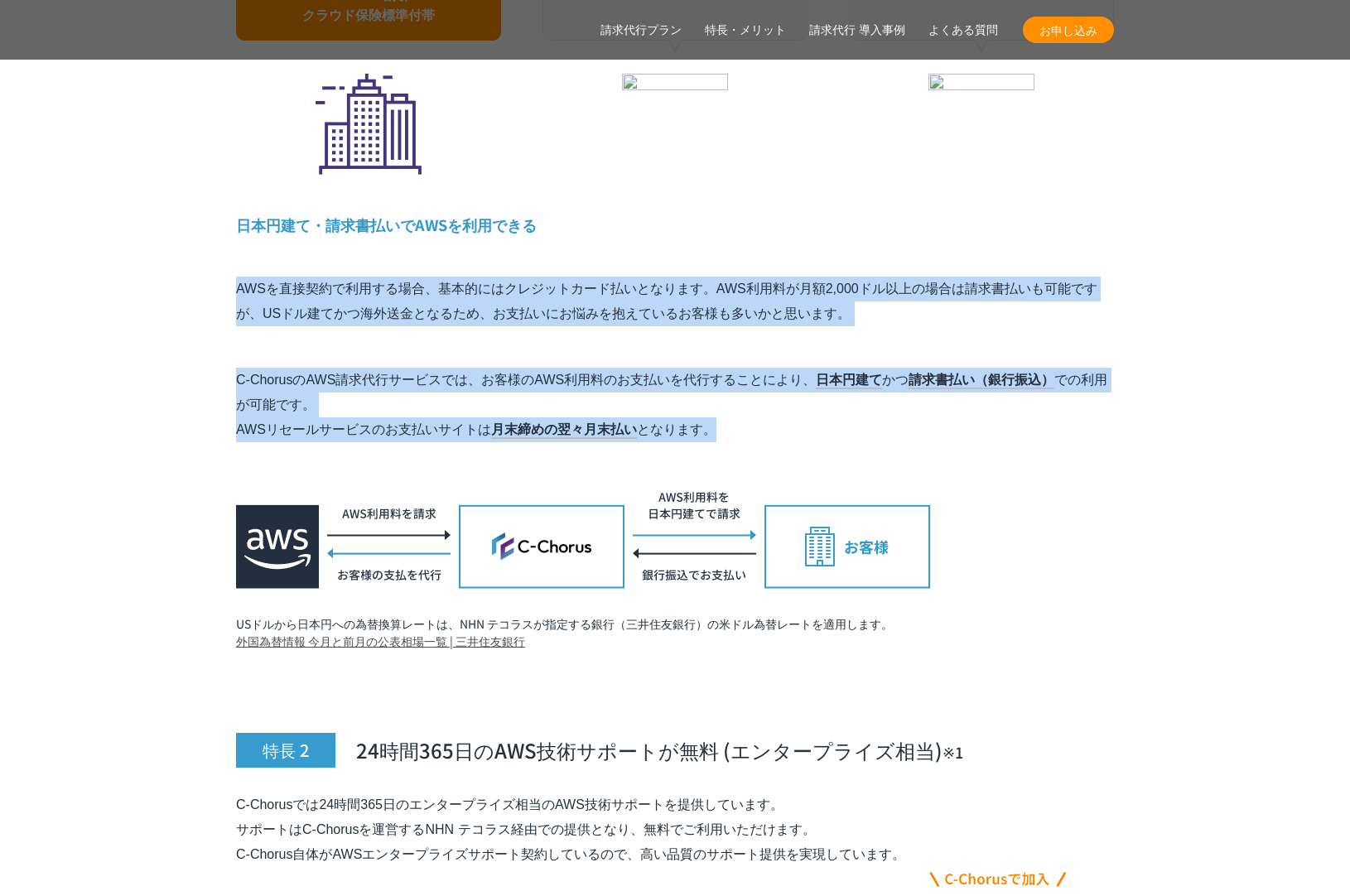
drag, startPoint x: 695, startPoint y: 194, endPoint x: 713, endPoint y: 398, distance: 204.8
click at [713, 398] on div "特長 1 AWS利用料金が割引 AWS請求代行で大幅な割引が実現できる仕組み たくさんのお客様のAWS利用料をNHN テコラスがまとめて支払うことで、ボリュー…" at bounding box center [675, 105] width 878 height 1091
click at [713, 398] on p "C-ChorusのAWS請求代行サービスでは、お客様のAWS利用料のお支払いを代行することにより、 日本円建て かつ 請求書払い（銀行振込） での利用が可能で…" at bounding box center [675, 405] width 878 height 75
drag, startPoint x: 711, startPoint y: 400, endPoint x: 726, endPoint y: 208, distance: 192.6
click at [726, 208] on div "特長 1 AWS利用料金が割引 AWS請求代行で大幅な割引が実現できる仕組み たくさんのお客様のAWS利用料をNHN テコラスがまとめて支払うことで、ボリュー…" at bounding box center [675, 105] width 878 height 1091
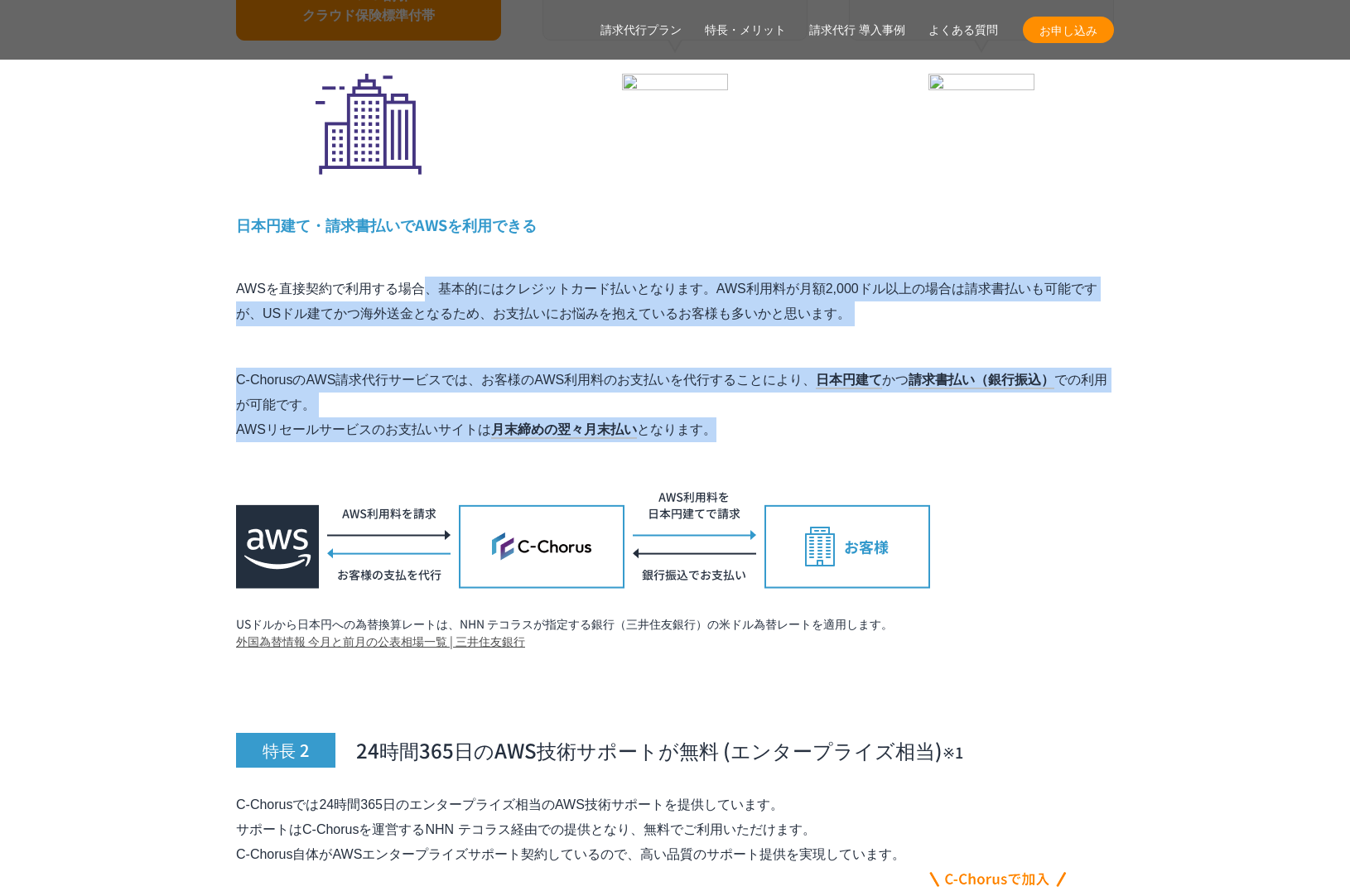
click at [726, 208] on div "特長 1 AWS利用料金が割引 AWS請求代行で大幅な割引が実現できる仕組み たくさんのお客様のAWS利用料をNHN テコラスがまとめて支払うことで、ボリュー…" at bounding box center [675, 105] width 878 height 1091
drag, startPoint x: 726, startPoint y: 208, endPoint x: 721, endPoint y: 393, distance: 185.1
click at [721, 393] on div "特長 1 AWS利用料金が割引 AWS請求代行で大幅な割引が実現できる仕組み たくさんのお客様のAWS利用料をNHN テコラスがまとめて支払うことで、ボリュー…" at bounding box center [675, 105] width 878 height 1091
drag, startPoint x: 721, startPoint y: 393, endPoint x: 750, endPoint y: 395, distance: 29.1
click at [721, 393] on p "C-ChorusのAWS請求代行サービスでは、お客様のAWS利用料のお支払いを代行することにより、 日本円建て かつ 請求書払い（銀行振込） での利用が可能で…" at bounding box center [675, 405] width 878 height 75
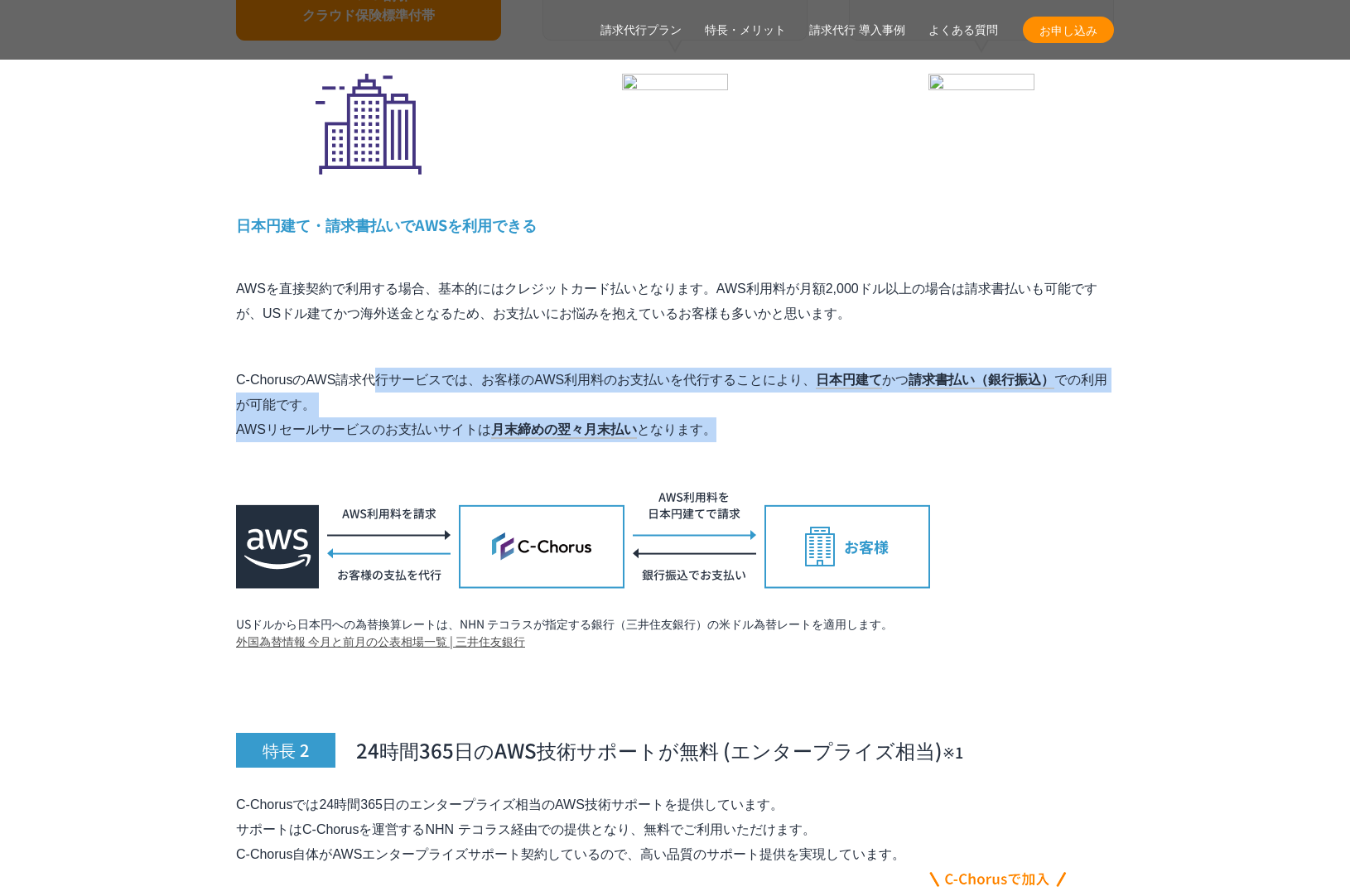
drag, startPoint x: 775, startPoint y: 349, endPoint x: 771, endPoint y: 318, distance: 31.3
click at [771, 318] on div "特長 1 AWS利用料金が割引 AWS請求代行で大幅な割引が実現できる仕組み たくさんのお客様のAWS利用料をNHN テコラスがまとめて支払うことで、ボリュー…" at bounding box center [675, 105] width 878 height 1091
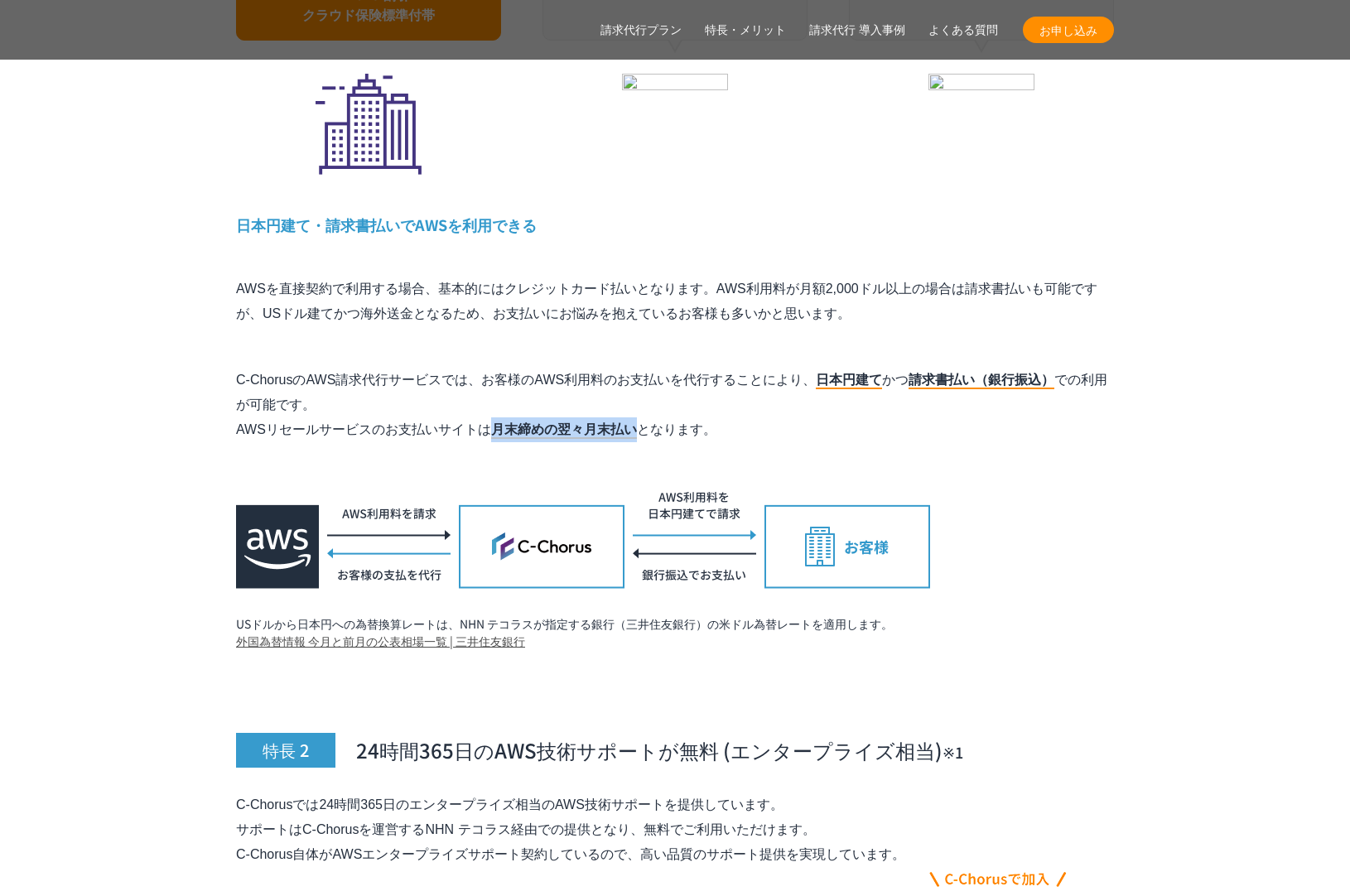
drag, startPoint x: 487, startPoint y: 396, endPoint x: 634, endPoint y: 386, distance: 147.3
click at [634, 386] on p "C-ChorusのAWS請求代行サービスでは、お客様のAWS利用料のお支払いを代行することにより、 日本円建て かつ 請求書払い（銀行振込） での利用が可能で…" at bounding box center [675, 405] width 878 height 75
click at [634, 422] on mark "月末締めの翌々月末払い" at bounding box center [564, 431] width 146 height 17
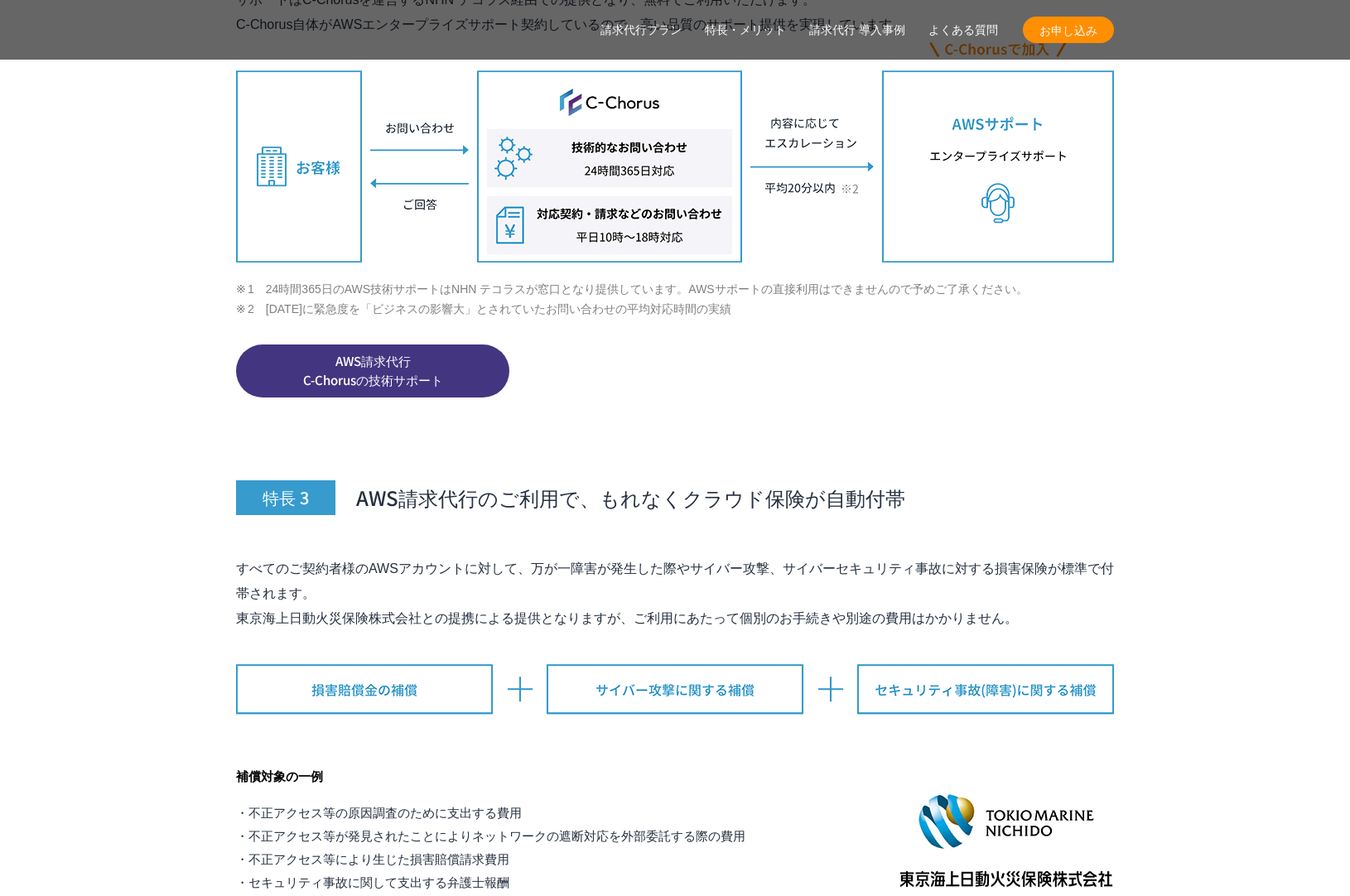
scroll to position [6023, 0]
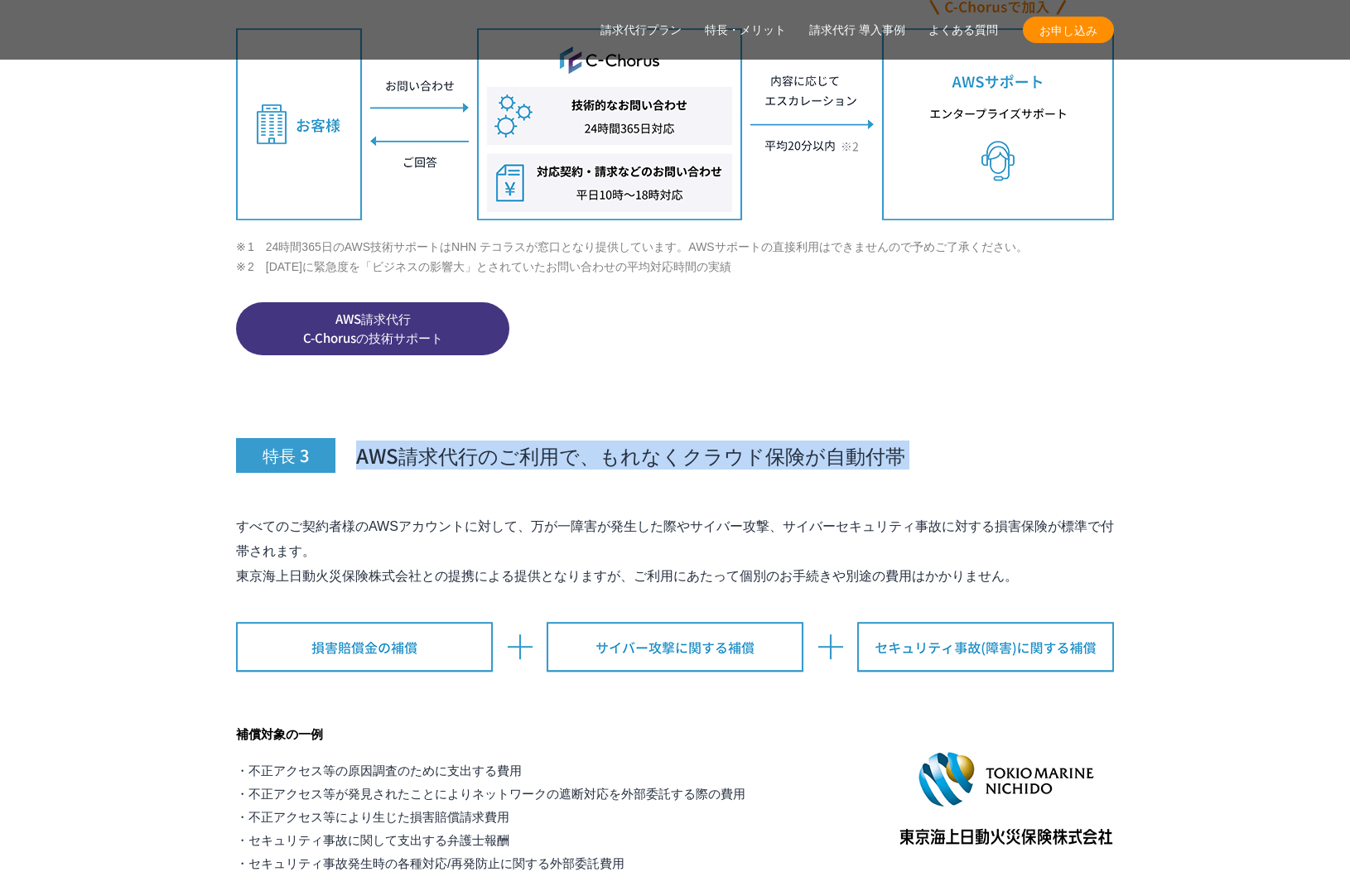
drag, startPoint x: 626, startPoint y: 398, endPoint x: 633, endPoint y: 447, distance: 49.5
click at [633, 447] on div "特長 3 AWS請求代行のご利用で、もれなくクラウド保険が自動付帯 すべてのご契約者様のAWSアカウントに対して、万が一障害が発生した際やサイバー攻撃、サイバ…" at bounding box center [675, 619] width 878 height 512
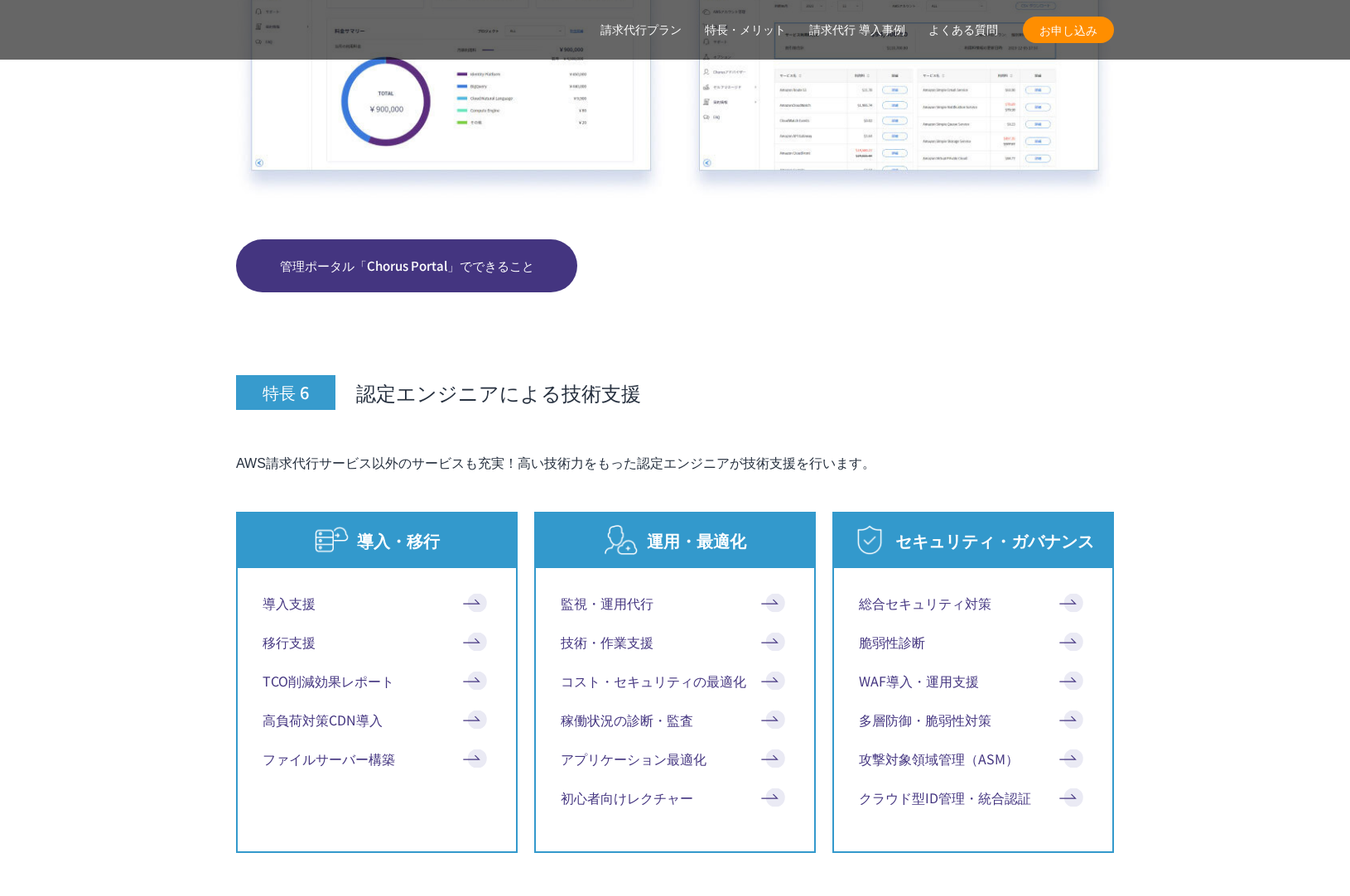
scroll to position [8311, 0]
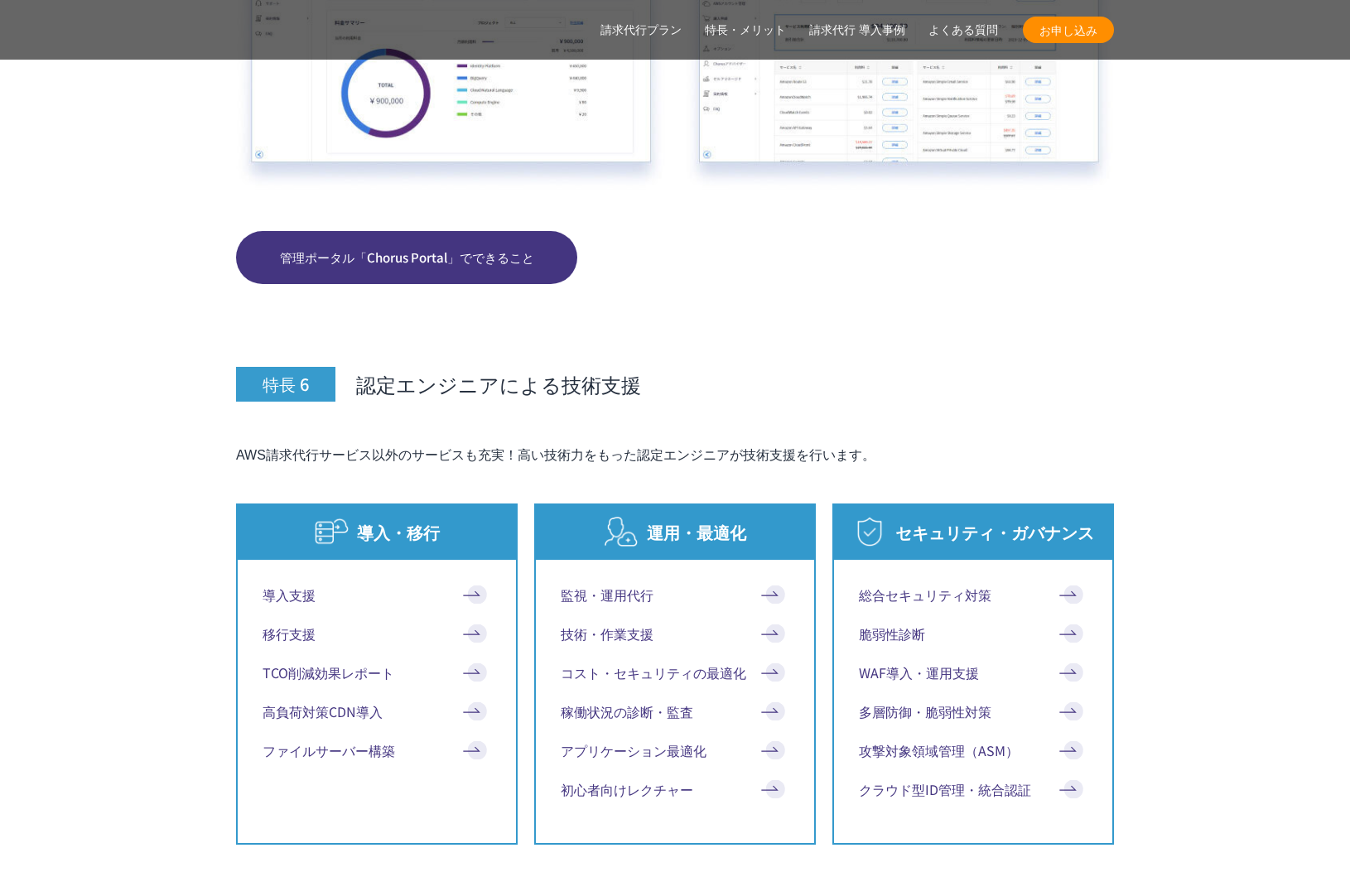
drag, startPoint x: 625, startPoint y: 454, endPoint x: 575, endPoint y: 494, distance: 64.0
click at [625, 454] on div "特長 6 認定エンジニアによる技術支援 AWS請求代行サービス以外のサービスも充実！高い技術力をもった認定エンジニアが技術支援を行います。 導入・移行 導入支…" at bounding box center [675, 727] width 878 height 869
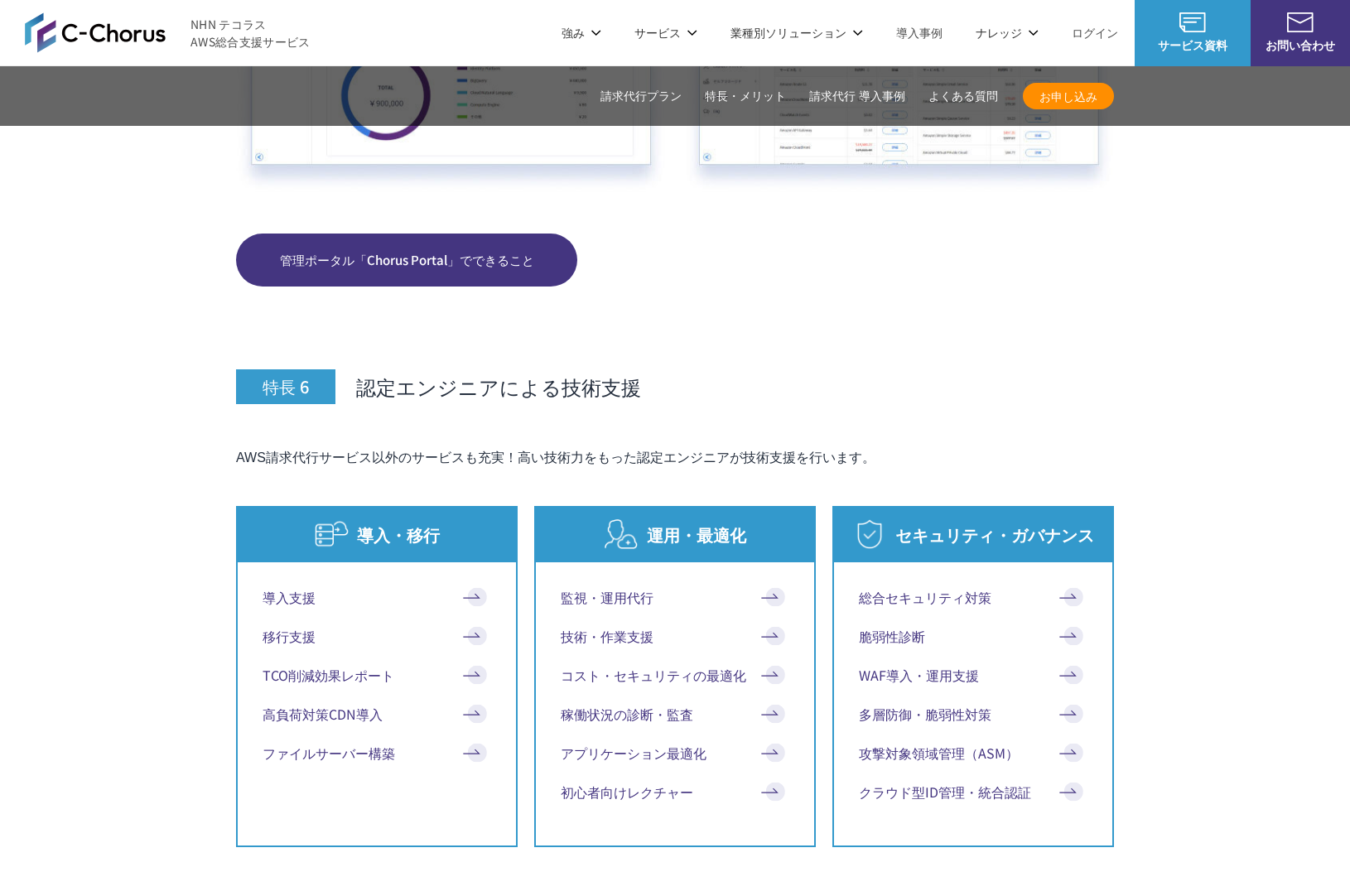
click at [923, 588] on link "総合セキュリティ対策" at bounding box center [973, 597] width 229 height 20
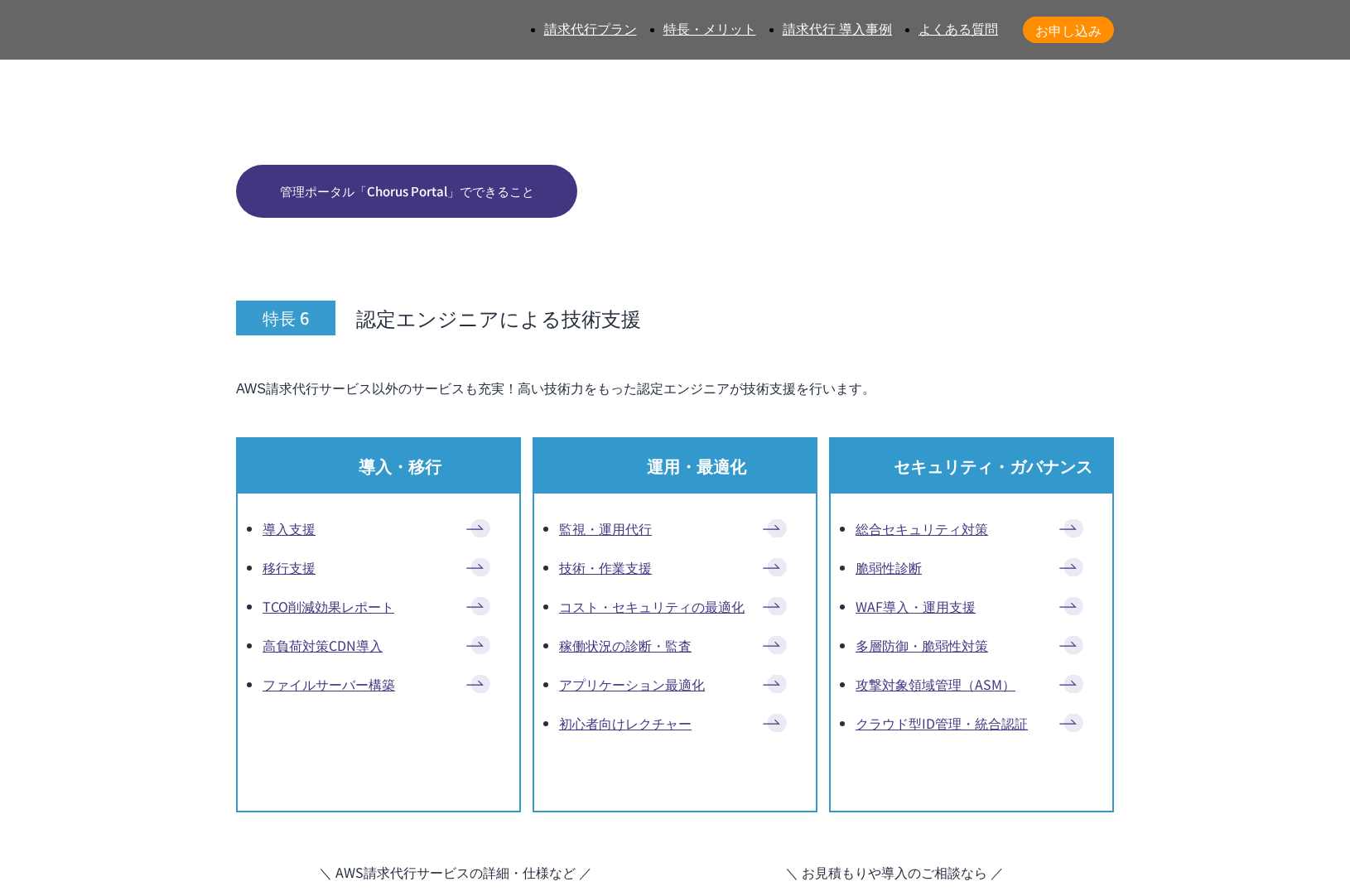
scroll to position [8832, 0]
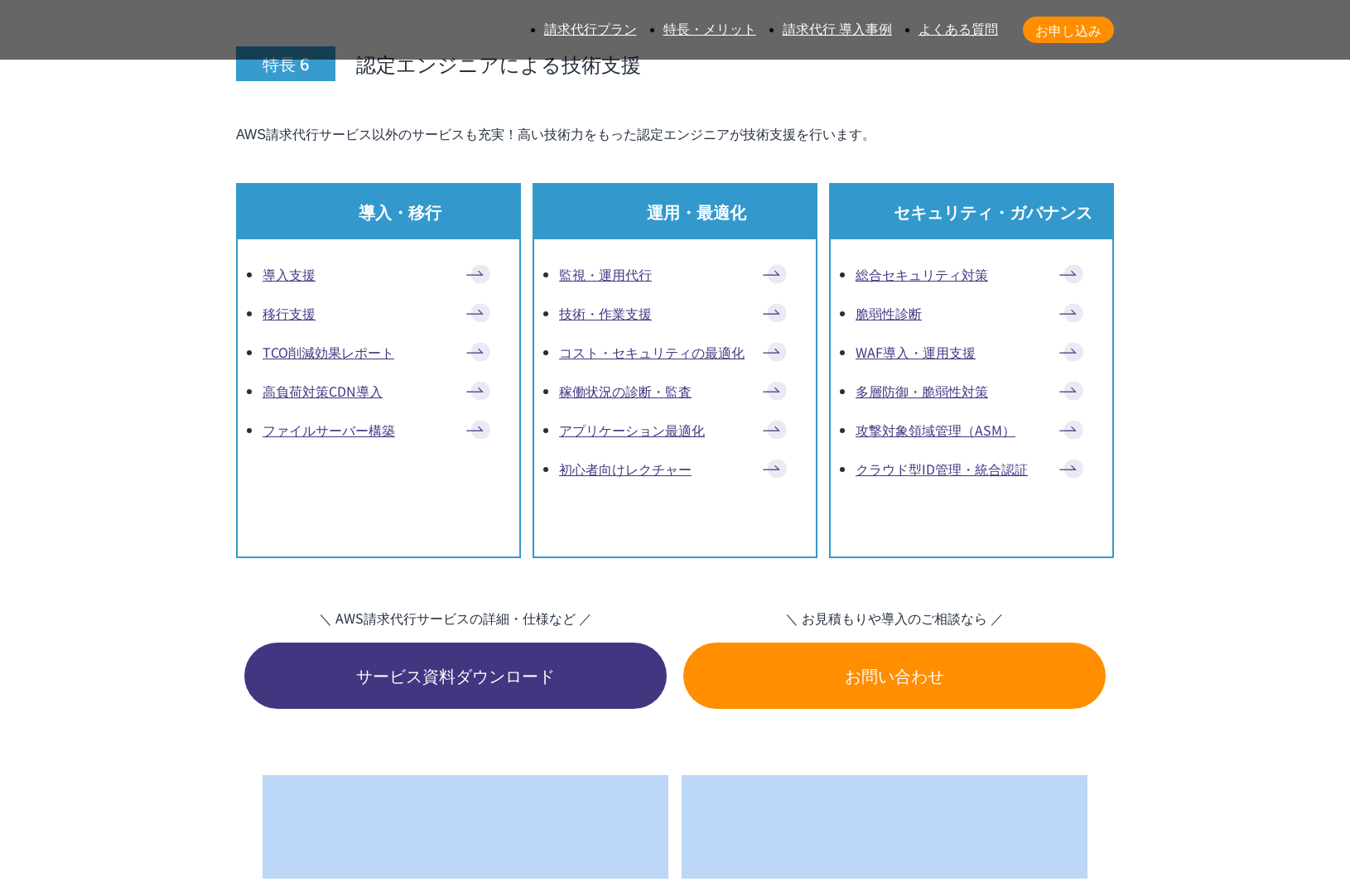
drag, startPoint x: 475, startPoint y: 546, endPoint x: 180, endPoint y: 442, distance: 312.8
drag, startPoint x: 180, startPoint y: 442, endPoint x: 252, endPoint y: 514, distance: 101.8
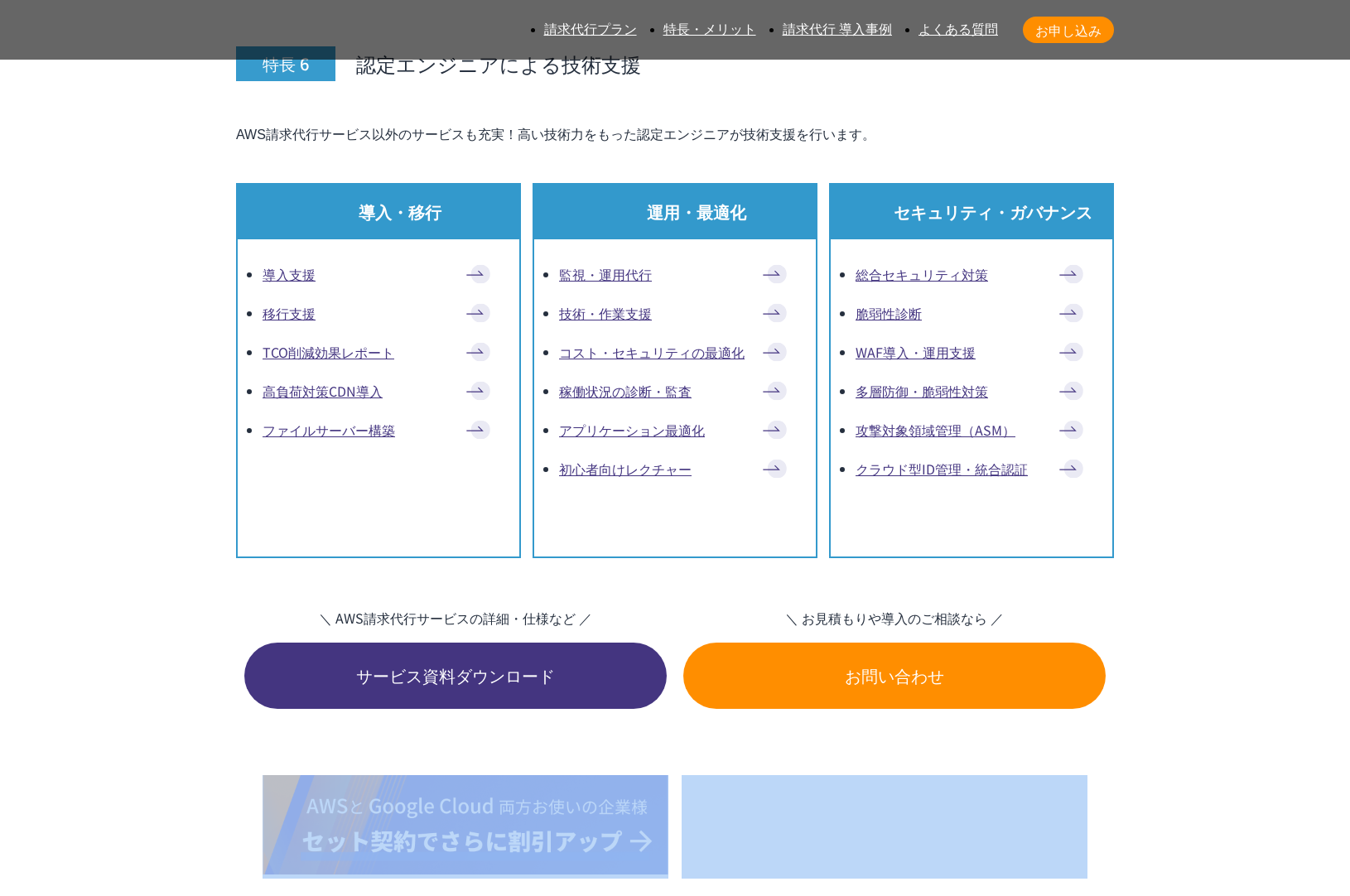
drag, startPoint x: 248, startPoint y: 506, endPoint x: 224, endPoint y: 441, distance: 69.3
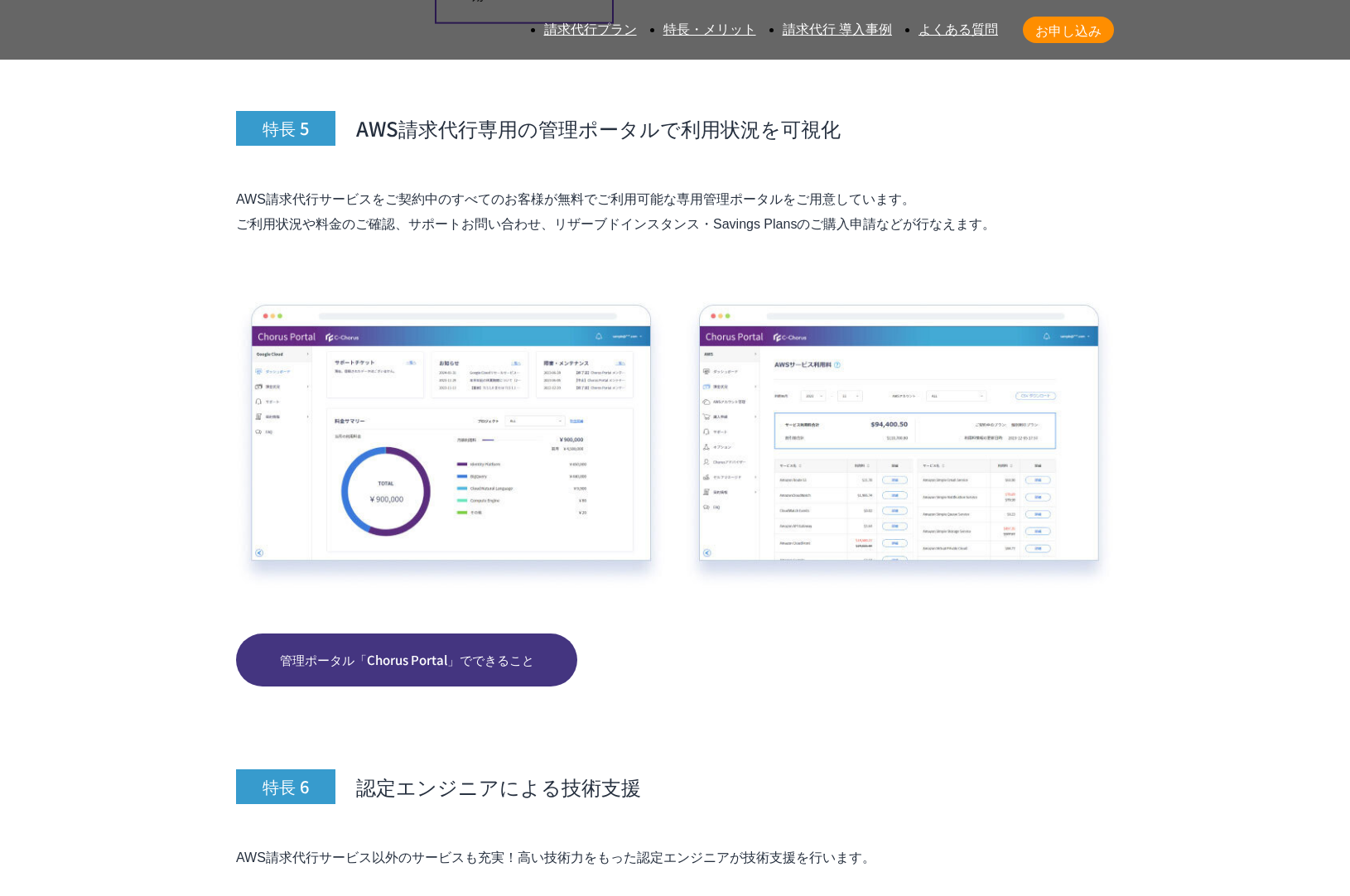
drag, startPoint x: 221, startPoint y: 476, endPoint x: 212, endPoint y: 508, distance: 33.2
click at [213, 506] on section "AWS請求代行サービスの特長・メリット 特長 1 AWS利用料金が割引 特長 2 24時間365日の AWS技術サポートが 無料 (エンタープライズ相当) ※…" at bounding box center [675, 236] width 1337 height 7815
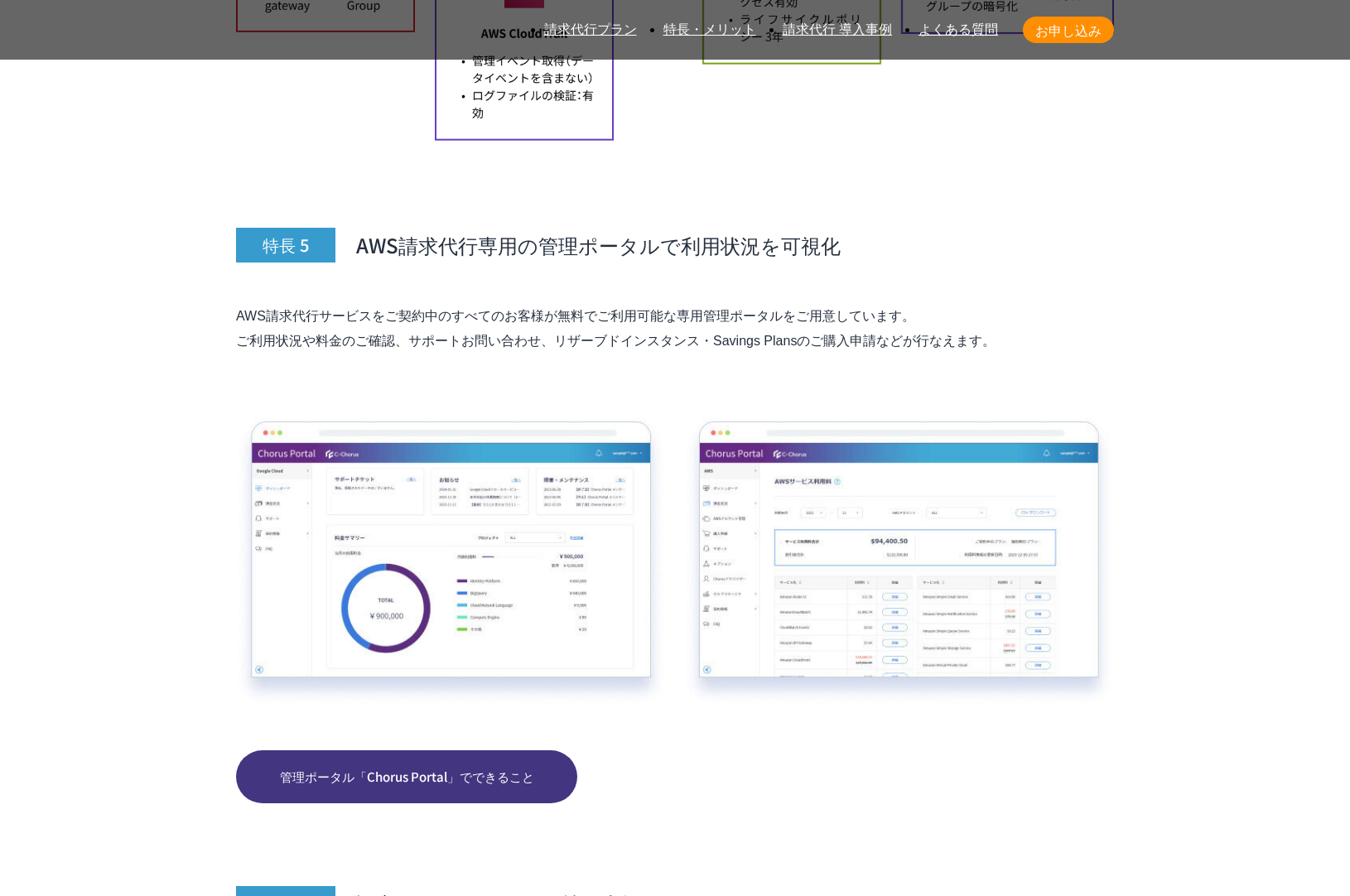
click at [212, 508] on section "AWS請求代行サービスの特長・メリット 特長 1 AWS利用料金が割引 特長 2 24時間365日の AWS技術サポートが 無料 (エンタープライズ相当) ※…" at bounding box center [675, 353] width 1337 height 7815
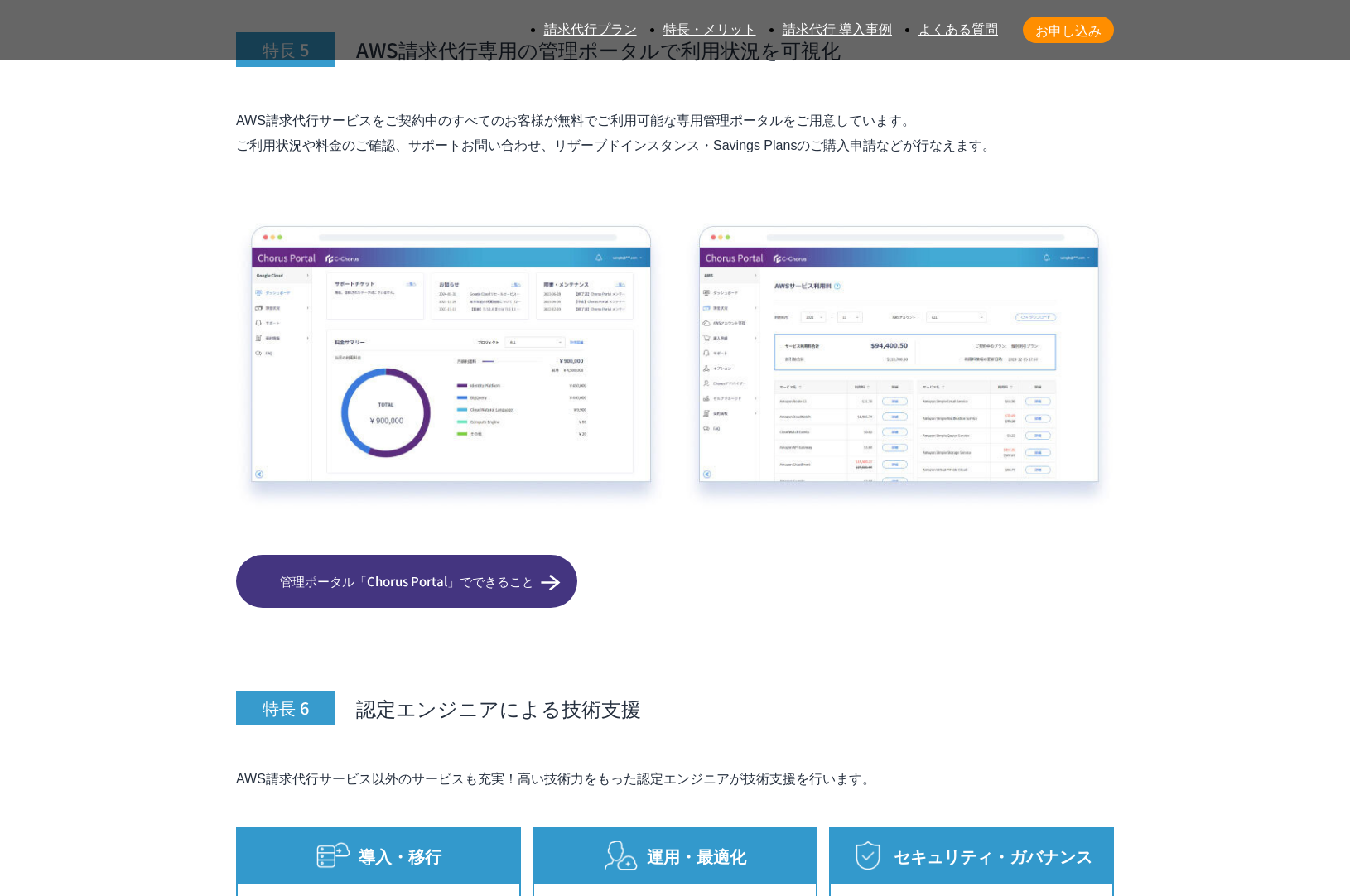
scroll to position [9242, 0]
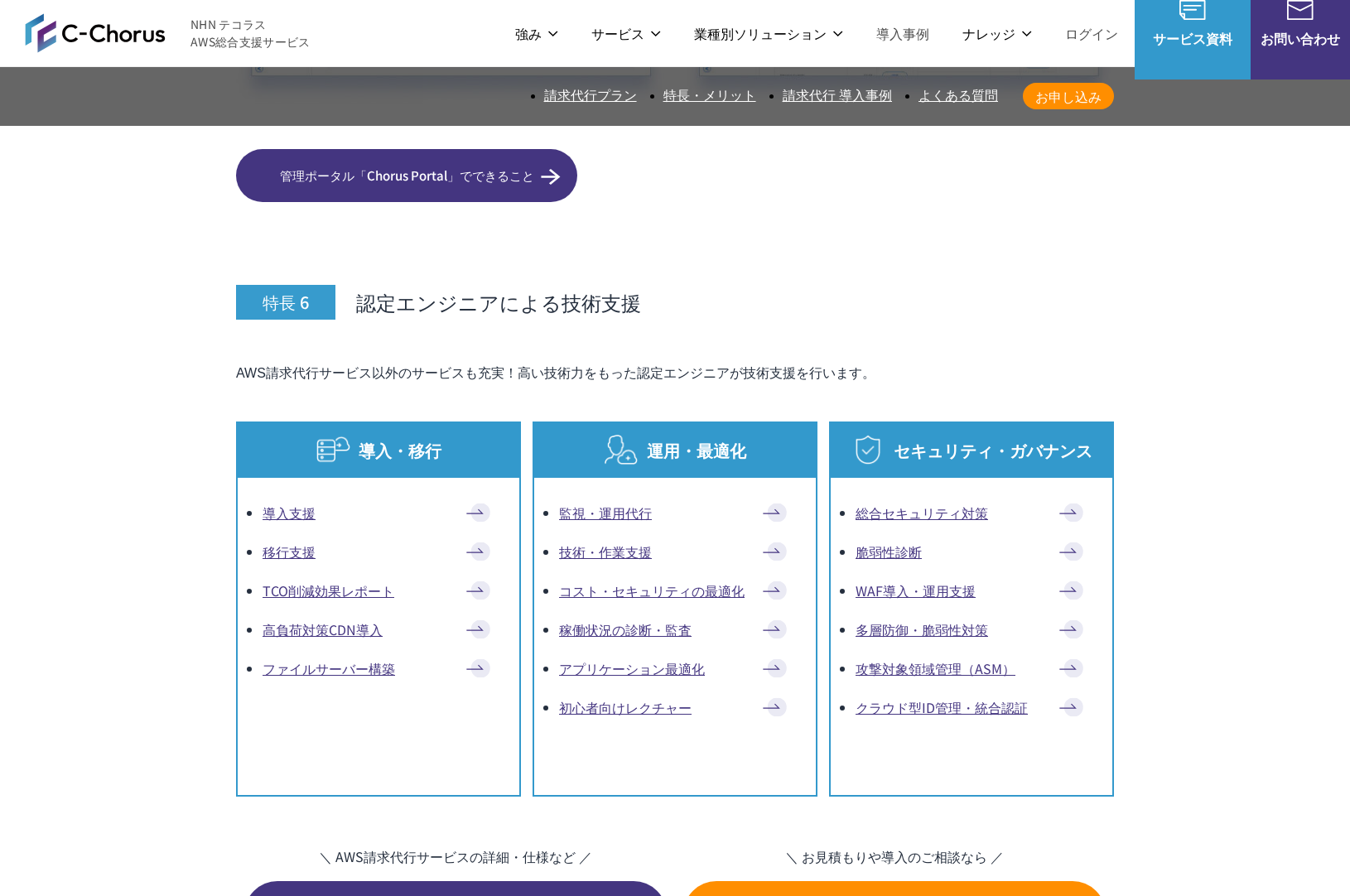
scroll to position [9349, 0]
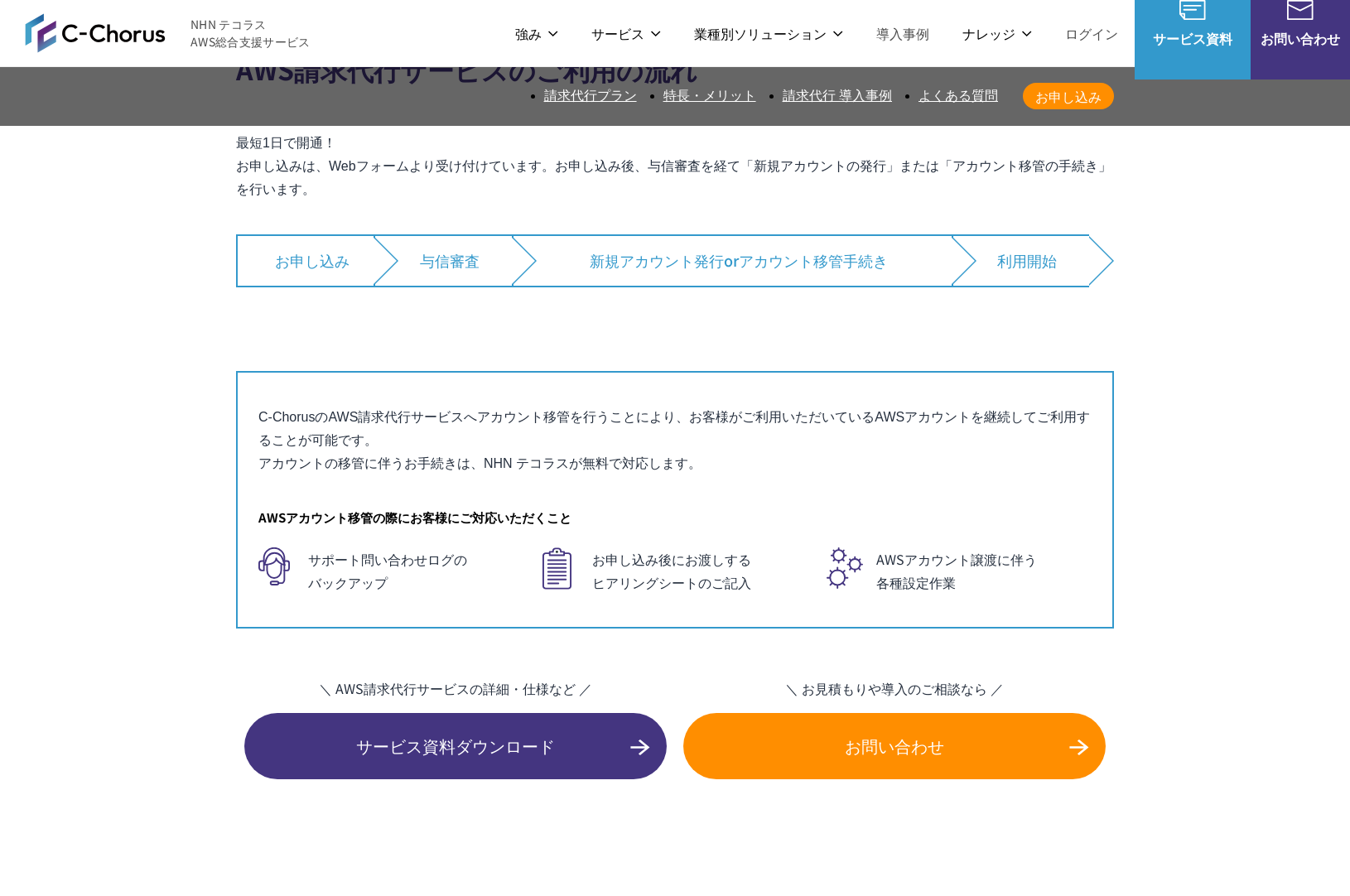
scroll to position [11645, 0]
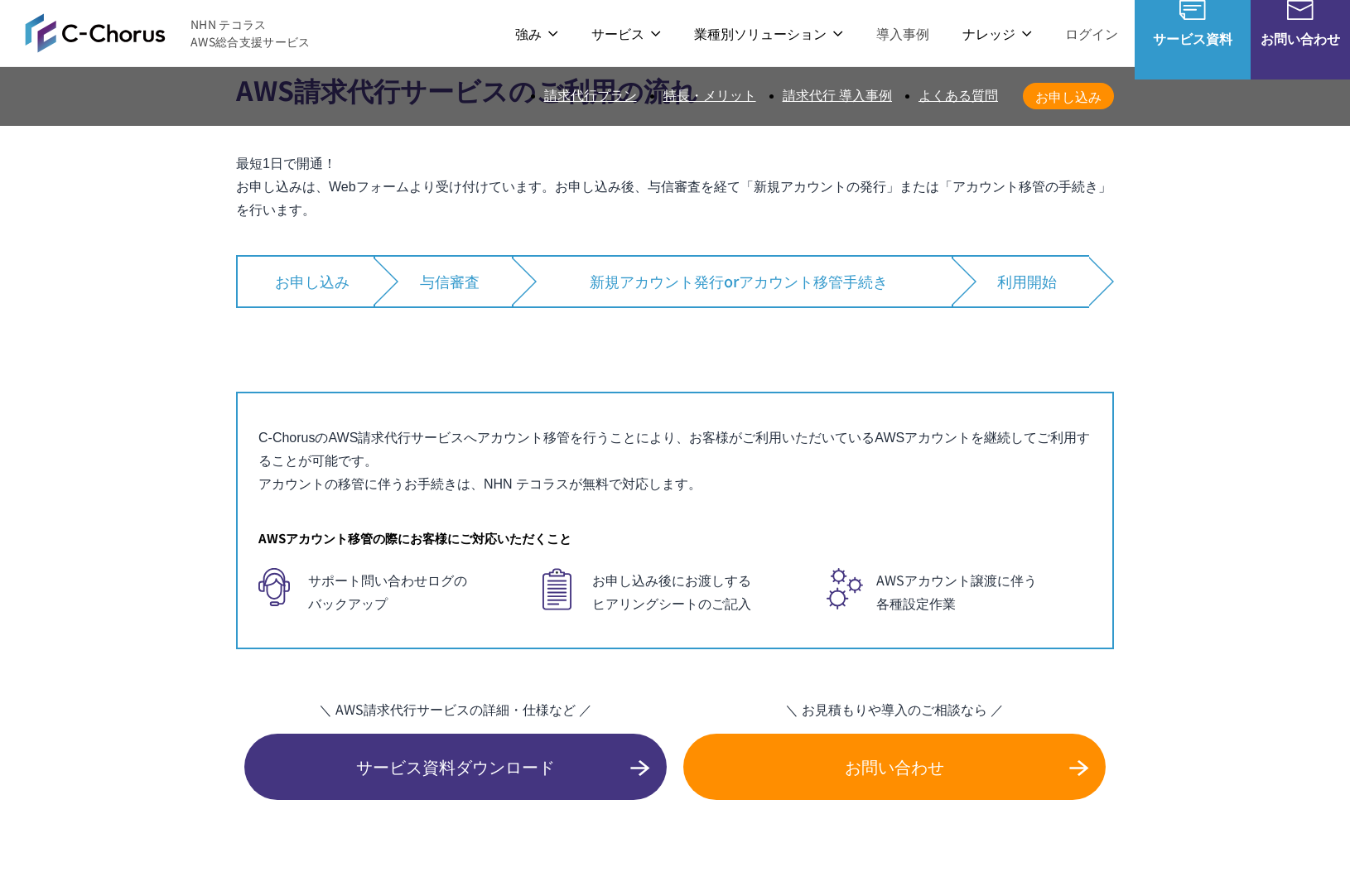
drag, startPoint x: 383, startPoint y: 391, endPoint x: 400, endPoint y: 339, distance: 54.7
drag, startPoint x: 403, startPoint y: 337, endPoint x: 387, endPoint y: 303, distance: 37.6
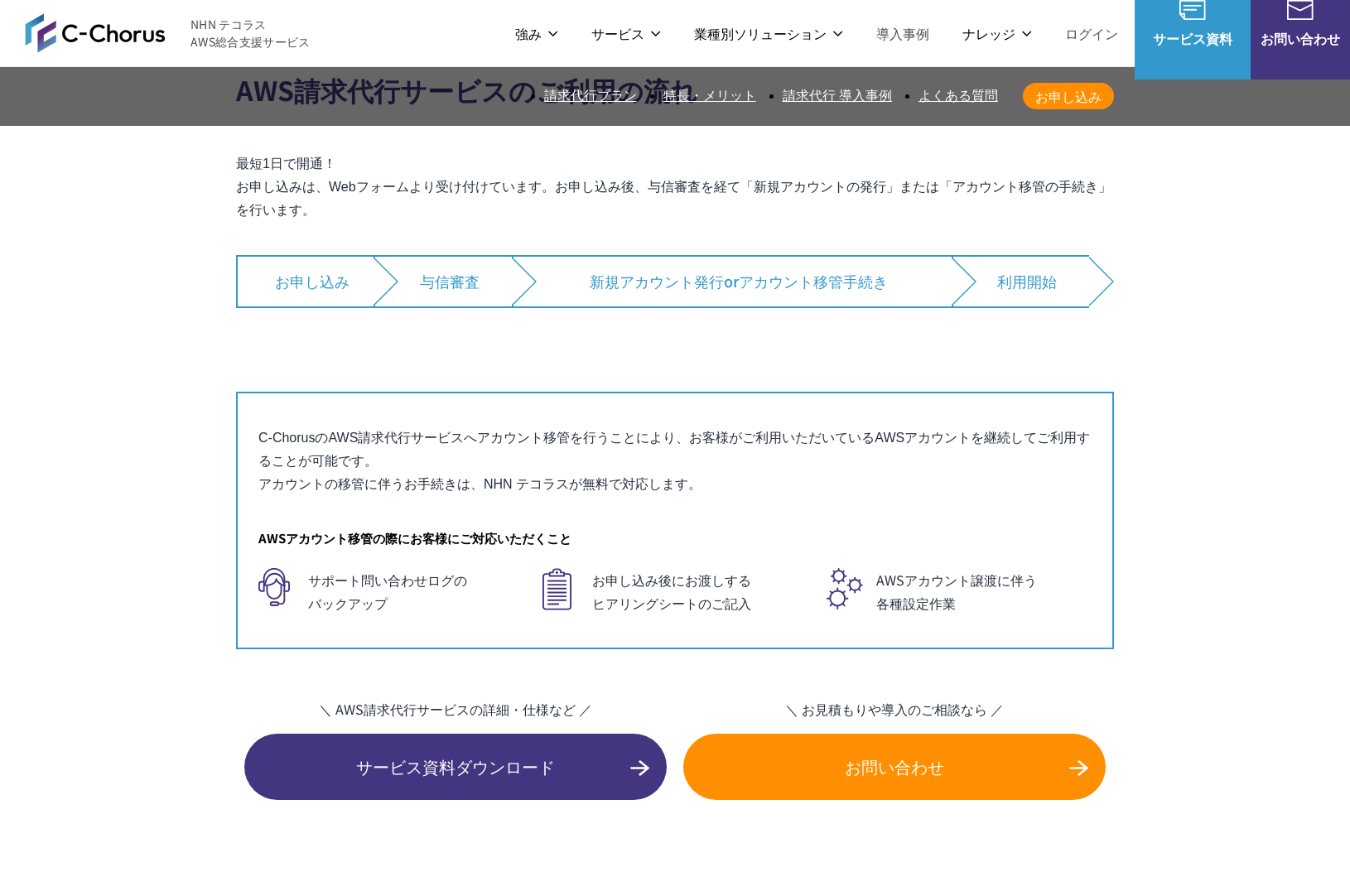
drag, startPoint x: 398, startPoint y: 227, endPoint x: 391, endPoint y: 251, distance: 25.0
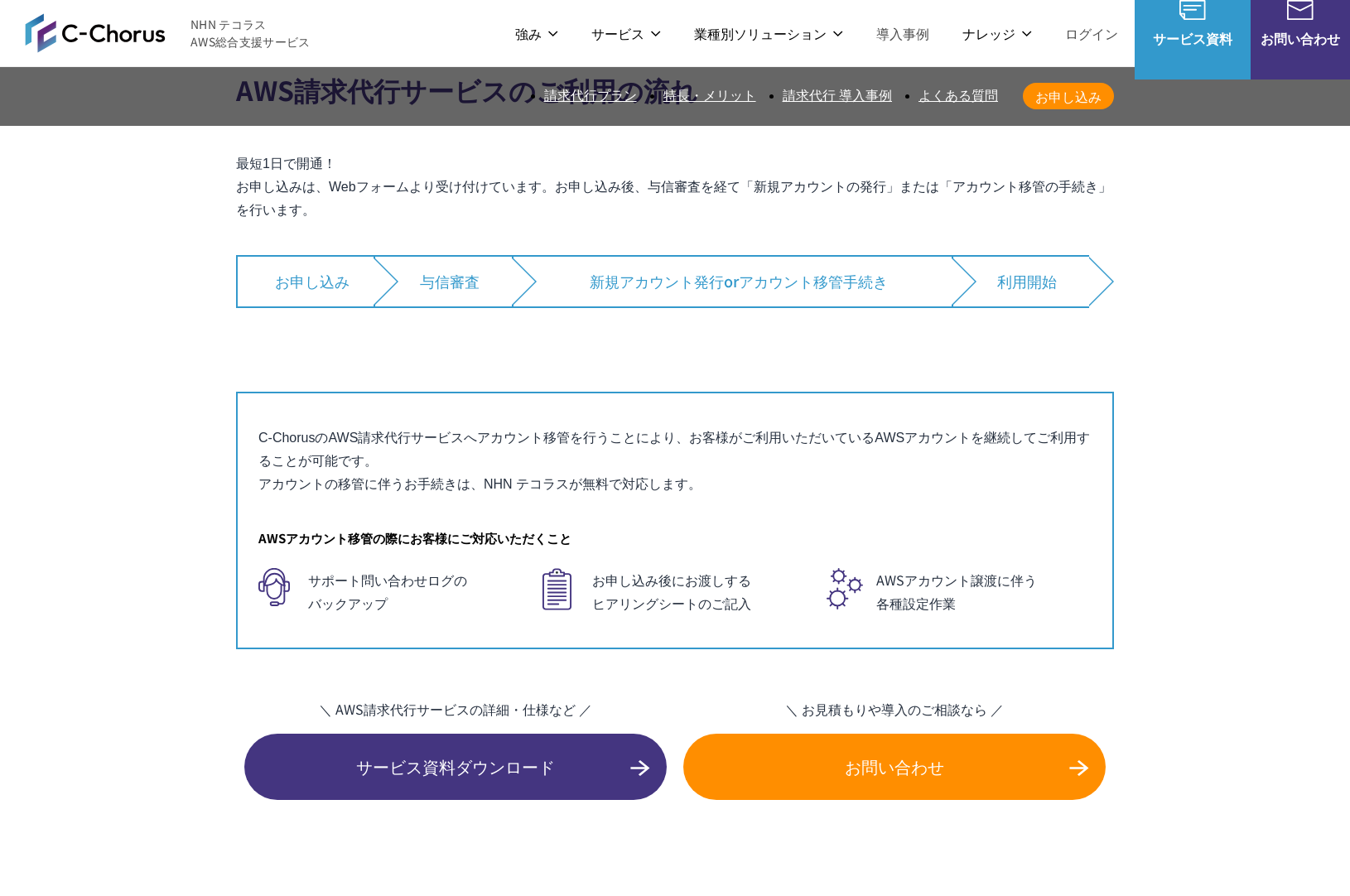
drag, startPoint x: 454, startPoint y: 363, endPoint x: 411, endPoint y: 289, distance: 85.6
drag, startPoint x: 411, startPoint y: 289, endPoint x: 419, endPoint y: 302, distance: 15.3
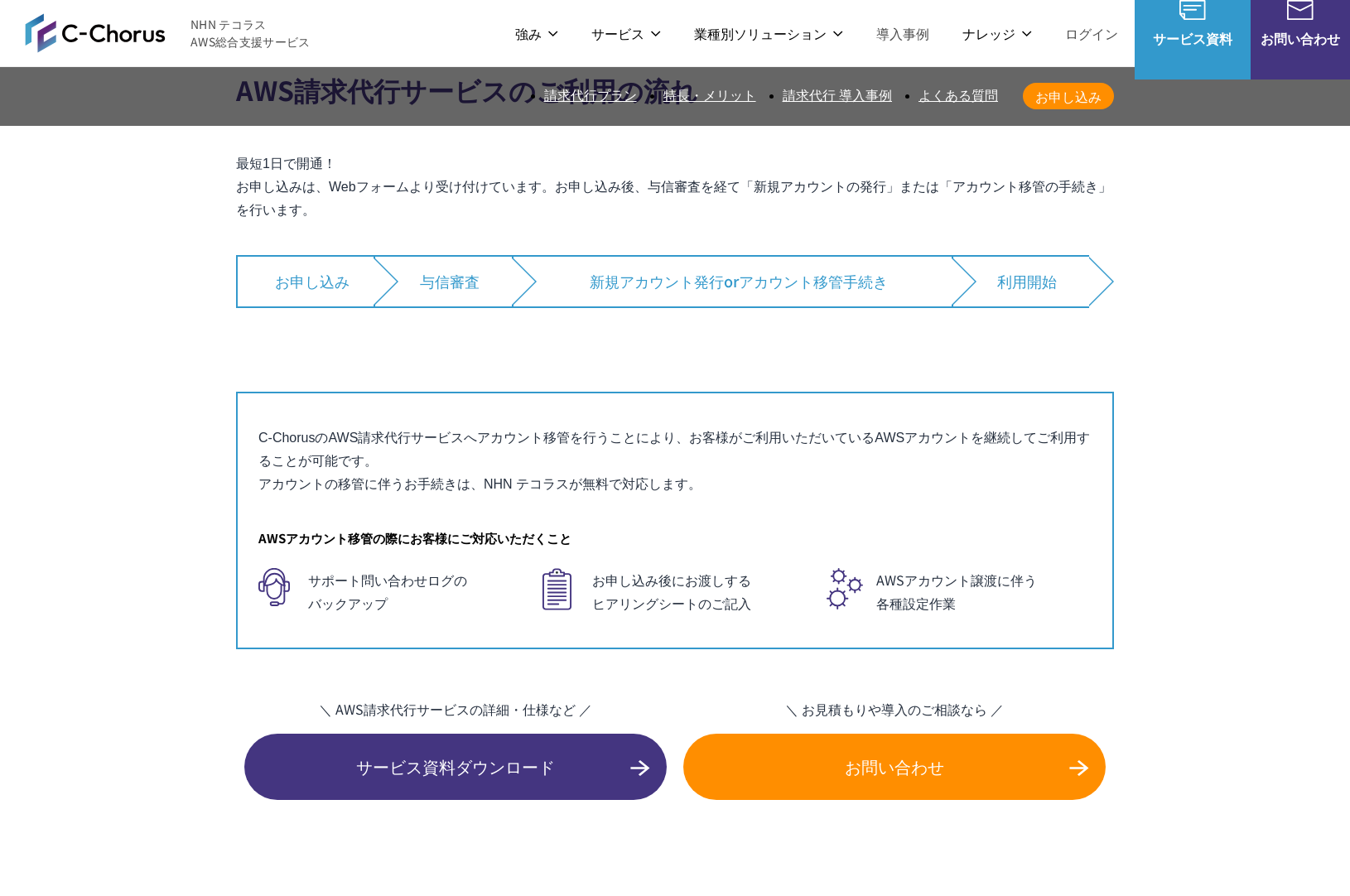
drag, startPoint x: 420, startPoint y: 303, endPoint x: 434, endPoint y: 377, distance: 75.3
drag, startPoint x: 448, startPoint y: 358, endPoint x: 444, endPoint y: 273, distance: 85.1
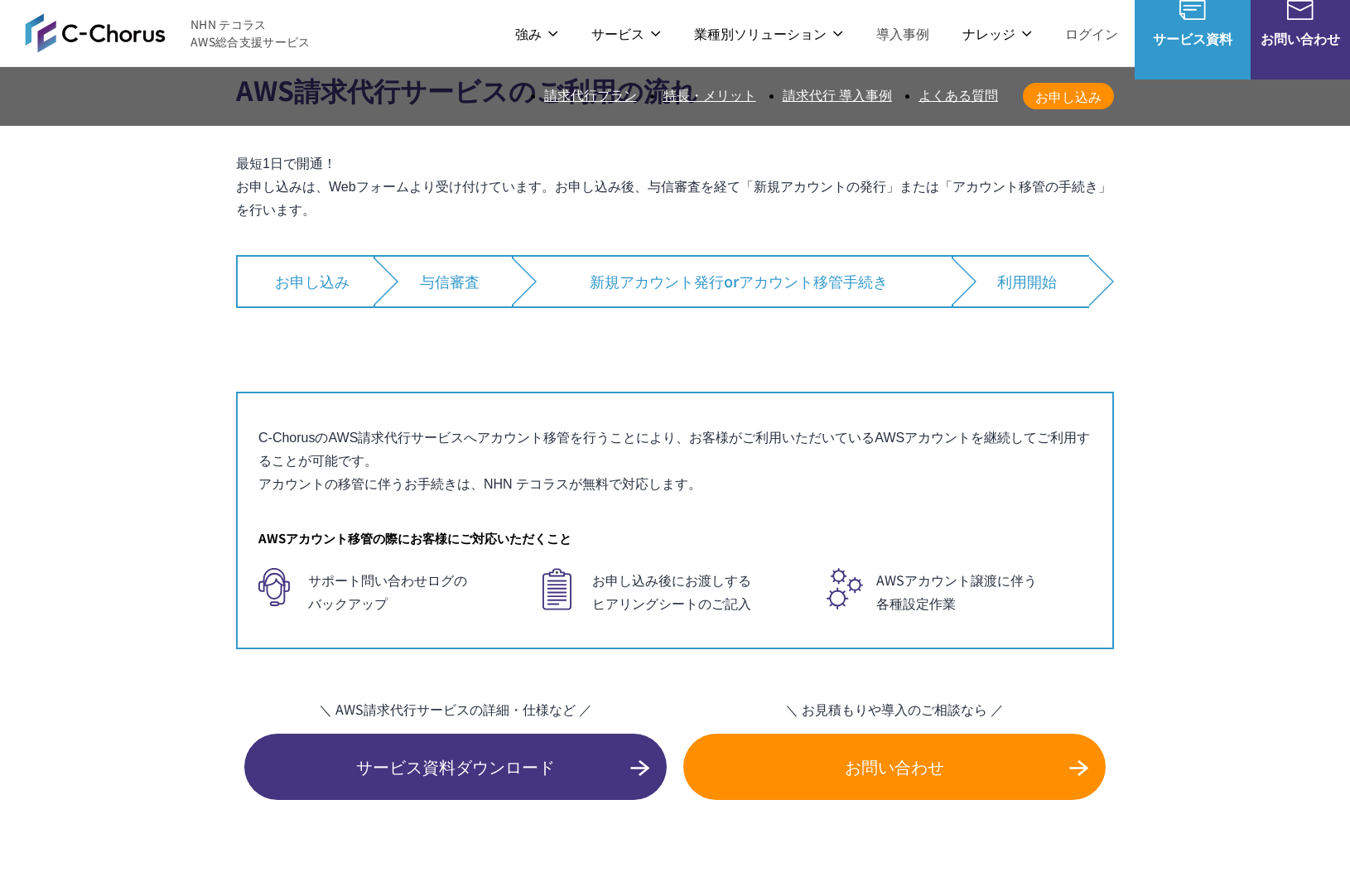
drag, startPoint x: 444, startPoint y: 273, endPoint x: 451, endPoint y: 337, distance: 64.4
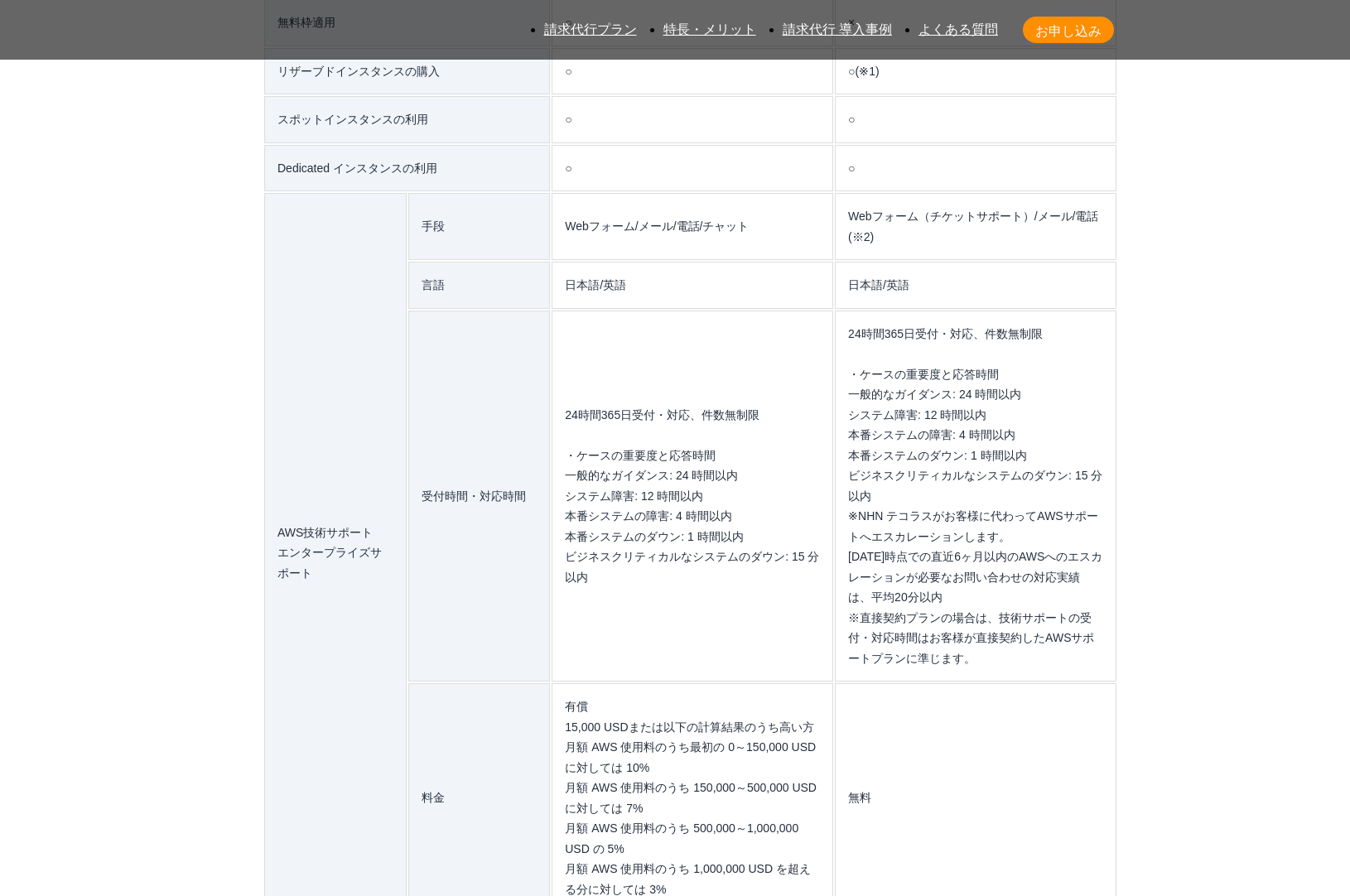
scroll to position [14091, 0]
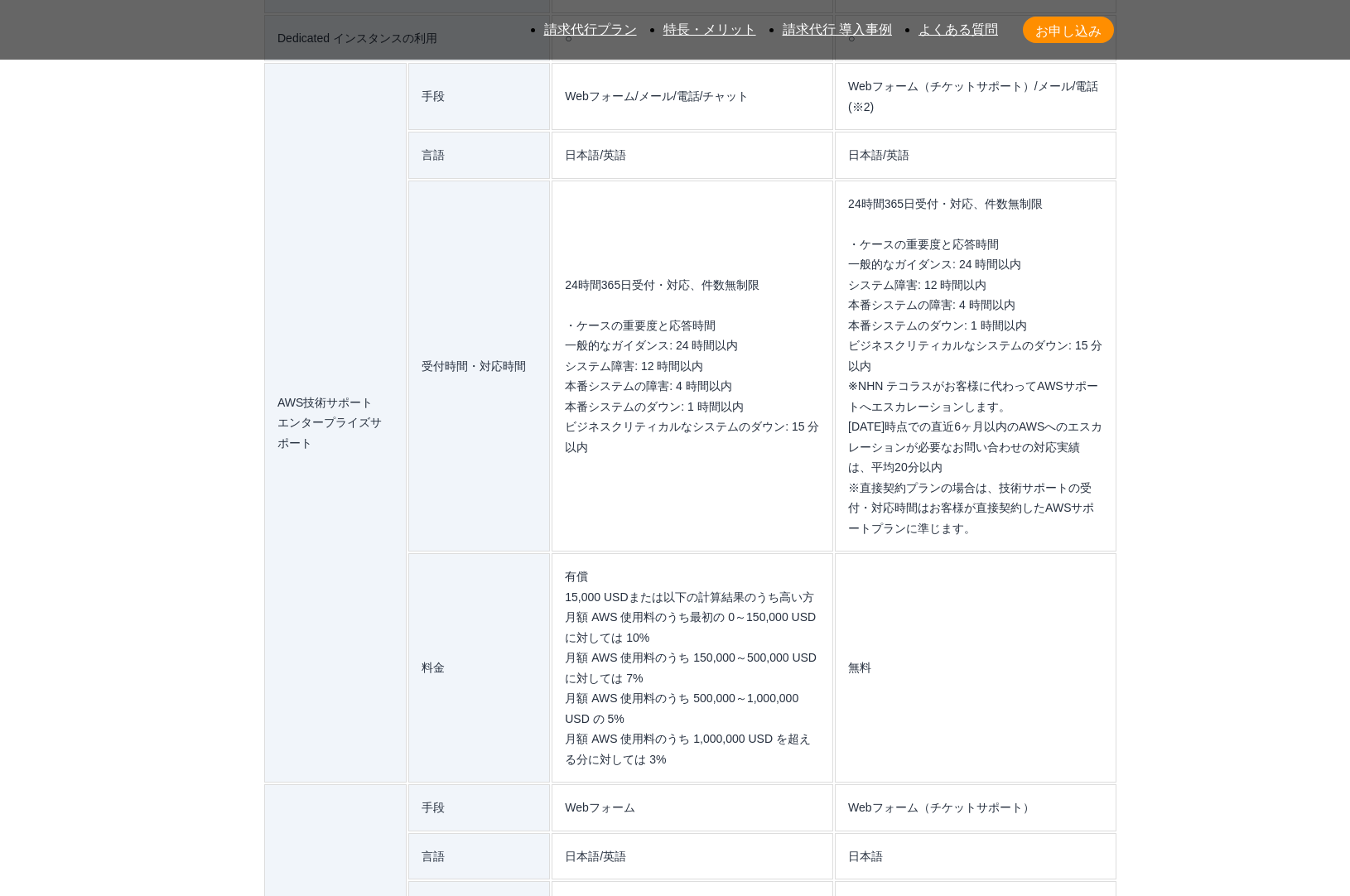
drag, startPoint x: 464, startPoint y: 401, endPoint x: 855, endPoint y: 403, distance: 391.0
drag, startPoint x: 655, startPoint y: 398, endPoint x: 388, endPoint y: 383, distance: 267.4
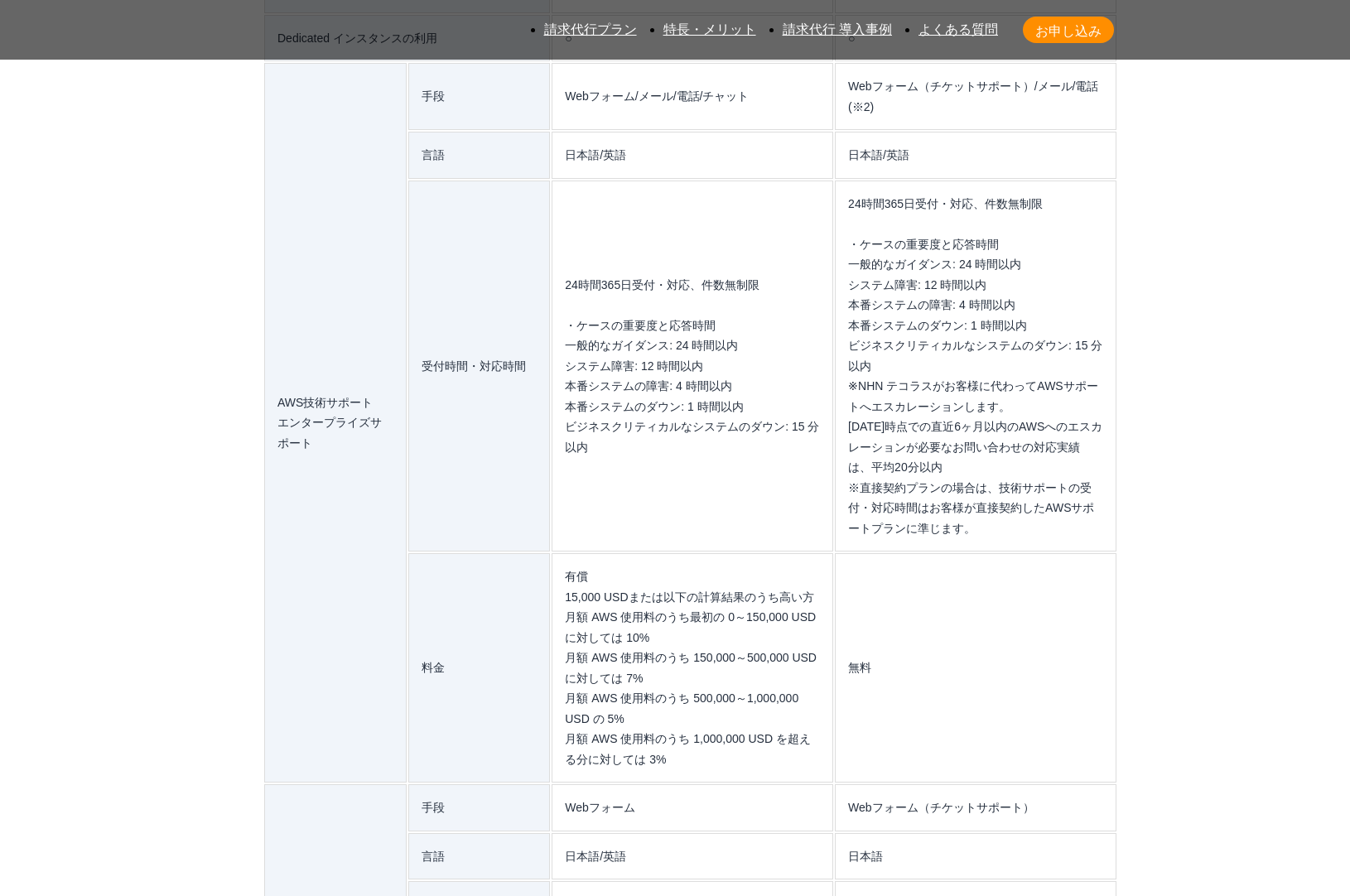
drag, startPoint x: 255, startPoint y: 407, endPoint x: 273, endPoint y: 433, distance: 31.6
drag, startPoint x: 273, startPoint y: 433, endPoint x: 260, endPoint y: 420, distance: 18.4
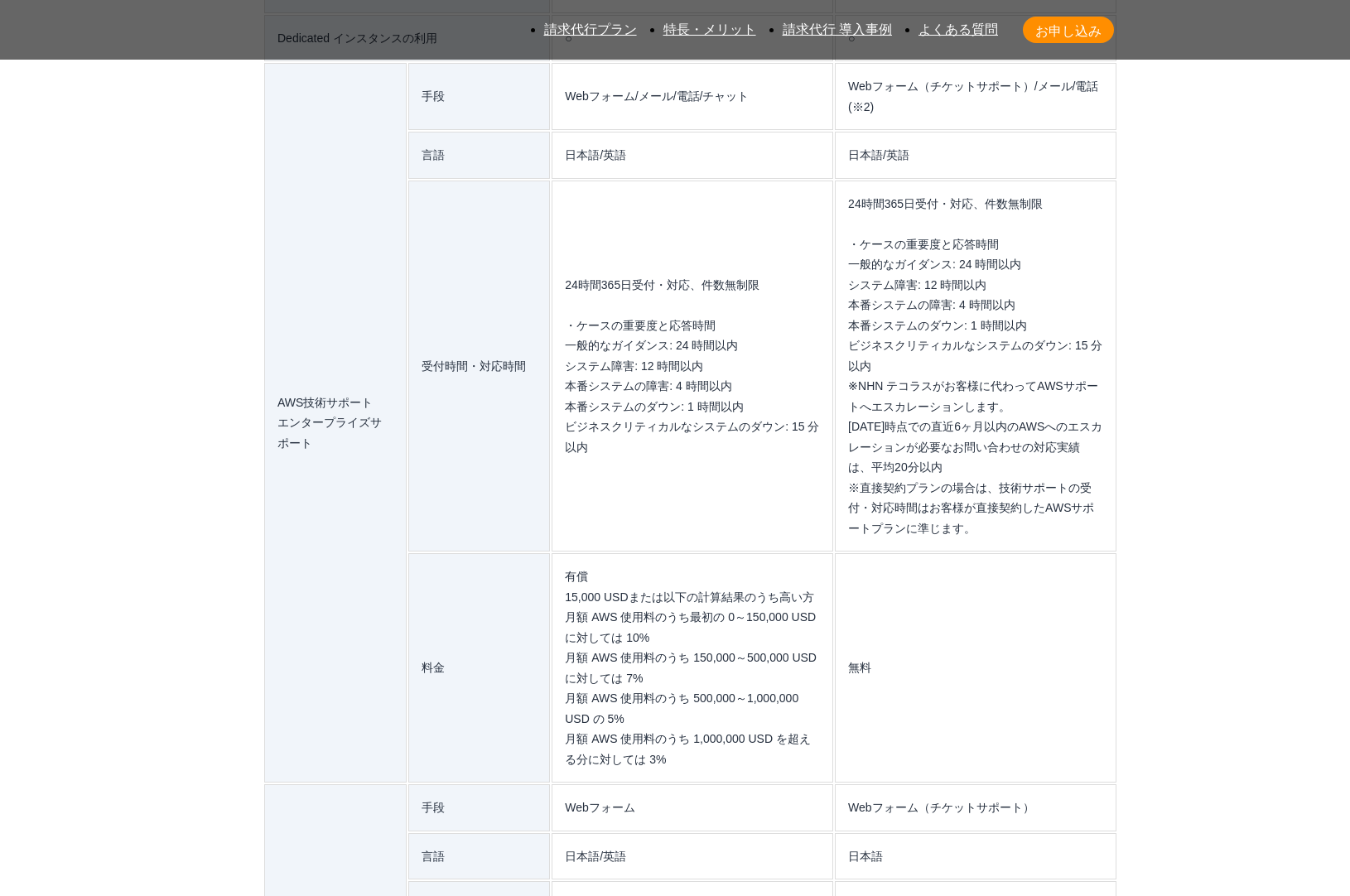
drag, startPoint x: 260, startPoint y: 420, endPoint x: 253, endPoint y: 390, distance: 30.8
drag, startPoint x: 255, startPoint y: 407, endPoint x: 258, endPoint y: 420, distance: 13.3
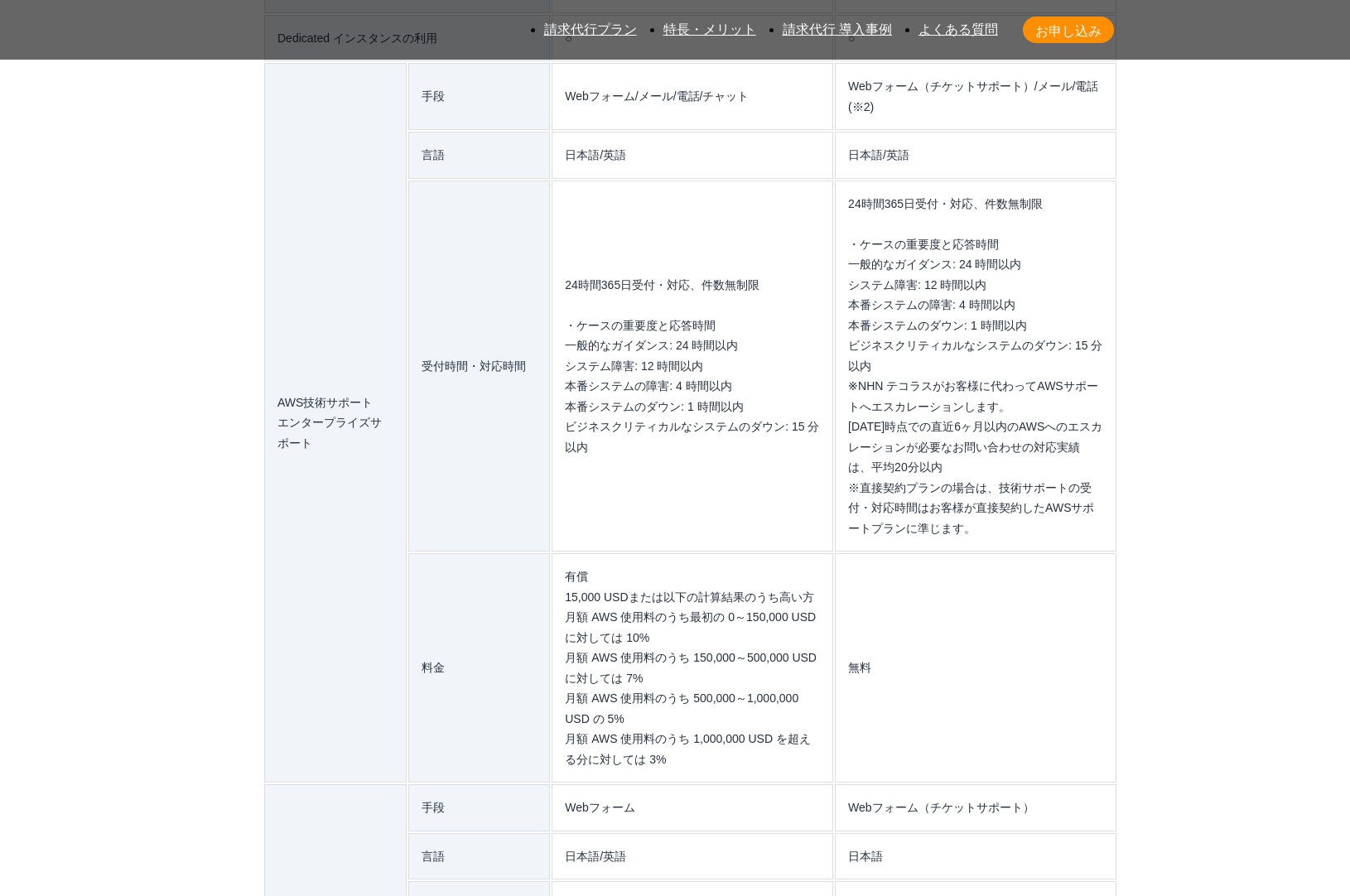
drag, startPoint x: 250, startPoint y: 391, endPoint x: 247, endPoint y: 378, distance: 13.3
drag, startPoint x: 247, startPoint y: 378, endPoint x: 250, endPoint y: 414, distance: 36.1
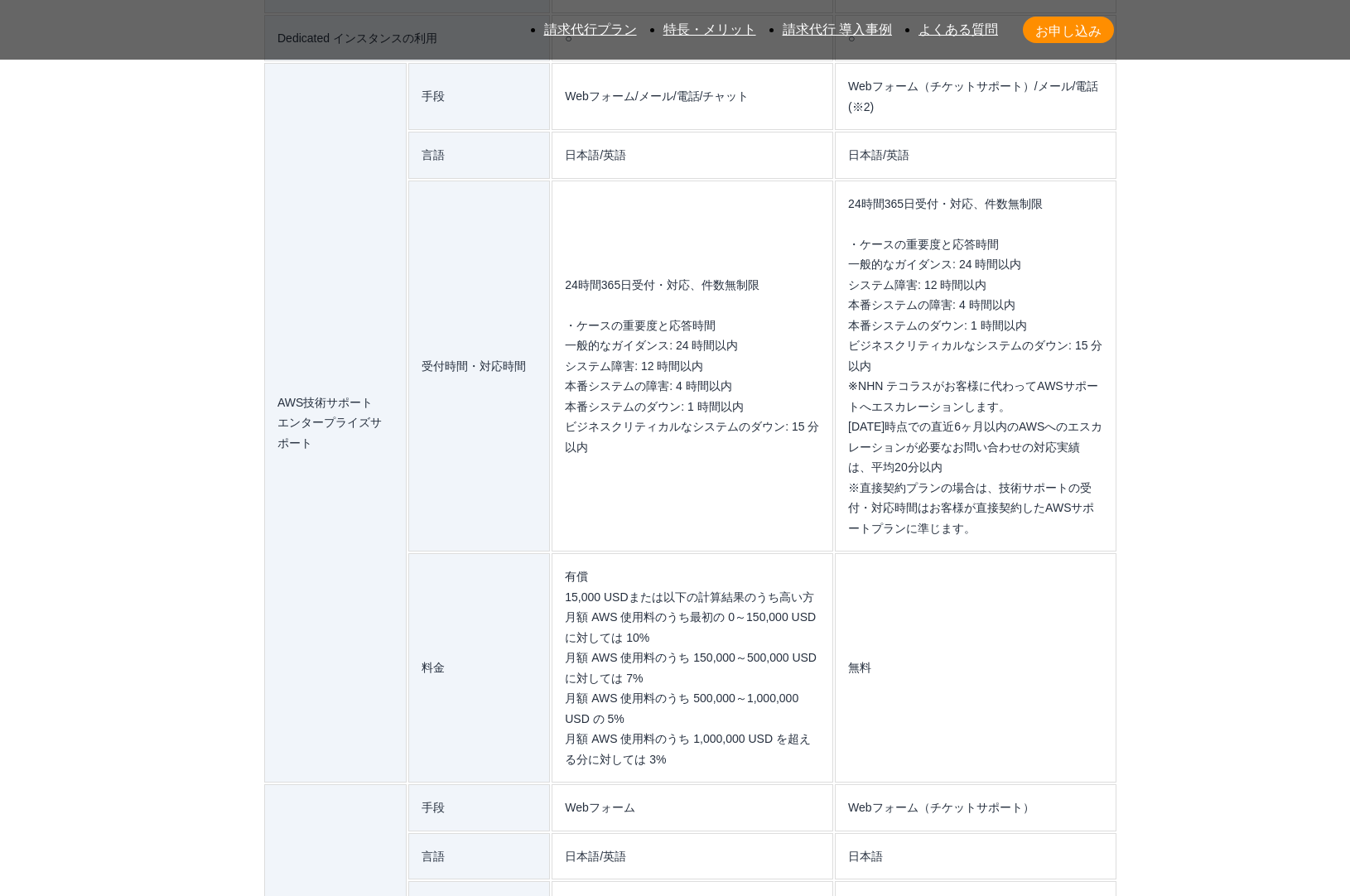
drag, startPoint x: 248, startPoint y: 416, endPoint x: 241, endPoint y: 376, distance: 40.6
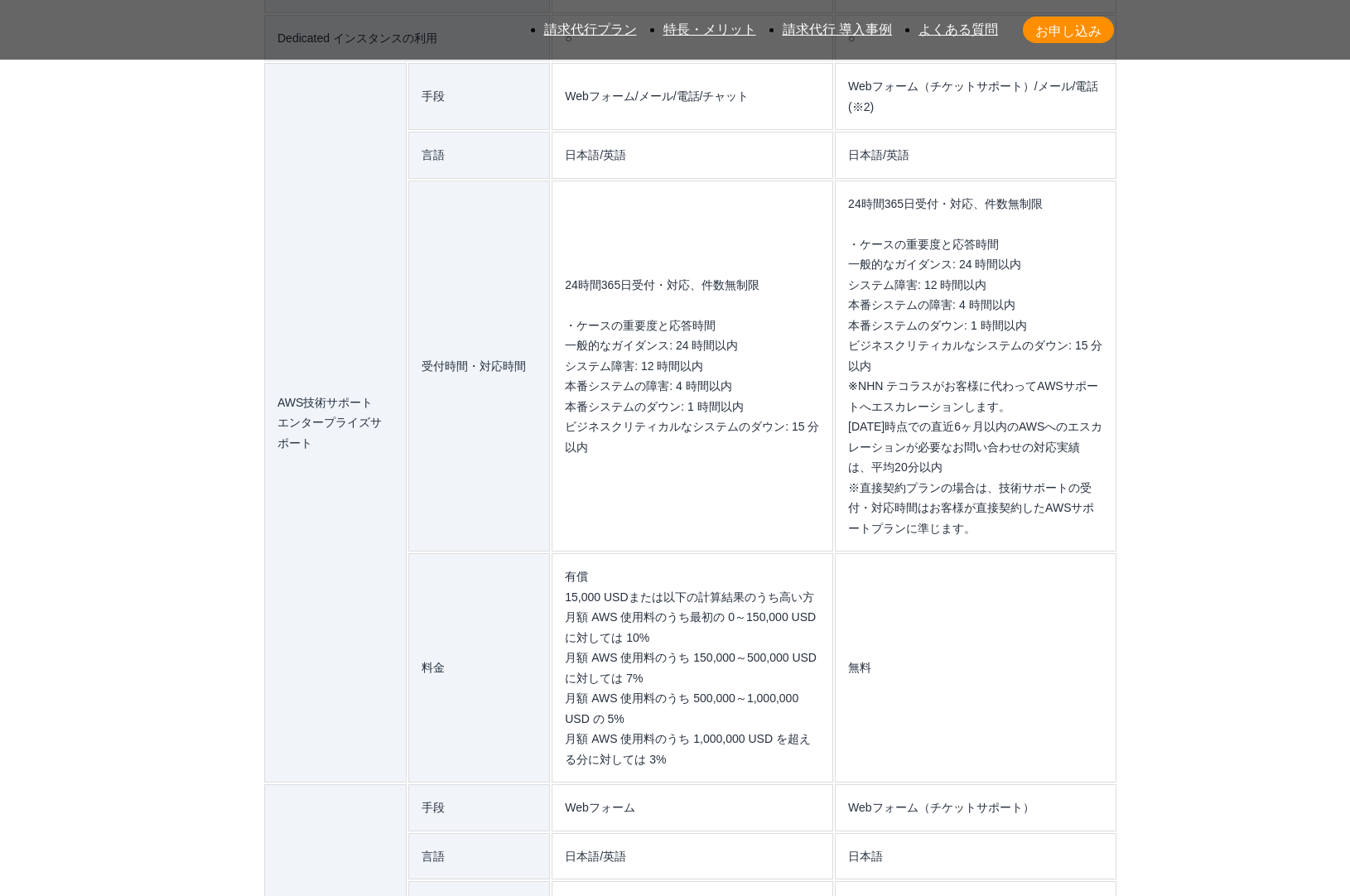
drag, startPoint x: 243, startPoint y: 388, endPoint x: 251, endPoint y: 424, distance: 36.9
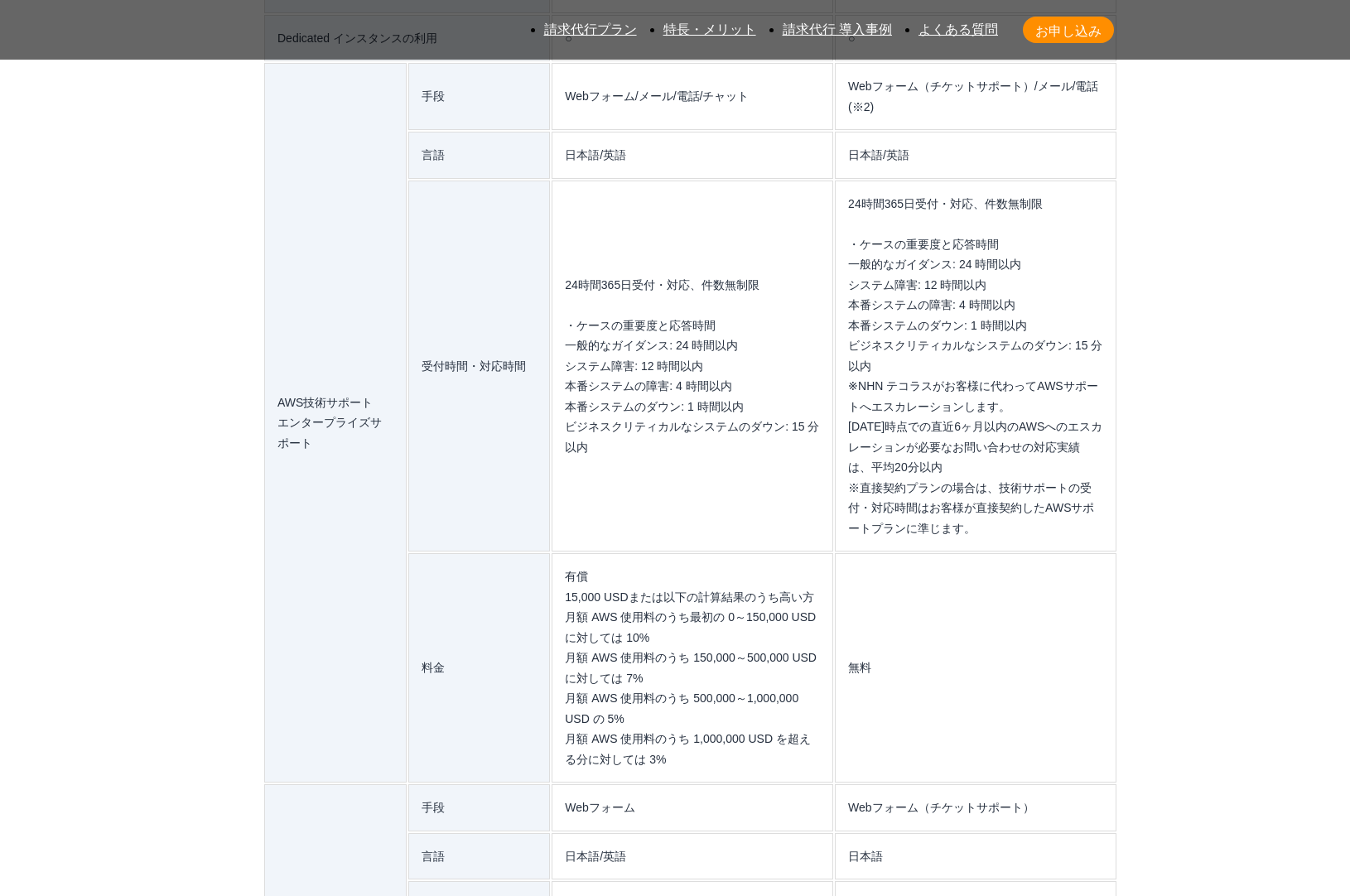
drag, startPoint x: 245, startPoint y: 392, endPoint x: 248, endPoint y: 436, distance: 44.1
drag, startPoint x: 240, startPoint y: 439, endPoint x: 247, endPoint y: 394, distance: 45.5
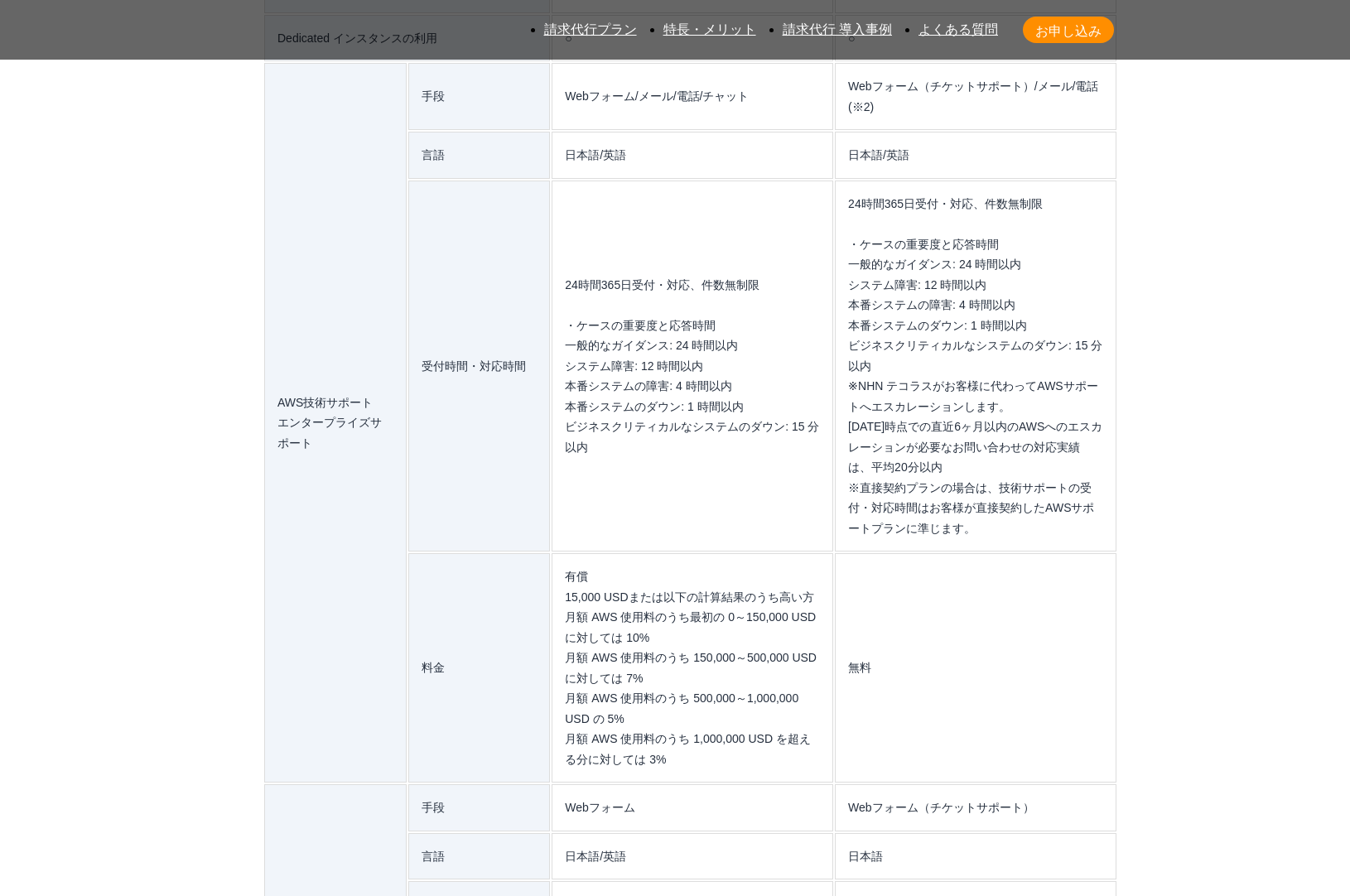
drag, startPoint x: 247, startPoint y: 427, endPoint x: 248, endPoint y: 397, distance: 30.0
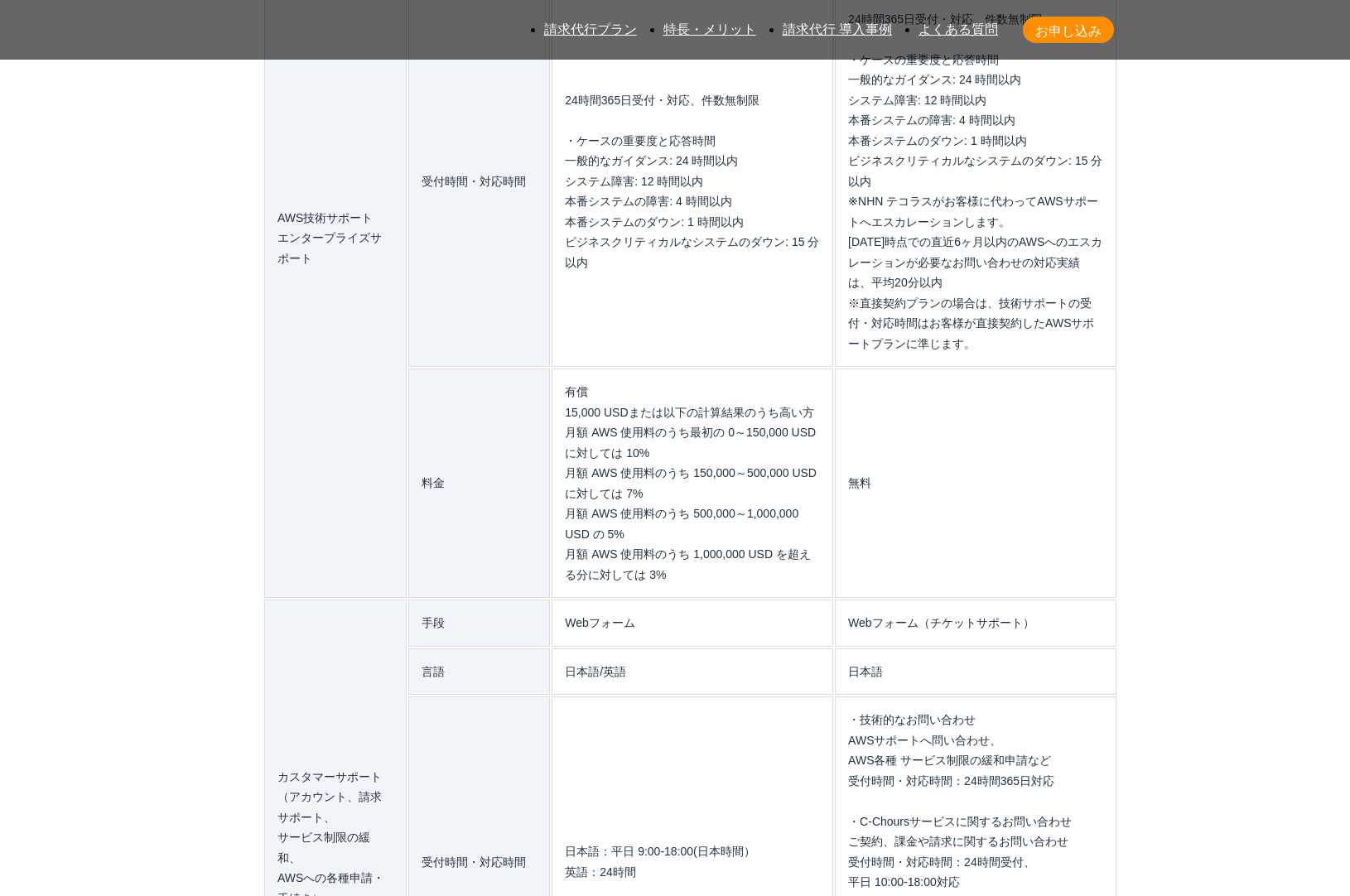
drag, startPoint x: 253, startPoint y: 384, endPoint x: 261, endPoint y: 469, distance: 85.4
drag, startPoint x: 261, startPoint y: 469, endPoint x: 263, endPoint y: 378, distance: 91.0
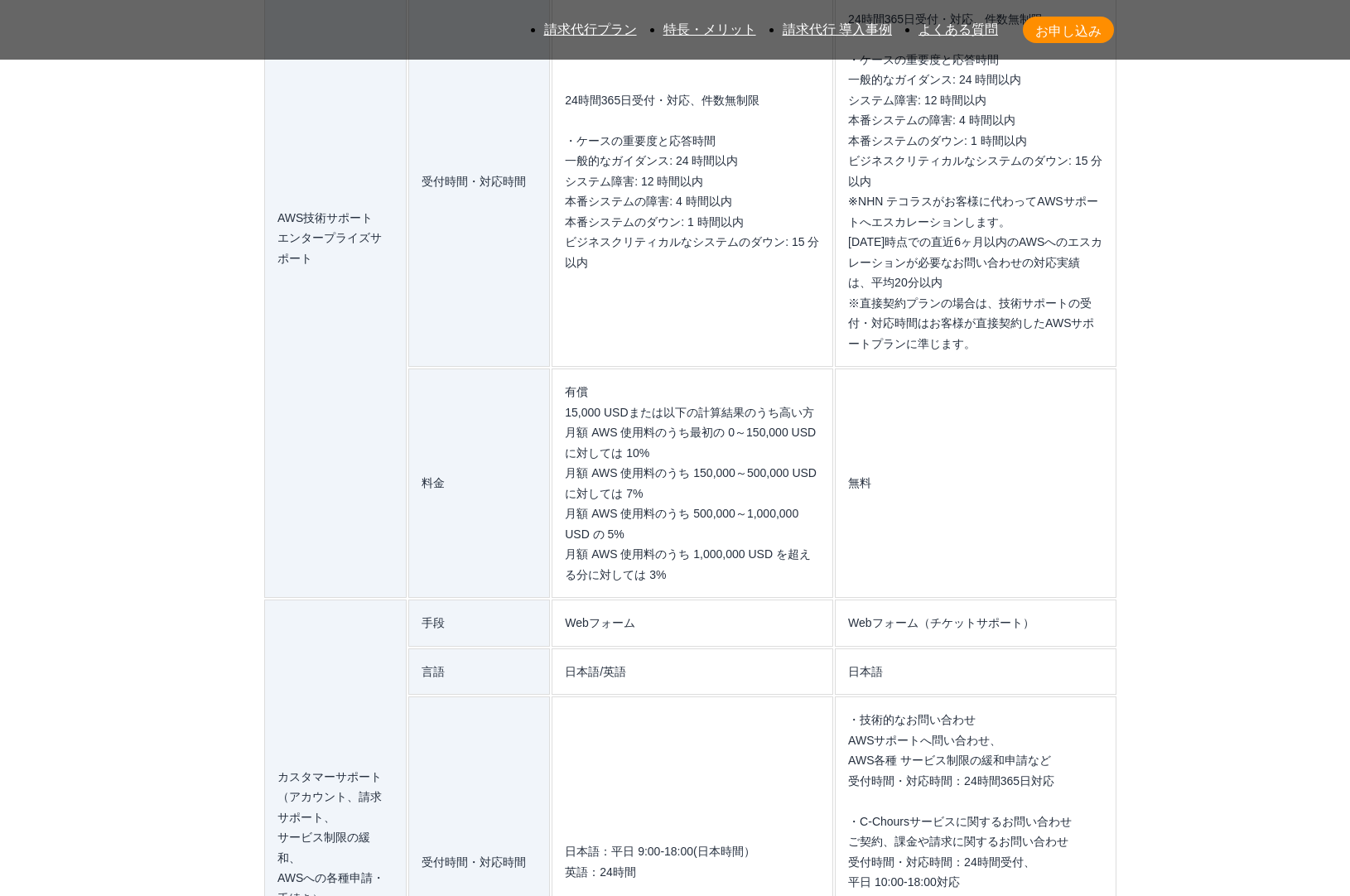
drag, startPoint x: 258, startPoint y: 381, endPoint x: 259, endPoint y: 483, distance: 102.0
drag, startPoint x: 259, startPoint y: 483, endPoint x: 128, endPoint y: 447, distance: 135.9
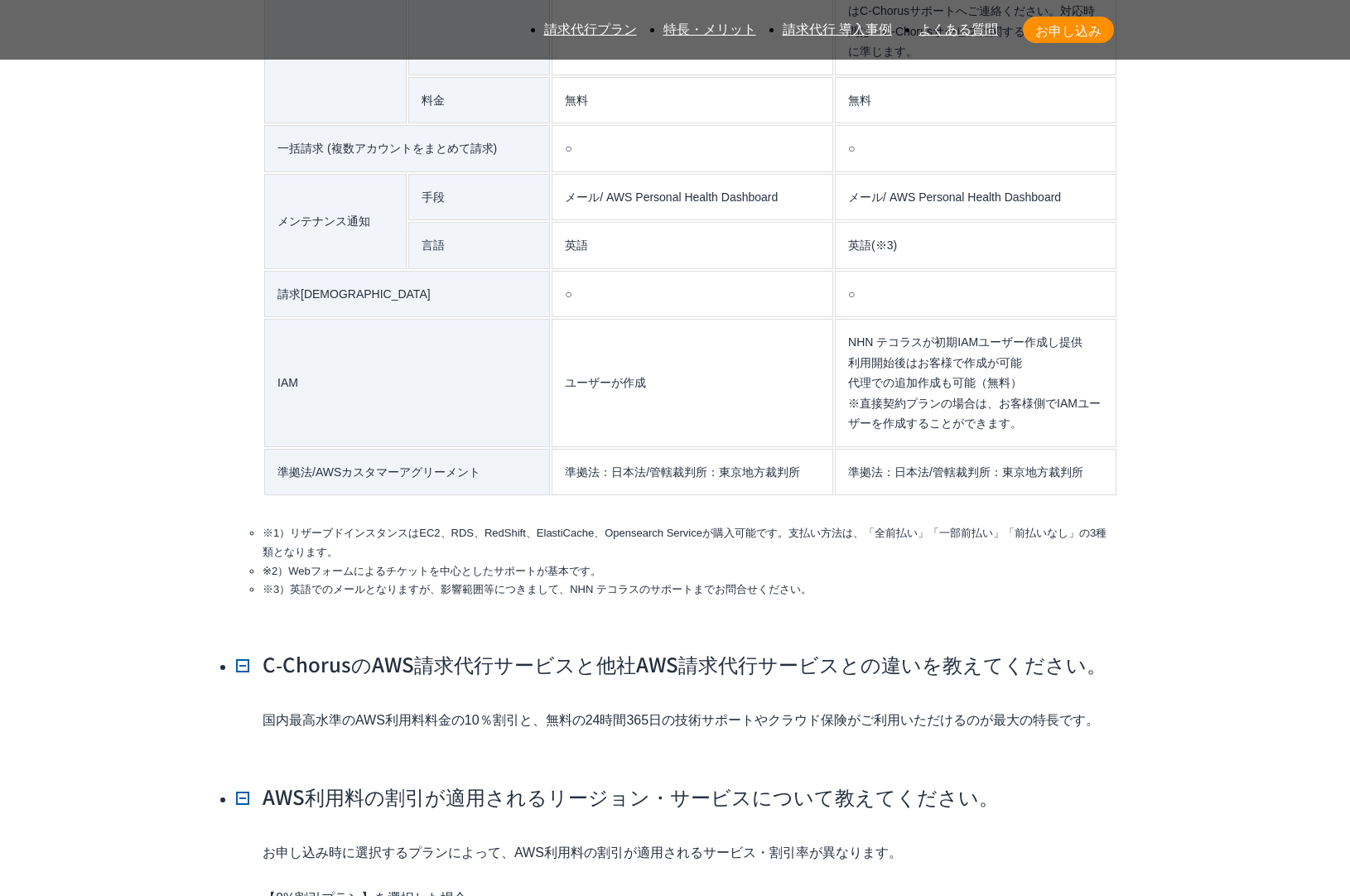
scroll to position [15268, 0]
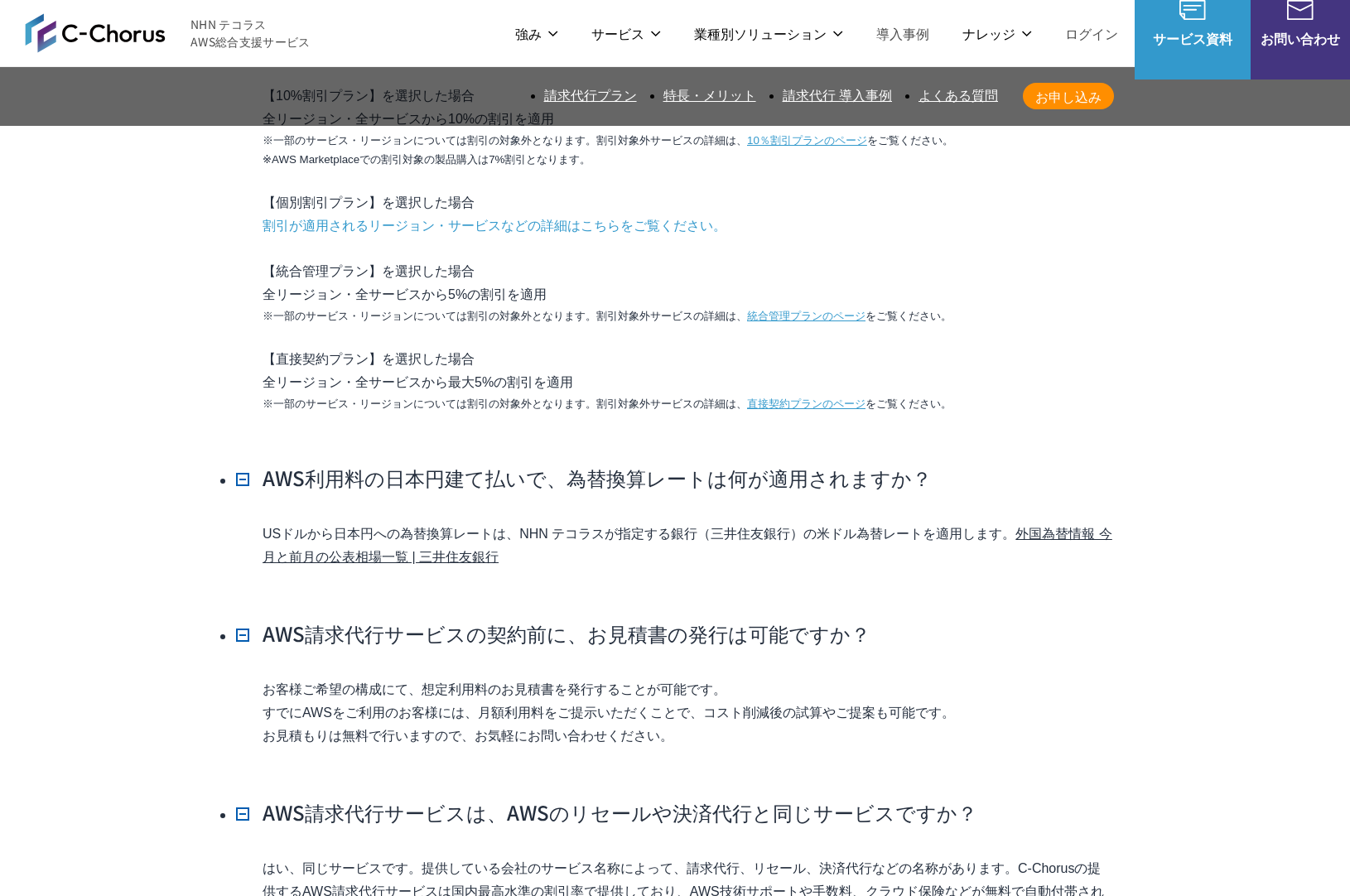
scroll to position [16136, 0]
drag, startPoint x: 492, startPoint y: 548, endPoint x: 261, endPoint y: 353, distance: 302.3
drag, startPoint x: 285, startPoint y: 404, endPoint x: 379, endPoint y: 552, distance: 175.3
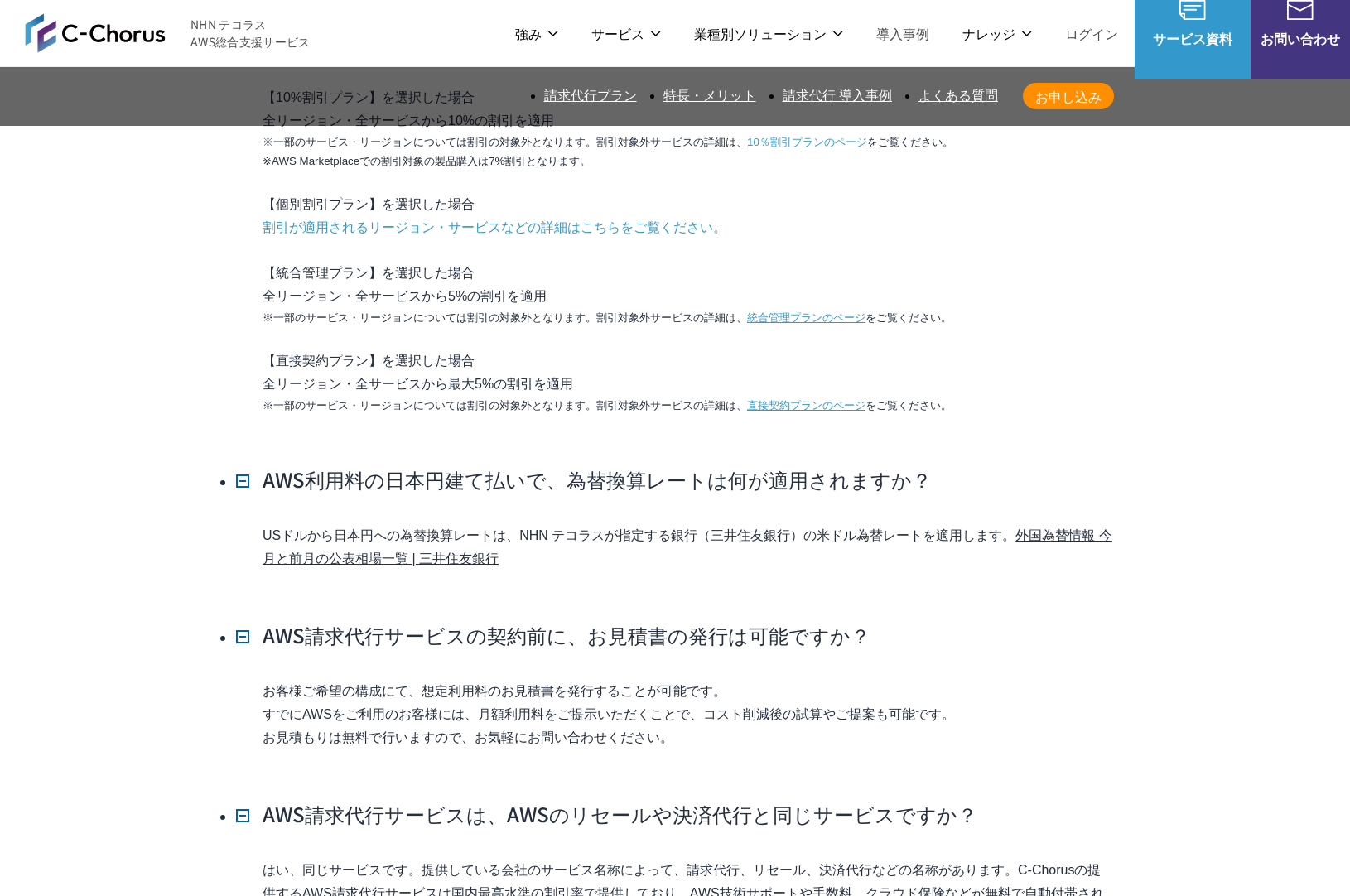
drag, startPoint x: 379, startPoint y: 552, endPoint x: 366, endPoint y: 549, distance: 13.3
drag, startPoint x: 366, startPoint y: 549, endPoint x: 245, endPoint y: 399, distance: 192.7
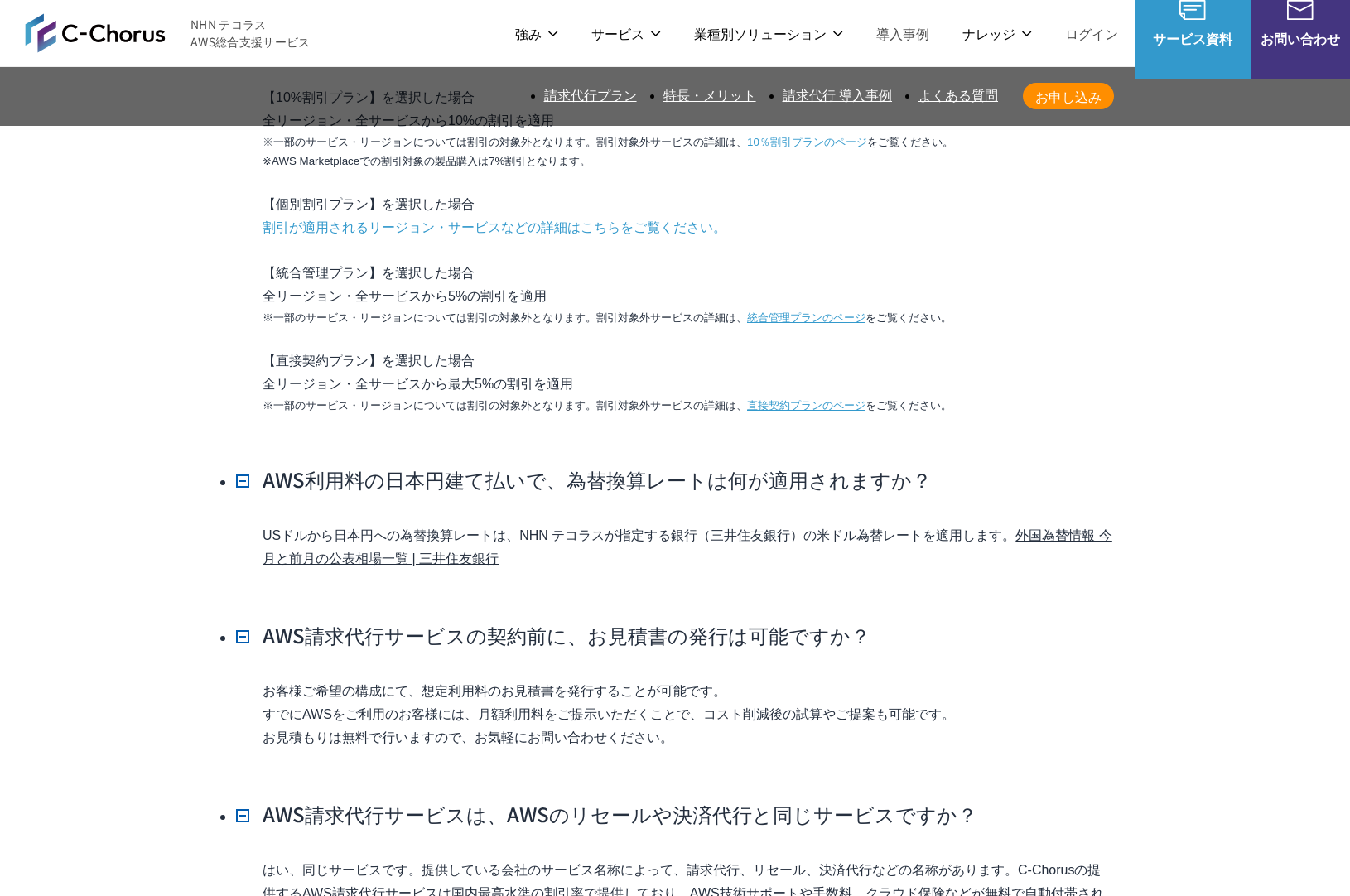
drag, startPoint x: 245, startPoint y: 398, endPoint x: 422, endPoint y: 541, distance: 227.5
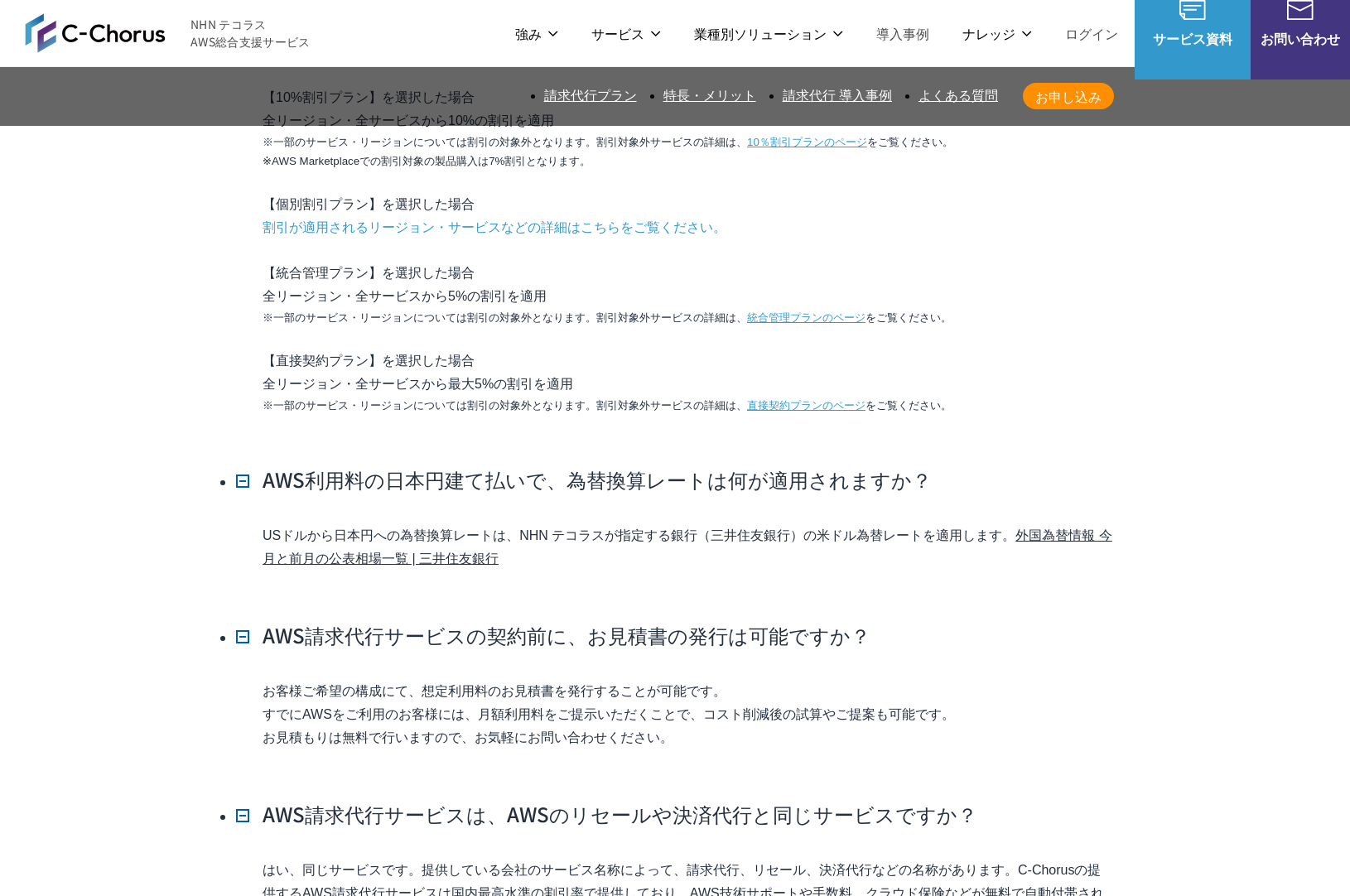
drag, startPoint x: 390, startPoint y: 519, endPoint x: 408, endPoint y: 538, distance: 26.2
drag, startPoint x: 402, startPoint y: 533, endPoint x: 192, endPoint y: 331, distance: 291.4
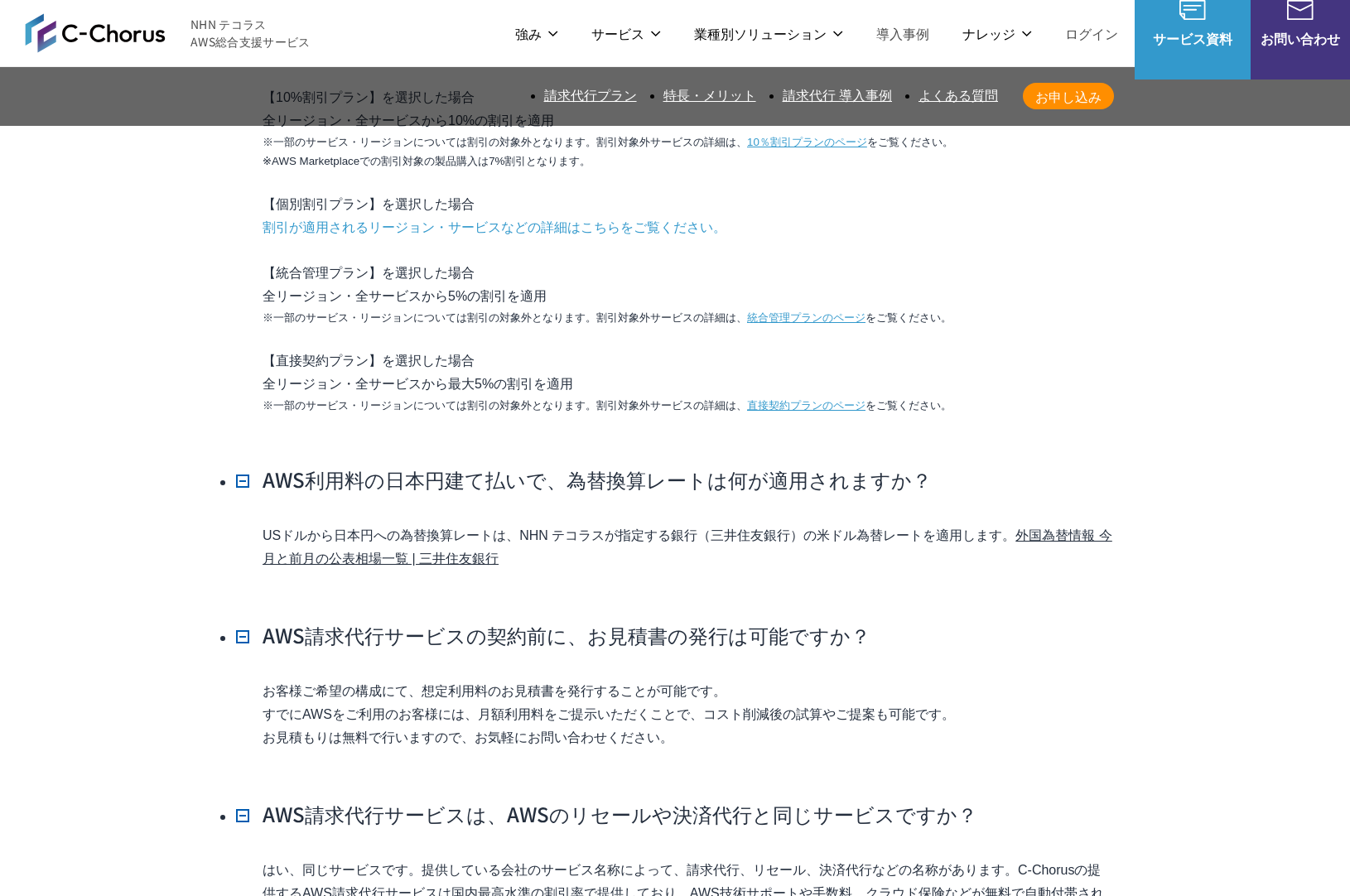
drag, startPoint x: 192, startPoint y: 331, endPoint x: 203, endPoint y: 341, distance: 14.9
drag, startPoint x: 203, startPoint y: 341, endPoint x: 426, endPoint y: 523, distance: 287.8
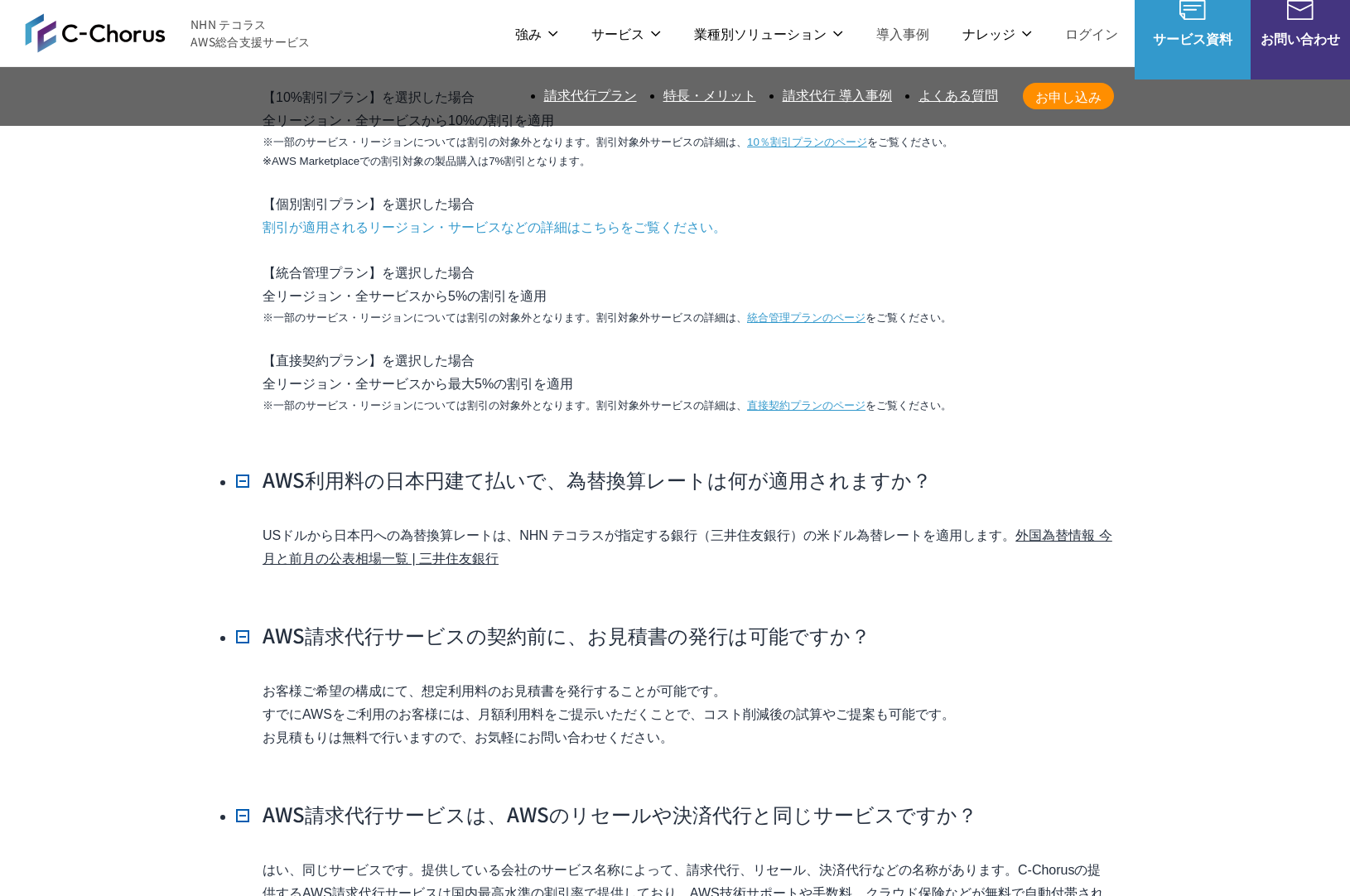
drag, startPoint x: 410, startPoint y: 513, endPoint x: 208, endPoint y: 354, distance: 257.1
drag, startPoint x: 313, startPoint y: 427, endPoint x: 462, endPoint y: 515, distance: 173.0
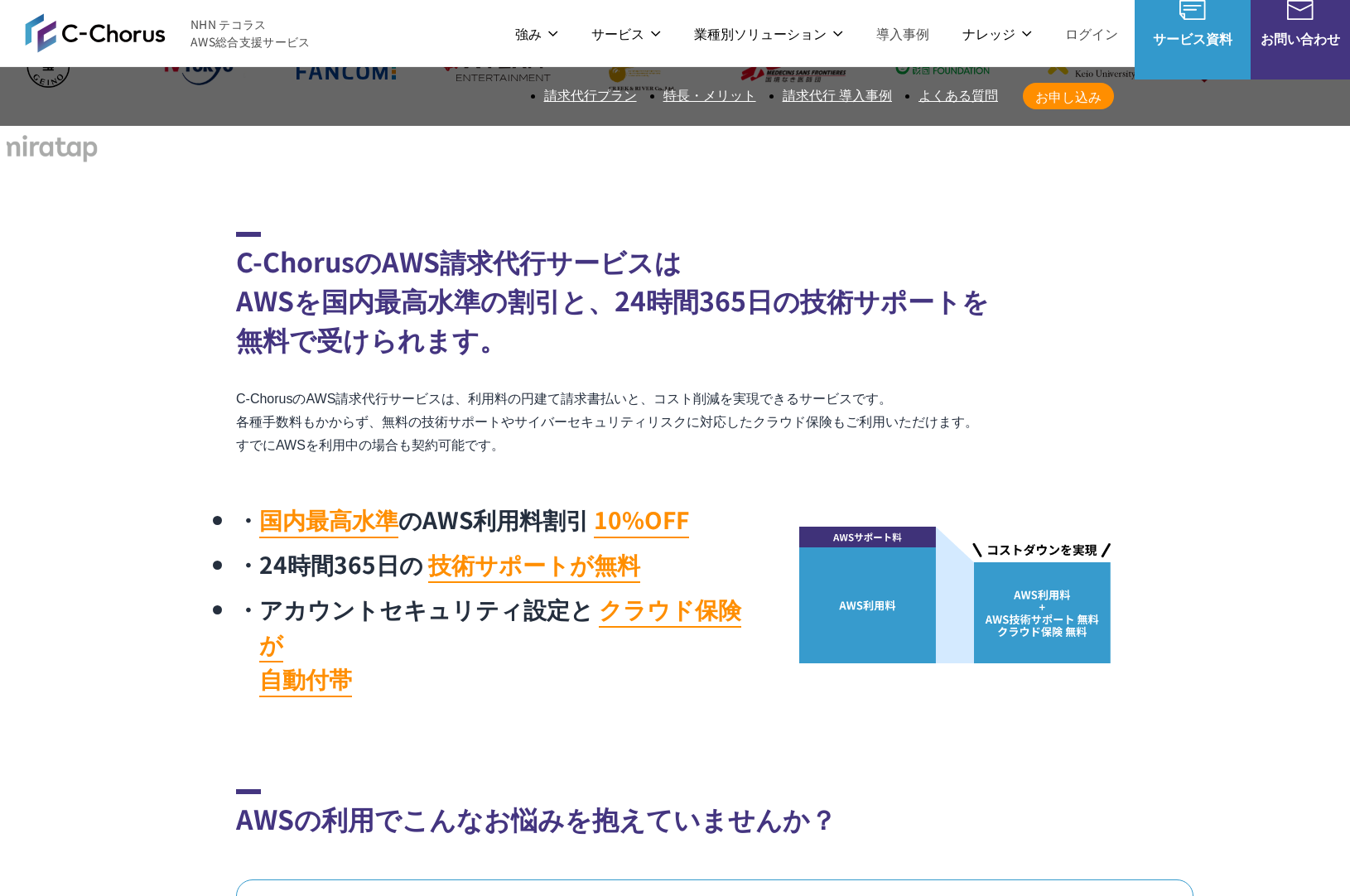
scroll to position [0, 0]
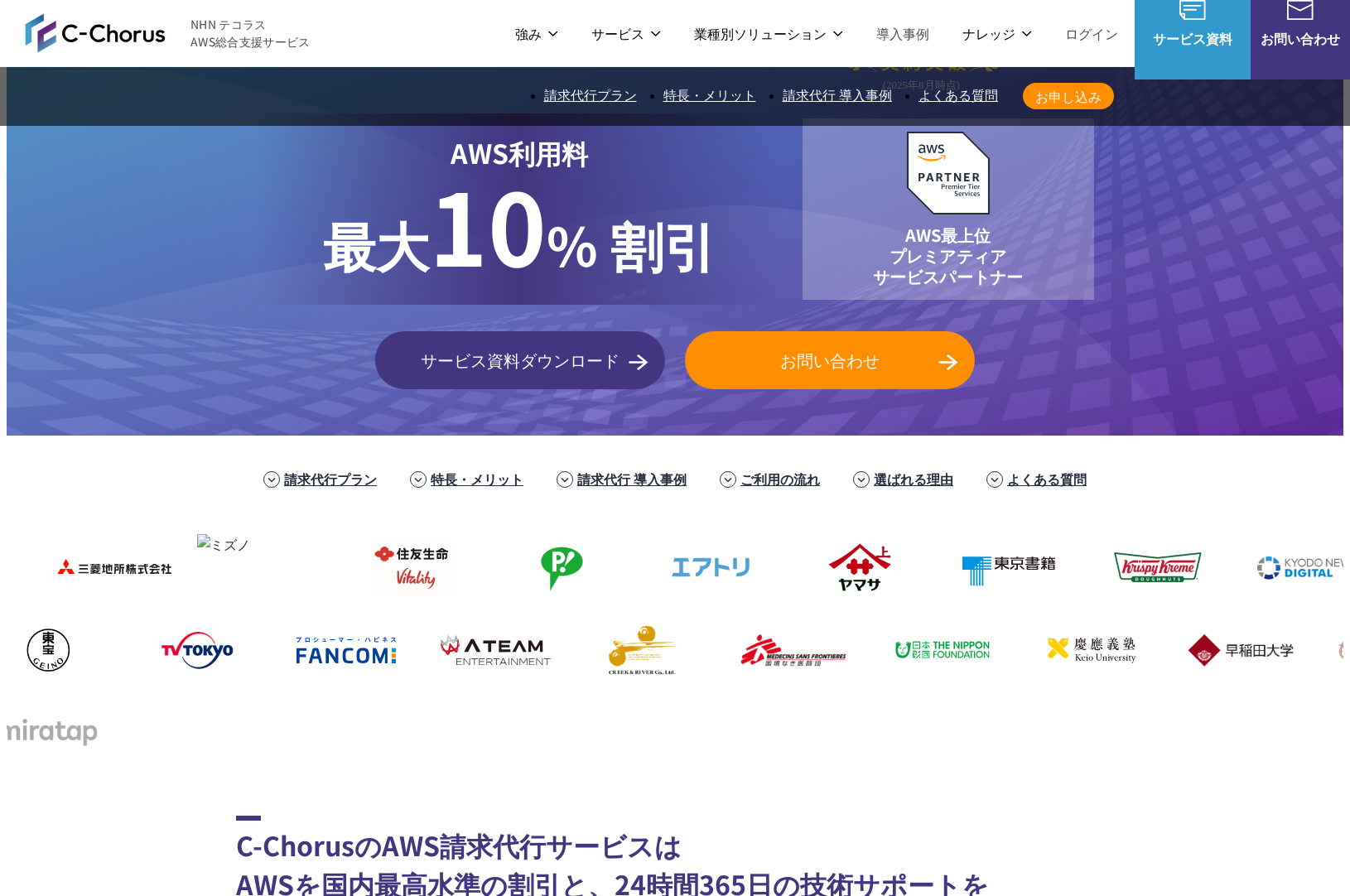
click at [479, 469] on link "特長・メリット" at bounding box center [476, 479] width 92 height 21
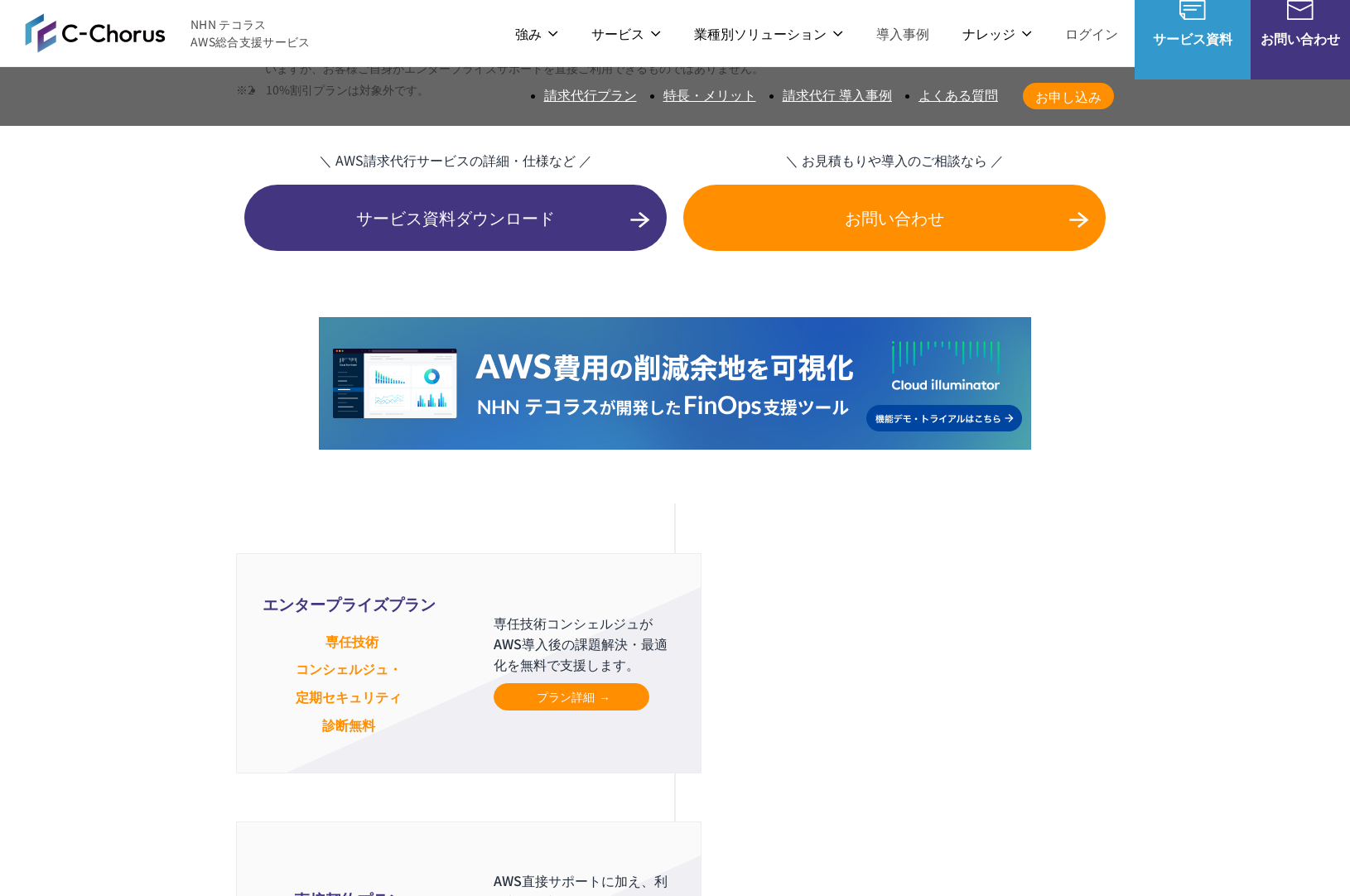
scroll to position [4169, 0]
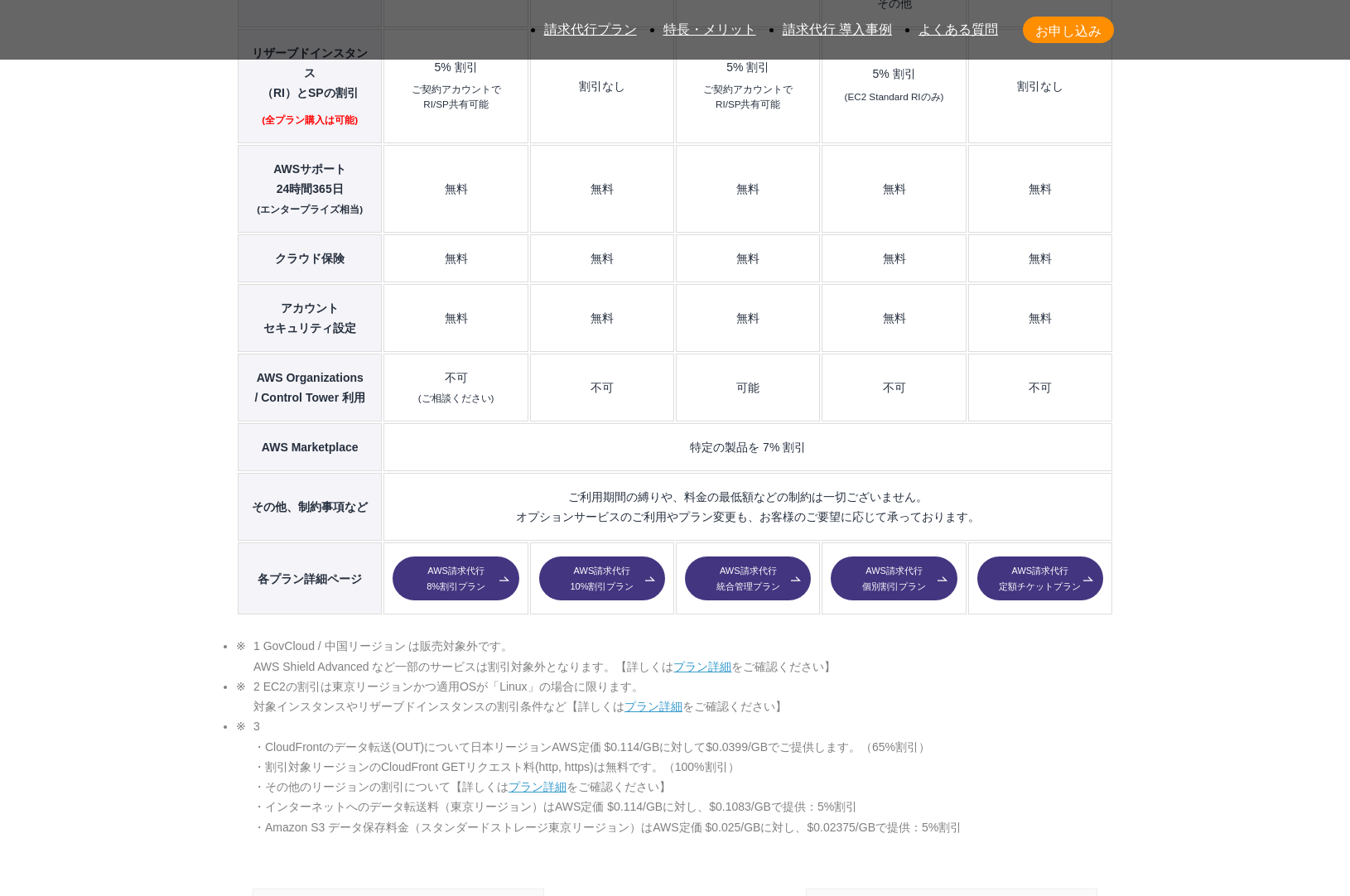
scroll to position [2858, 0]
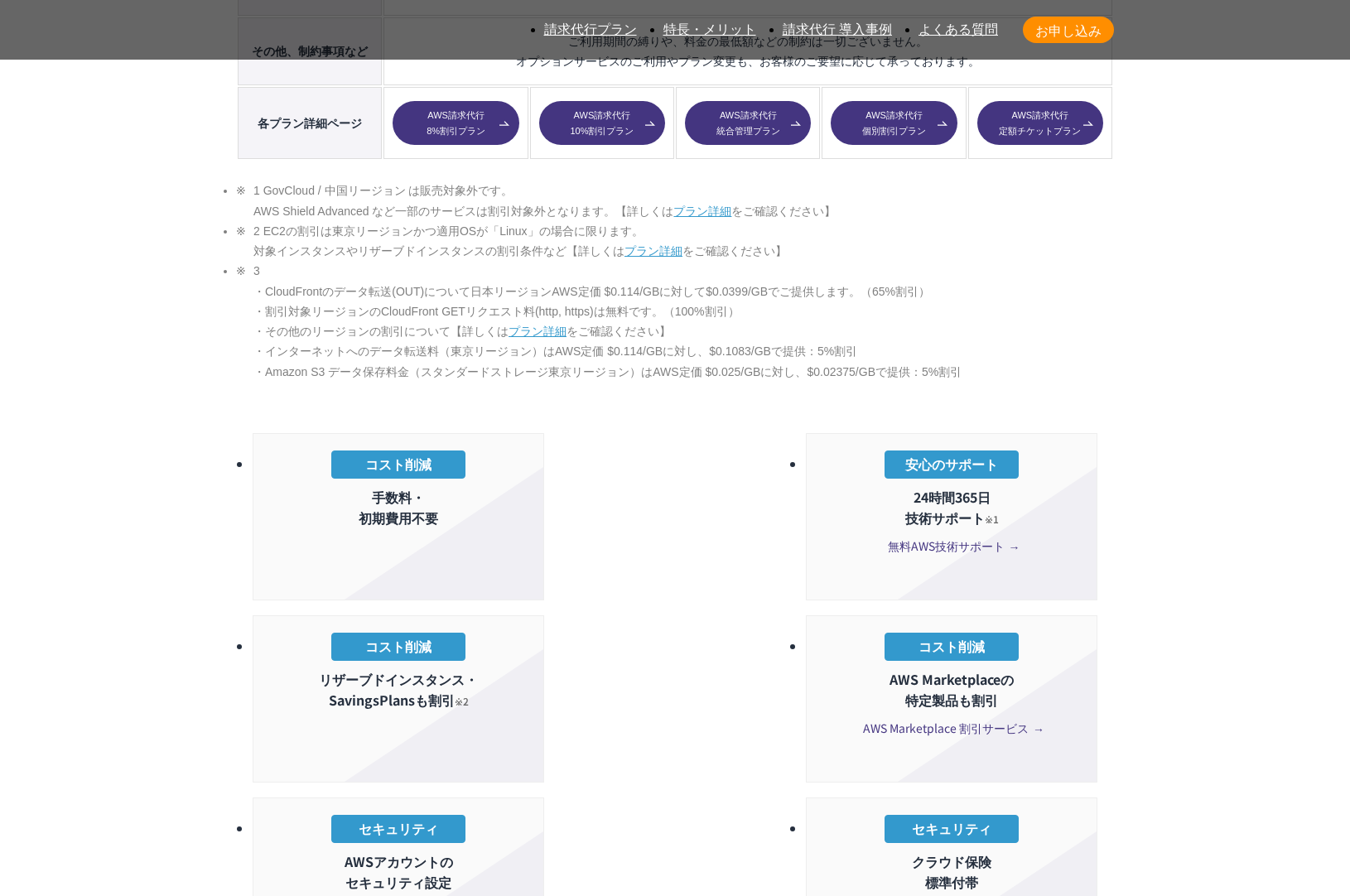
click at [1090, 261] on li "3 ・CloudFrontのデータ転送(OUT)について日本リージョンAWS定価 $0.114/GBに対して$0.0399/GBでご提供します。（65%割引）…" at bounding box center [675, 320] width 878 height 121
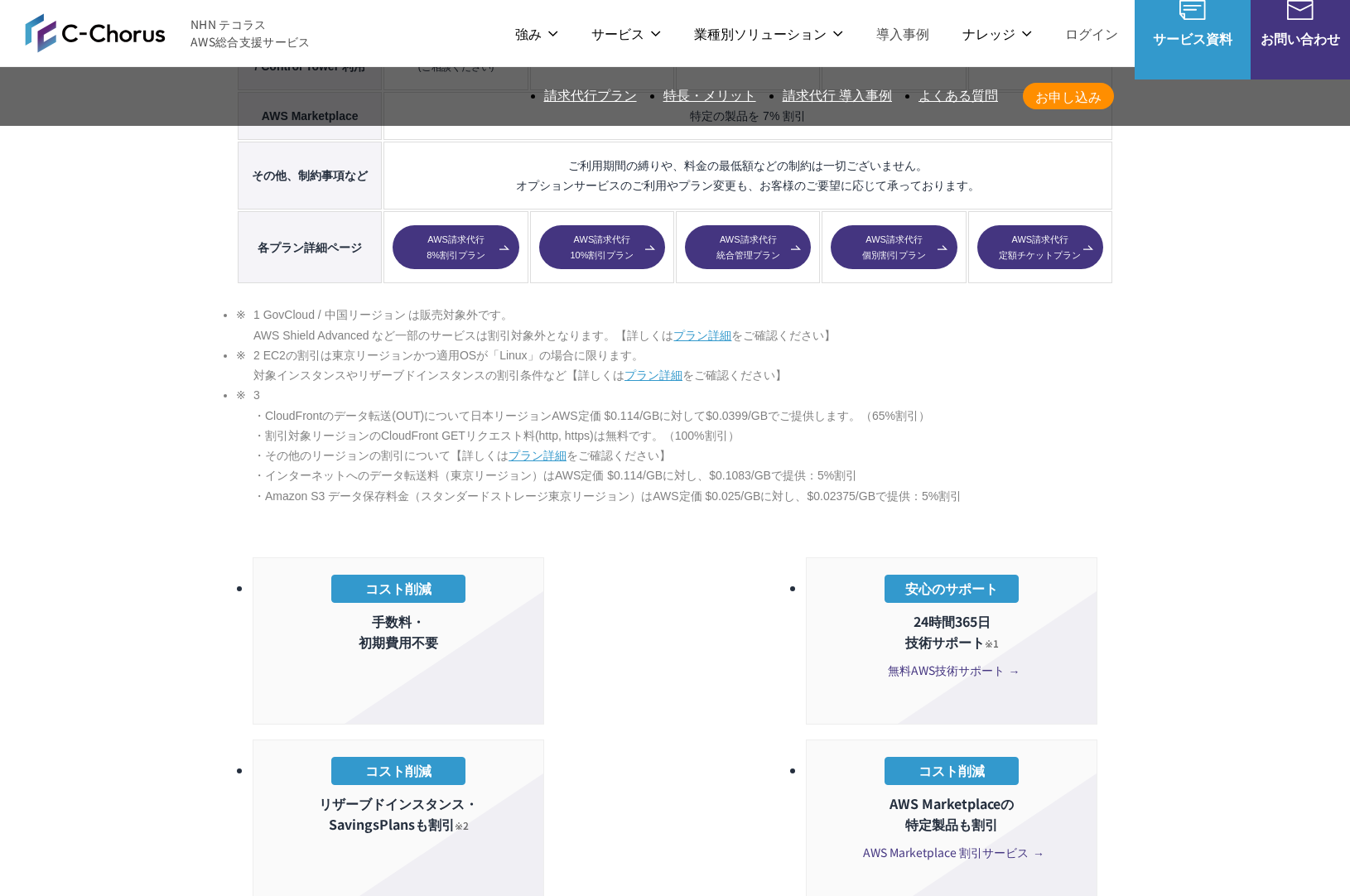
scroll to position [2721, 0]
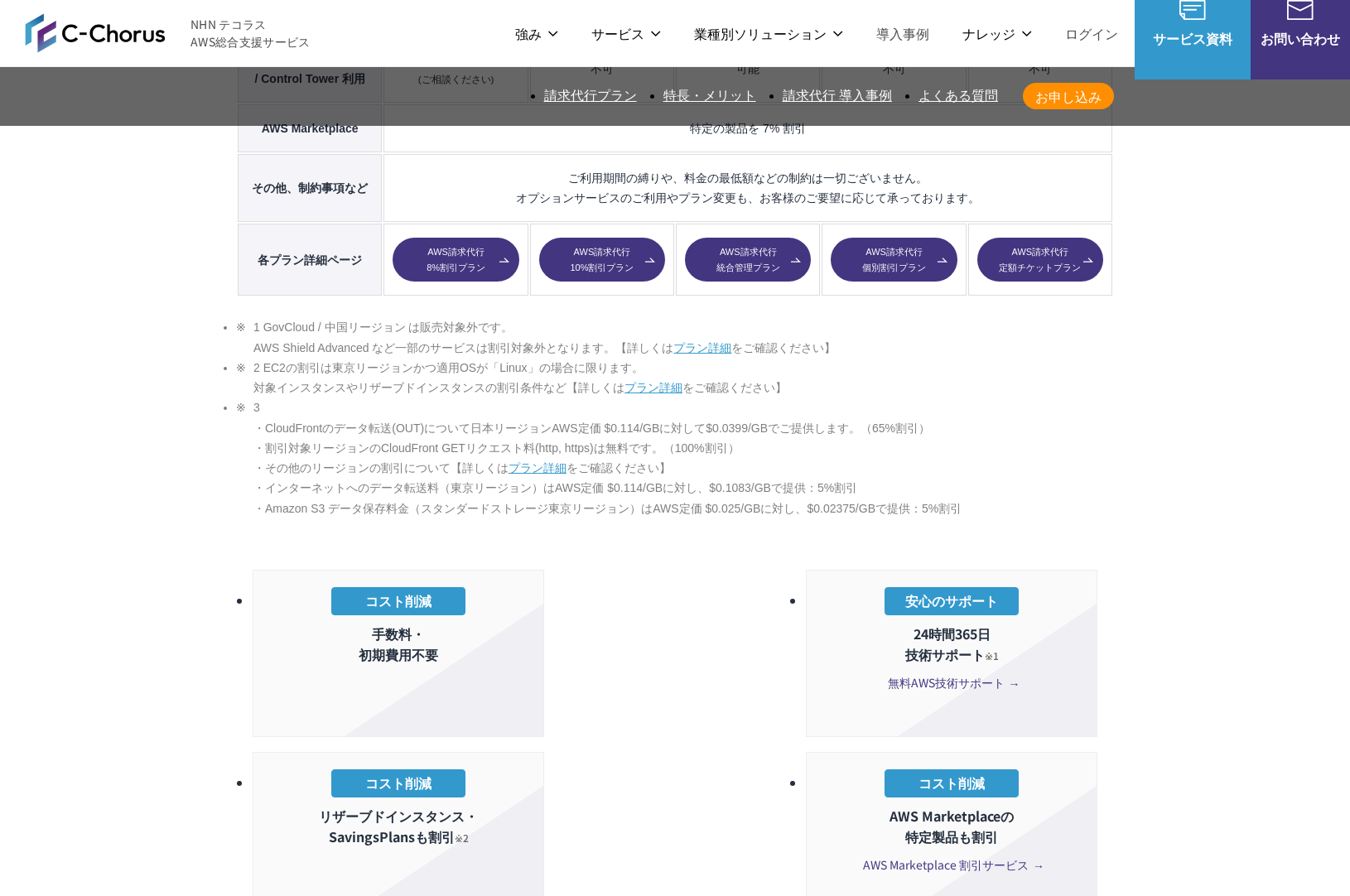
click at [1107, 398] on li "3 ・CloudFrontのデータ転送(OUT)について日本リージョンAWS定価 $0.114/GBに対して$0.0399/GBでご提供します。（65%割引）…" at bounding box center [675, 458] width 878 height 121
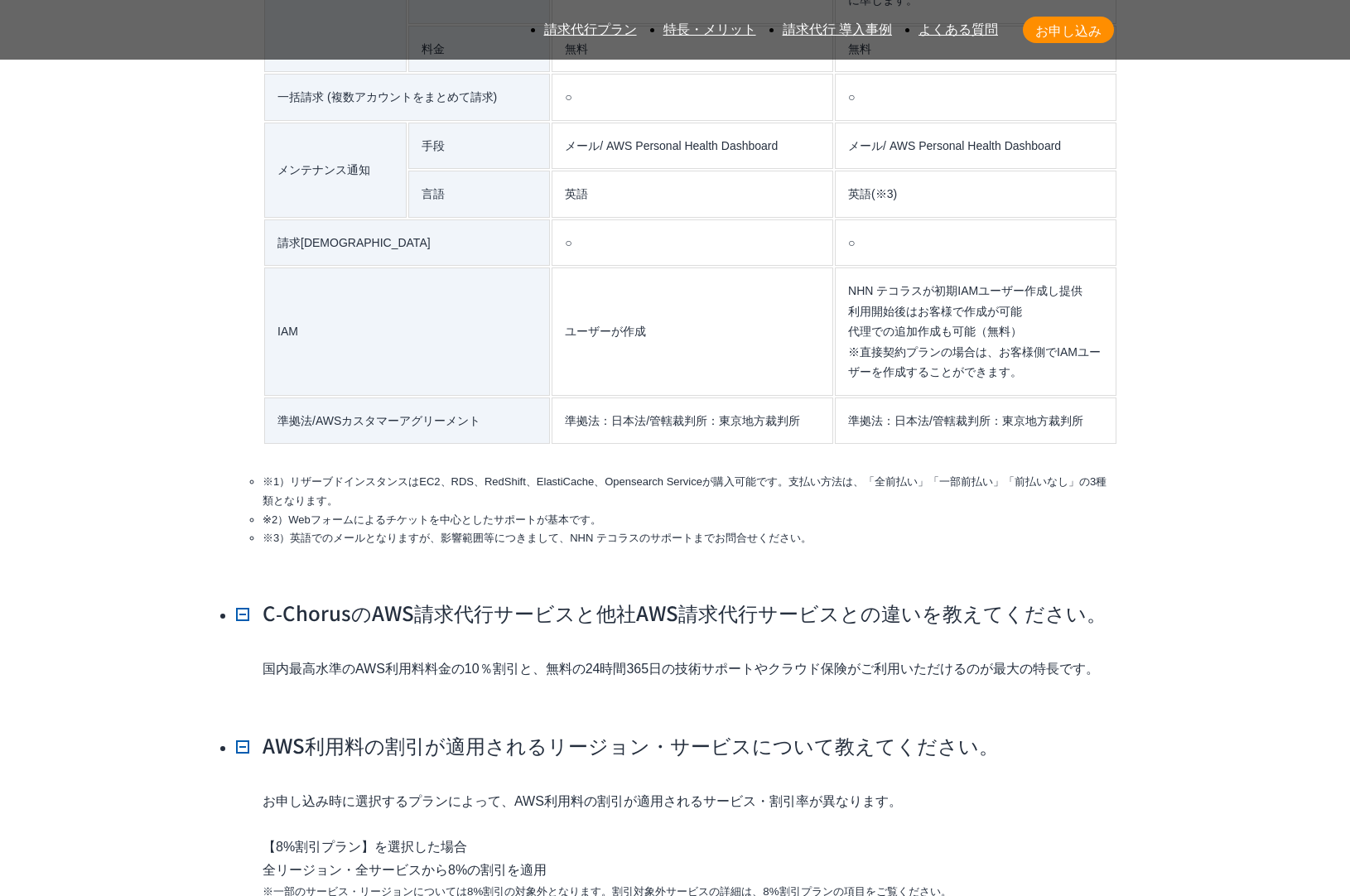
scroll to position [15393, 0]
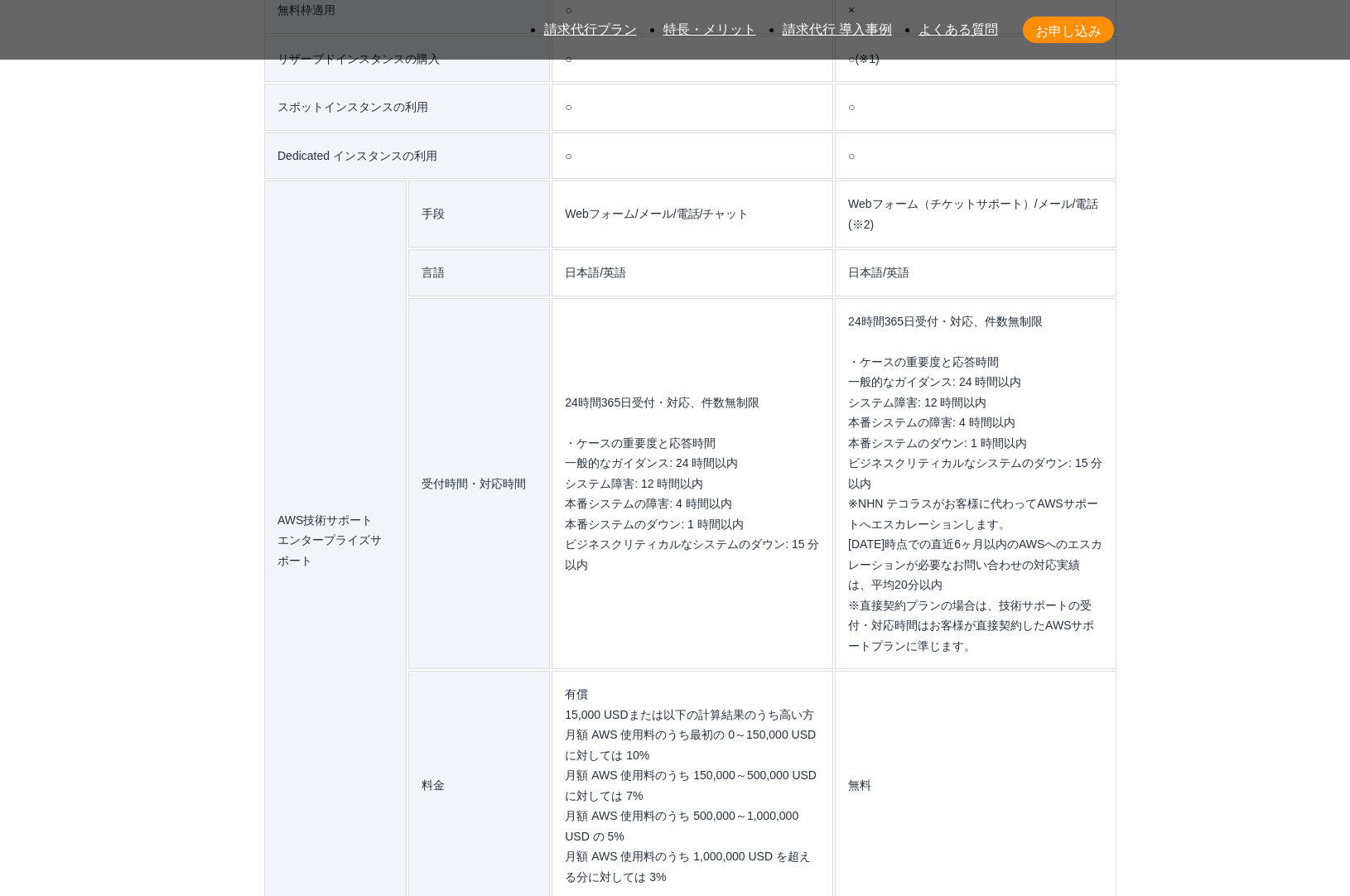
scroll to position [14378, 0]
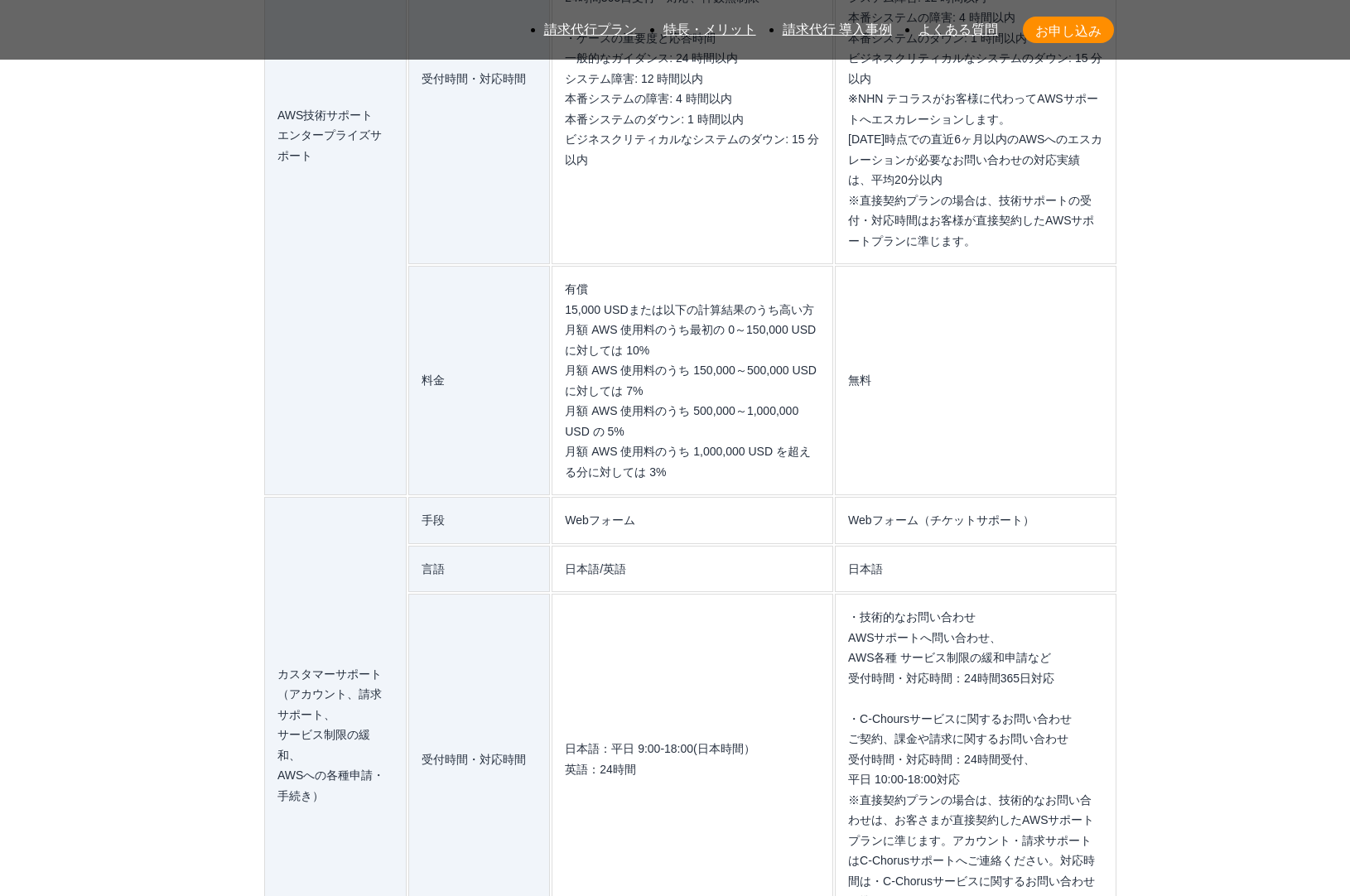
click at [234, 223] on section "AWS請求代行サービスのよくある質問 AWS請求代行サービスとAWS直接契約の違いを教えてください。 AWSサポートへの連絡や利用料金の確認は、NHN テコラ…" at bounding box center [675, 783] width 1337 height 4236
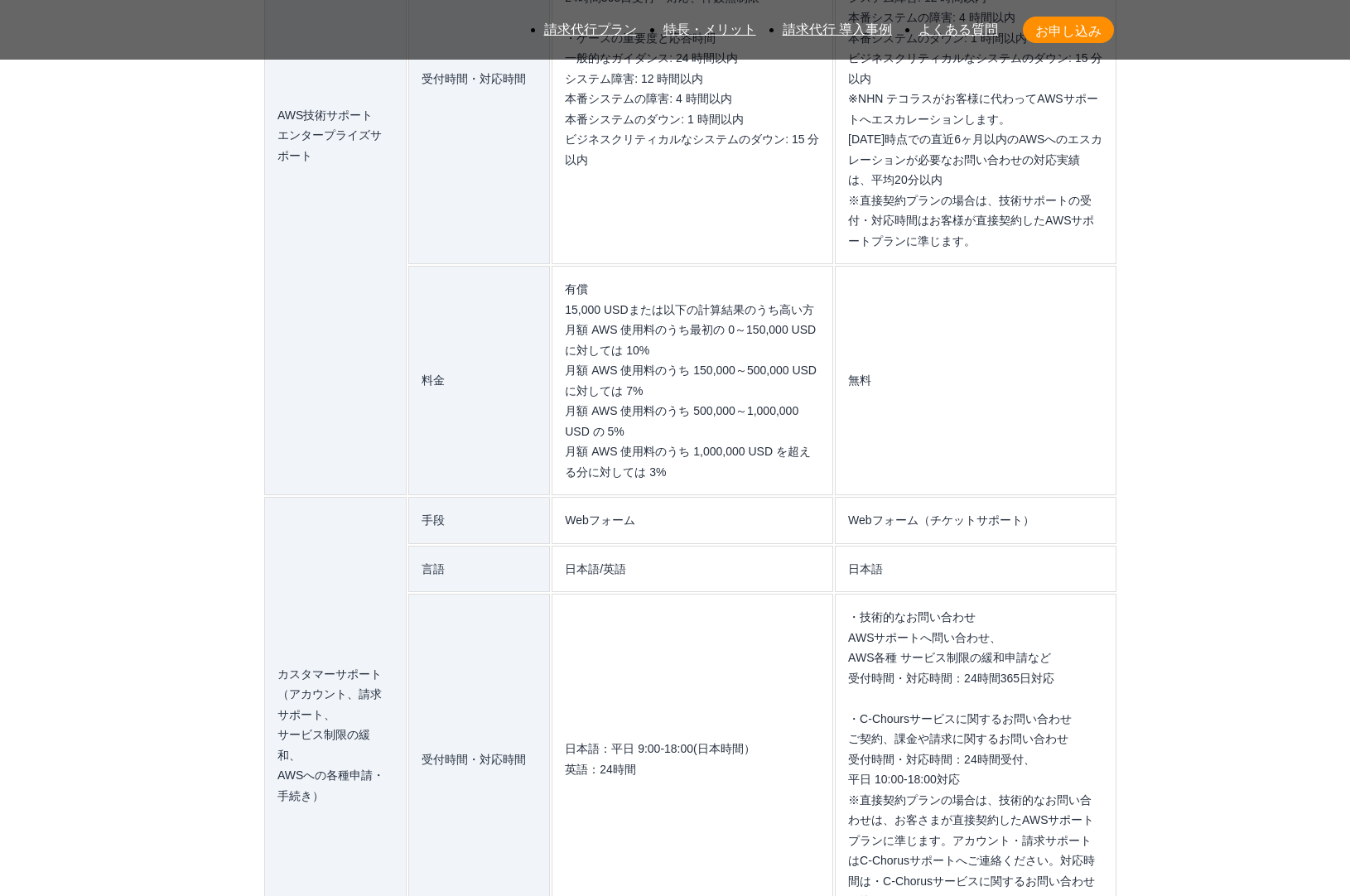
drag, startPoint x: 183, startPoint y: 135, endPoint x: 1011, endPoint y: 723, distance: 1015.5
drag, startPoint x: 1011, startPoint y: 723, endPoint x: 973, endPoint y: 729, distance: 38.5
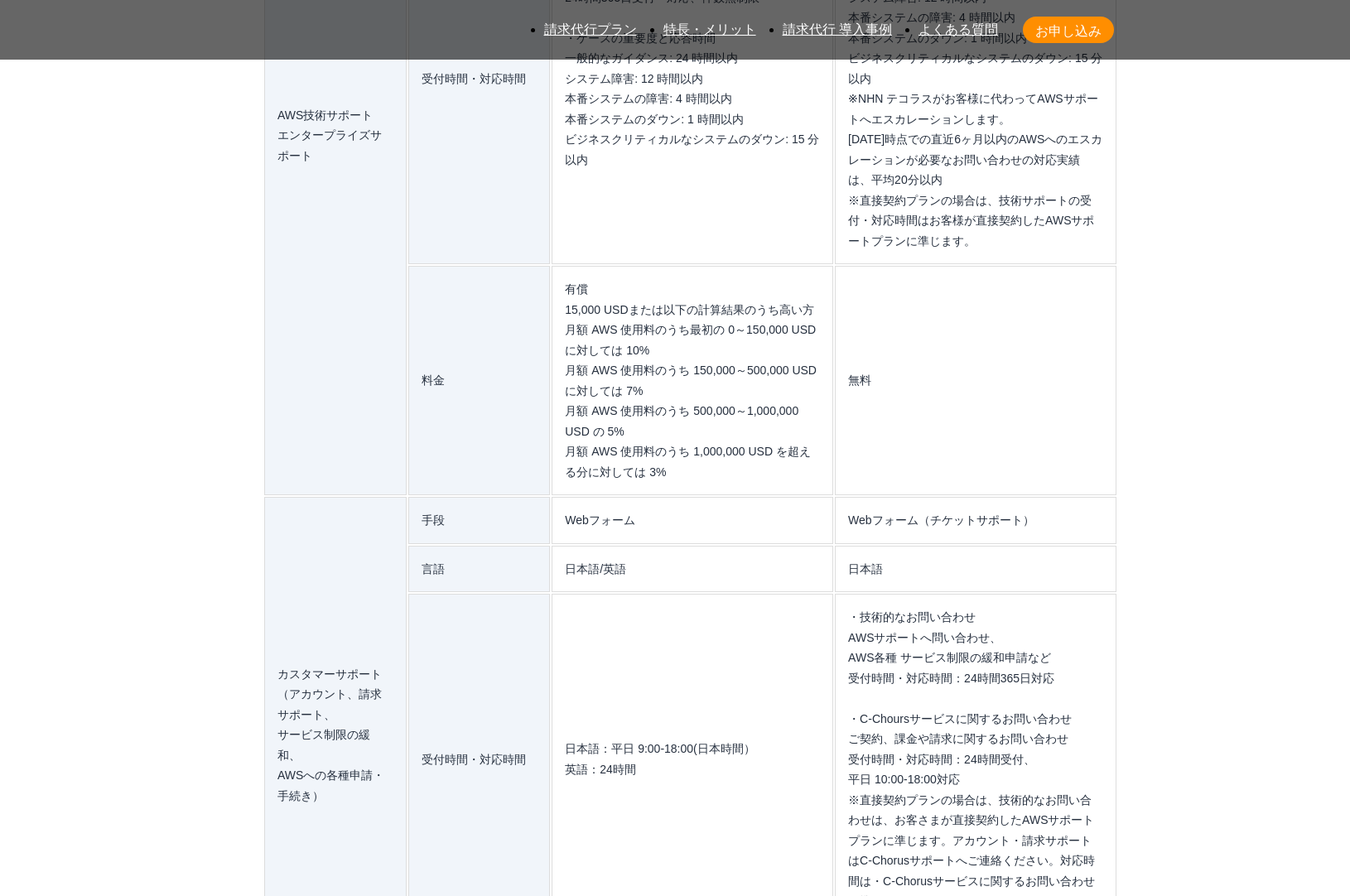
drag, startPoint x: 973, startPoint y: 729, endPoint x: 191, endPoint y: 163, distance: 965.3
click at [191, 162] on section "AWS請求代行サービスのよくある質問 AWS請求代行サービスとAWS直接契約の違いを教えてください。 AWSサポートへの連絡や利用料金の確認は、NHN テコラ…" at bounding box center [675, 340] width 1337 height 3350
drag, startPoint x: 184, startPoint y: 162, endPoint x: 1046, endPoint y: 682, distance: 1006.7
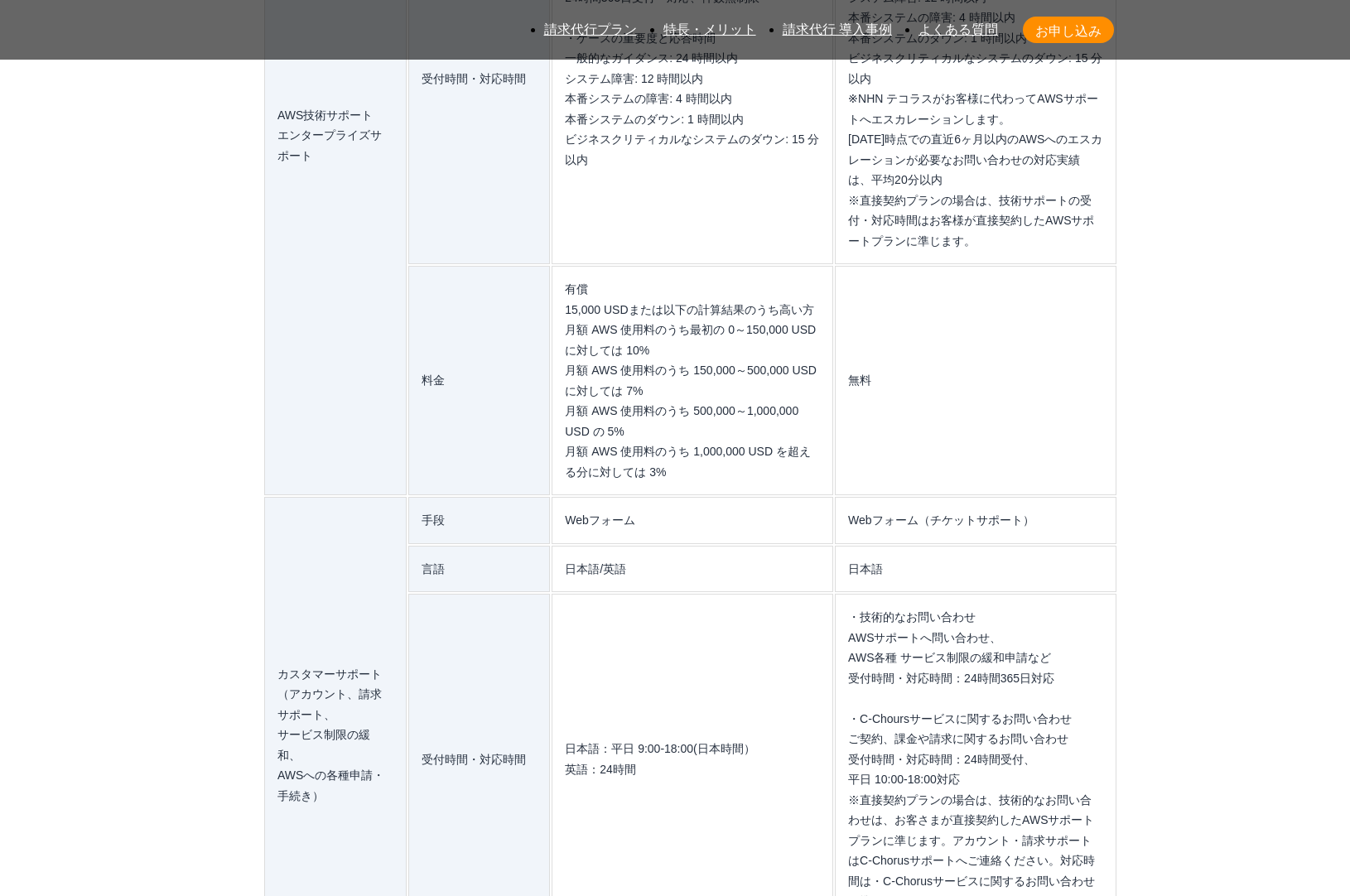
drag, startPoint x: 1042, startPoint y: 686, endPoint x: 192, endPoint y: 161, distance: 999.1
click at [192, 161] on section "AWS請求代行サービスのよくある質問 AWS請求代行サービスとAWS直接契約の違いを教えてください。 AWSサポートへの連絡や利用料金の確認は、NHN テコラ…" at bounding box center [675, 340] width 1337 height 3350
drag, startPoint x: 1043, startPoint y: 655, endPoint x: 157, endPoint y: 155, distance: 1017.3
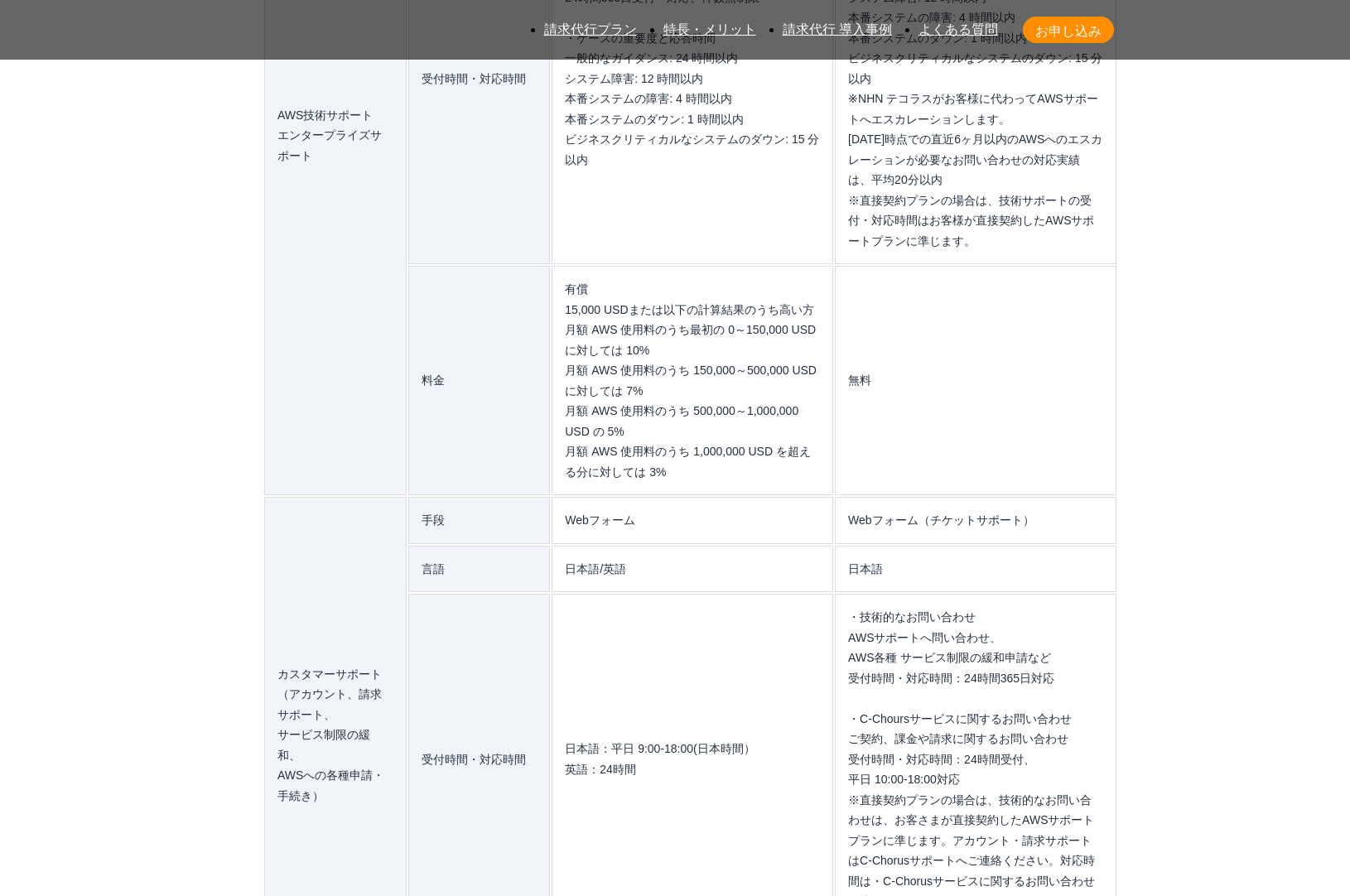
click at [157, 155] on section "AWS請求代行サービスのよくある質問 AWS請求代行サービスとAWS直接契約の違いを教えてください。 AWSサポートへの連絡や利用料金の確認は、NHN テコラ…" at bounding box center [675, 340] width 1337 height 3350
drag, startPoint x: 157, startPoint y: 155, endPoint x: 1033, endPoint y: 725, distance: 1045.1
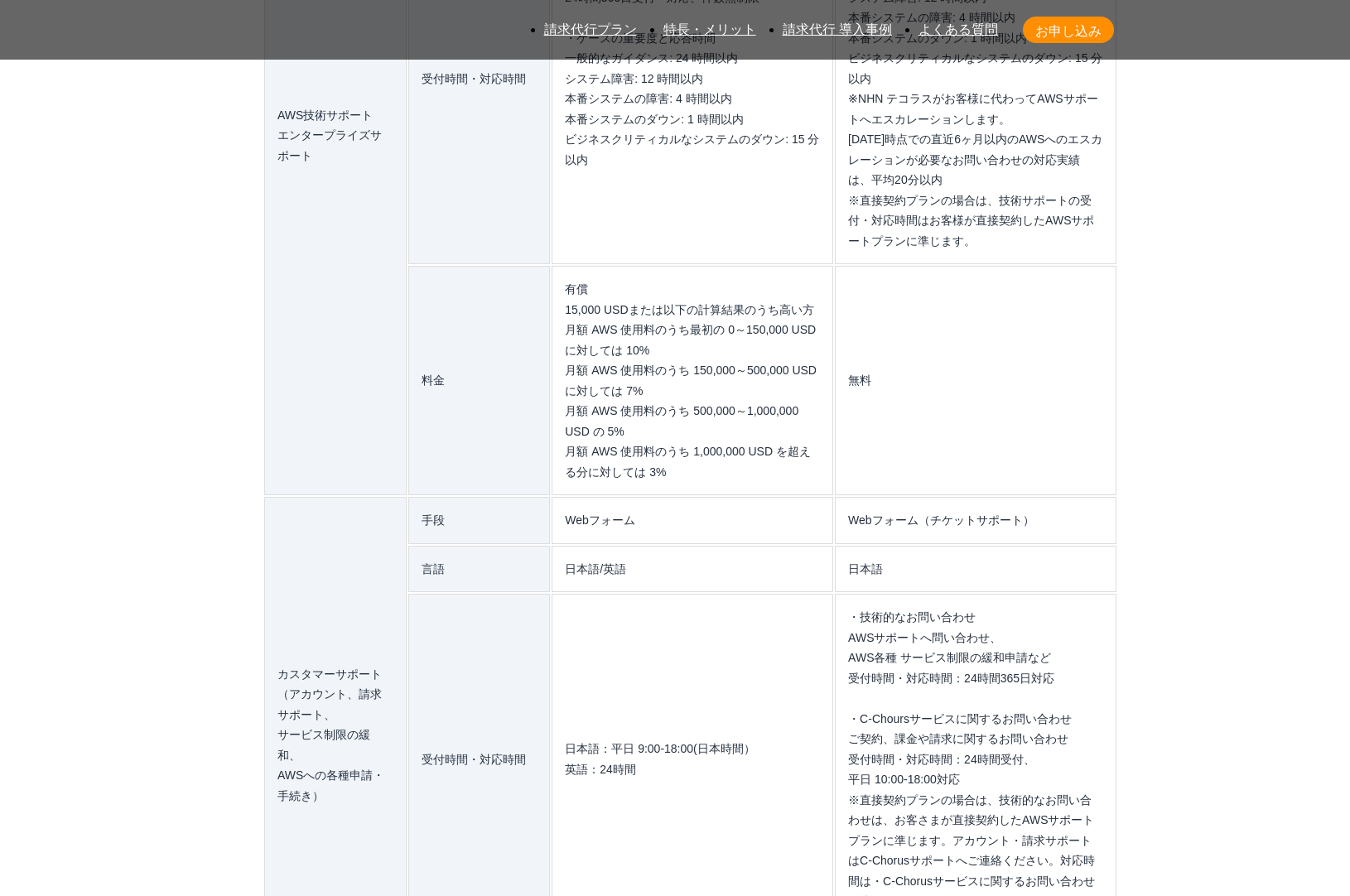
drag, startPoint x: 134, startPoint y: 351, endPoint x: 146, endPoint y: 354, distance: 12.4
click at [134, 351] on section "AWS請求代行サービスのよくある質問 AWS請求代行サービスとAWS直接契約の違いを教えてください。 AWSサポートへの連絡や利用料金の確認は、NHN テコラ…" at bounding box center [675, 340] width 1337 height 3350
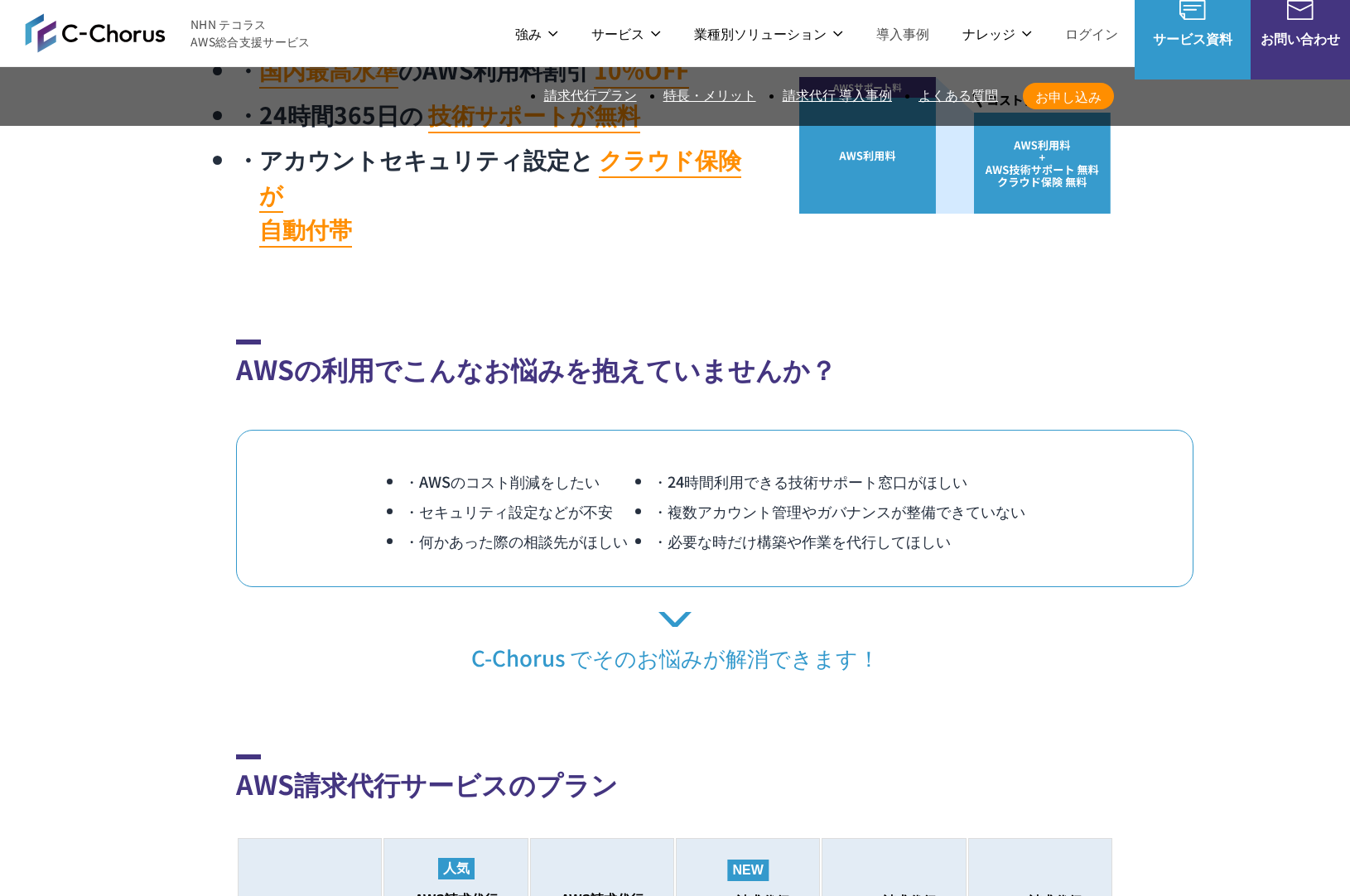
scroll to position [1165, 0]
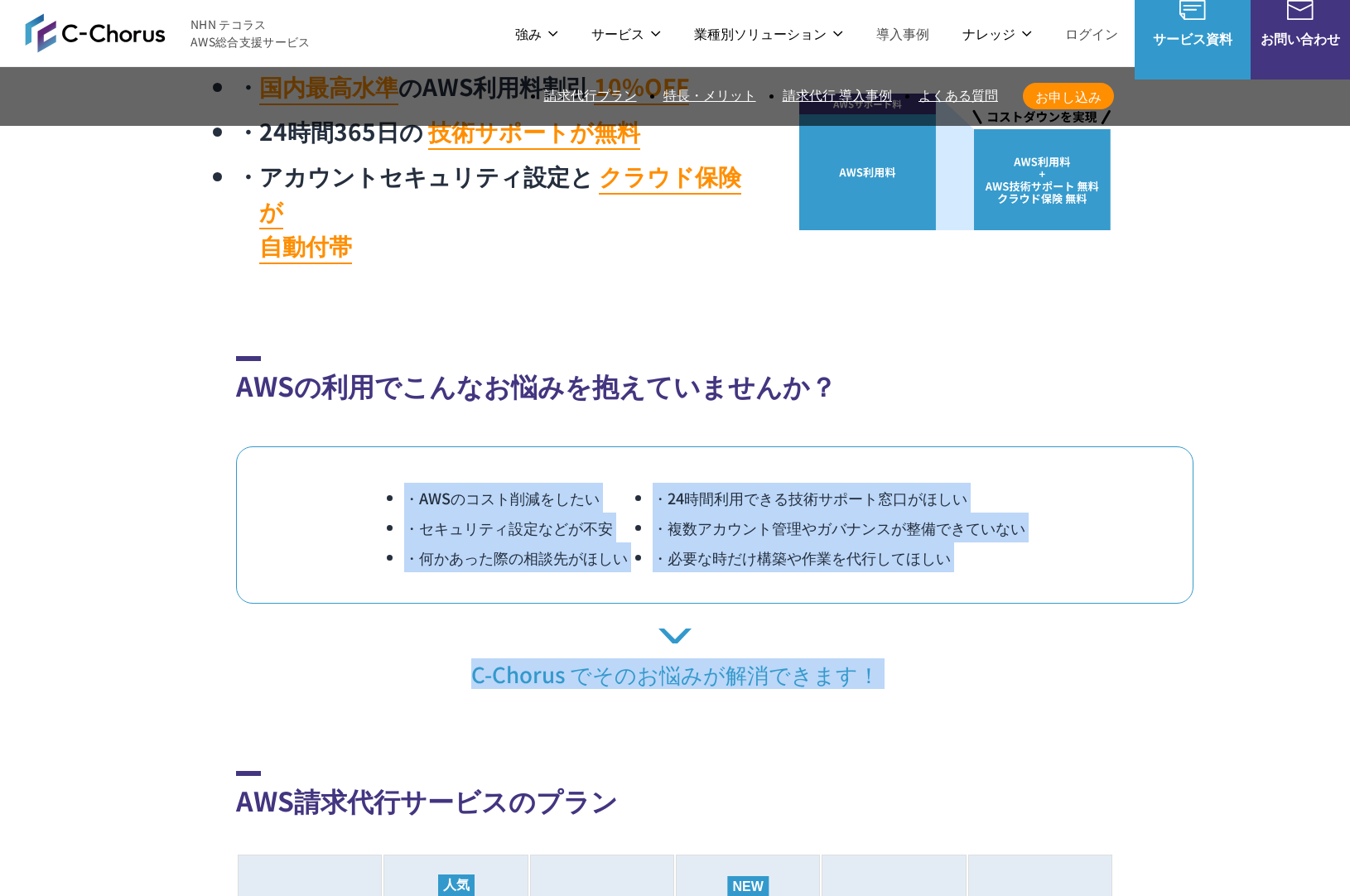
drag, startPoint x: 298, startPoint y: 292, endPoint x: 1070, endPoint y: 520, distance: 805.0
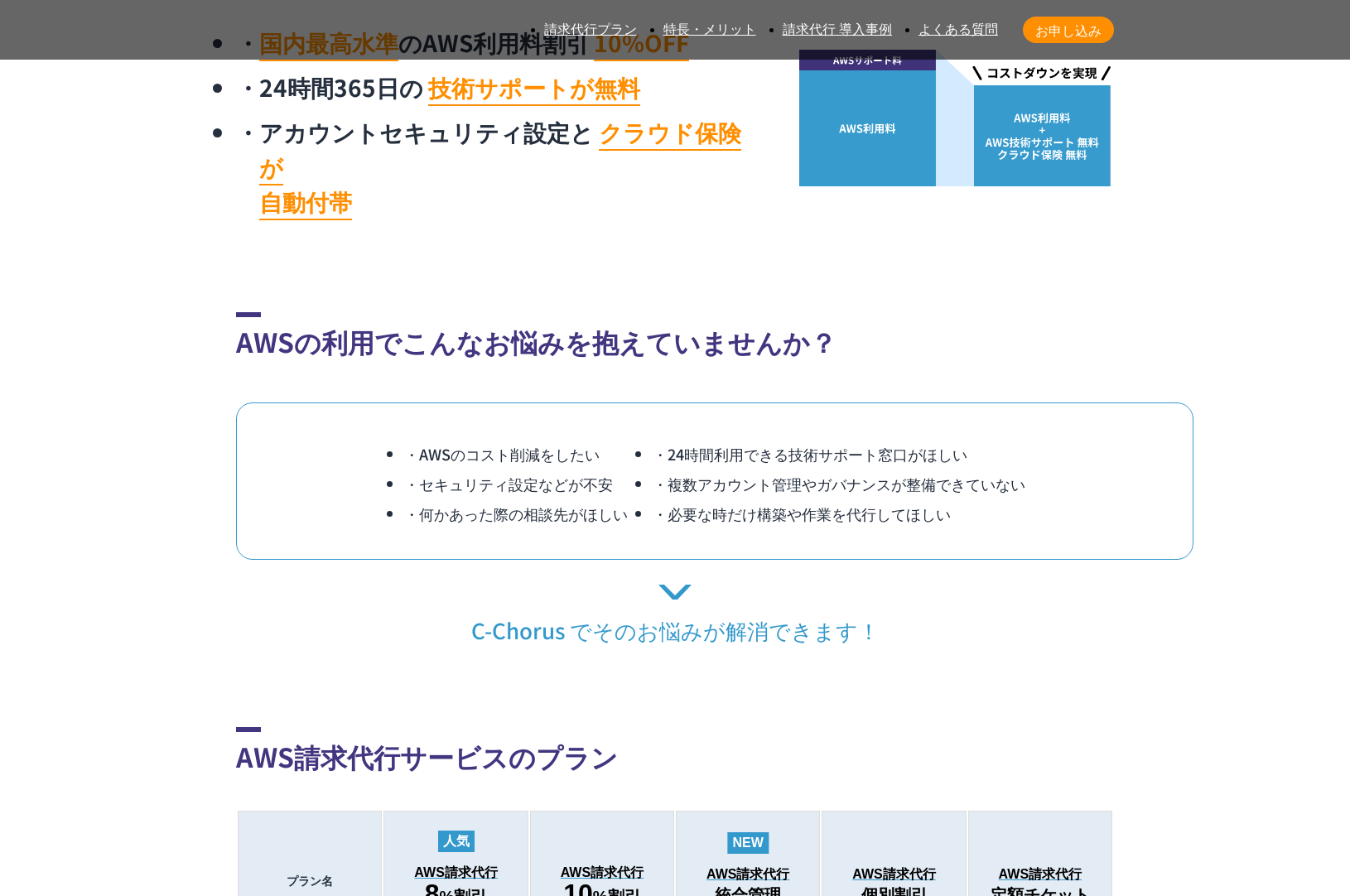
scroll to position [1217, 0]
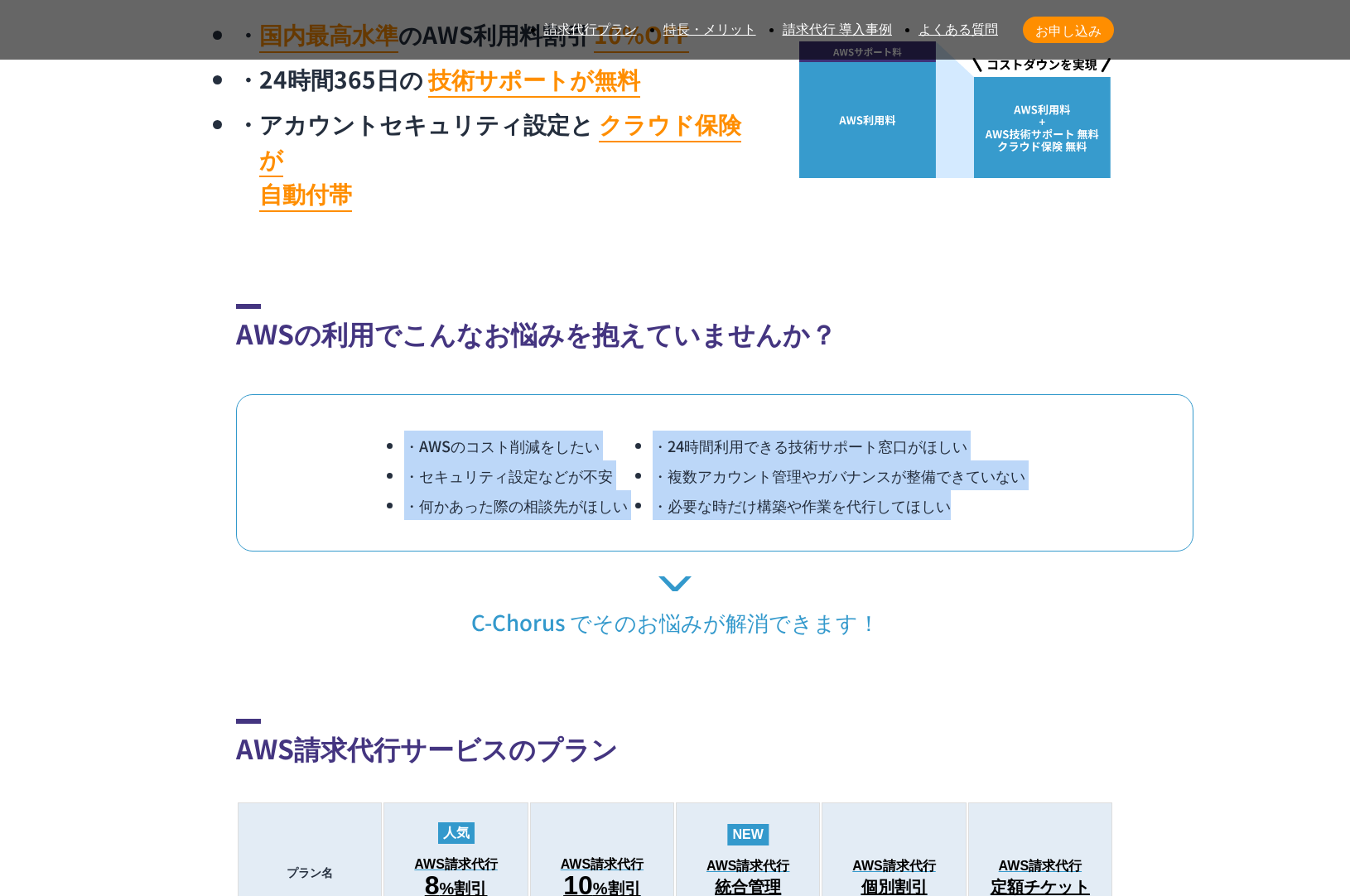
drag, startPoint x: 375, startPoint y: 268, endPoint x: 960, endPoint y: 349, distance: 590.6
click at [960, 394] on div "・AWSのコスト削減をしたい ・24時間利用できる技術サポート窓口がほしい ・セキュリティ設定などが不安 ・複数アカウント管理やガバナンスが整備できていない …" at bounding box center [715, 473] width 958 height 157
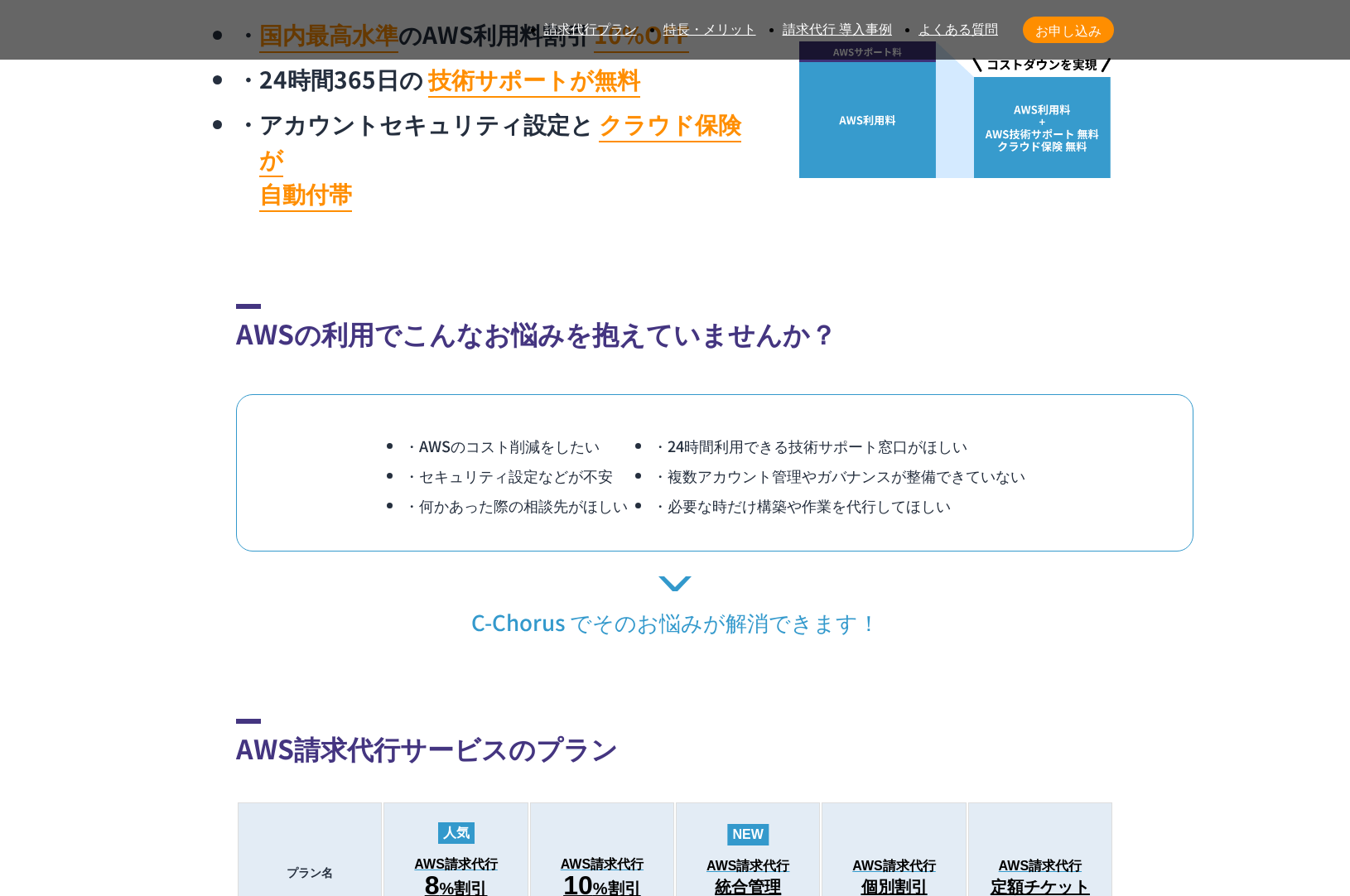
drag, startPoint x: 960, startPoint y: 349, endPoint x: 948, endPoint y: 343, distance: 13.4
click at [959, 394] on div "・AWSのコスト削減をしたい ・24時間利用できる技術サポート窓口がほしい ・セキュリティ設定などが不安 ・複数アカウント管理やガバナンスが整備できていない …" at bounding box center [715, 473] width 958 height 157
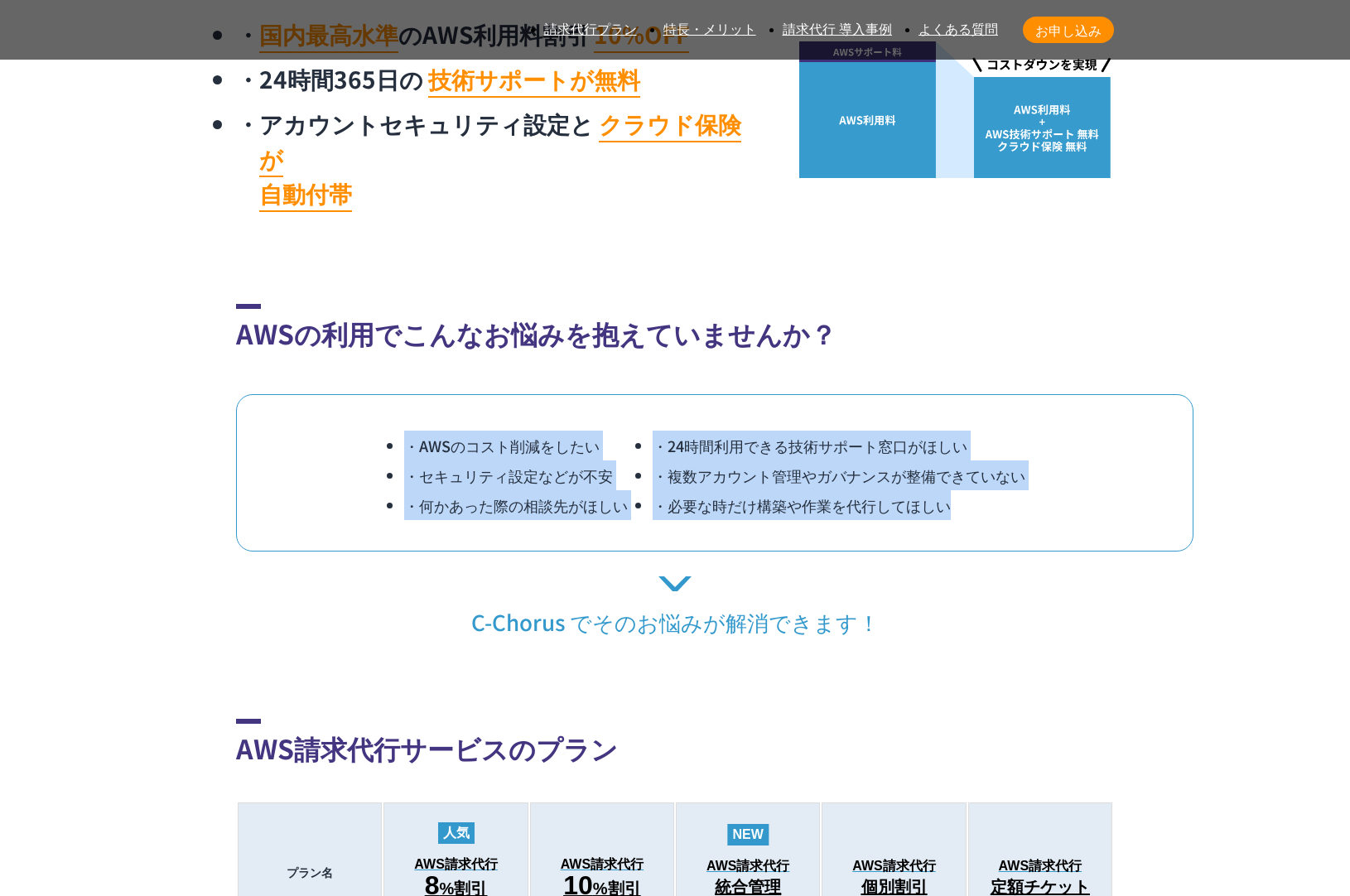
drag, startPoint x: 952, startPoint y: 343, endPoint x: 351, endPoint y: 281, distance: 604.2
click at [351, 394] on div "・AWSのコスト削減をしたい ・24時間利用できる技術サポート窓口がほしい ・セキュリティ設定などが不安 ・複数アカウント管理やガバナンスが整備できていない …" at bounding box center [715, 473] width 958 height 157
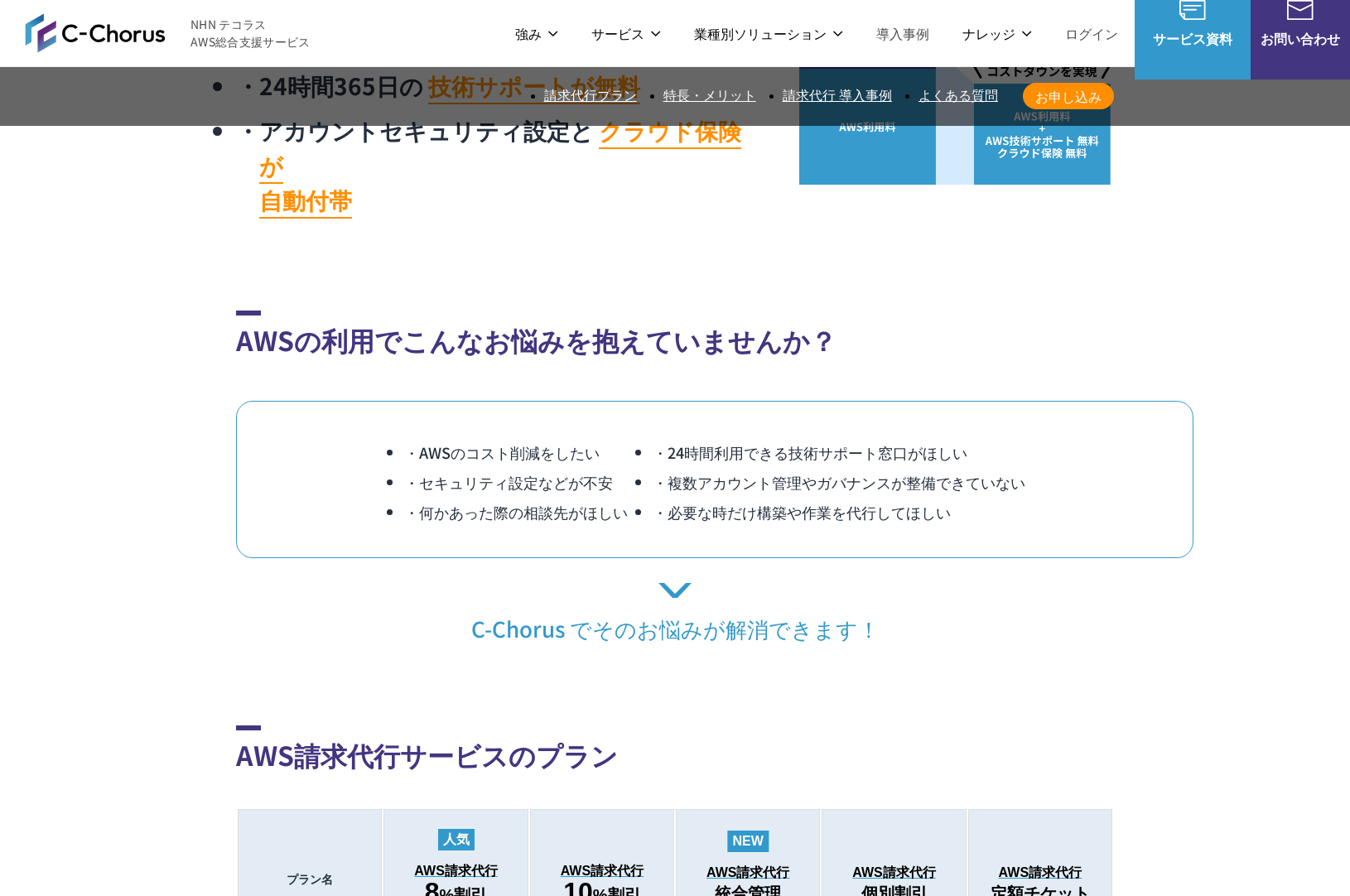
scroll to position [1208, 0]
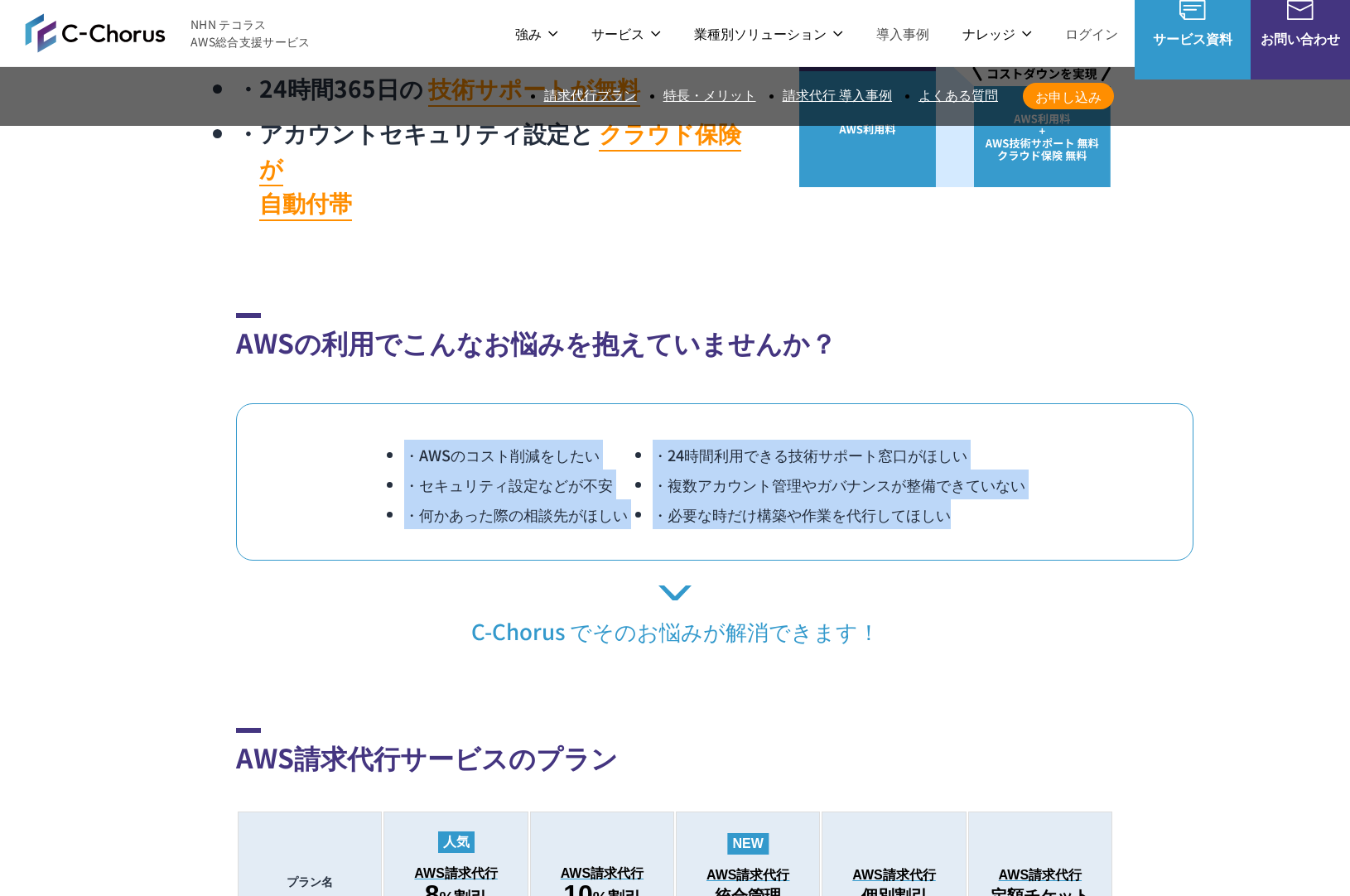
drag, startPoint x: 369, startPoint y: 288, endPoint x: 788, endPoint y: 377, distance: 428.3
click at [788, 404] on div "・AWSのコスト削減をしたい ・24時間利用できる技術サポート窓口がほしい ・セキュリティ設定などが不安 ・複数アカウント管理やガバナンスが整備できていない …" at bounding box center [715, 482] width 958 height 157
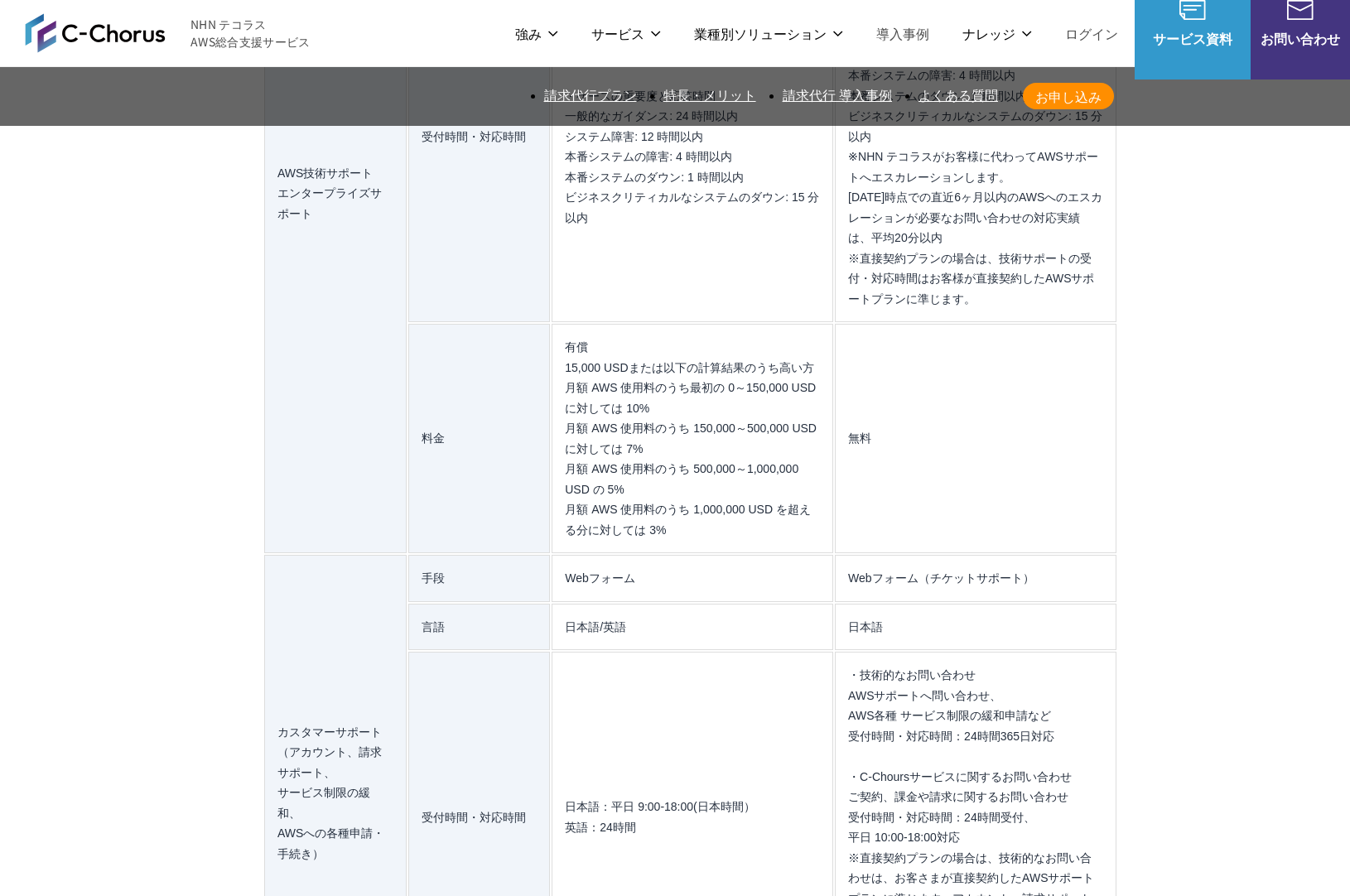
scroll to position [14305, 0]
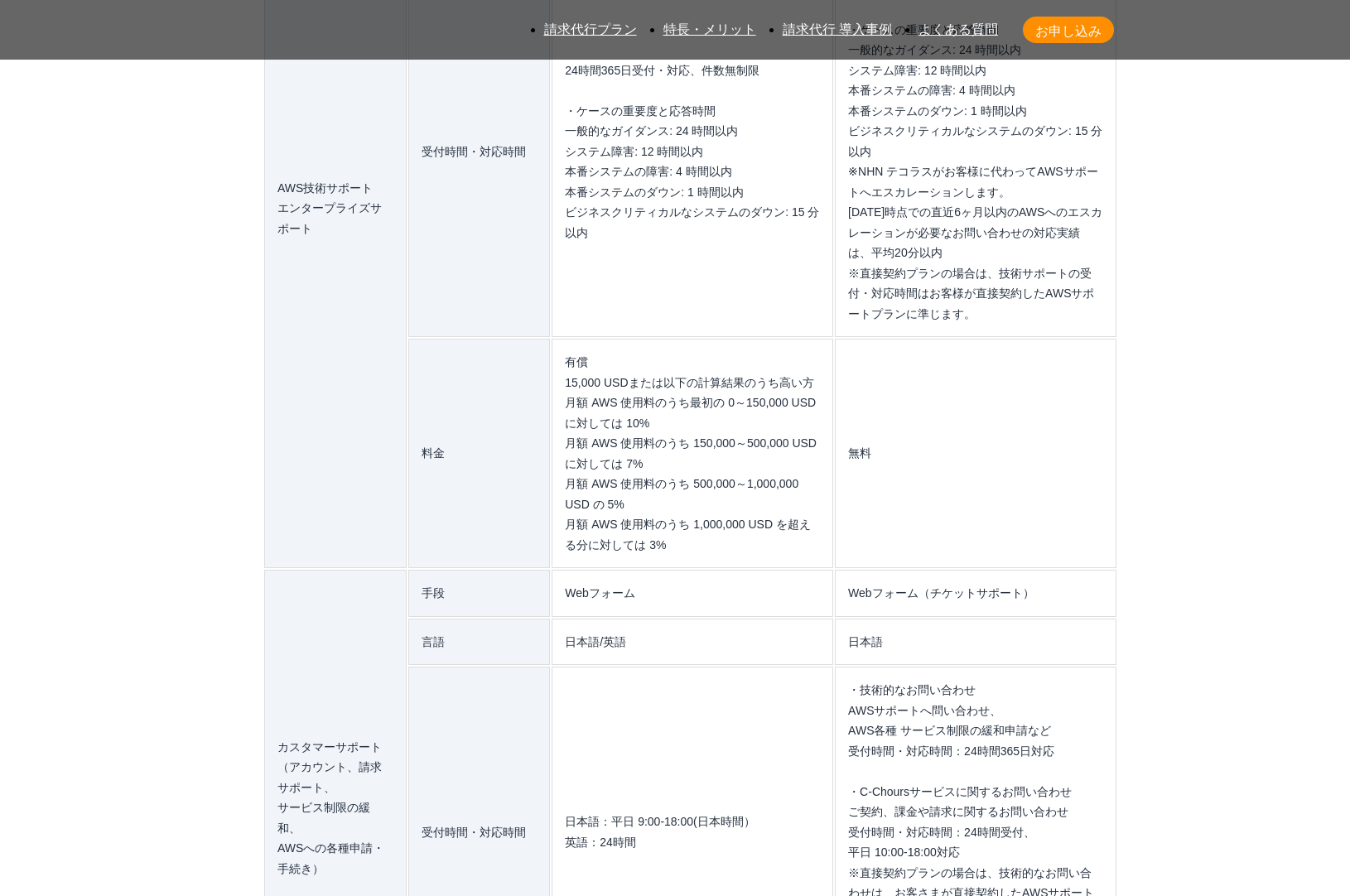
drag, startPoint x: 539, startPoint y: 299, endPoint x: 1139, endPoint y: 303, distance: 600.0
click at [1139, 303] on section "AWS請求代行サービスのよくある質問 AWS請求代行サービスとAWS直接契約の違いを教えてください。 AWSサポートへの連絡や利用料金の確認は、NHN テコラ…" at bounding box center [675, 451] width 1337 height 3428
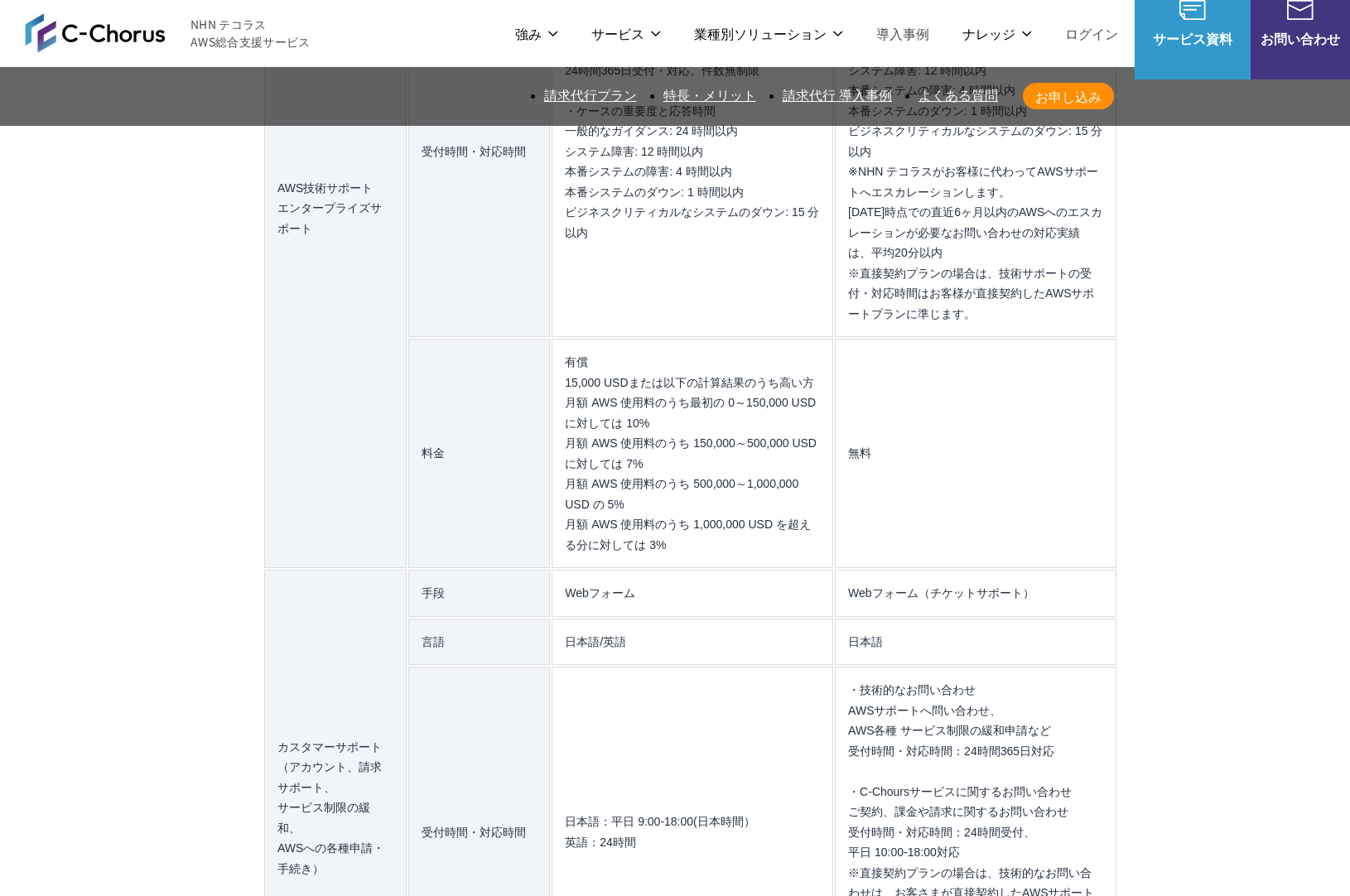
click at [1139, 303] on section "AWS請求代行サービスのよくある質問 AWS請求代行サービスとAWS直接契約の違いを教えてください。 AWSサポートへの連絡や利用料金の確認は、NHN テコラ…" at bounding box center [675, 451] width 1337 height 3428
drag, startPoint x: 1139, startPoint y: 303, endPoint x: 144, endPoint y: 303, distance: 995.0
click at [144, 303] on section "AWS請求代行サービスのよくある質問 AWS請求代行サービスとAWS直接契約の違いを教えてください。 AWSサポートへの連絡や利用料金の確認は、NHN テコラ…" at bounding box center [675, 453] width 1337 height 3428
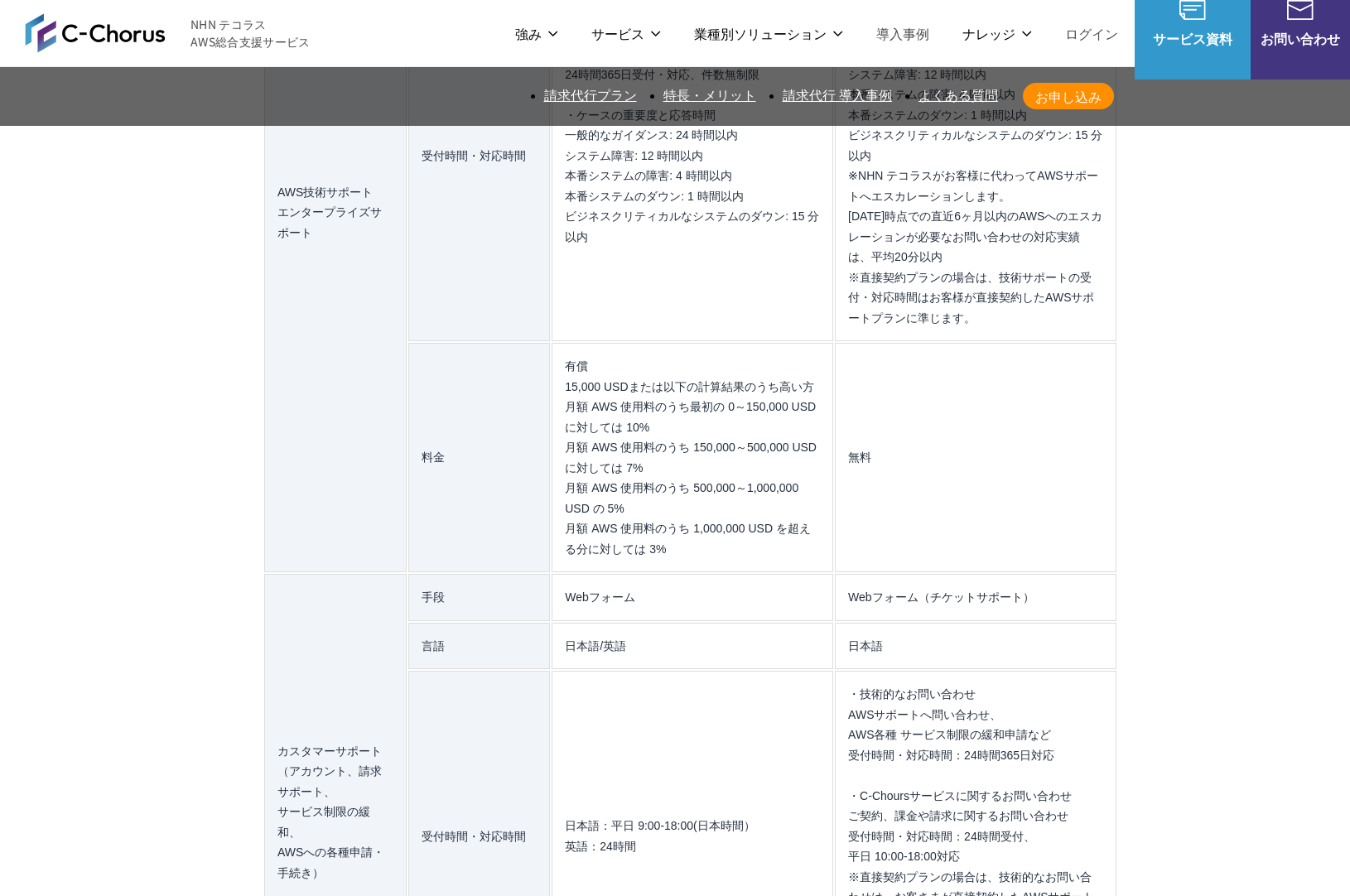
drag, startPoint x: 197, startPoint y: 303, endPoint x: 208, endPoint y: 302, distance: 11.0
click at [198, 303] on section "AWS請求代行サービスのよくある質問 AWS請求代行サービスとAWS直接契約の違いを教えてください。 AWSサポートへの連絡や利用料金の確認は、NHN テコラ…" at bounding box center [675, 455] width 1337 height 3428
drag, startPoint x: 208, startPoint y: 302, endPoint x: 232, endPoint y: 303, distance: 24.0
click at [220, 302] on section "AWS請求代行サービスのよくある質問 AWS請求代行サービスとAWS直接契約の違いを教えてください。 AWSサポートへの連絡や利用料金の確認は、NHN テコラ…" at bounding box center [675, 455] width 1337 height 3428
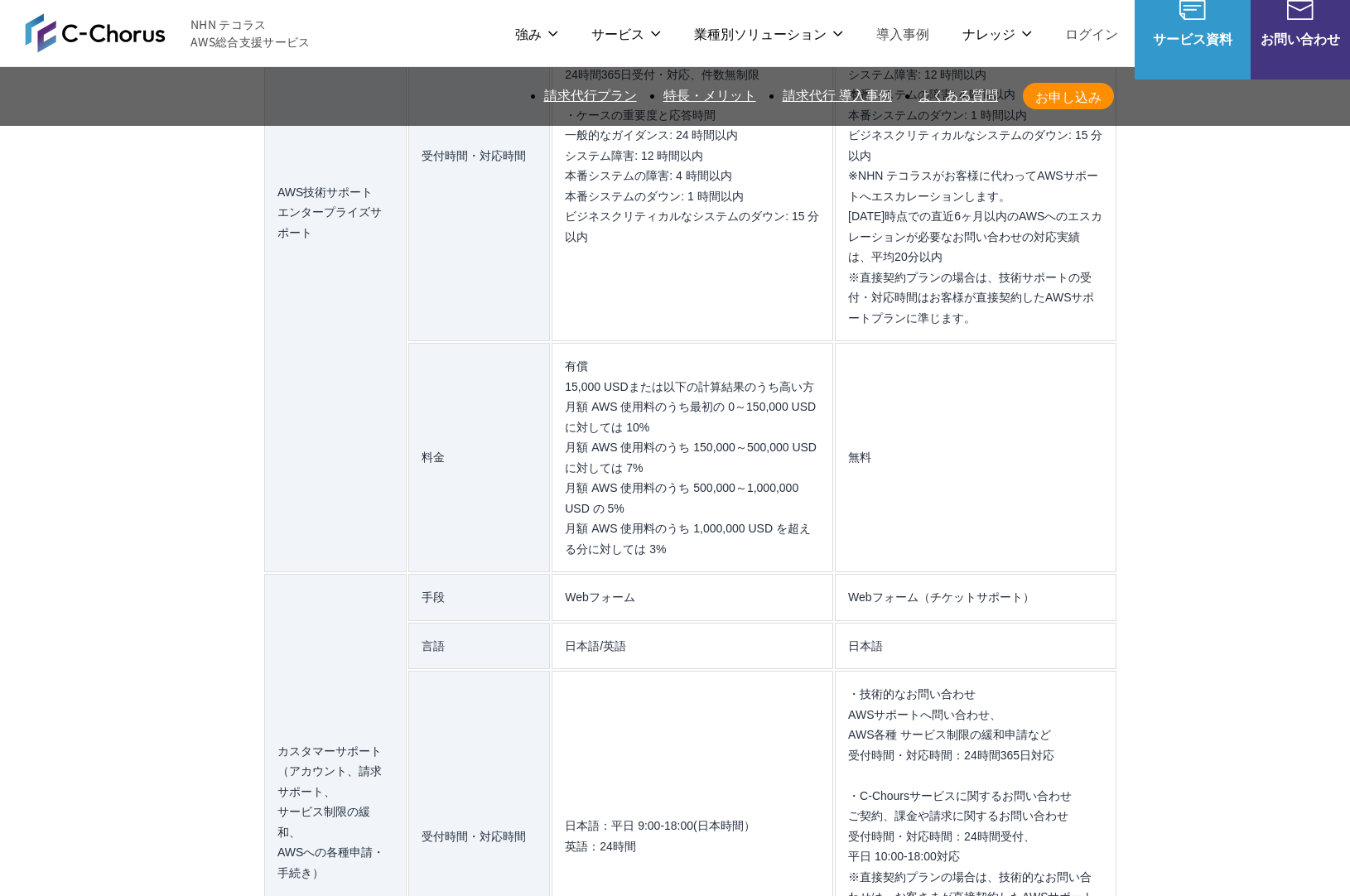
drag, startPoint x: 276, startPoint y: 300, endPoint x: 1130, endPoint y: 302, distance: 854.0
click at [1130, 302] on section "AWS請求代行サービスのよくある質問 AWS請求代行サービスとAWS直接契約の違いを教えてください。 AWSサポートへの連絡や利用料金の確認は、NHN テコラ…" at bounding box center [675, 455] width 1337 height 3428
drag, startPoint x: 1125, startPoint y: 303, endPoint x: 1115, endPoint y: 267, distance: 37.4
click at [1115, 267] on section "AWS請求代行サービスのよくある質問 AWS請求代行サービスとAWS直接契約の違いを教えてください。 AWSサポートへの連絡や利用料金の確認は、NHN テコラ…" at bounding box center [675, 455] width 1337 height 3428
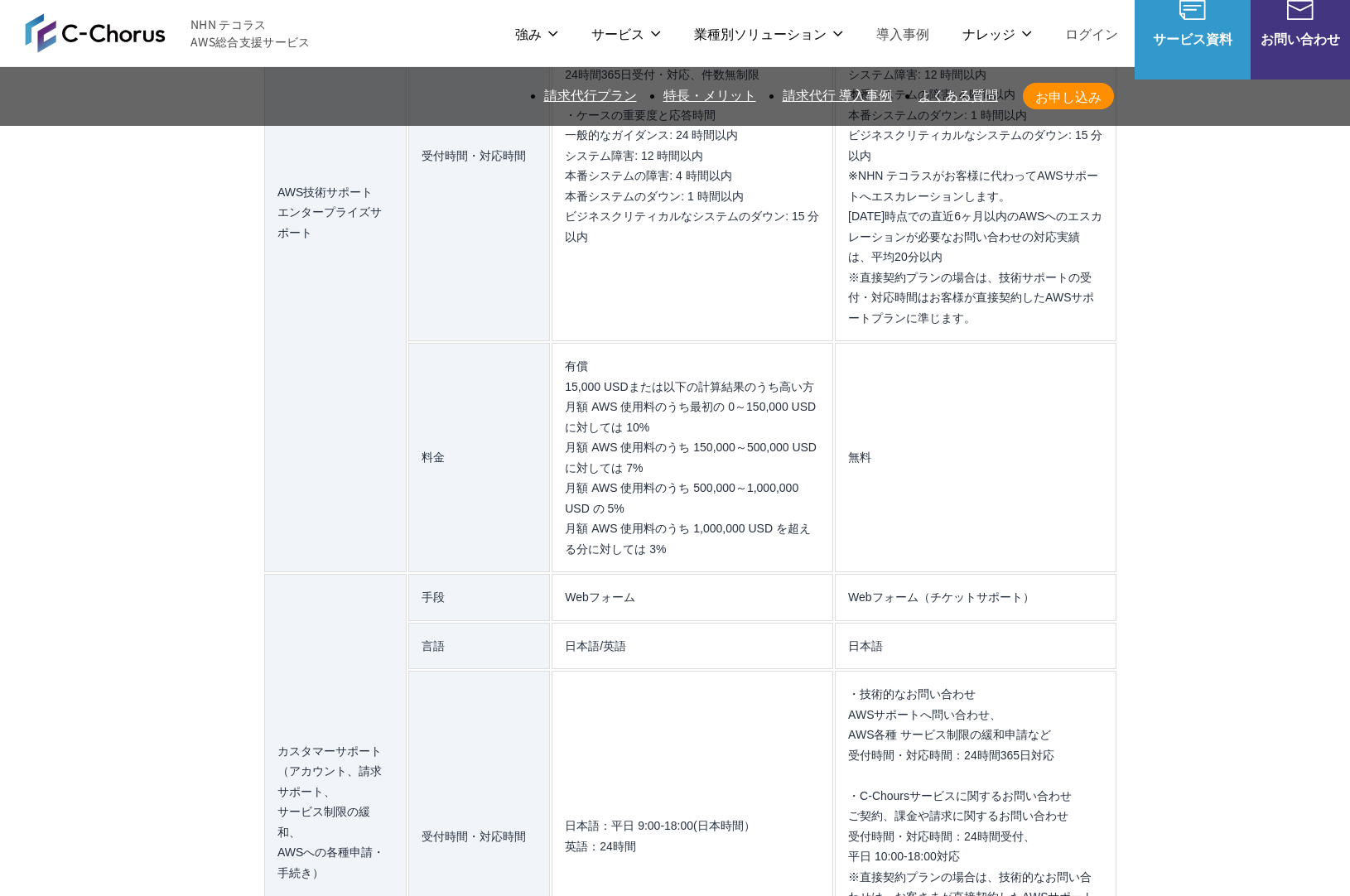
click at [1115, 267] on section "AWS請求代行サービスのよくある質問 AWS請求代行サービスとAWS直接契約の違いを教えてください。 AWSサポートへの連絡や利用料金の確認は、NHN テコラ…" at bounding box center [675, 455] width 1337 height 3428
drag, startPoint x: 1115, startPoint y: 267, endPoint x: 1115, endPoint y: 310, distance: 43.0
click at [1115, 310] on section "AWS請求代行サービスのよくある質問 AWS請求代行サービスとAWS直接契約の違いを教えてください。 AWSサポートへの連絡や利用料金の確認は、NHN テコラ…" at bounding box center [675, 455] width 1337 height 3428
drag, startPoint x: 1114, startPoint y: 309, endPoint x: 1111, endPoint y: 284, distance: 25.2
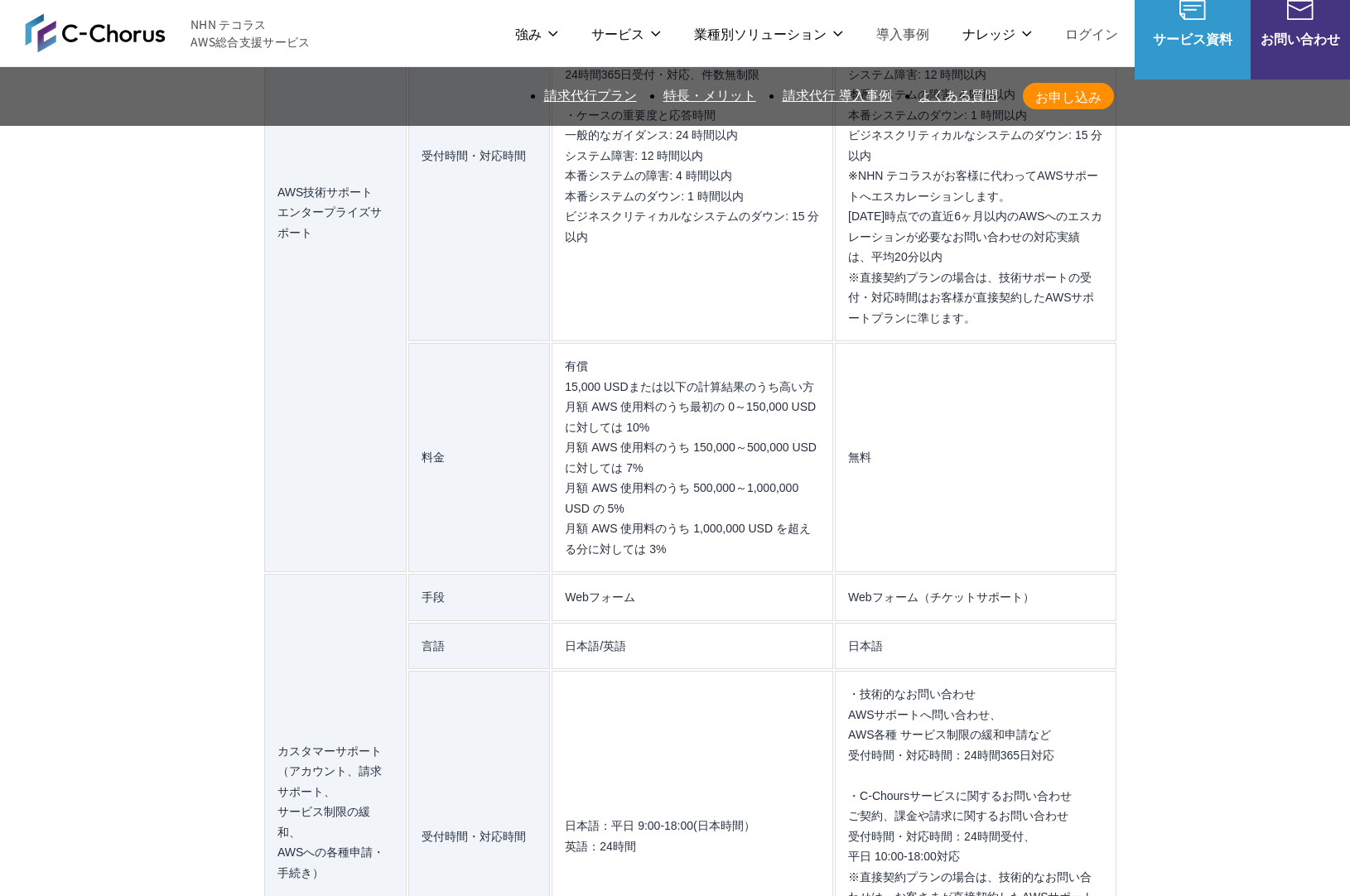
click at [1111, 284] on section "AWS請求代行サービスのよくある質問 AWS請求代行サービスとAWS直接契約の違いを教えてください。 AWSサポートへの連絡や利用料金の確認は、NHN テコラ…" at bounding box center [675, 455] width 1337 height 3428
drag, startPoint x: 1111, startPoint y: 284, endPoint x: 1114, endPoint y: 309, distance: 25.2
click at [1114, 309] on section "AWS請求代行サービスのよくある質問 AWS請求代行サービスとAWS直接契約の違いを教えてください。 AWSサポートへの連絡や利用料金の確認は、NHN テコラ…" at bounding box center [675, 455] width 1337 height 3428
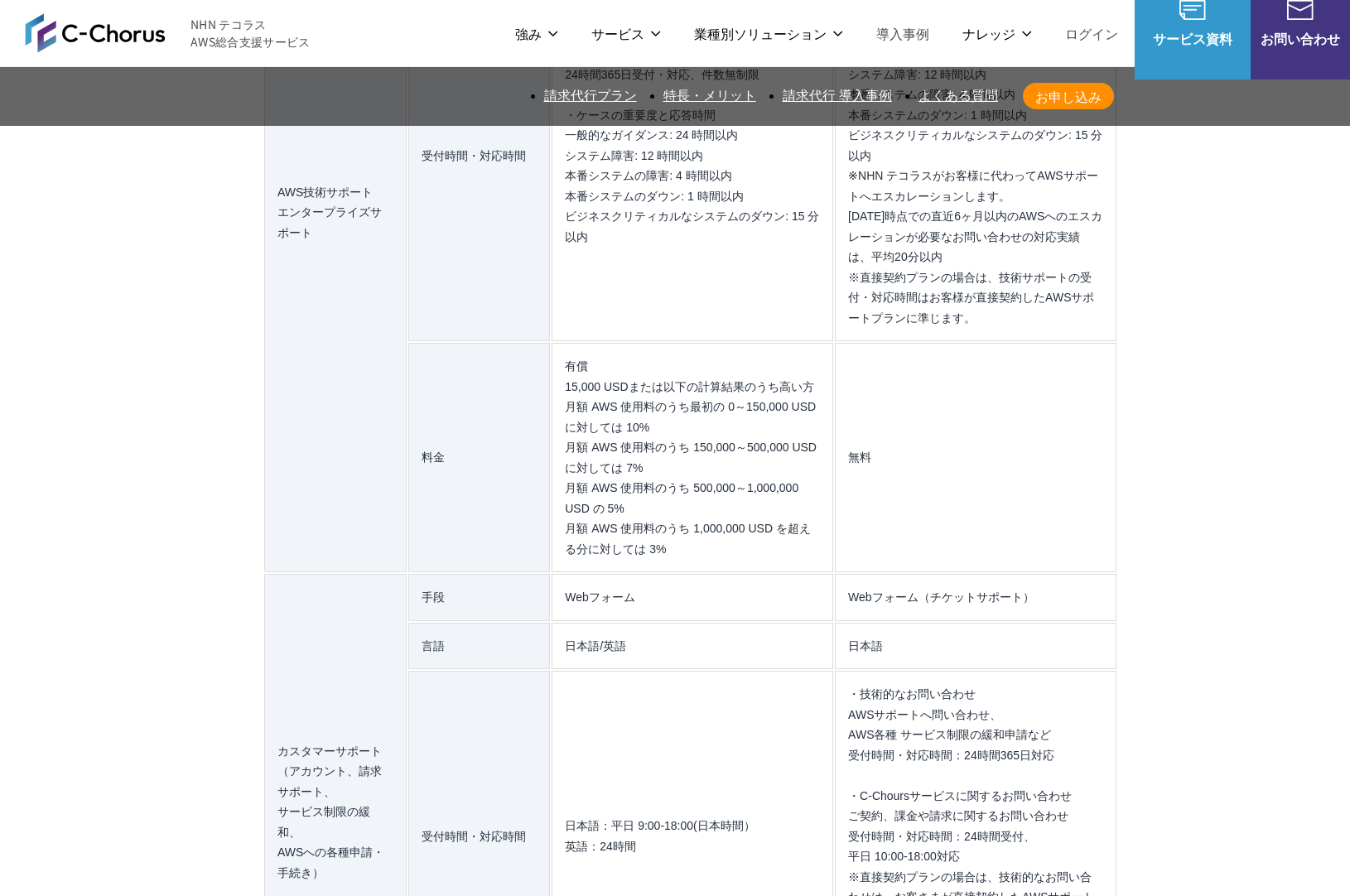
drag, startPoint x: 1118, startPoint y: 298, endPoint x: 1119, endPoint y: 284, distance: 14.0
click at [1119, 284] on section "AWS請求代行サービスのよくある質問 AWS請求代行サービスとAWS直接契約の違いを教えてください。 AWSサポートへの連絡や利用料金の確認は、NHN テコラ…" at bounding box center [675, 455] width 1337 height 3428
drag, startPoint x: 1119, startPoint y: 284, endPoint x: 1120, endPoint y: 306, distance: 22.0
click at [1120, 306] on section "AWS請求代行サービスのよくある質問 AWS請求代行サービスとAWS直接契約の違いを教えてください。 AWSサポートへの連絡や利用料金の確認は、NHN テコラ…" at bounding box center [675, 455] width 1337 height 3428
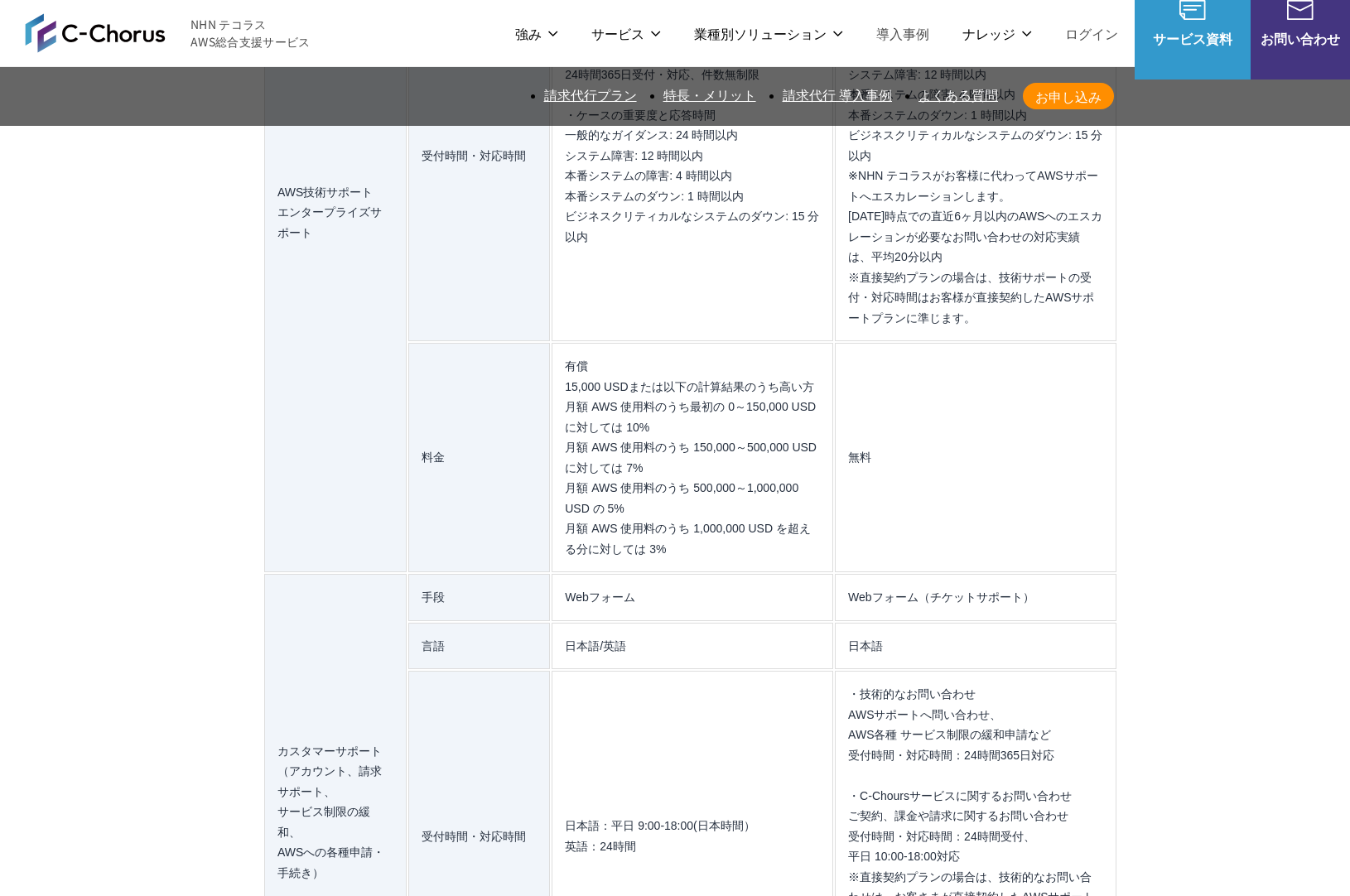
click at [1120, 306] on section "AWS請求代行サービスのよくある質問 AWS請求代行サービスとAWS直接契約の違いを教えてください。 AWSサポートへの連絡や利用料金の確認は、NHN テコラ…" at bounding box center [675, 455] width 1337 height 3428
drag, startPoint x: 1118, startPoint y: 293, endPoint x: 1118, endPoint y: 278, distance: 15.0
click at [1118, 278] on section "AWS請求代行サービスのよくある質問 AWS請求代行サービスとAWS直接契約の違いを教えてください。 AWSサポートへの連絡や利用料金の確認は、NHN テコラ…" at bounding box center [675, 455] width 1337 height 3428
drag, startPoint x: 1118, startPoint y: 278, endPoint x: 1121, endPoint y: 303, distance: 25.2
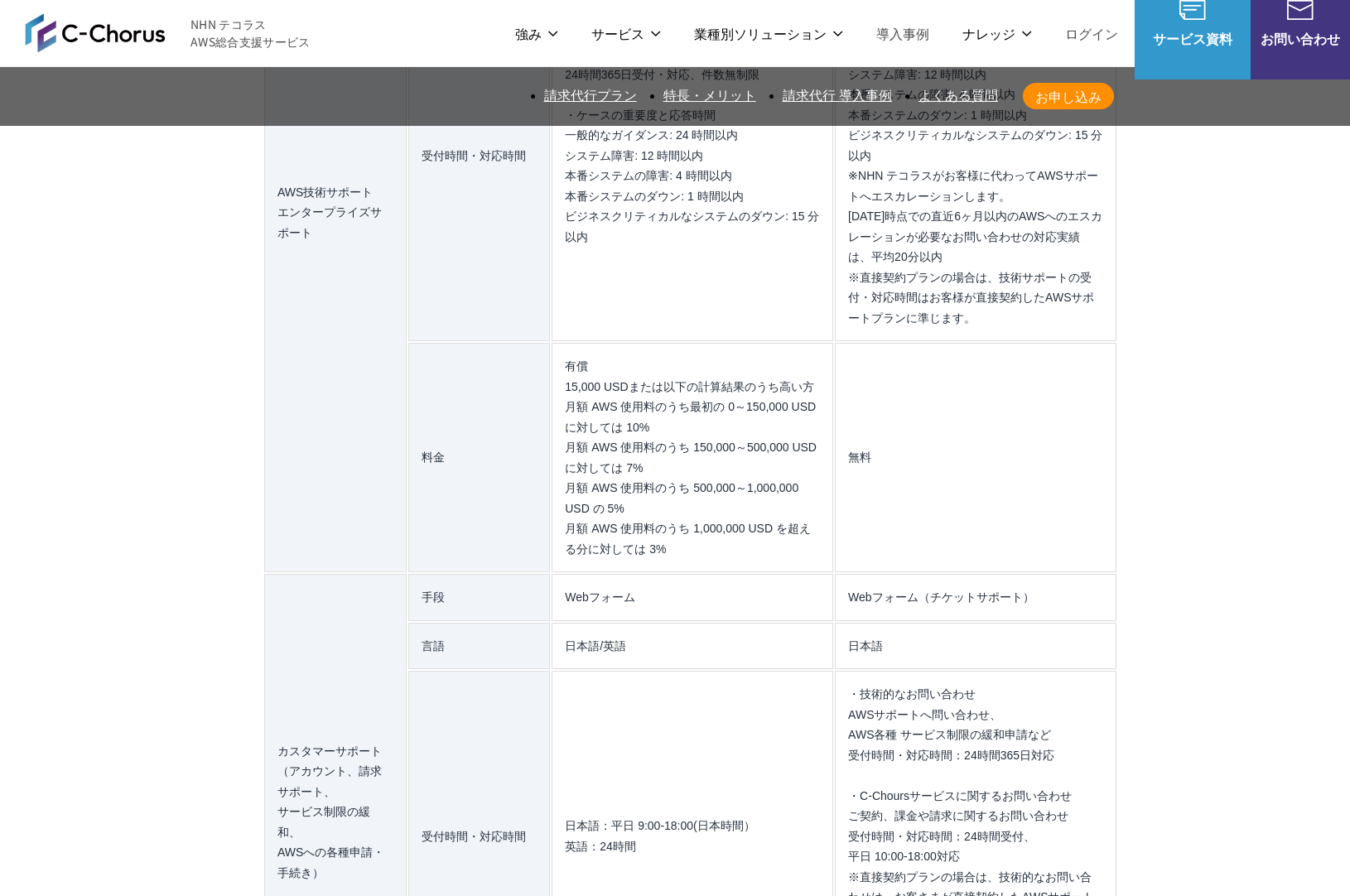
click at [1121, 303] on section "AWS請求代行サービスのよくある質問 AWS請求代行サービスとAWS直接契約の違いを教えてください。 AWSサポートへの連絡や利用料金の確認は、NHN テコラ…" at bounding box center [675, 455] width 1337 height 3428
click at [1122, 282] on section "AWS請求代行サービスのよくある質問 AWS請求代行サービスとAWS直接契約の違いを教えてください。 AWSサポートへの連絡や利用料金の確認は、NHN テコラ…" at bounding box center [675, 455] width 1337 height 3428
drag, startPoint x: 1128, startPoint y: 289, endPoint x: 1126, endPoint y: 301, distance: 12.2
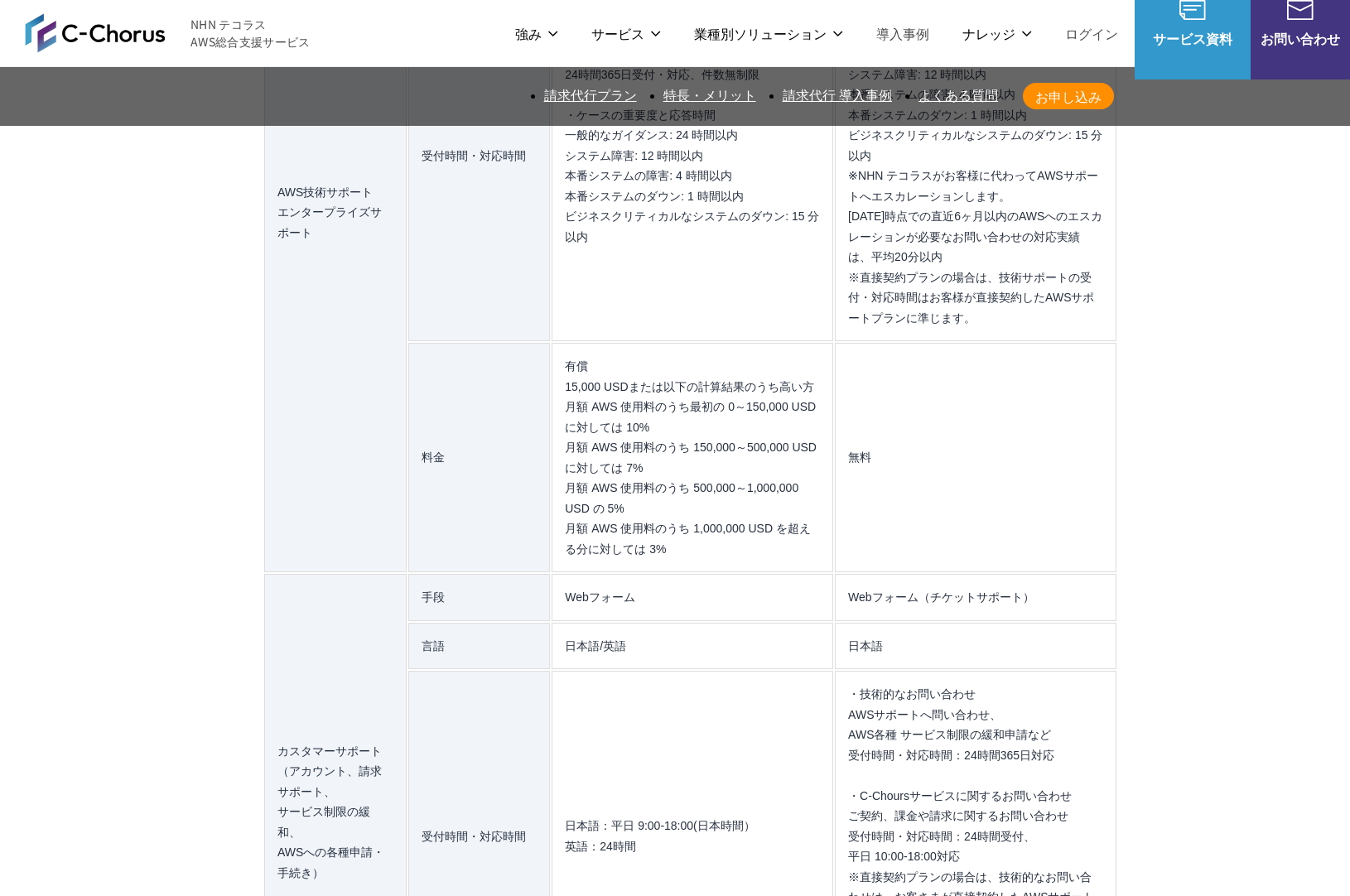
click at [1126, 301] on section "AWS請求代行サービスのよくある質問 AWS請求代行サービスとAWS直接契約の違いを教えてください。 AWSサポートへの連絡や利用料金の確認は、NHN テコラ…" at bounding box center [675, 455] width 1337 height 3428
drag, startPoint x: 1126, startPoint y: 301, endPoint x: 1137, endPoint y: 314, distance: 17.0
click at [1126, 301] on section "AWS請求代行サービスのよくある質問 AWS請求代行サービスとAWS直接契約の違いを教えてください。 AWSサポートへの連絡や利用料金の確認は、NHN テコラ…" at bounding box center [675, 455] width 1337 height 3428
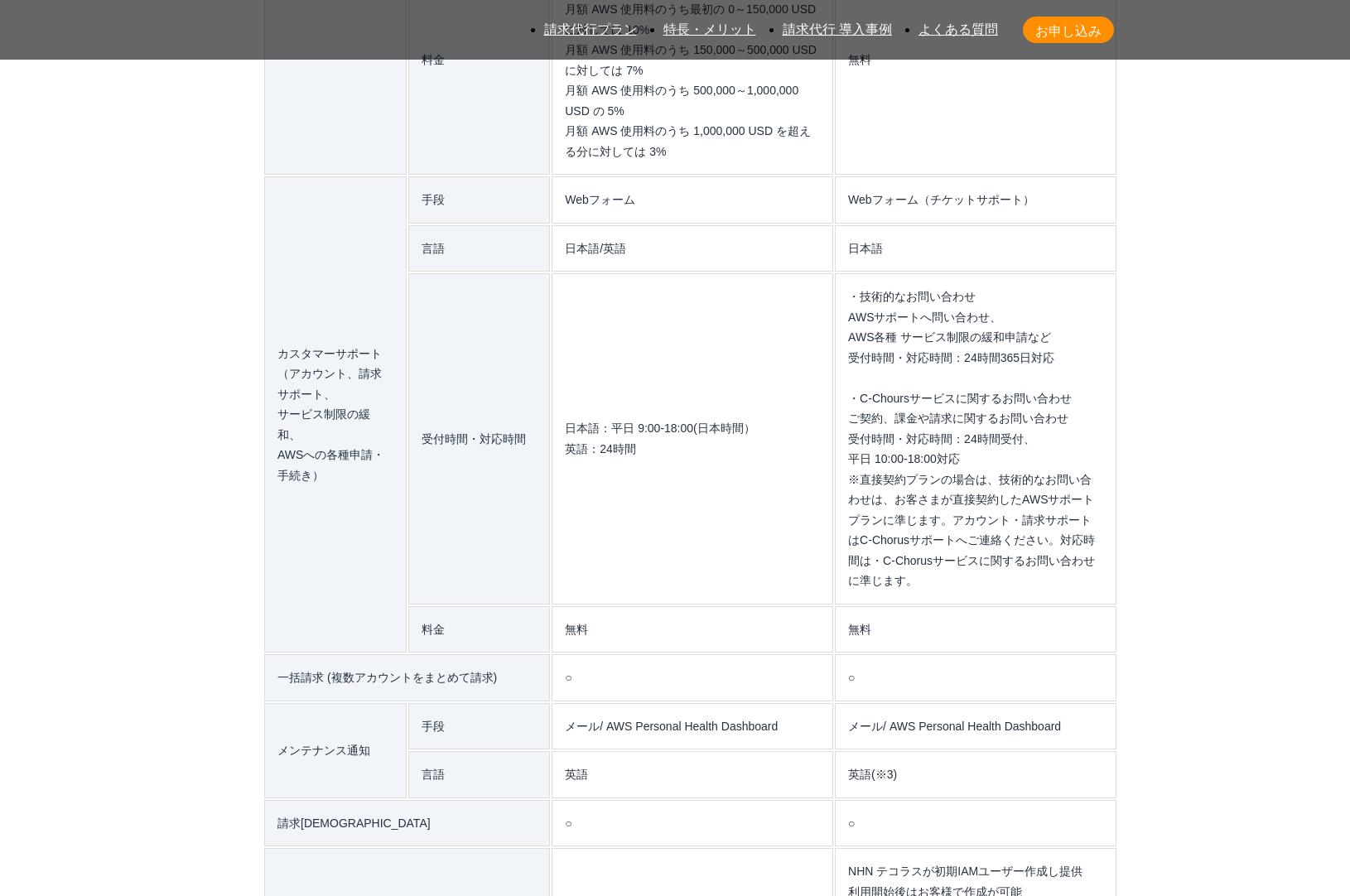
scroll to position [14887, 0]
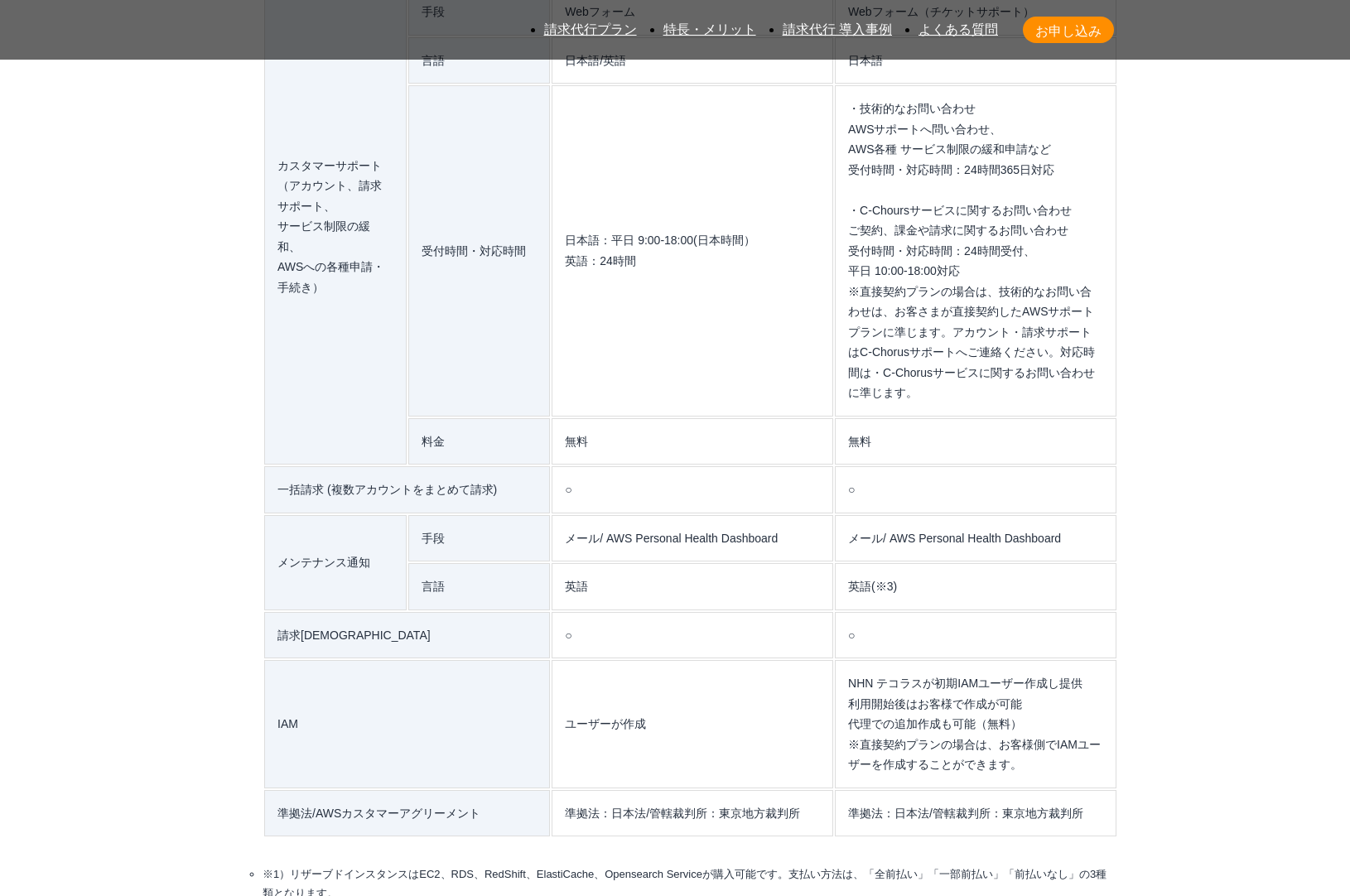
drag, startPoint x: 705, startPoint y: 450, endPoint x: 180, endPoint y: 415, distance: 526.2
click at [180, 415] on section "AWS請求代行サービスのよくある質問 AWS請求代行サービスとAWS直接契約の違いを教えてください。 AWSサポートへの連絡や利用料金の確認は、NHN テコラ…" at bounding box center [675, 251] width 1337 height 4189
drag, startPoint x: 180, startPoint y: 415, endPoint x: 198, endPoint y: 423, distance: 19.7
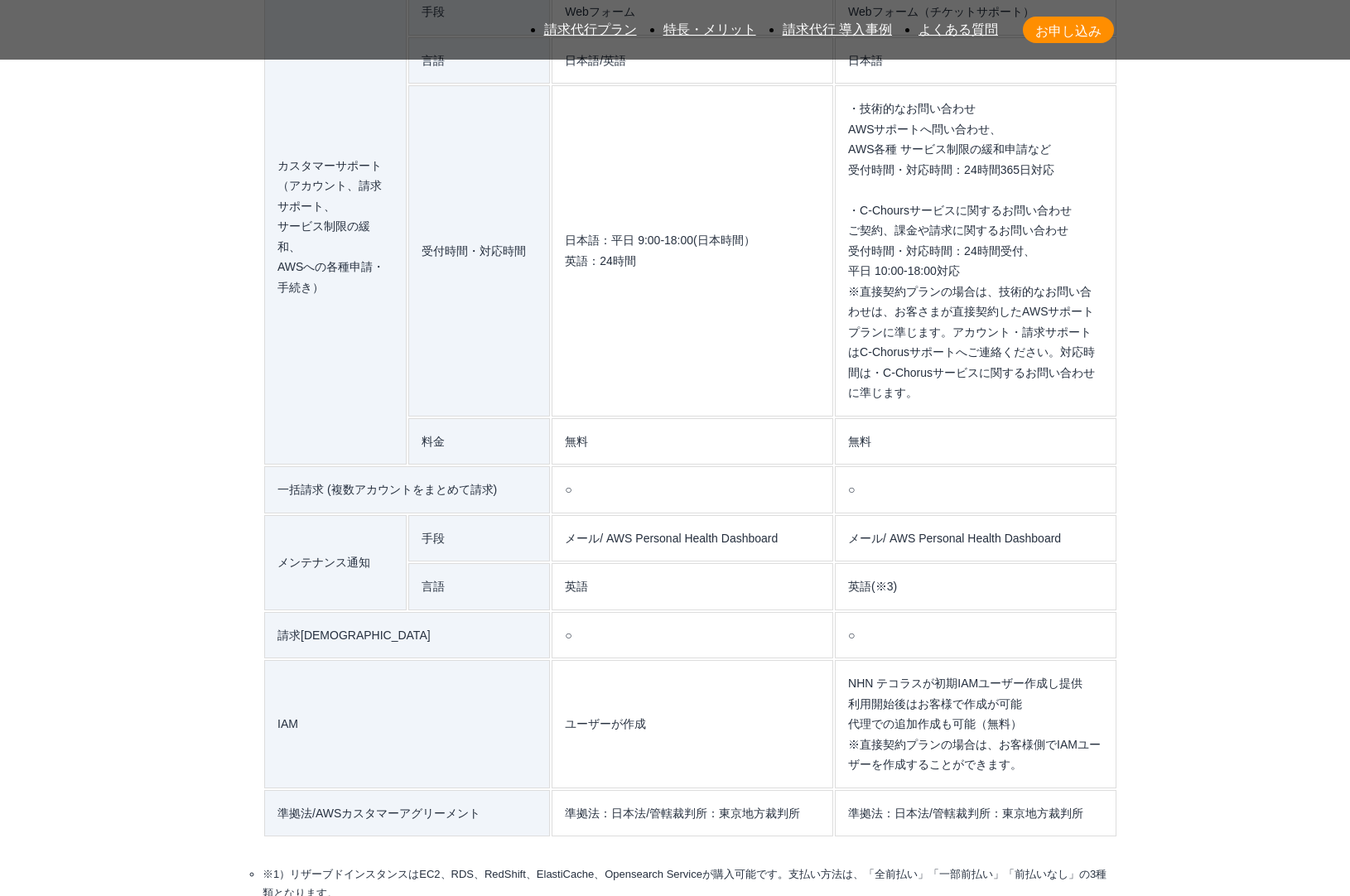
click at [180, 415] on section "AWS請求代行サービスのよくある質問 AWS請求代行サービスとAWS直接契約の違いを教えてください。 AWSサポートへの連絡や利用料金の確認は、NHN テコラ…" at bounding box center [675, 251] width 1337 height 4189
drag, startPoint x: 203, startPoint y: 425, endPoint x: 689, endPoint y: 452, distance: 486.7
click at [689, 452] on section "AWS請求代行サービスのよくある質問 AWS請求代行サービスとAWS直接契約の違いを教えてください。 AWSサポートへの連絡や利用料金の確認は、NHN テコラ…" at bounding box center [675, 251] width 1337 height 4189
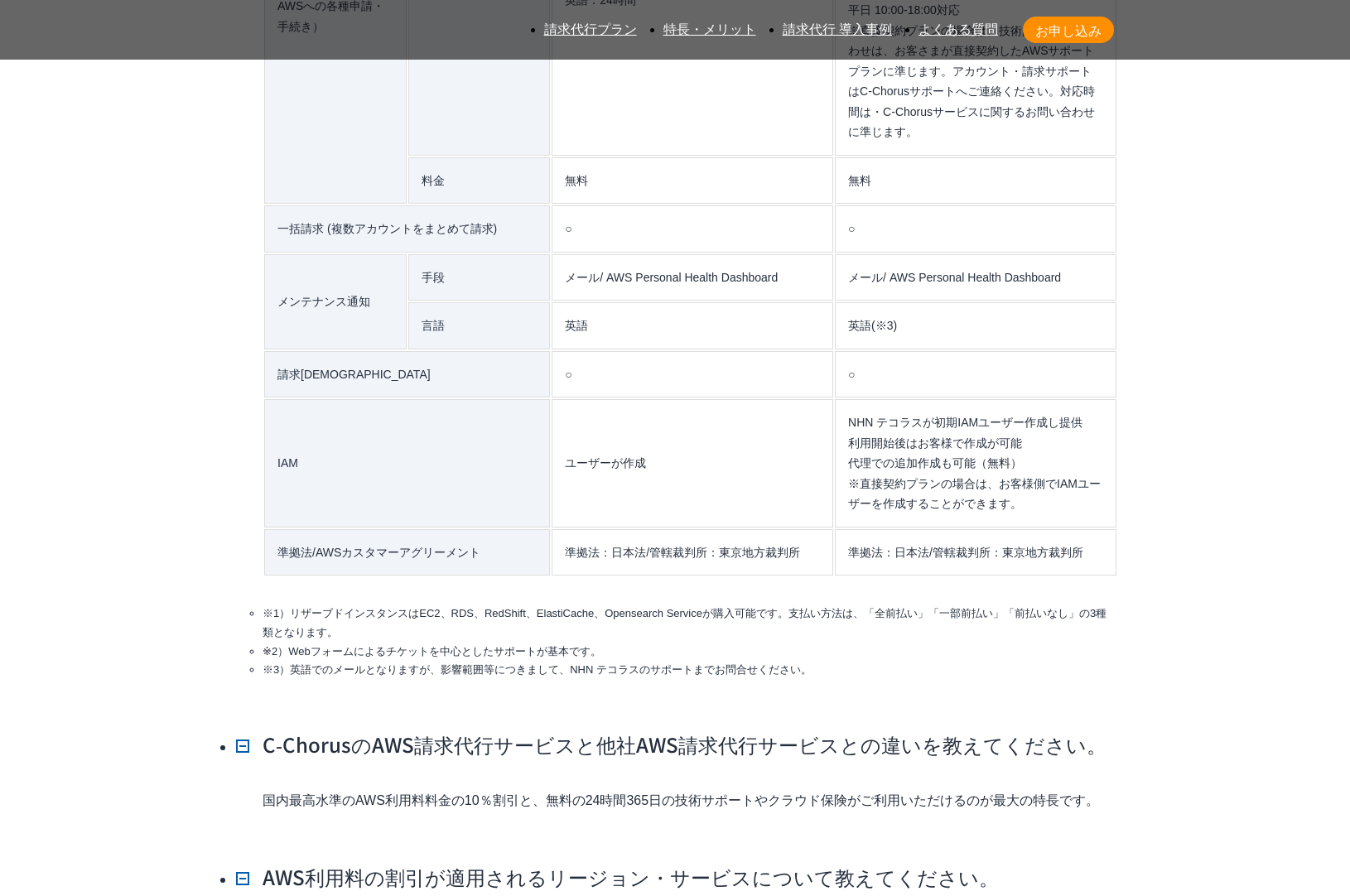
scroll to position [15228, 0]
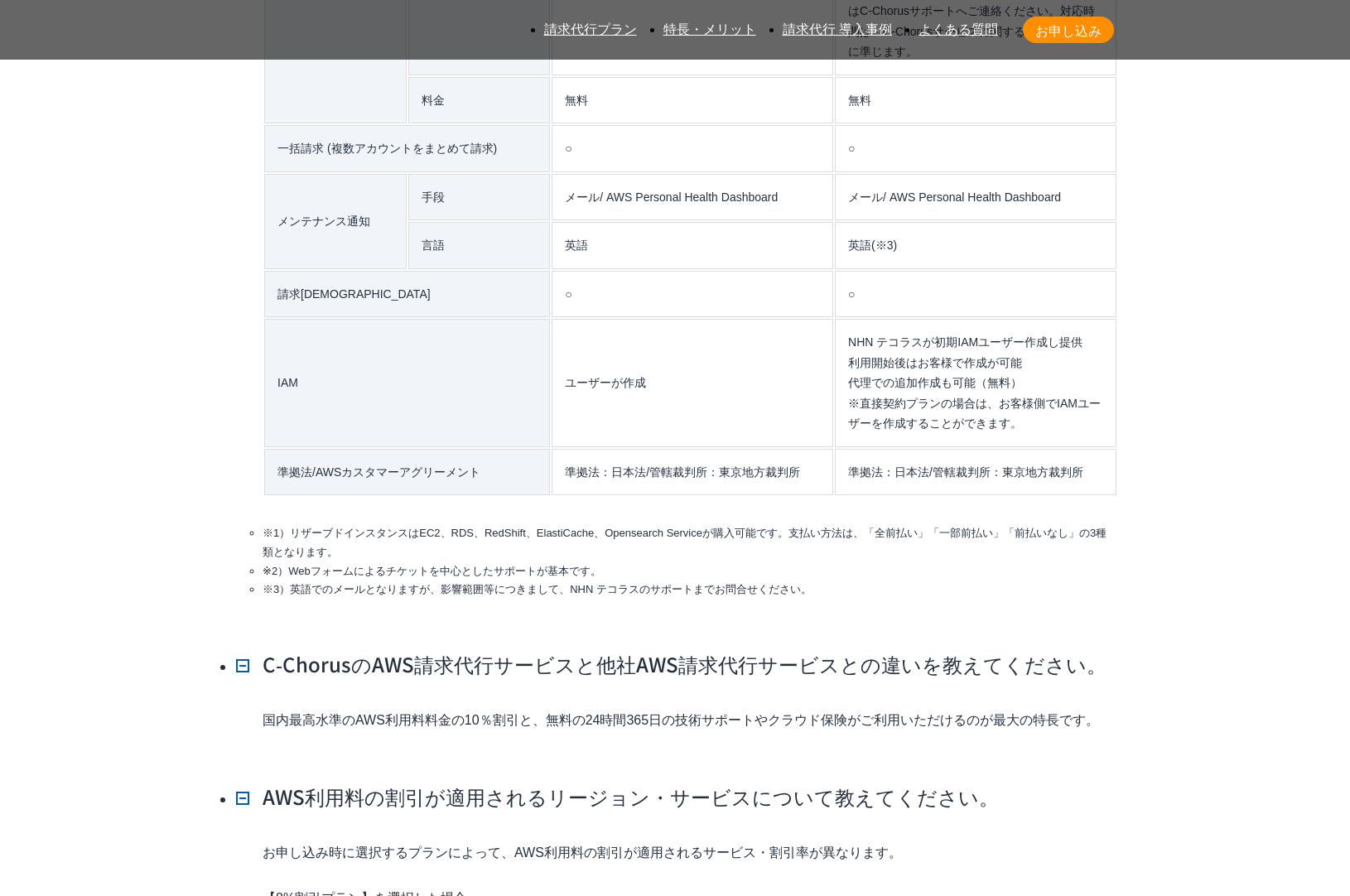
drag, startPoint x: 263, startPoint y: 420, endPoint x: 524, endPoint y: 469, distance: 265.6
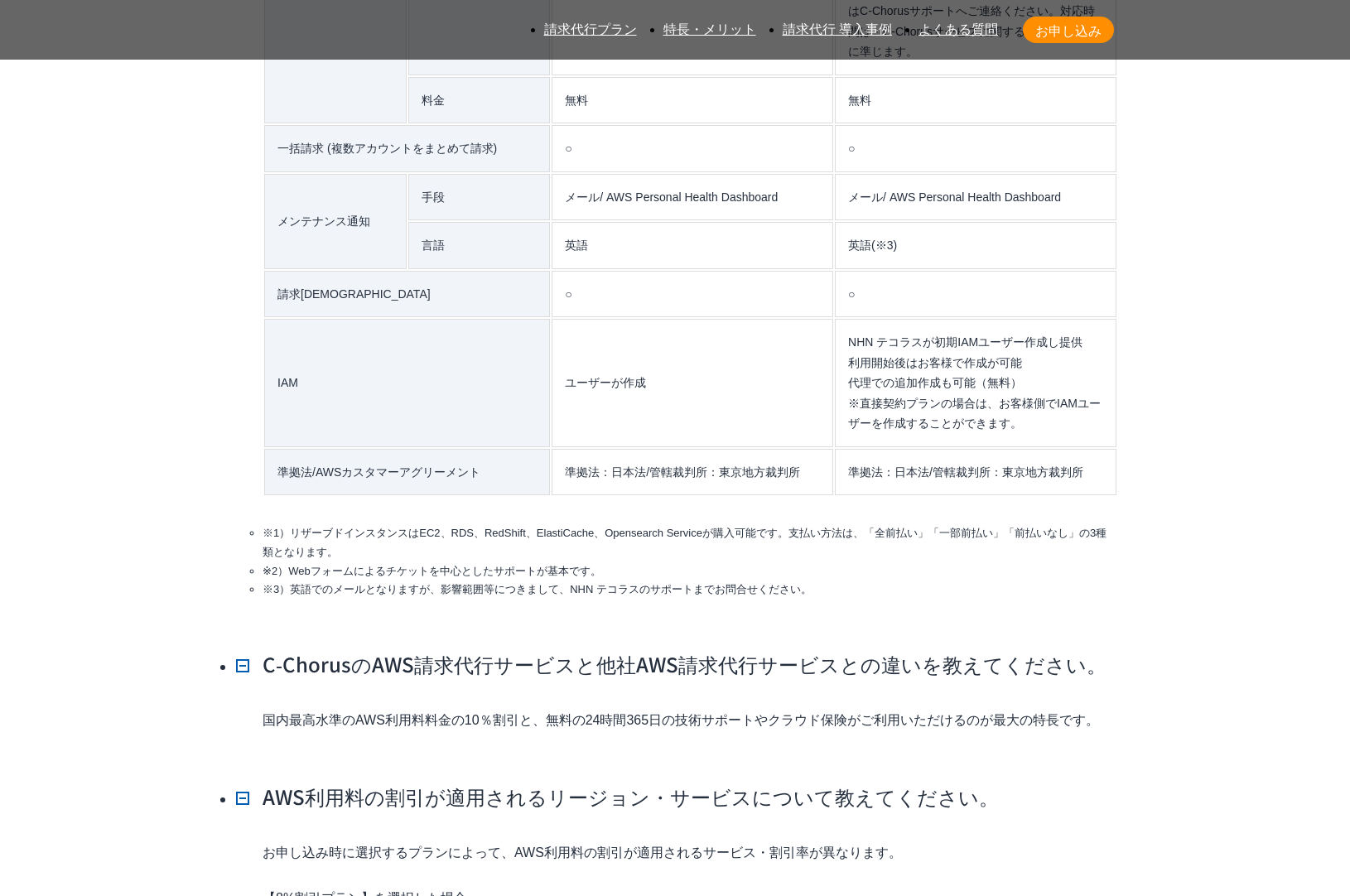
drag, startPoint x: 458, startPoint y: 462, endPoint x: 221, endPoint y: 434, distance: 238.6
click at [221, 434] on section "AWS請求代行サービスのよくある質問 AWS請求代行サービスとAWS直接契約の違いを教えてください。 AWSサポートへの連絡や利用料金の確認は、NHN テコラ…" at bounding box center [675, 375] width 1337 height 5121
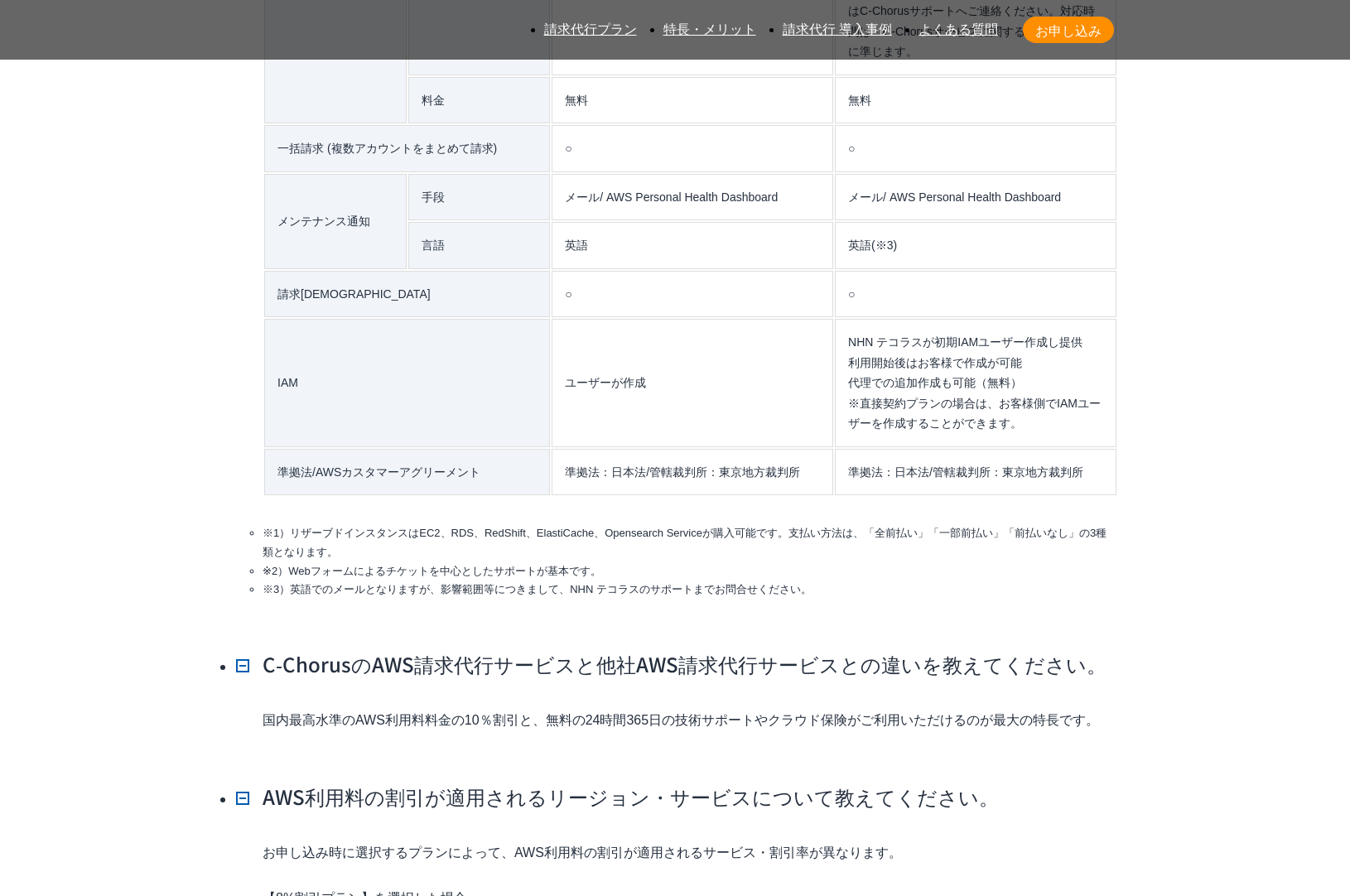
drag, startPoint x: 222, startPoint y: 434, endPoint x: 566, endPoint y: 463, distance: 345.2
click at [566, 463] on section "AWS請求代行サービスのよくある質問 AWS請求代行サービスとAWS直接契約の違いを教えてください。 AWSサポートへの連絡や利用料金の確認は、NHN テコラ…" at bounding box center [675, 375] width 1337 height 5121
drag, startPoint x: 1016, startPoint y: 588, endPoint x: 1025, endPoint y: 676, distance: 88.5
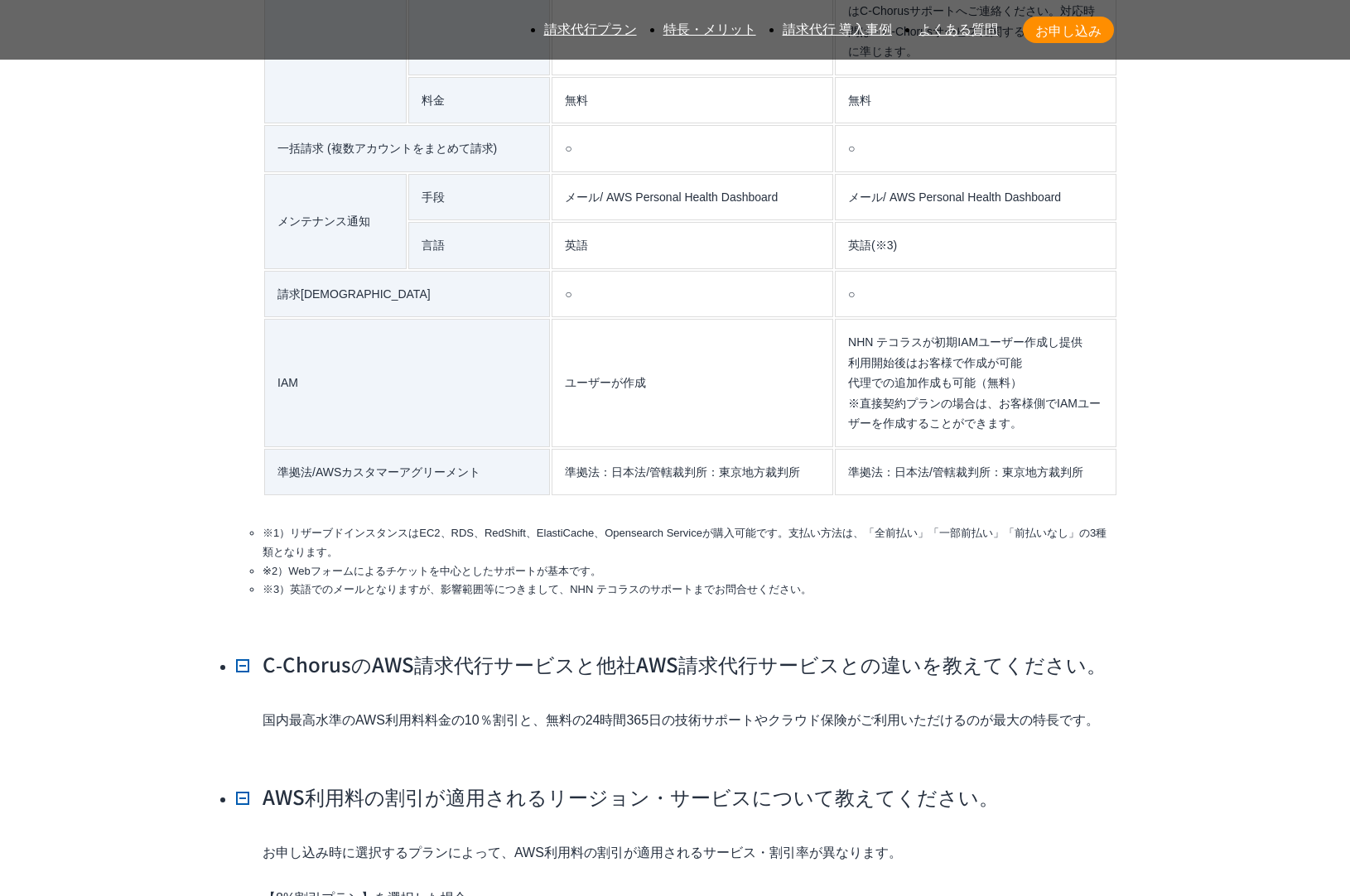
drag, startPoint x: 1025, startPoint y: 676, endPoint x: 1008, endPoint y: 590, distance: 87.7
drag, startPoint x: 985, startPoint y: 566, endPoint x: 1011, endPoint y: 674, distance: 111.1
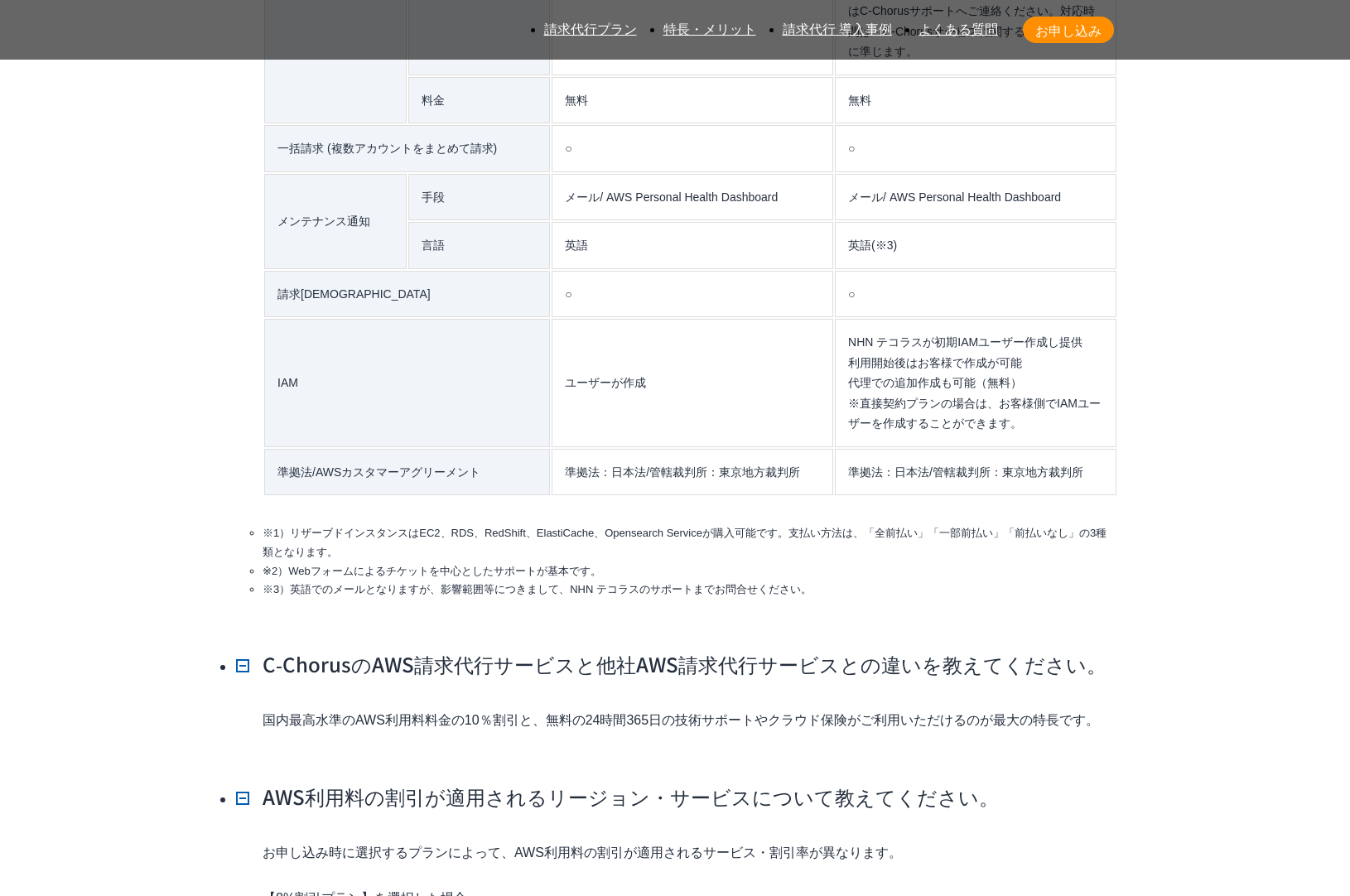
drag, startPoint x: 993, startPoint y: 621, endPoint x: 988, endPoint y: 568, distance: 53.2
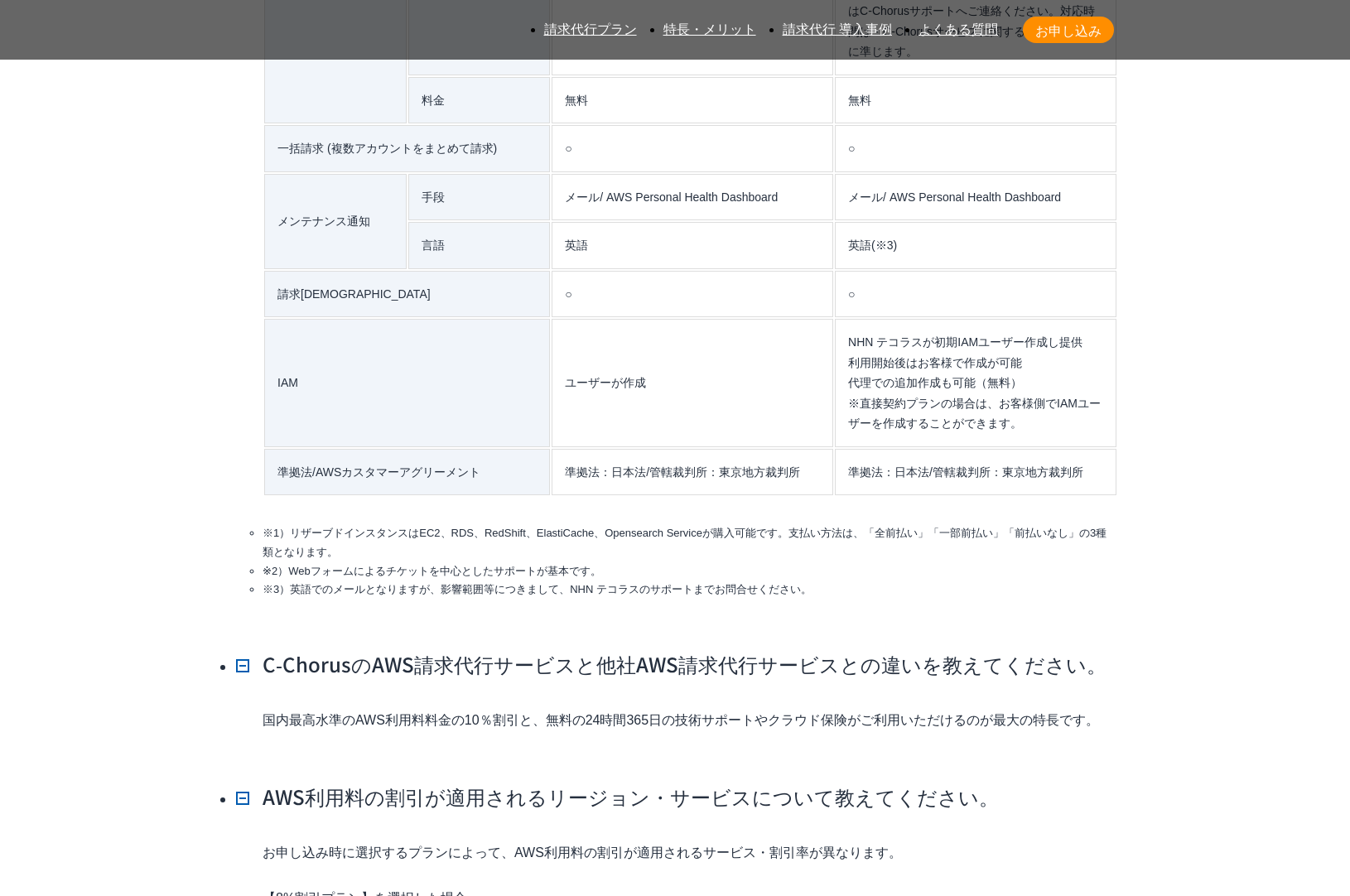
drag, startPoint x: 988, startPoint y: 568, endPoint x: 994, endPoint y: 672, distance: 104.2
drag, startPoint x: 984, startPoint y: 623, endPoint x: 979, endPoint y: 561, distance: 62.2
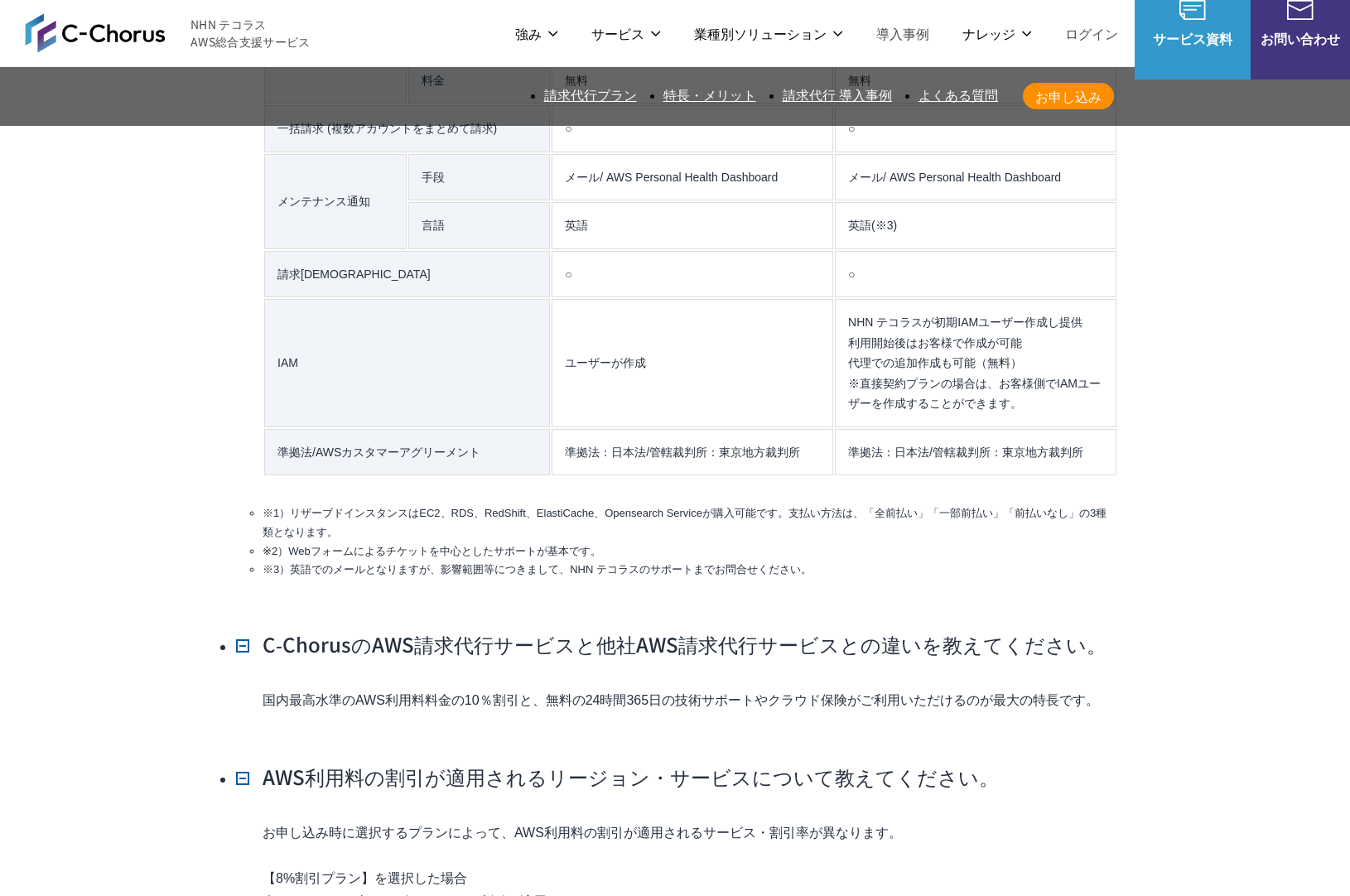
scroll to position [14903, 0]
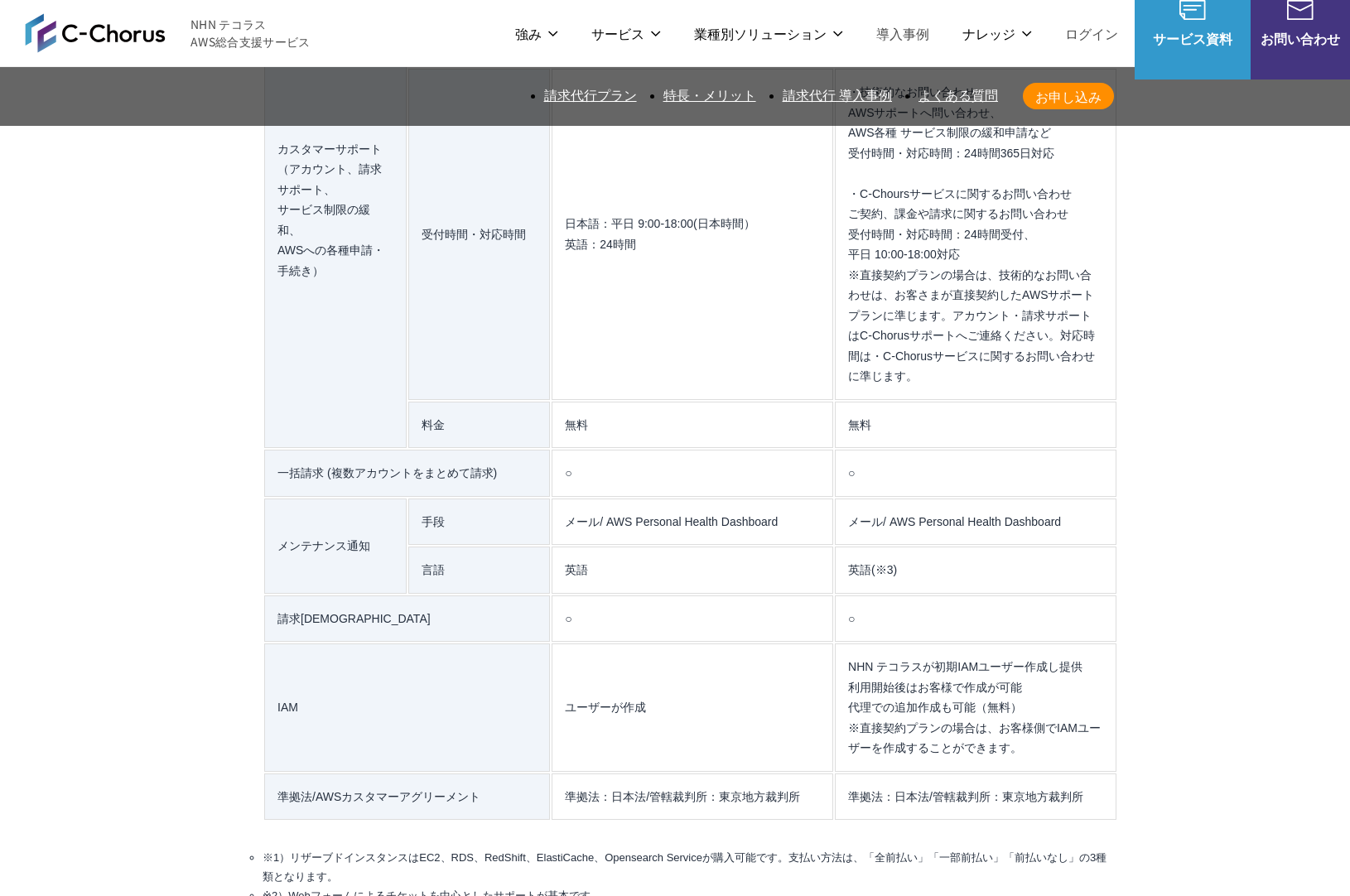
click at [164, 412] on section "AWS請求代行サービスのよくある質問 AWS請求代行サービスとAWS直接契約の違いを教えてください。 AWSサポートへの連絡や利用料金の確認は、NHN テコラ…" at bounding box center [675, 700] width 1337 height 5121
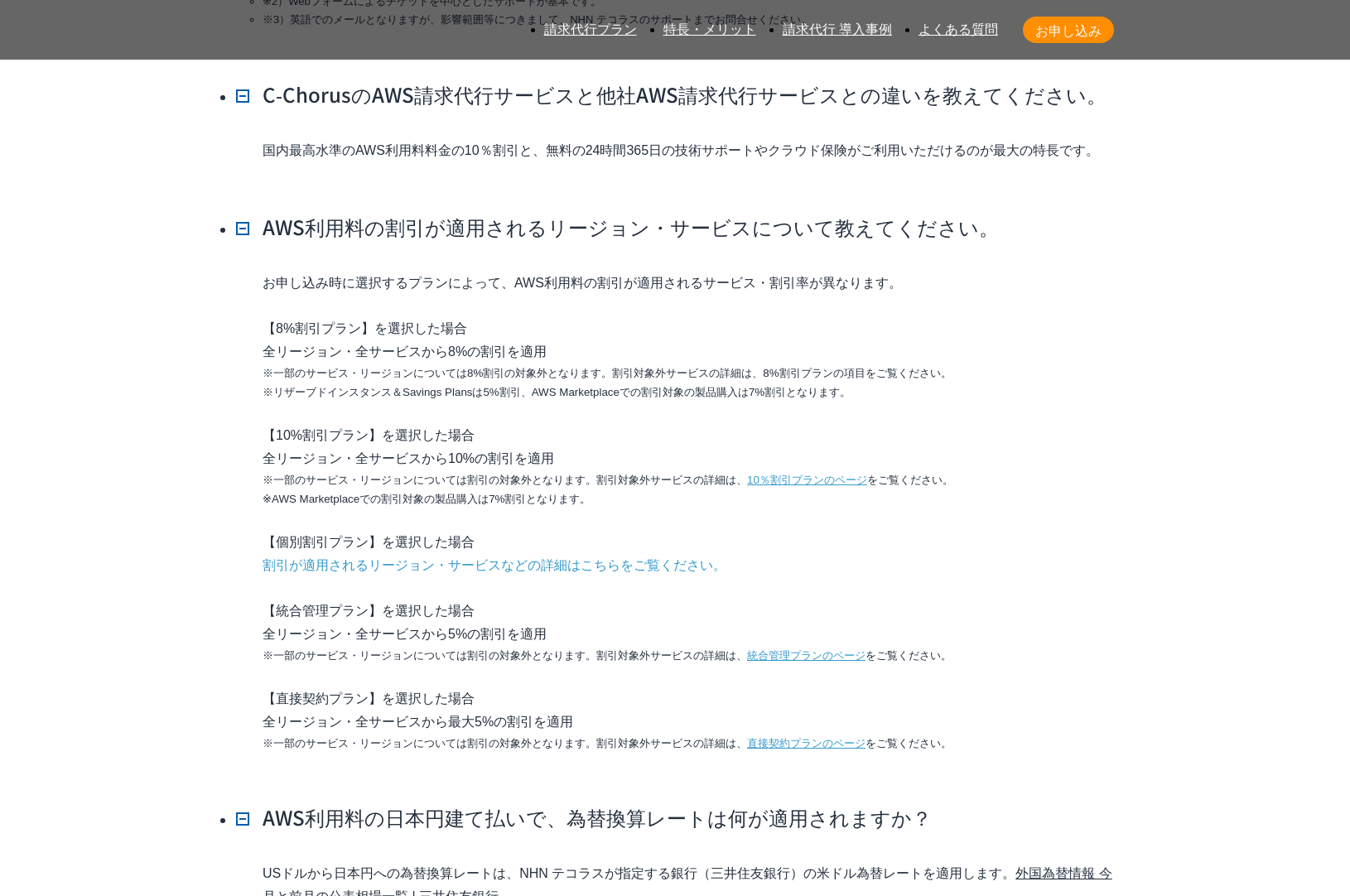
scroll to position [15816, 0]
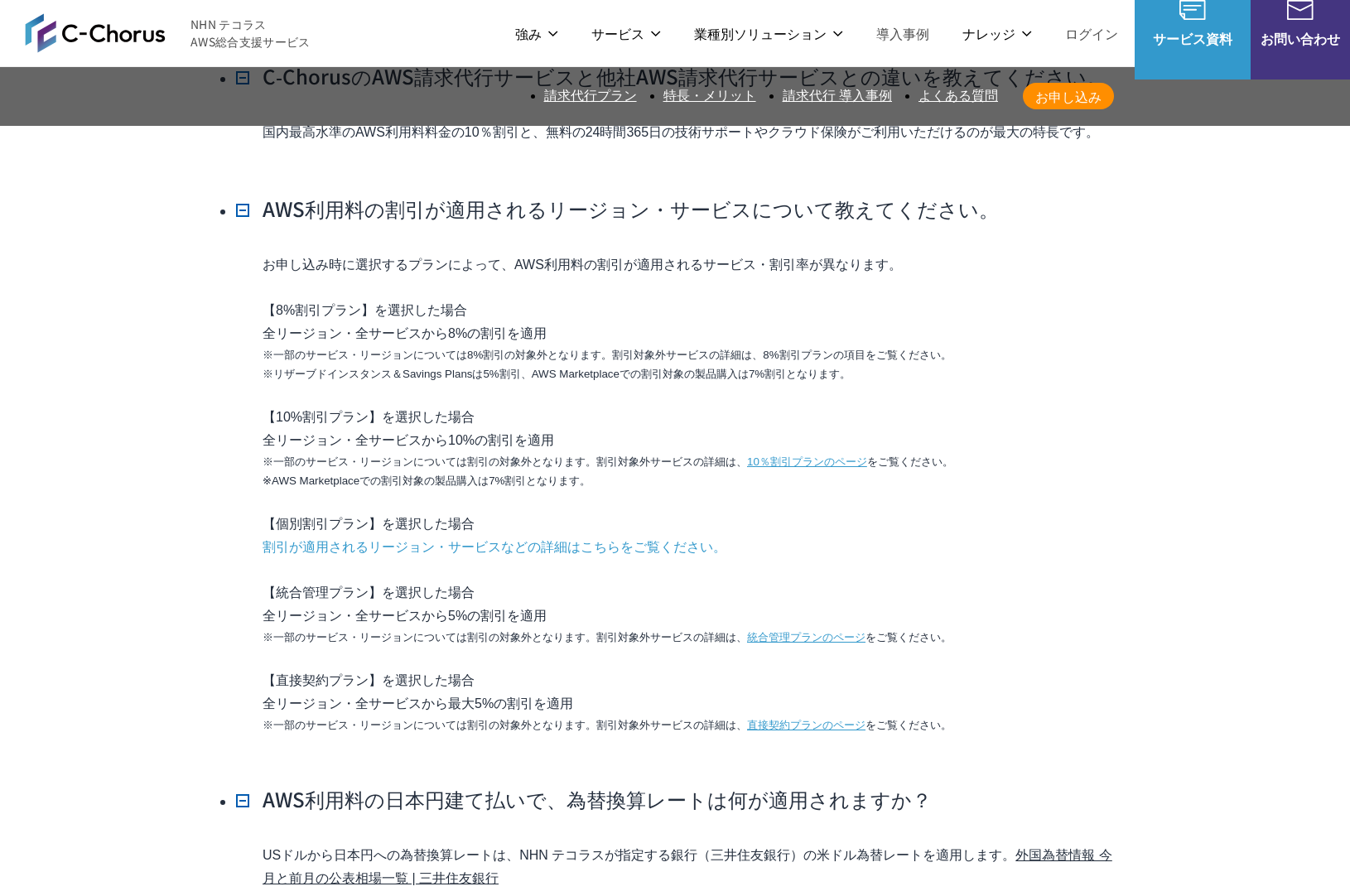
drag, startPoint x: 258, startPoint y: 449, endPoint x: 547, endPoint y: 494, distance: 292.5
drag, startPoint x: 394, startPoint y: 477, endPoint x: 125, endPoint y: 441, distance: 271.4
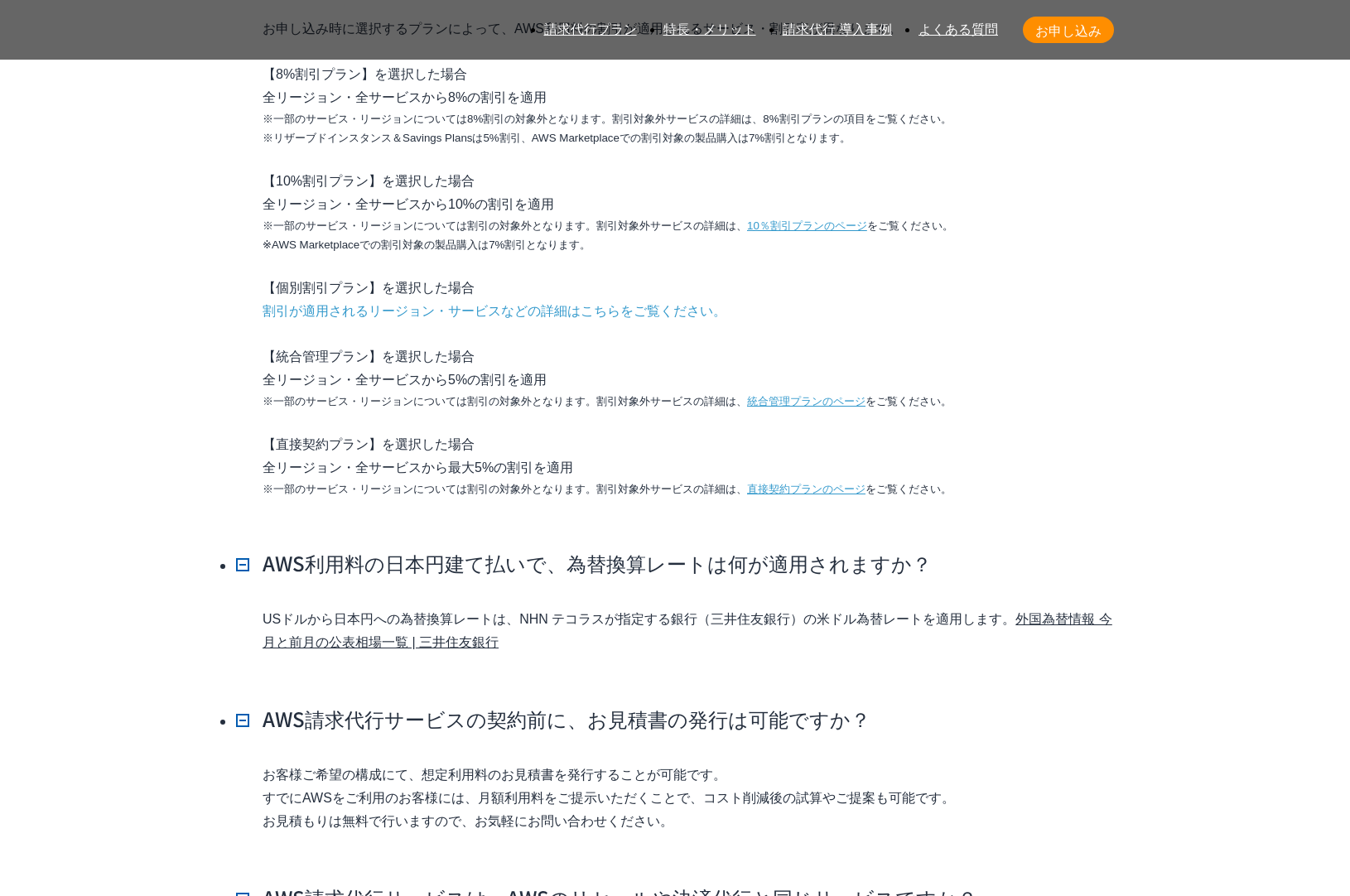
scroll to position [16367, 0]
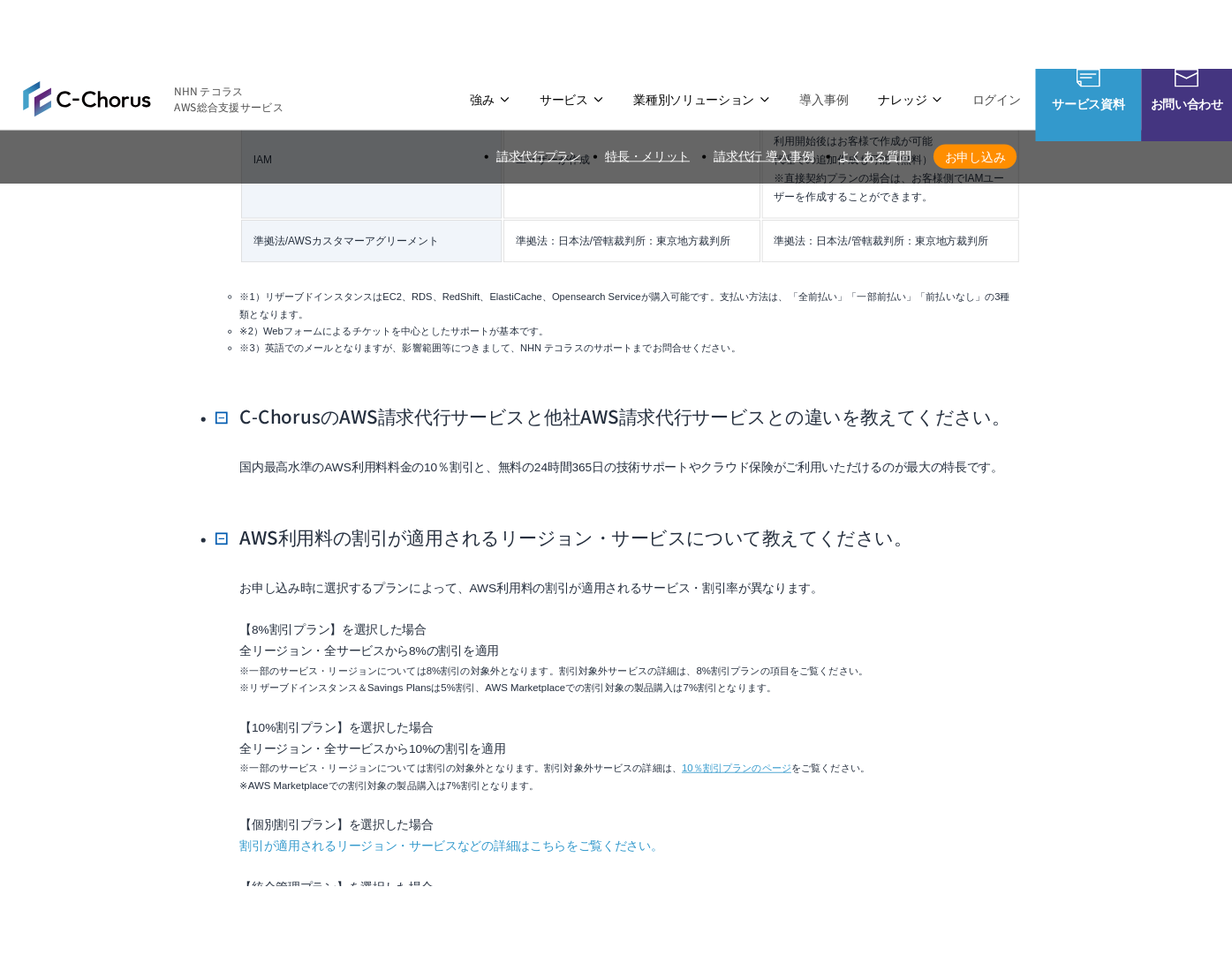
scroll to position [16313, 0]
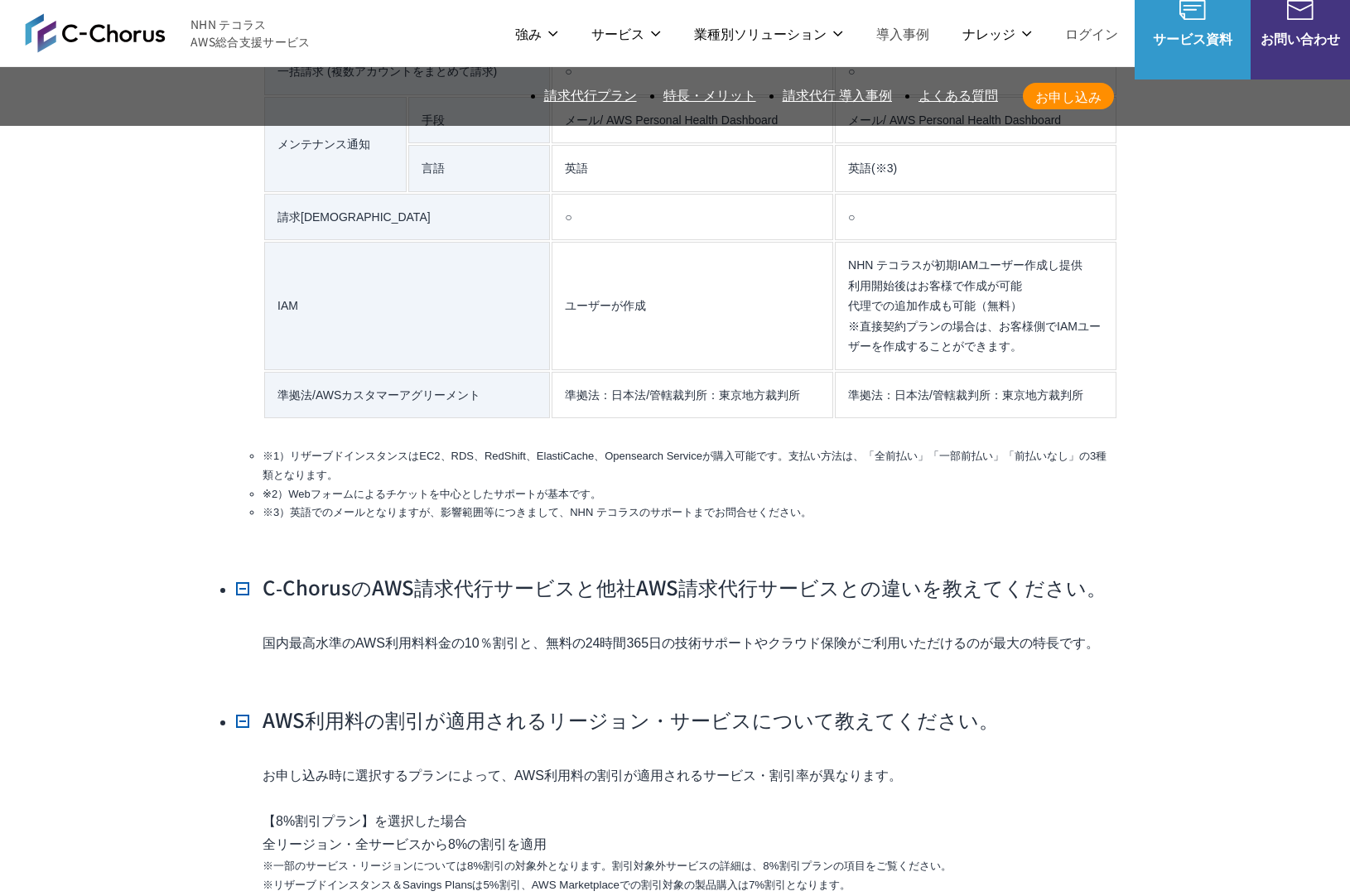
click at [1273, 222] on section "AWS請求代行サービスのよくある質問 AWS請求代行サービスとAWS直接契約の違いを教えてください。 AWSサポートへの連絡や利用料金の確認は、NHN テコラ…" at bounding box center [675, 298] width 1337 height 5121
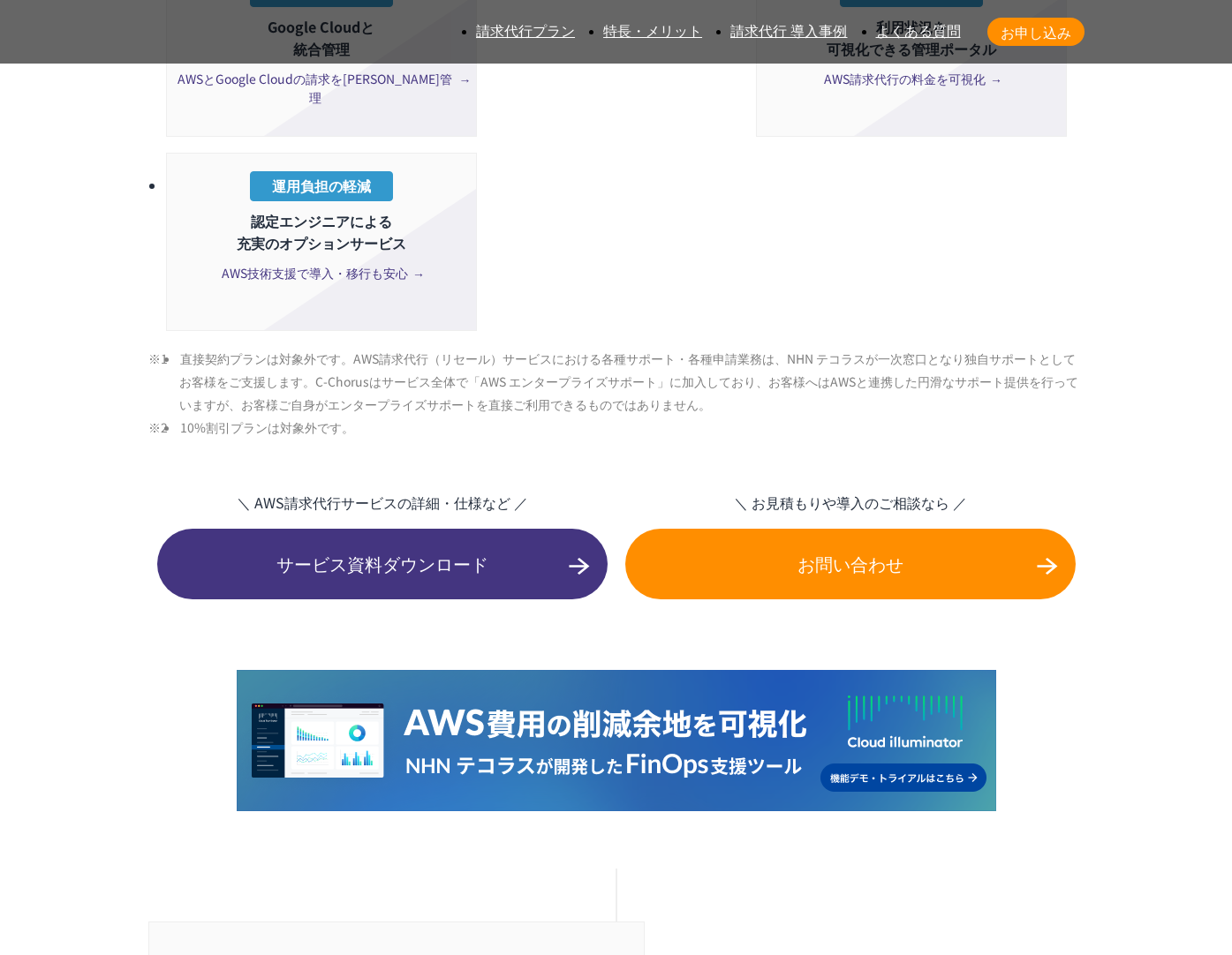
scroll to position [4270, 0]
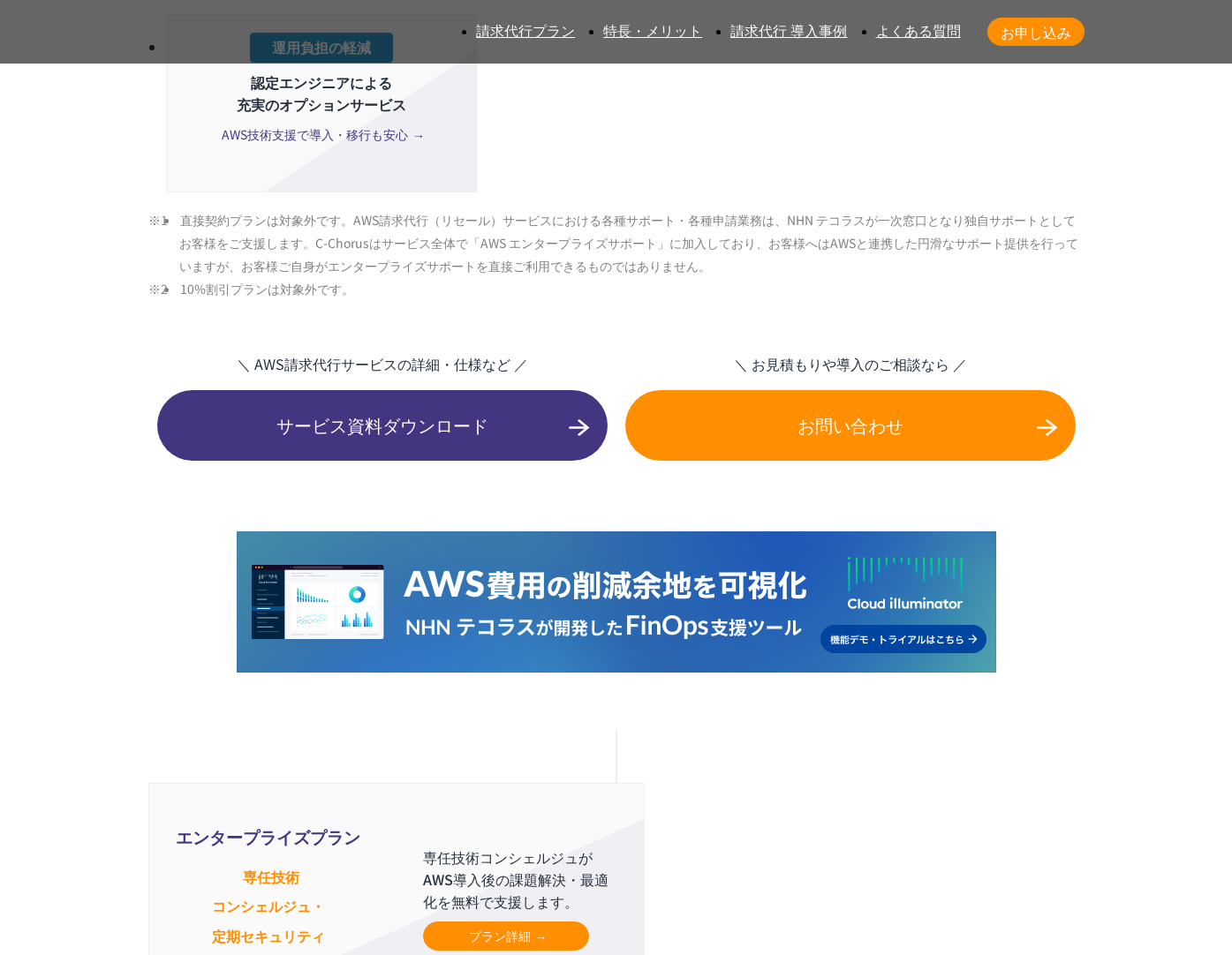
drag, startPoint x: 165, startPoint y: 386, endPoint x: 116, endPoint y: 342, distance: 65.9
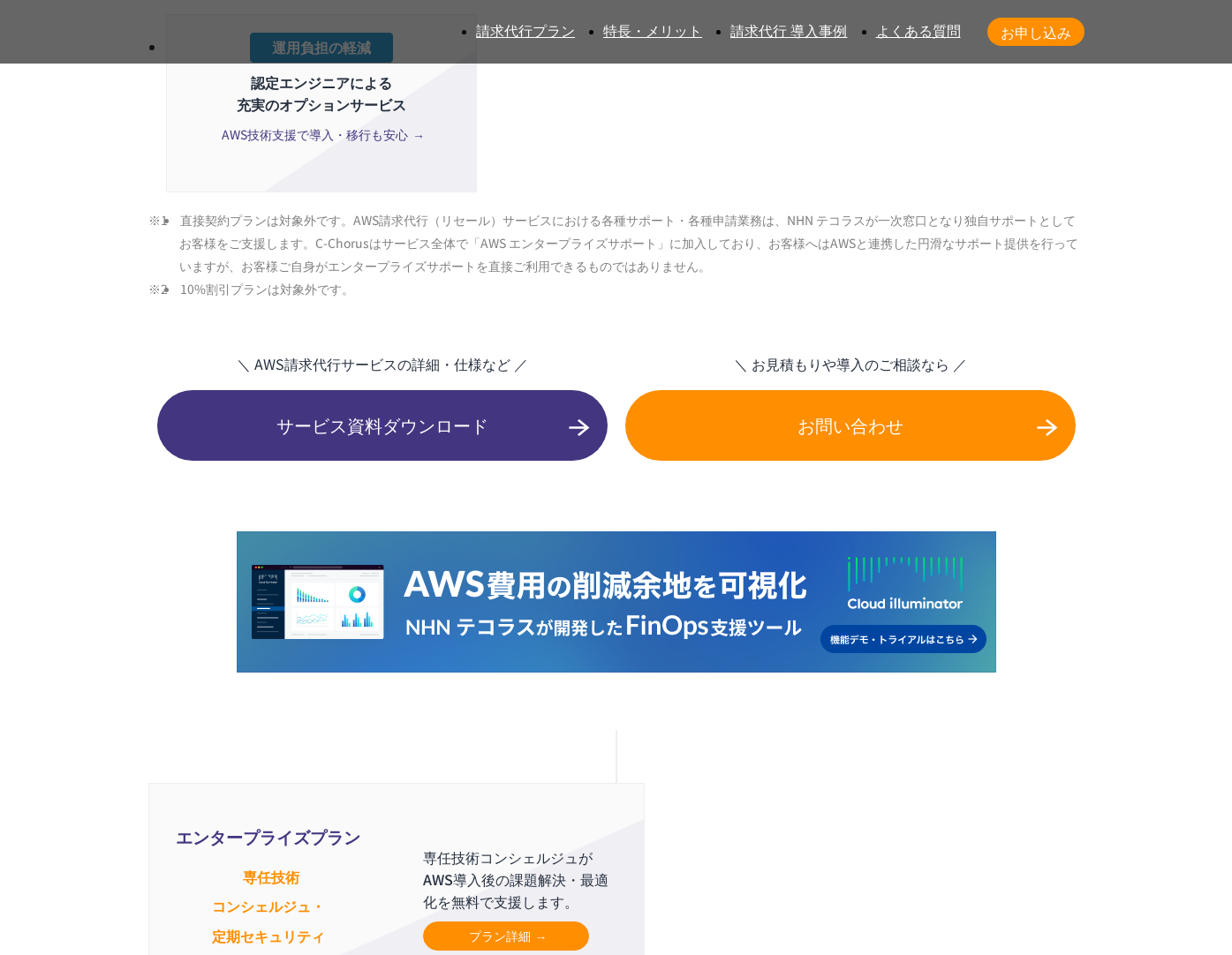
drag, startPoint x: 123, startPoint y: 347, endPoint x: 149, endPoint y: 405, distance: 63.6
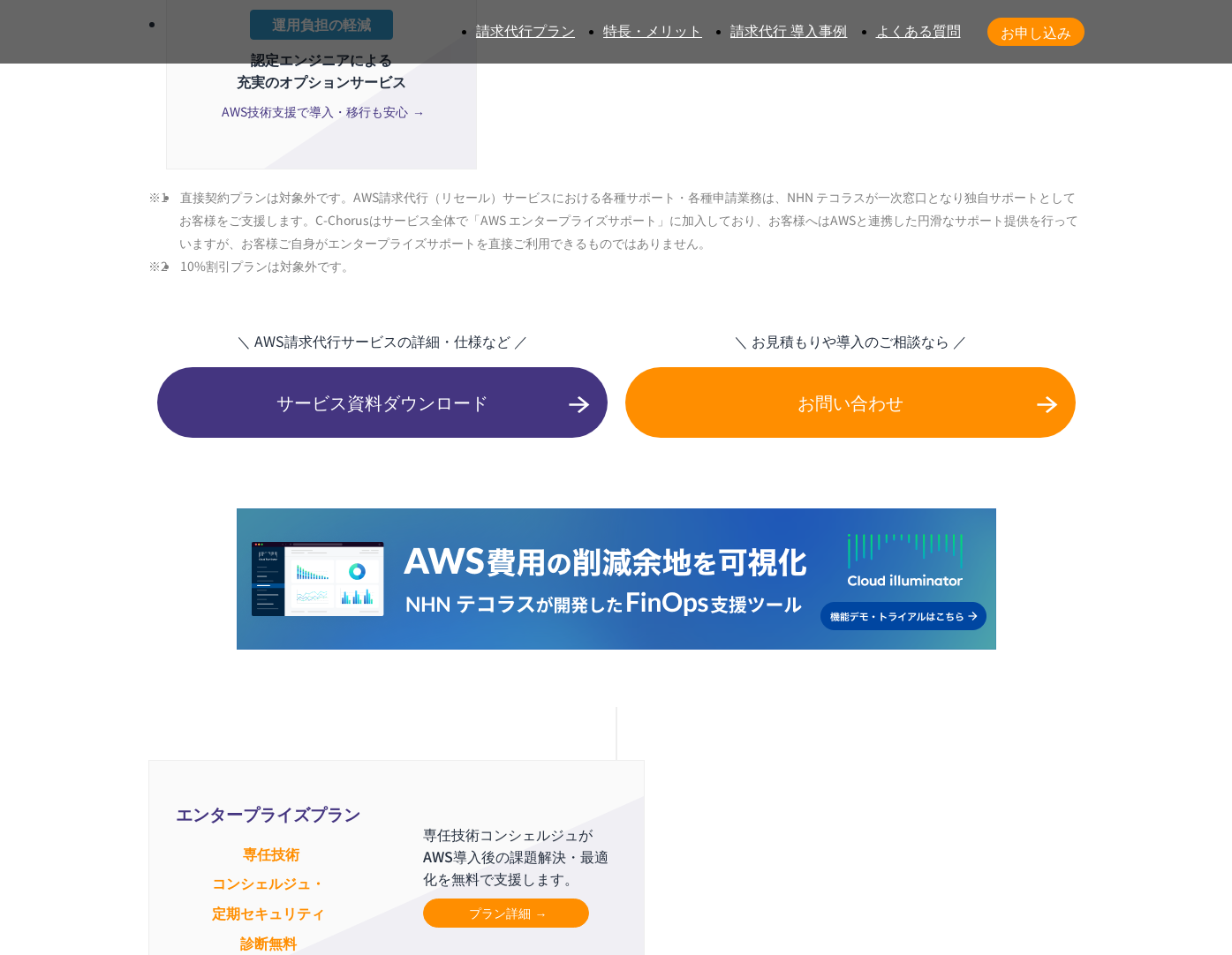
scroll to position [4295, 0]
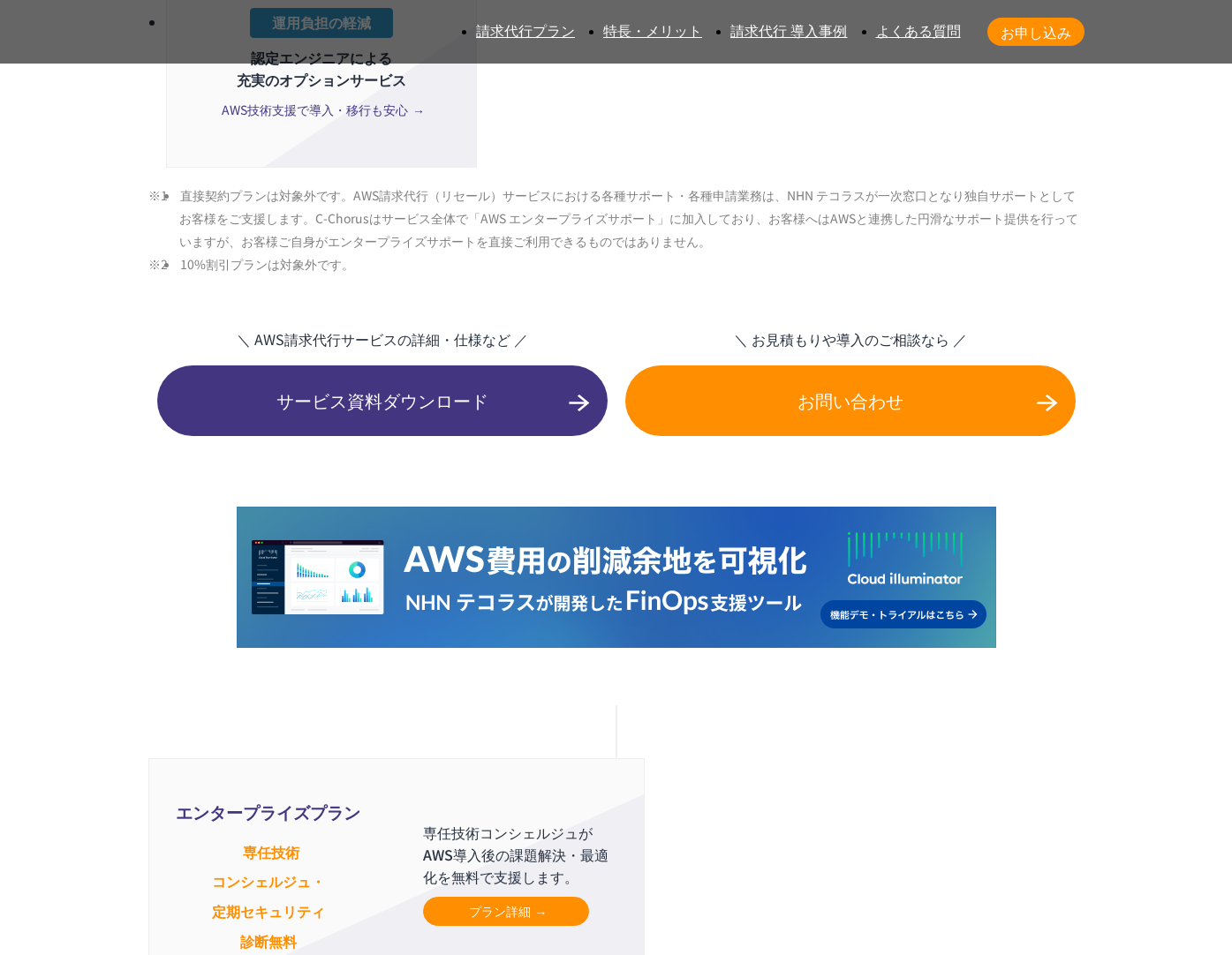
drag, startPoint x: 136, startPoint y: 335, endPoint x: 153, endPoint y: 376, distance: 44.4
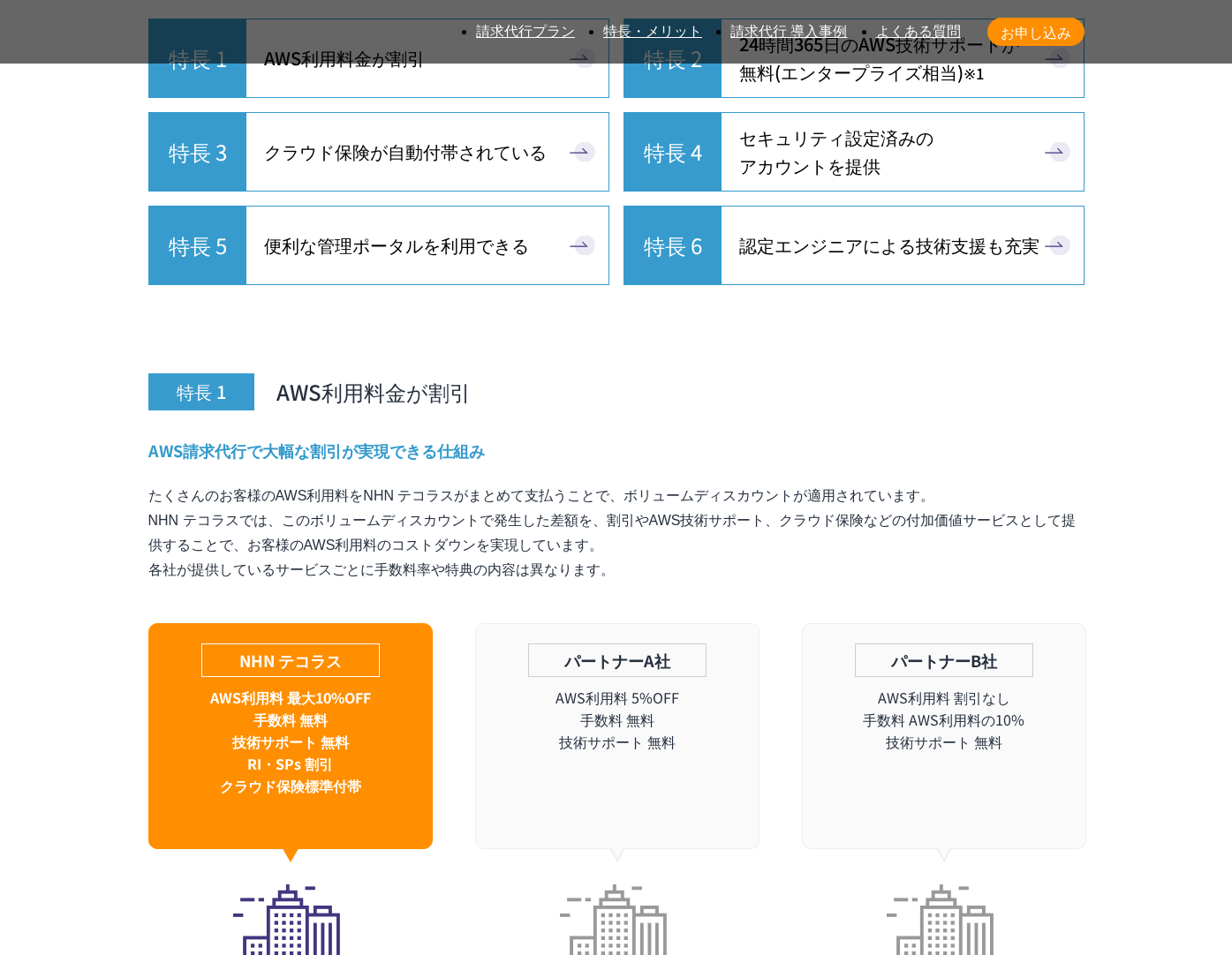
scroll to position [5976, 0]
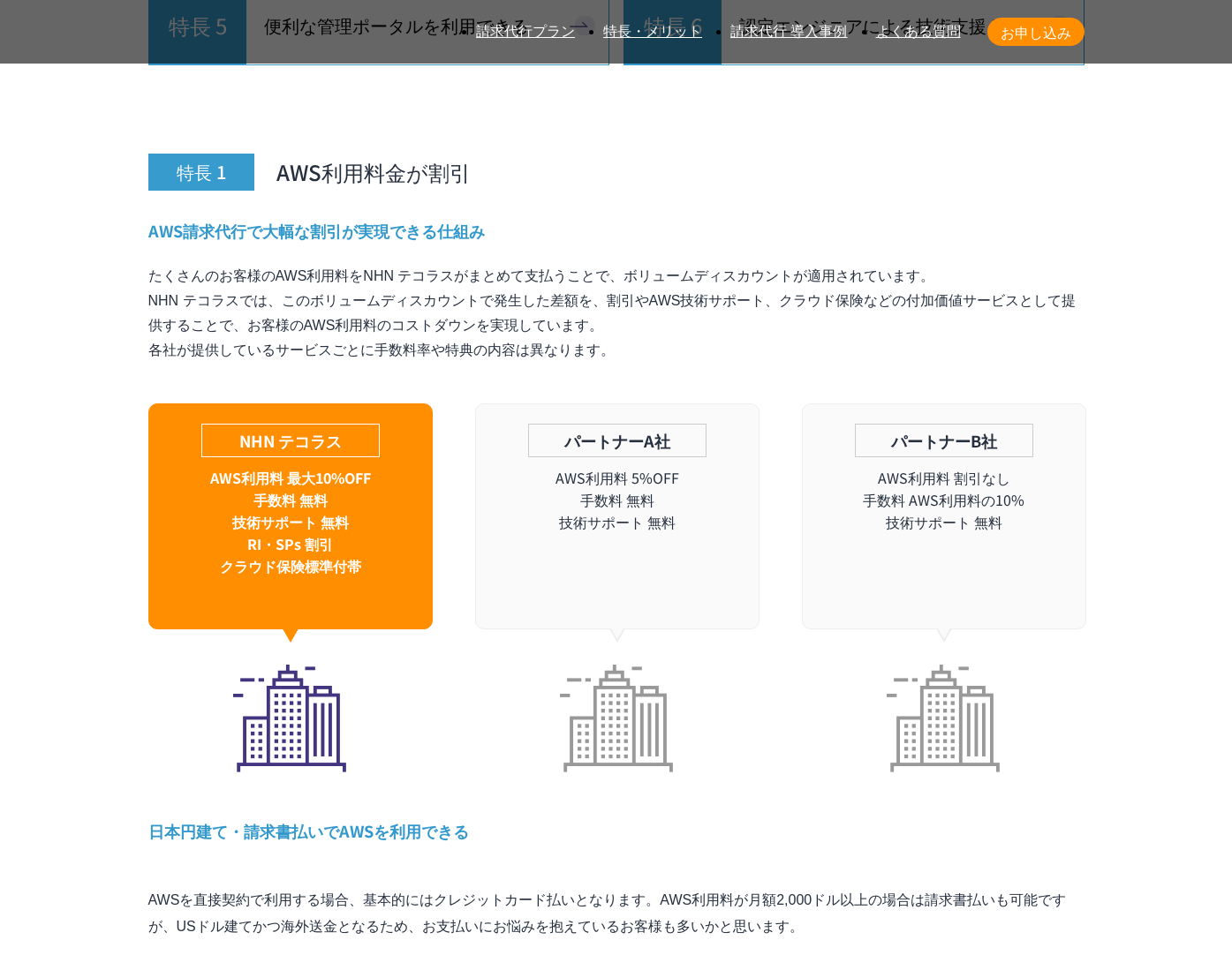
drag, startPoint x: 884, startPoint y: 336, endPoint x: 826, endPoint y: 233, distance: 118.2
drag, startPoint x: 826, startPoint y: 233, endPoint x: 802, endPoint y: 302, distance: 73.1
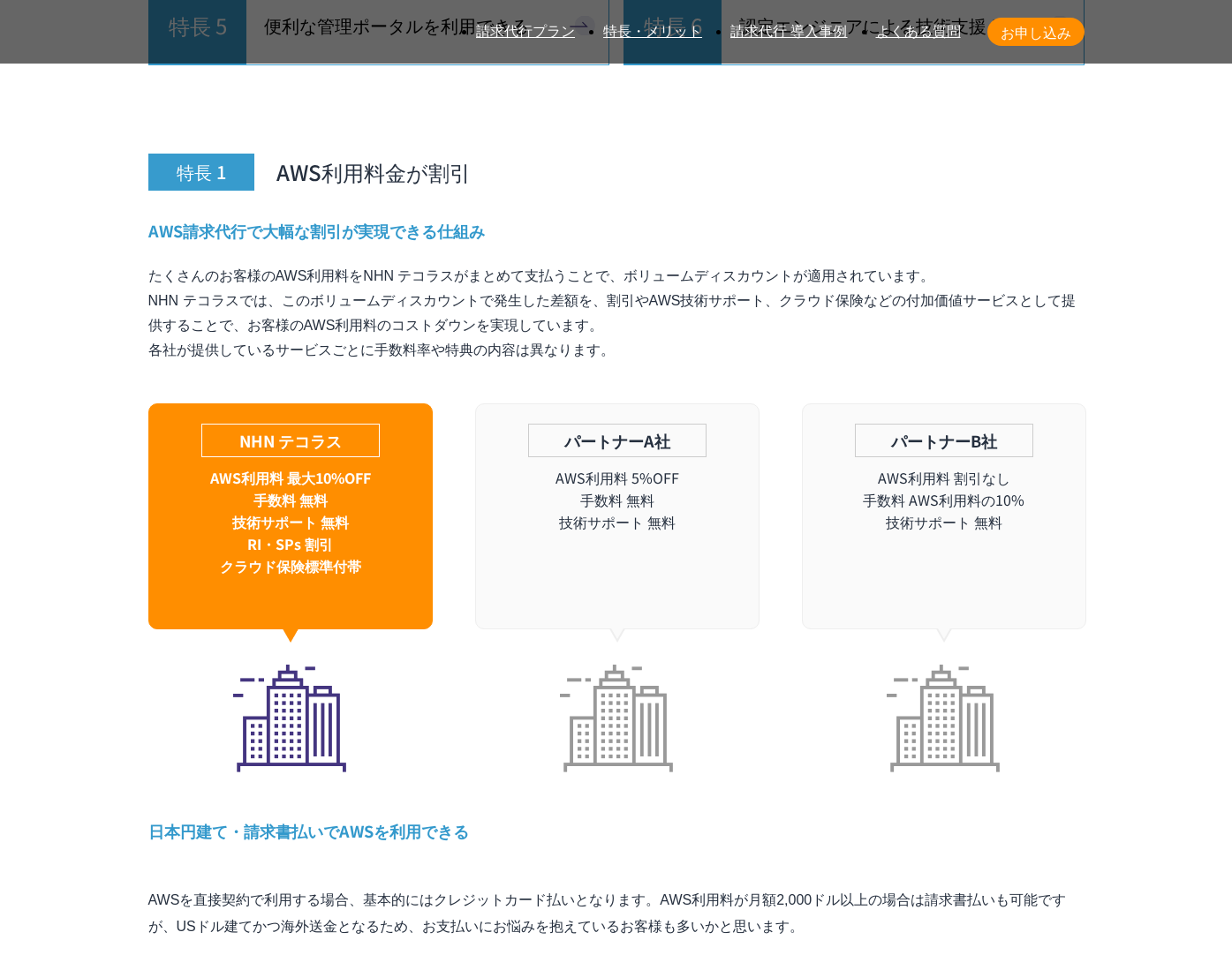
drag, startPoint x: 782, startPoint y: 238, endPoint x: 785, endPoint y: 307, distance: 69.1
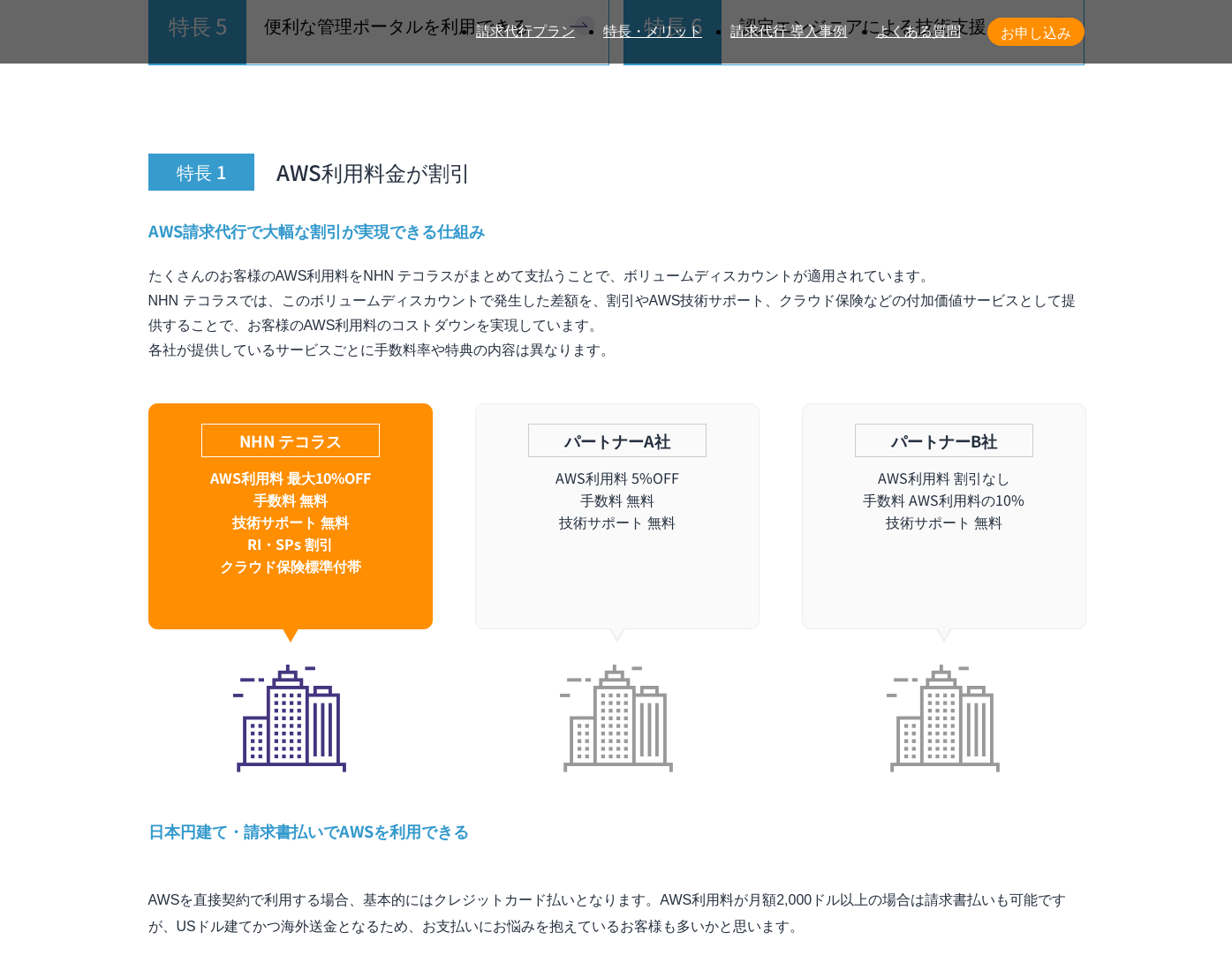
drag, startPoint x: 860, startPoint y: 735, endPoint x: 965, endPoint y: 388, distance: 362.5
drag, startPoint x: 965, startPoint y: 388, endPoint x: 963, endPoint y: 407, distance: 19.1
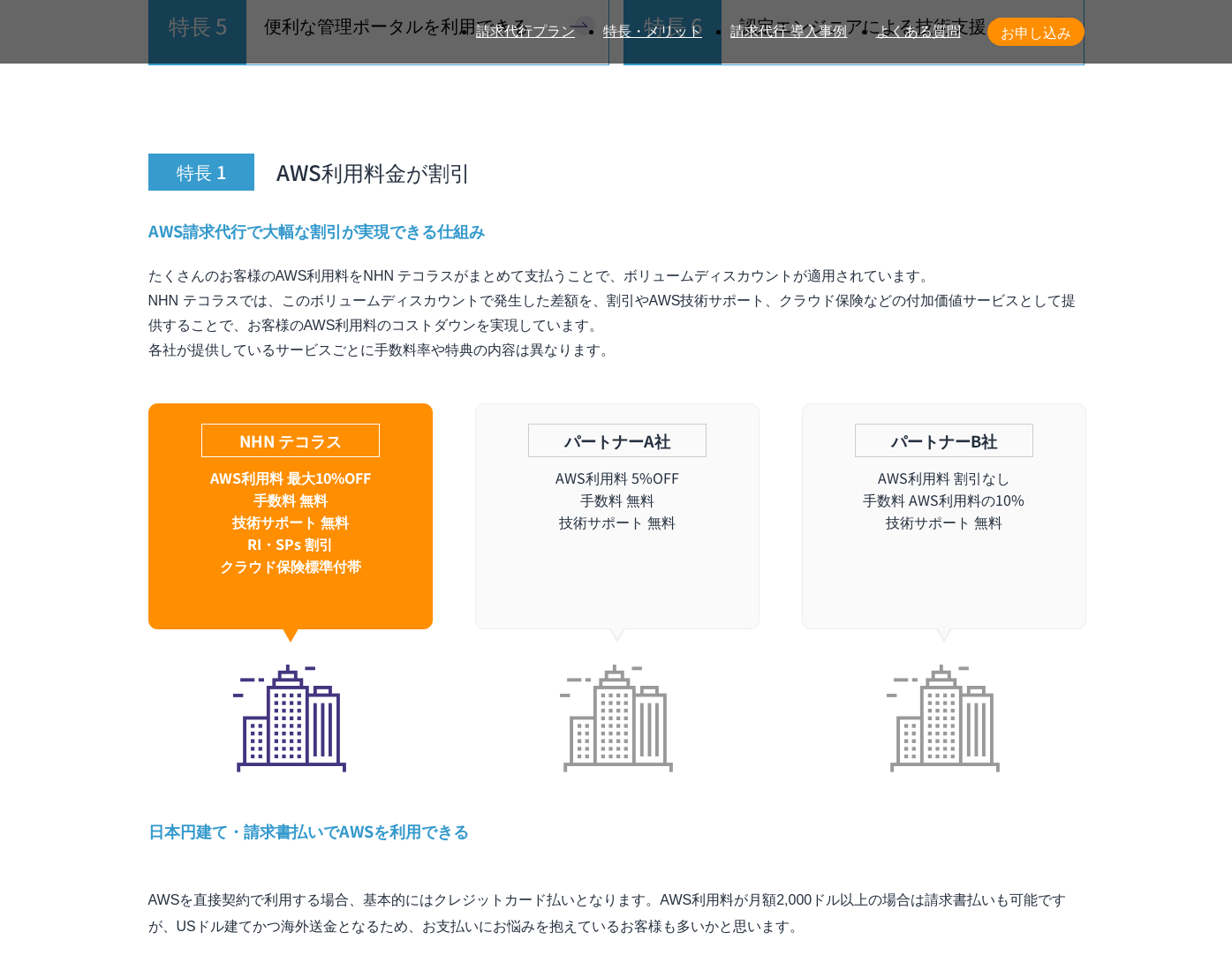
drag, startPoint x: 963, startPoint y: 407, endPoint x: 945, endPoint y: 693, distance: 286.6
drag, startPoint x: 945, startPoint y: 693, endPoint x: 937, endPoint y: 697, distance: 8.9
drag, startPoint x: 937, startPoint y: 697, endPoint x: 929, endPoint y: 392, distance: 305.1
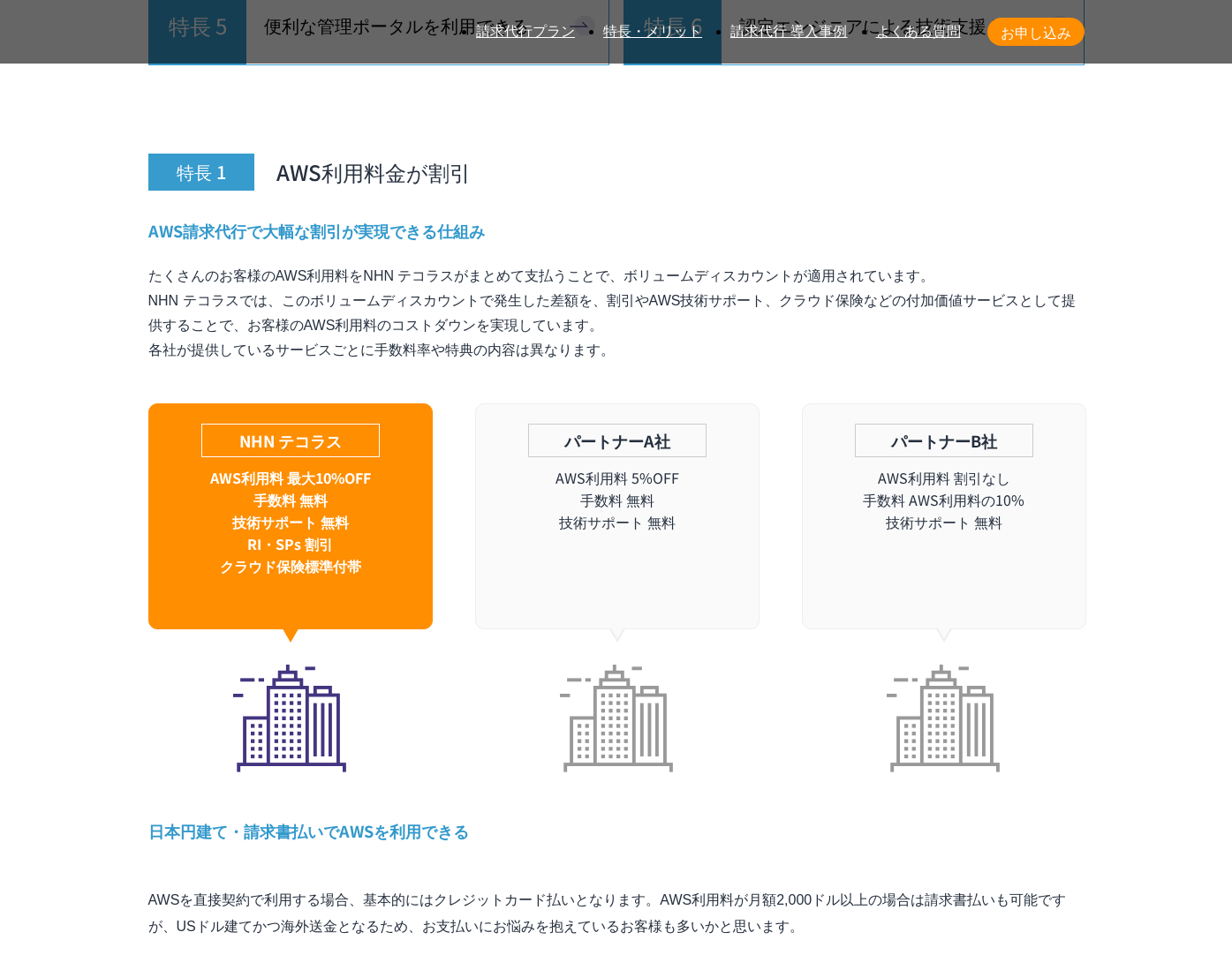
drag, startPoint x: 929, startPoint y: 392, endPoint x: 889, endPoint y: 712, distance: 322.5
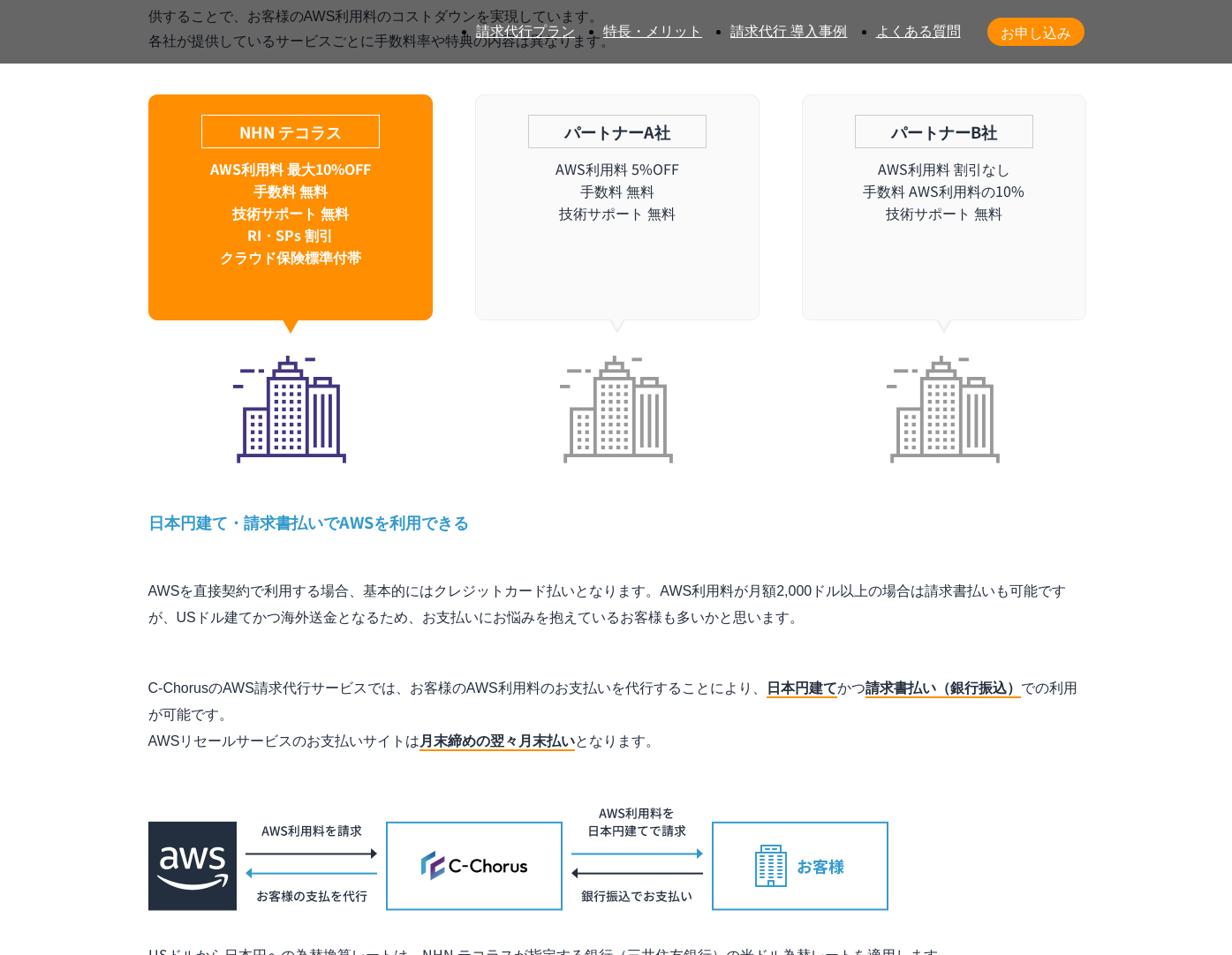
scroll to position [6691, 0]
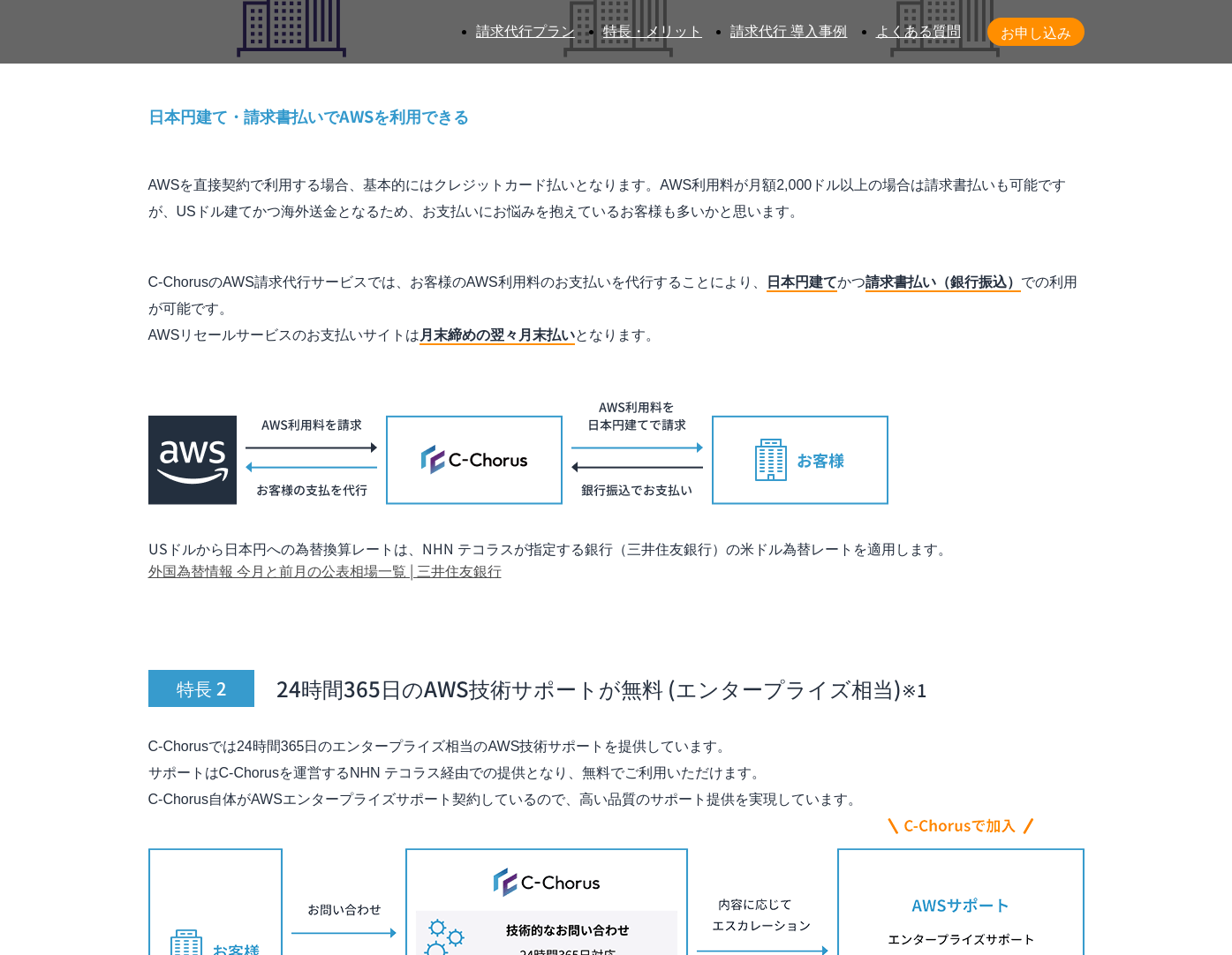
drag, startPoint x: 675, startPoint y: 656, endPoint x: 963, endPoint y: 206, distance: 534.3
drag, startPoint x: 962, startPoint y: 206, endPoint x: 860, endPoint y: 627, distance: 433.2
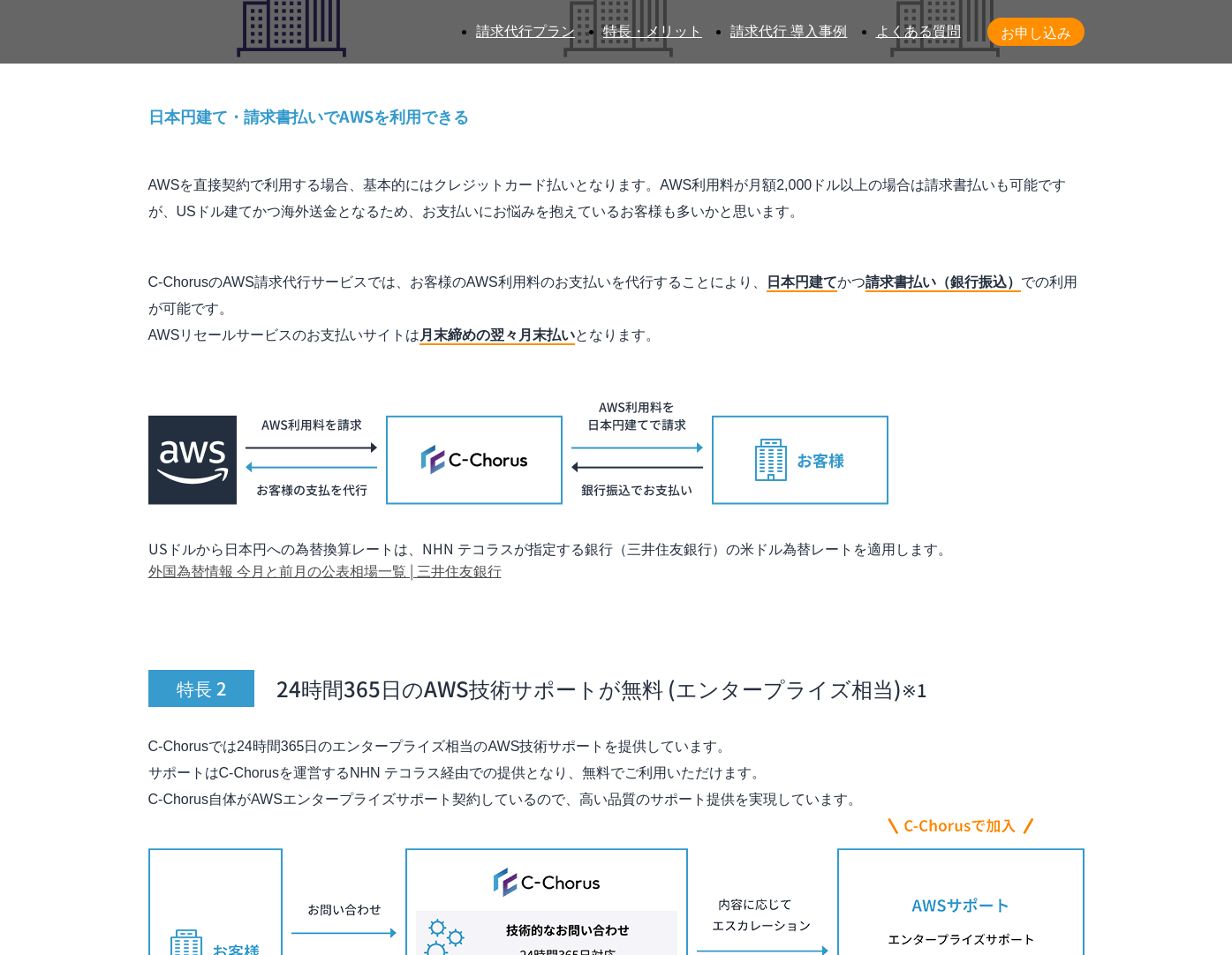
drag, startPoint x: 864, startPoint y: 626, endPoint x: 810, endPoint y: 416, distance: 216.8
drag, startPoint x: 745, startPoint y: 432, endPoint x: 755, endPoint y: 644, distance: 212.2
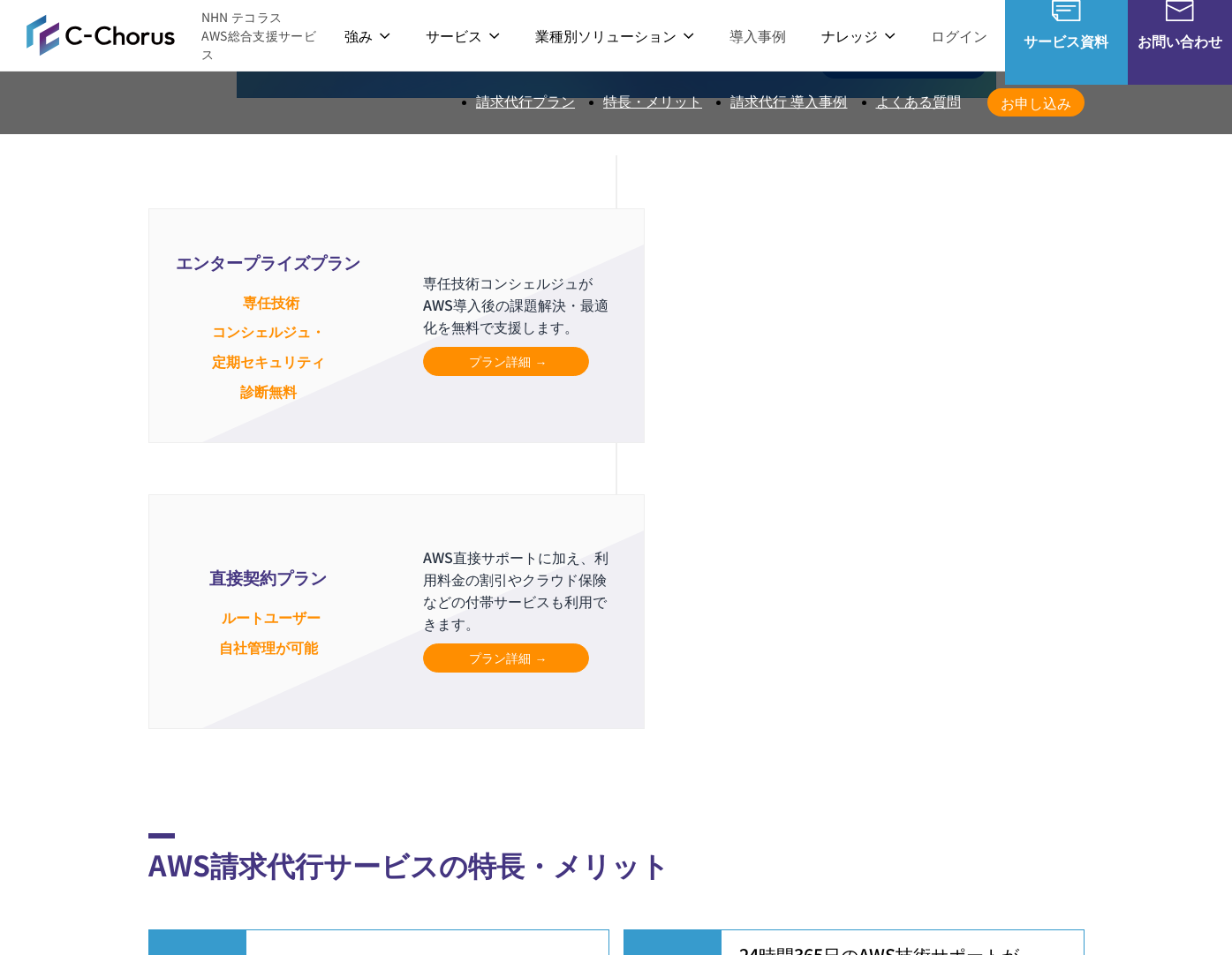
scroll to position [4408, 0]
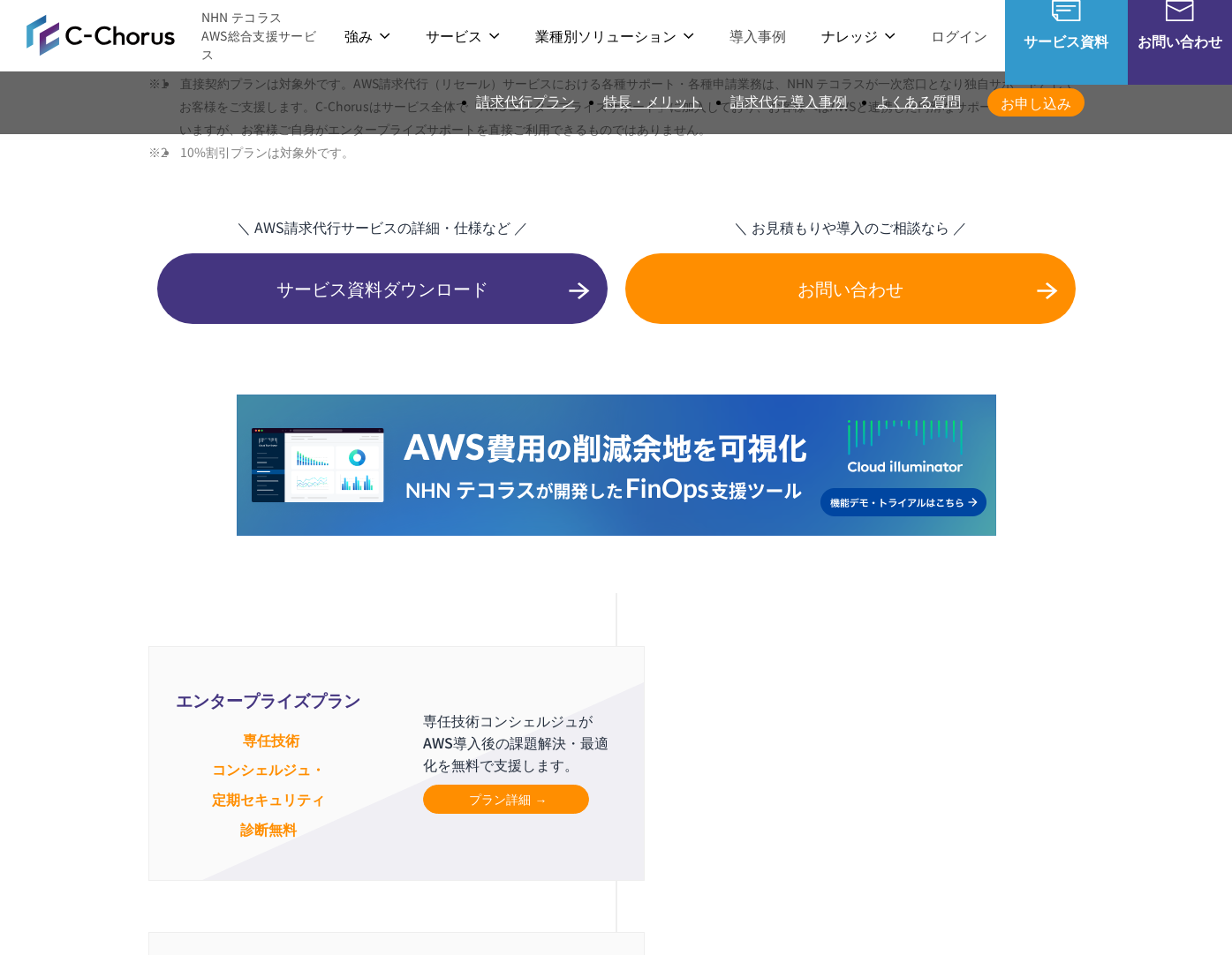
drag, startPoint x: 354, startPoint y: 606, endPoint x: 275, endPoint y: 269, distance: 346.1
drag, startPoint x: 277, startPoint y: 270, endPoint x: 778, endPoint y: 608, distance: 604.4
